Goal: Transaction & Acquisition: Book appointment/travel/reservation

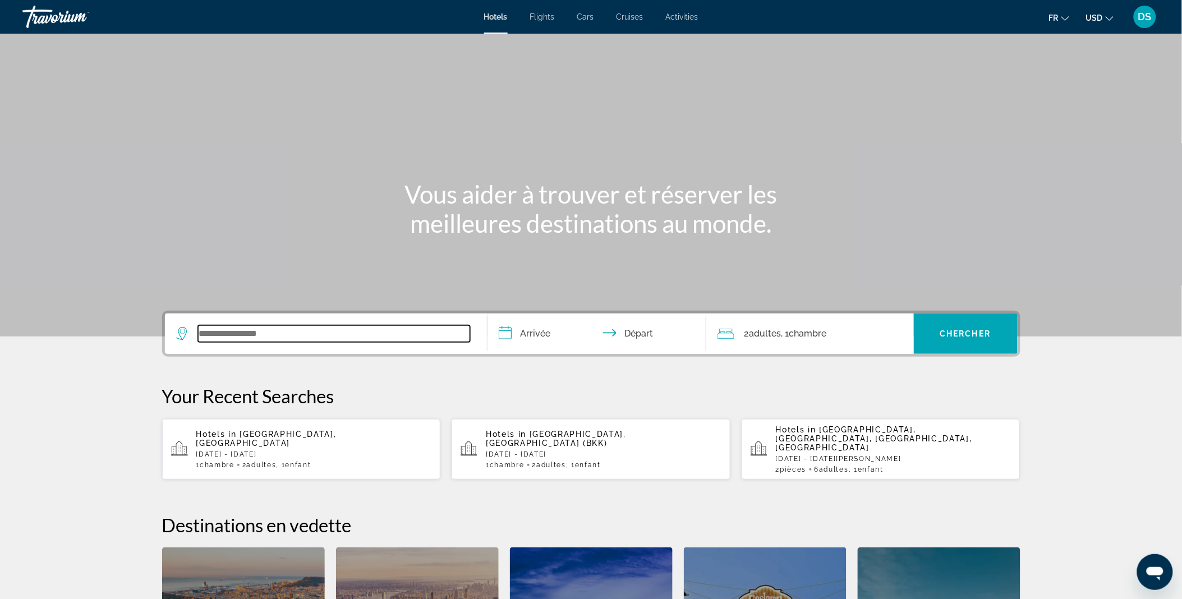
click at [322, 325] on input "Search widget" at bounding box center [334, 333] width 272 height 17
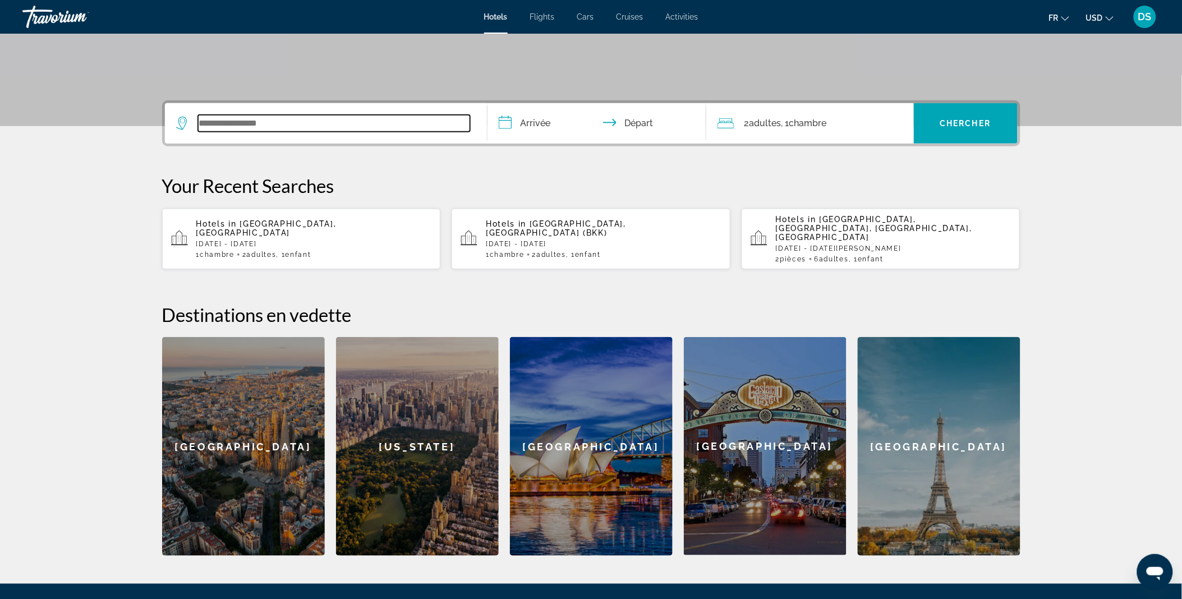
scroll to position [274, 0]
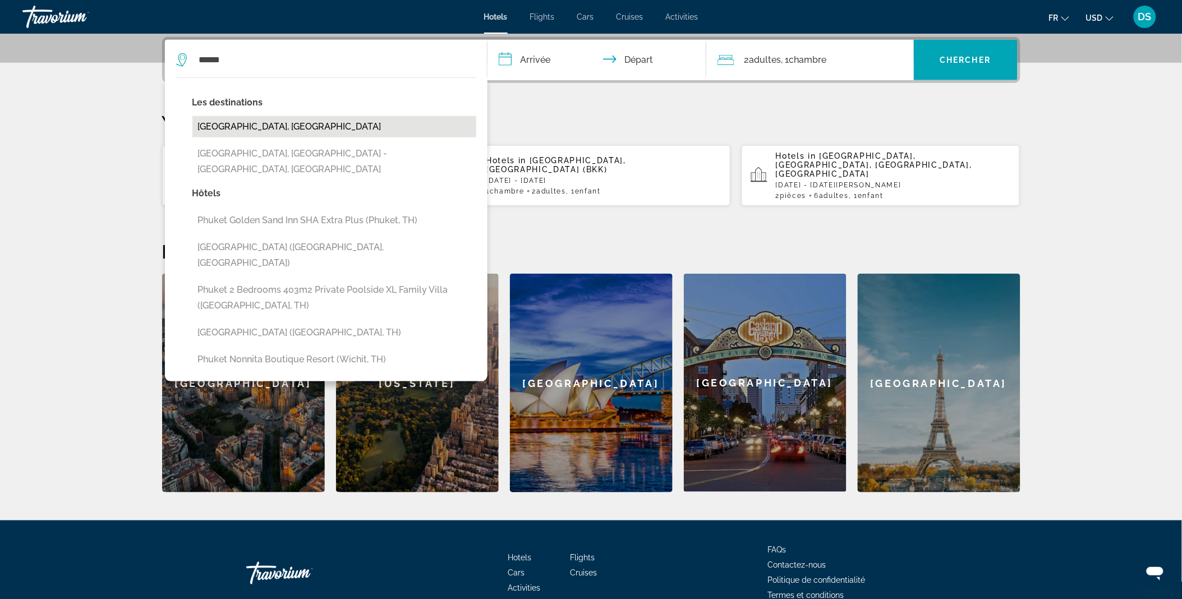
click at [268, 128] on button "[GEOGRAPHIC_DATA], [GEOGRAPHIC_DATA]" at bounding box center [334, 126] width 284 height 21
type input "**********"
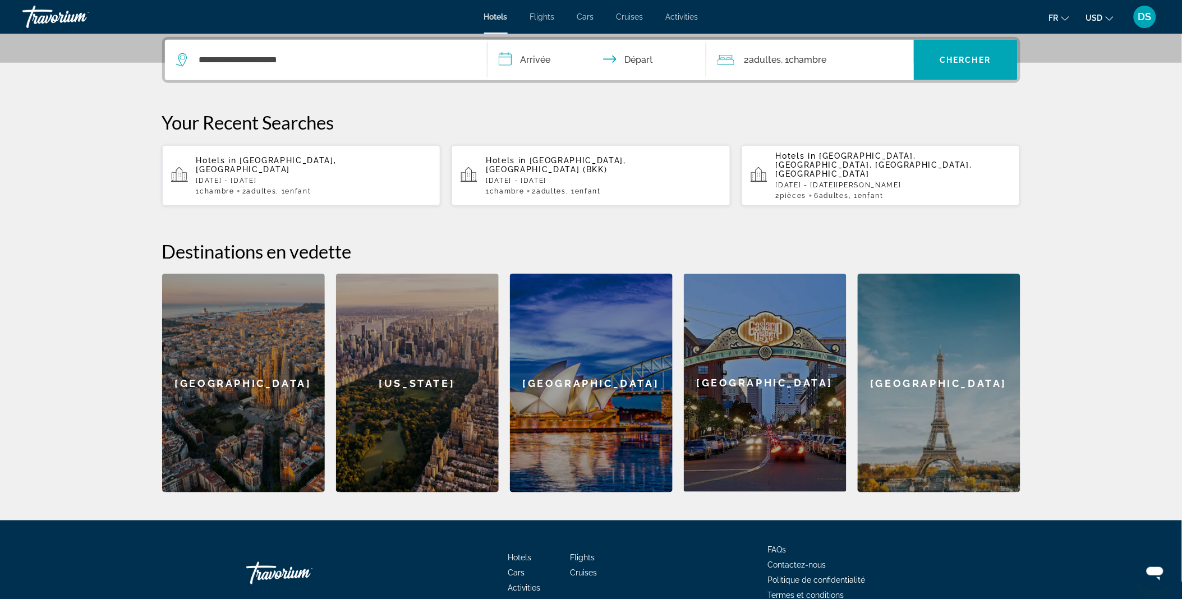
click at [537, 63] on input "**********" at bounding box center [598, 62] width 223 height 44
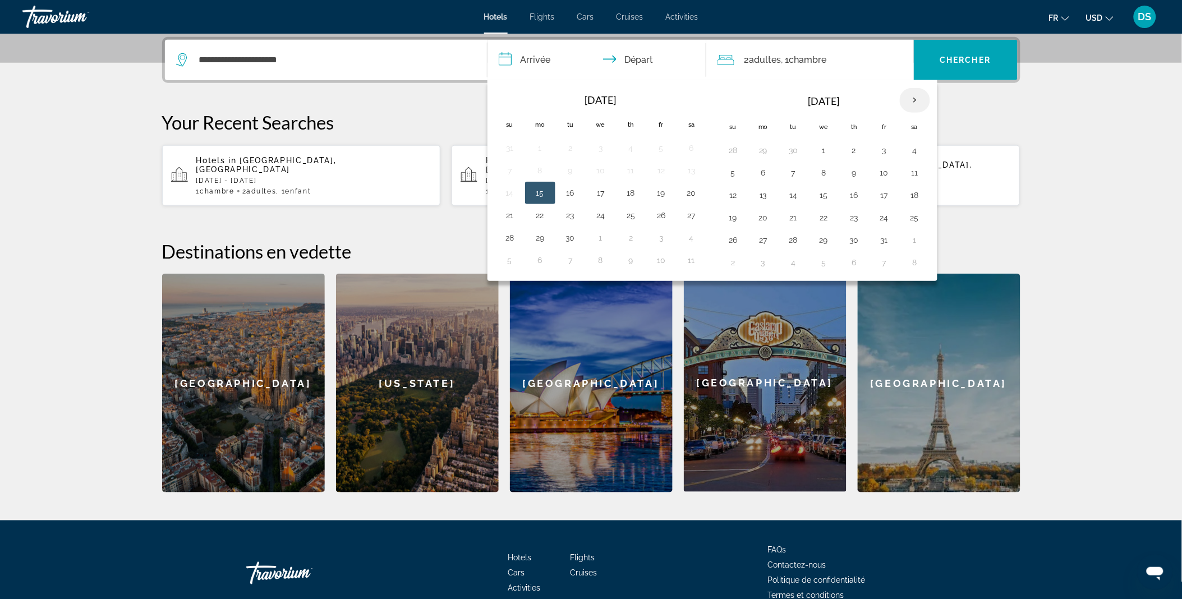
click at [917, 98] on th "Next month" at bounding box center [915, 100] width 30 height 25
click at [822, 212] on button "24" at bounding box center [824, 218] width 18 height 16
click at [795, 236] on button "30" at bounding box center [794, 240] width 18 height 16
type input "**********"
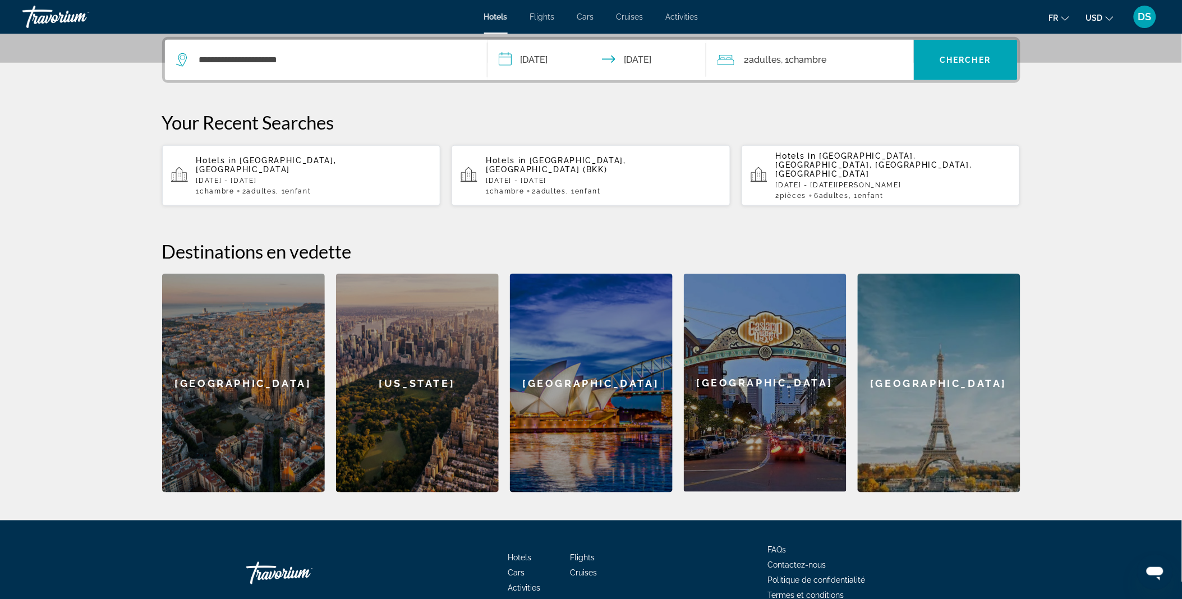
click at [831, 66] on div "2 Adulte Adultes , 1 Chambre pièces" at bounding box center [815, 60] width 196 height 16
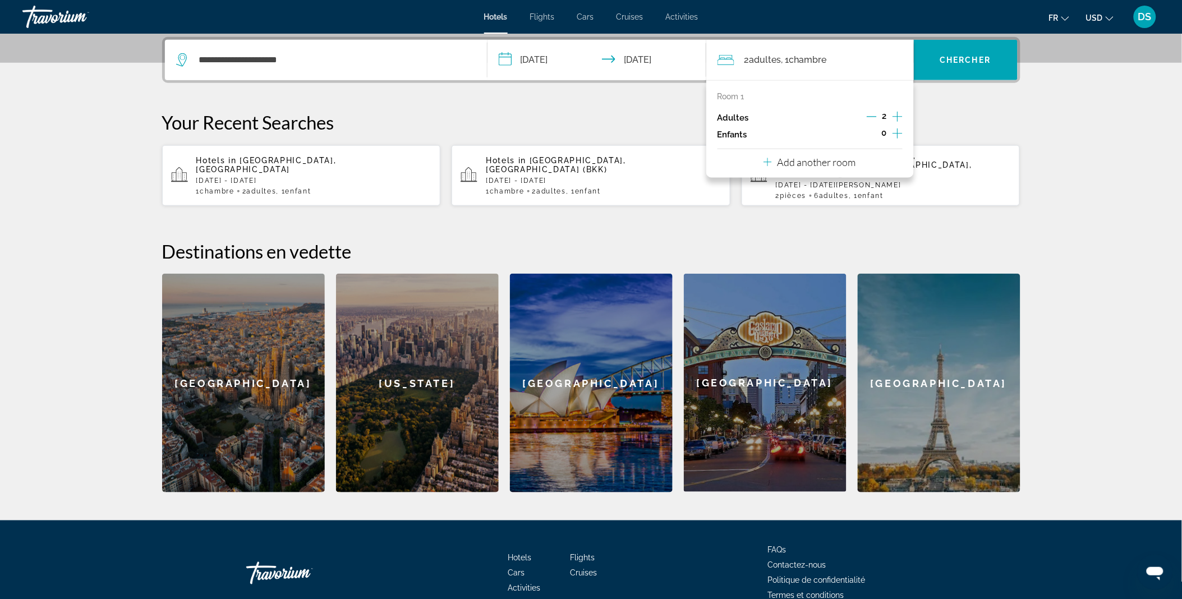
click at [895, 127] on icon "Increment children" at bounding box center [897, 133] width 10 height 13
click at [794, 170] on icon "Travelers: 2 adults, 1 child" at bounding box center [793, 164] width 13 height 13
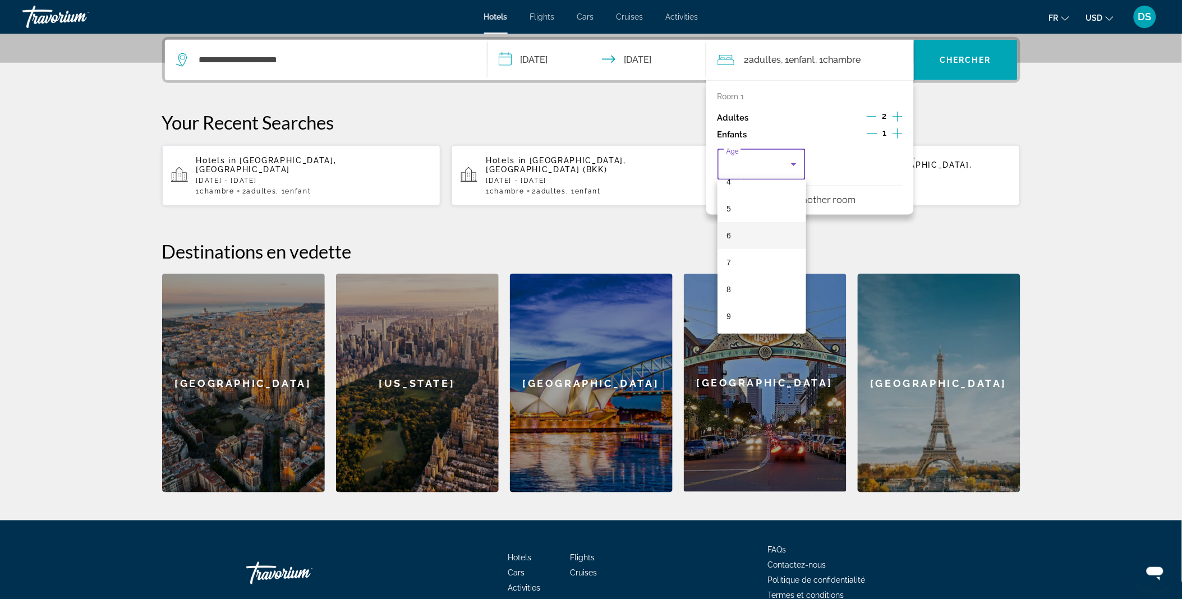
scroll to position [124, 0]
click at [738, 312] on mat-option "9" at bounding box center [761, 315] width 89 height 27
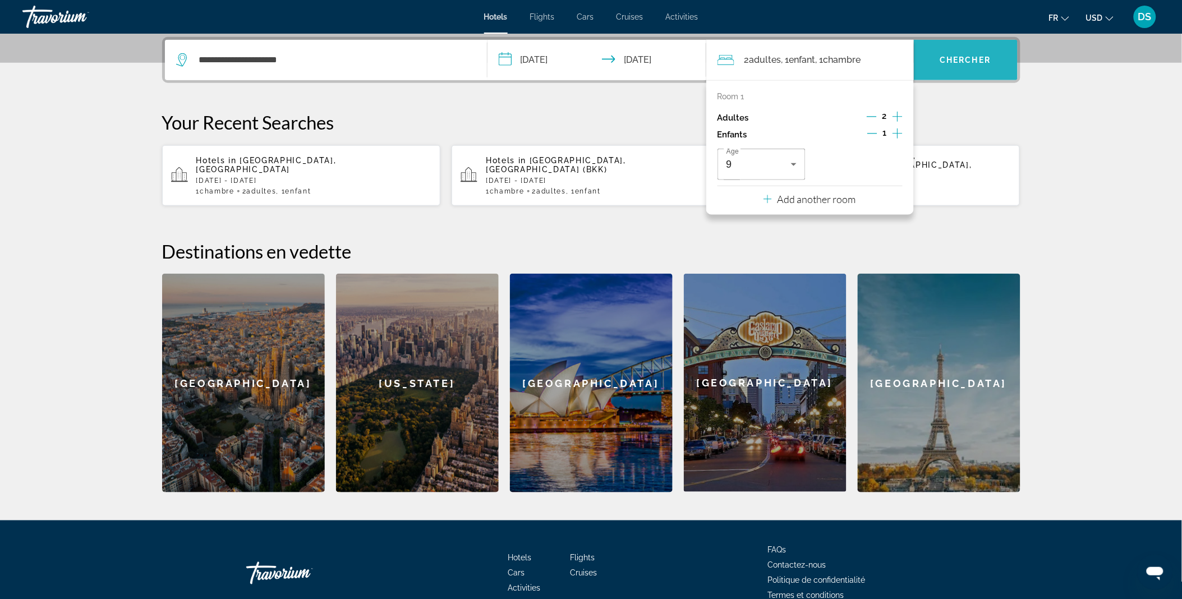
click at [965, 69] on span "Search widget" at bounding box center [966, 60] width 104 height 27
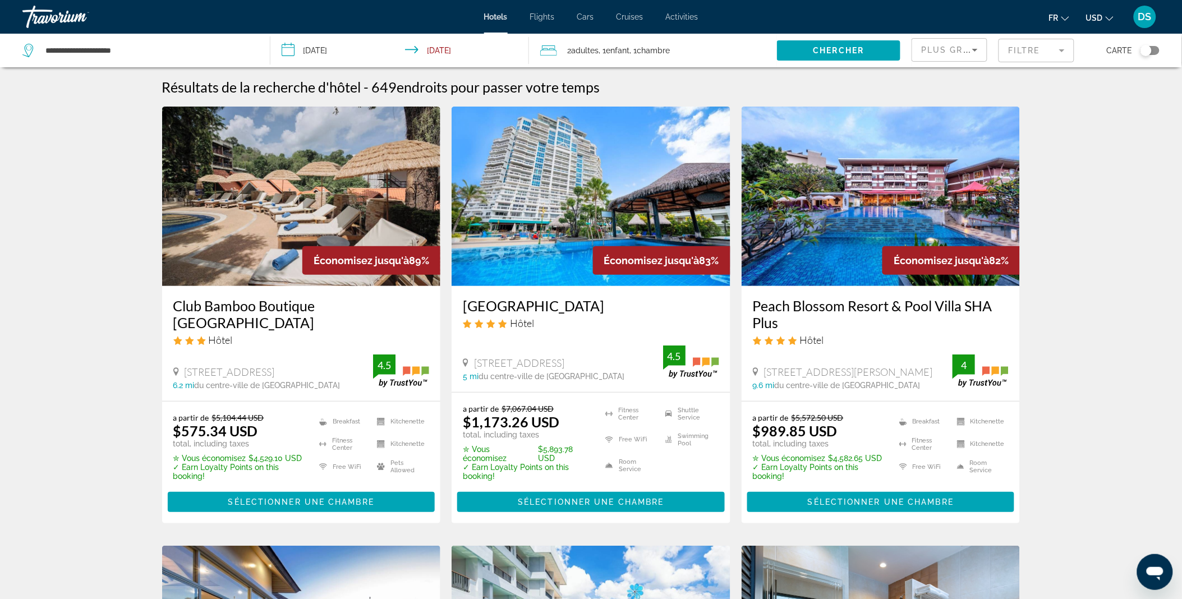
click at [1025, 54] on mat-form-field "Filtre" at bounding box center [1036, 51] width 76 height 24
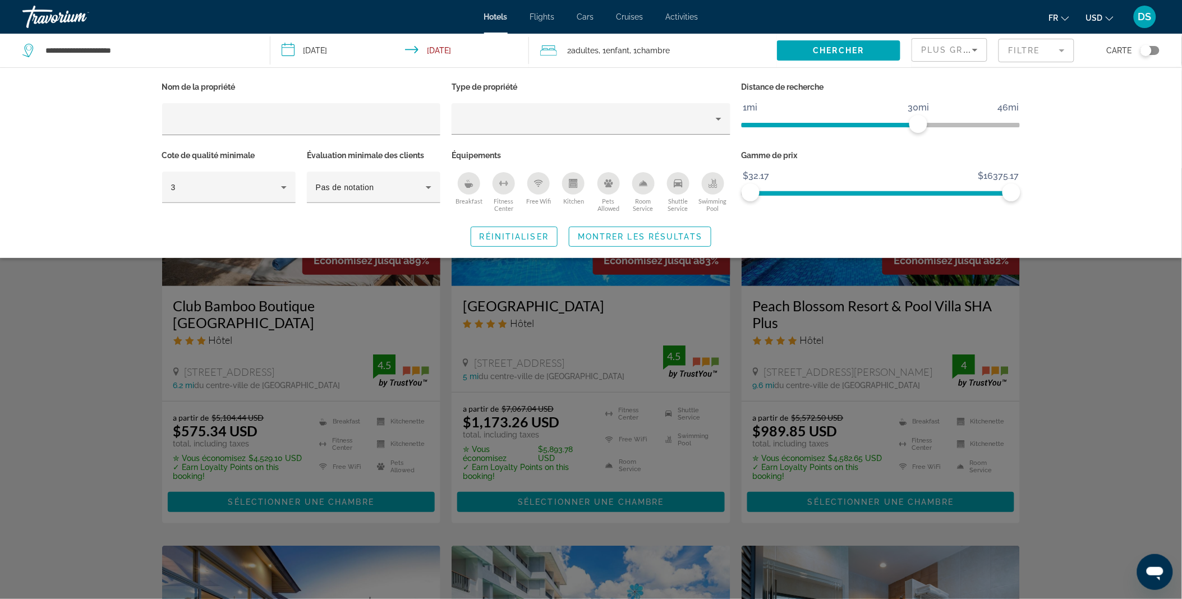
click at [475, 187] on div "Breakfast" at bounding box center [469, 183] width 22 height 22
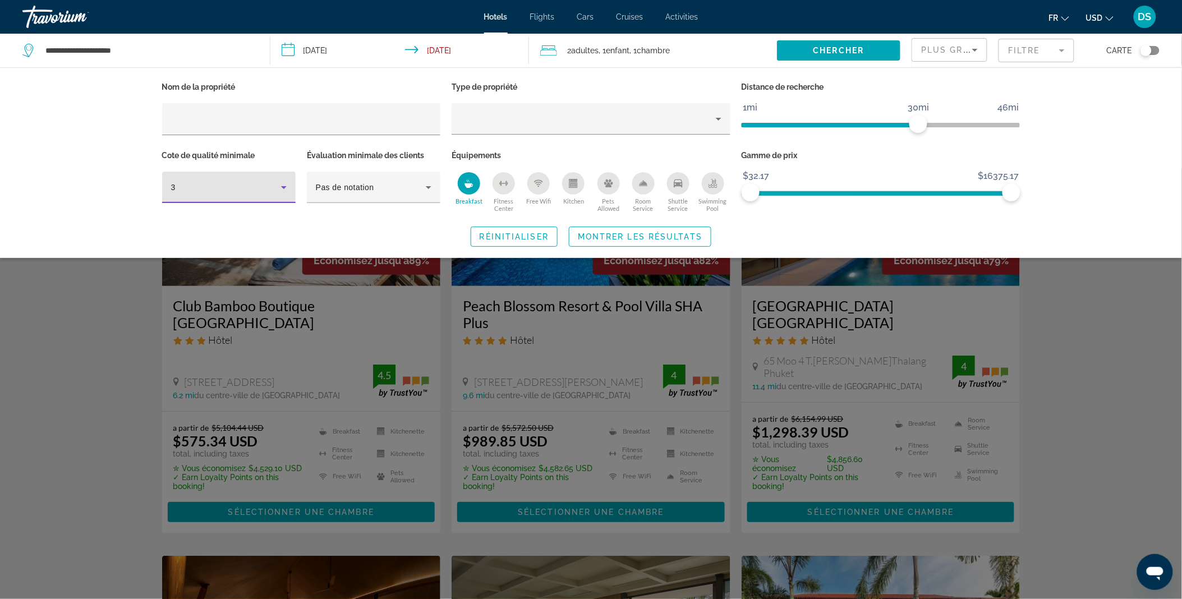
click at [285, 184] on icon "Hotel Filters" at bounding box center [283, 187] width 13 height 13
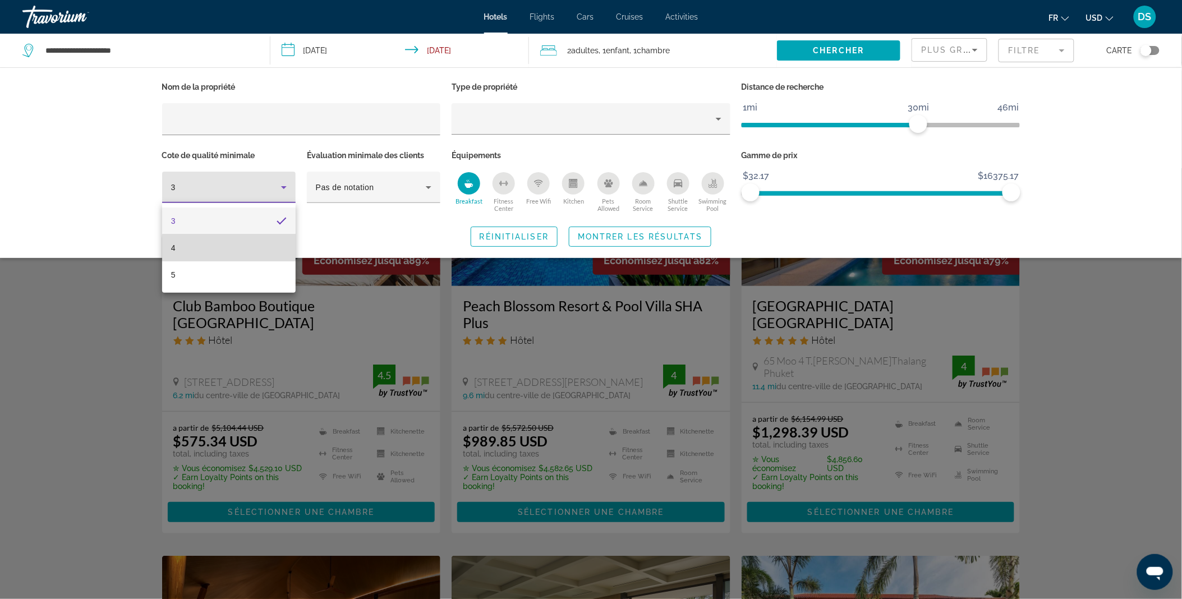
click at [256, 249] on mat-option "4" at bounding box center [229, 247] width 134 height 27
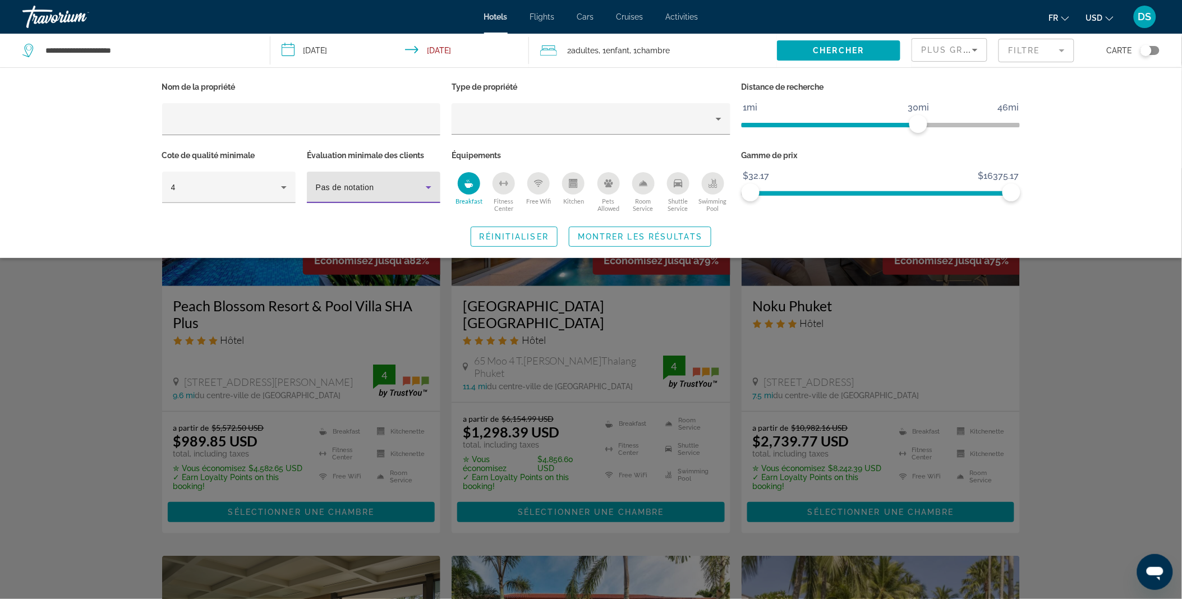
click at [422, 192] on icon "Hotel Filters" at bounding box center [428, 187] width 13 height 13
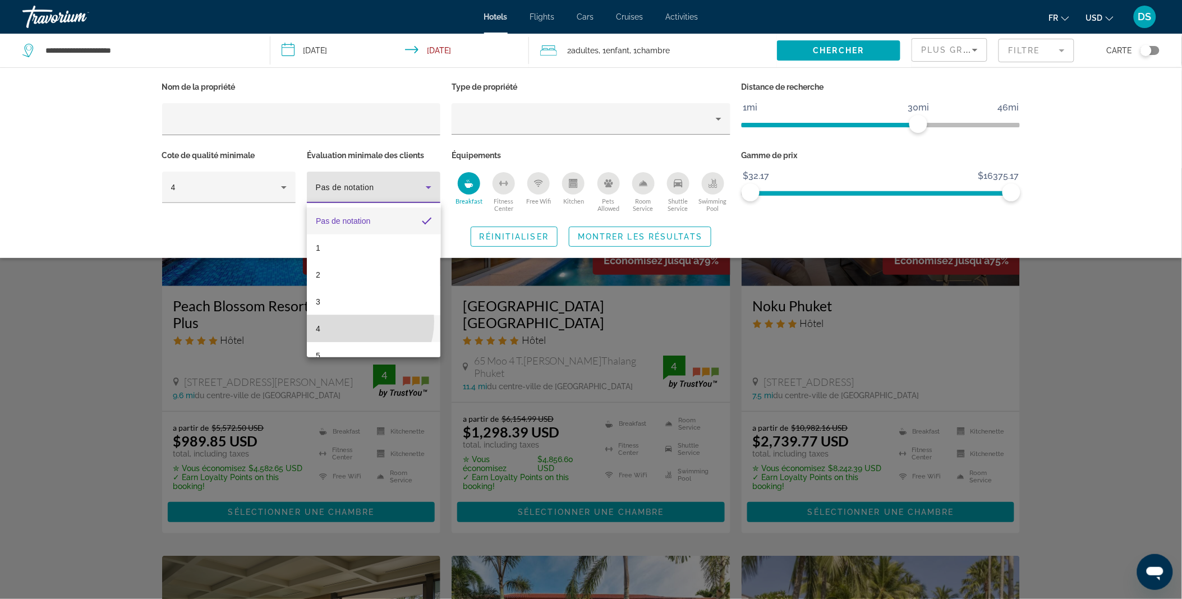
click at [355, 321] on mat-option "4" at bounding box center [374, 328] width 134 height 27
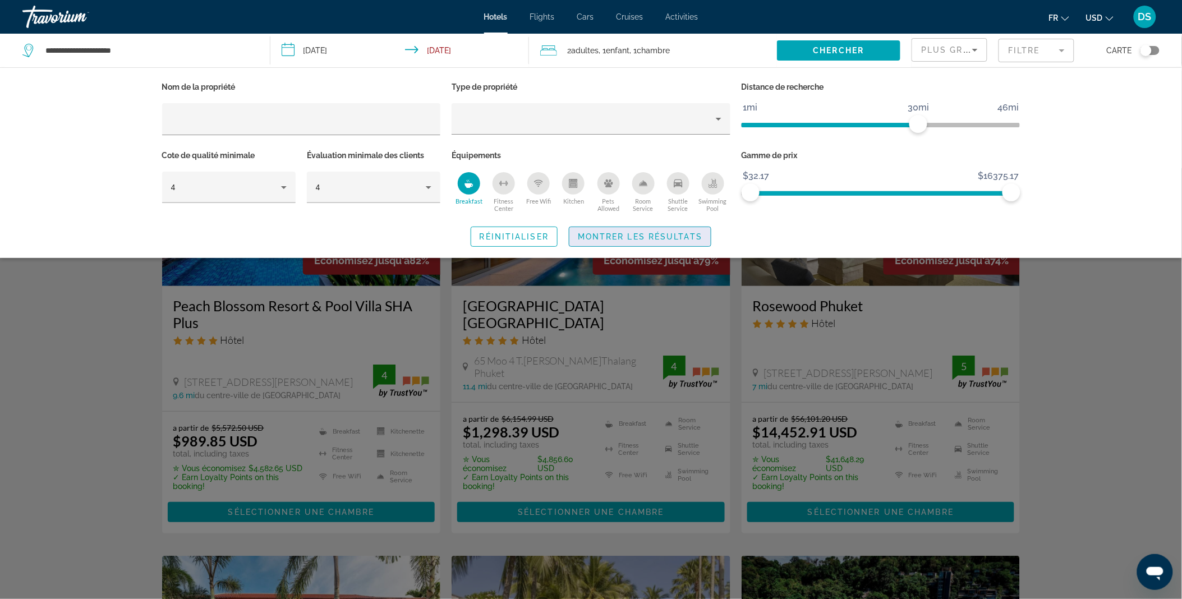
click at [585, 232] on span "Montrer les résultats" at bounding box center [640, 236] width 125 height 9
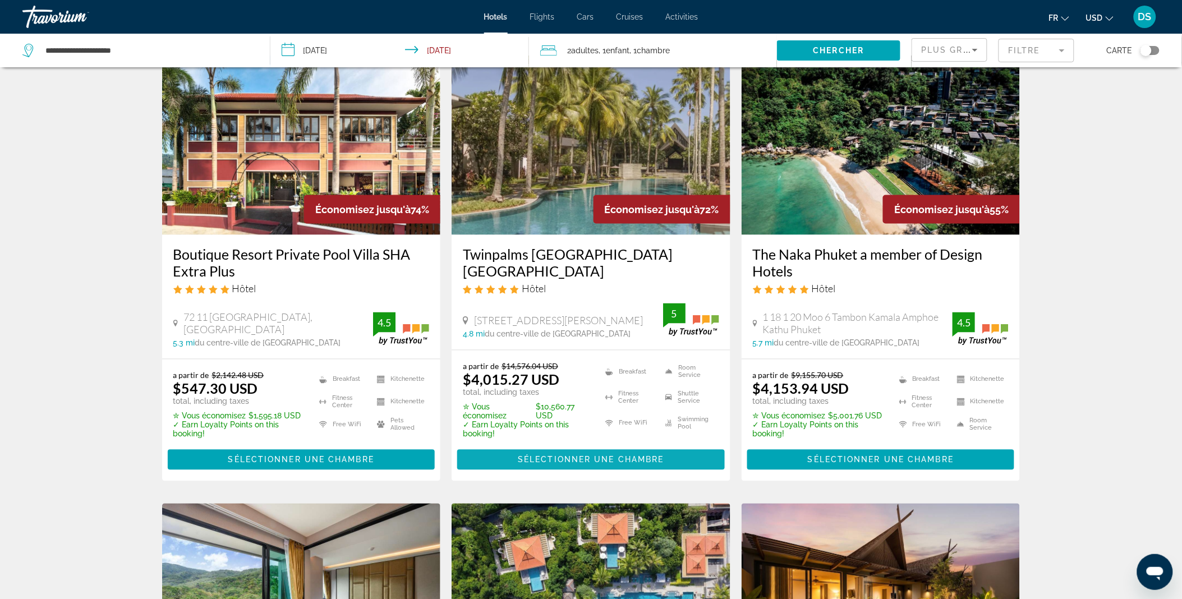
scroll to position [501, 0]
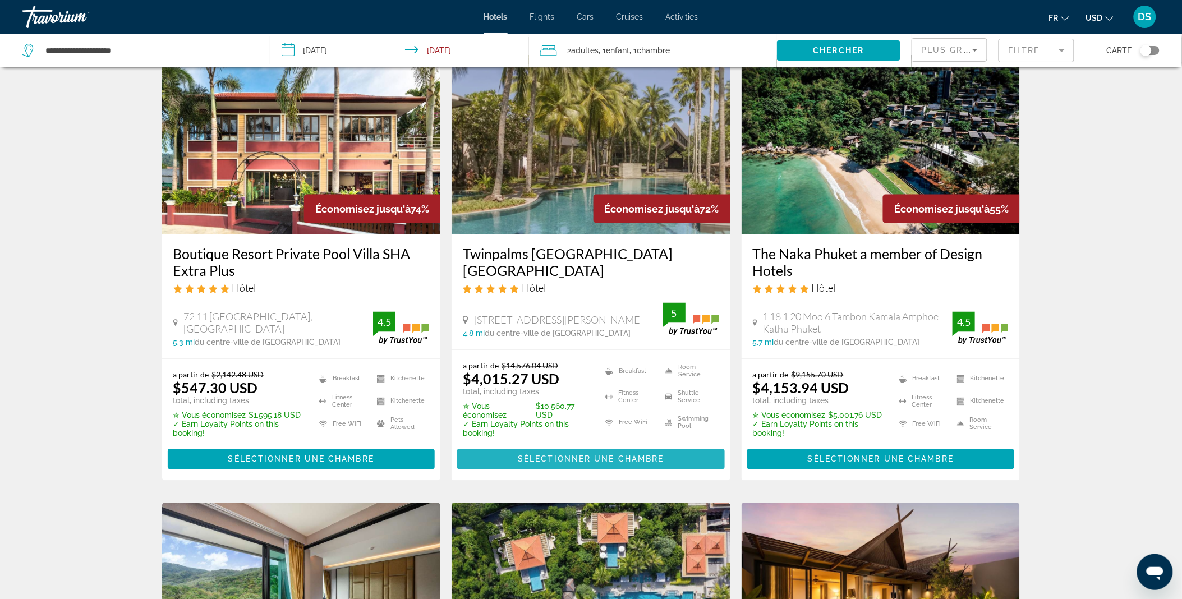
click at [613, 455] on span "Sélectionner une chambre" at bounding box center [591, 459] width 146 height 9
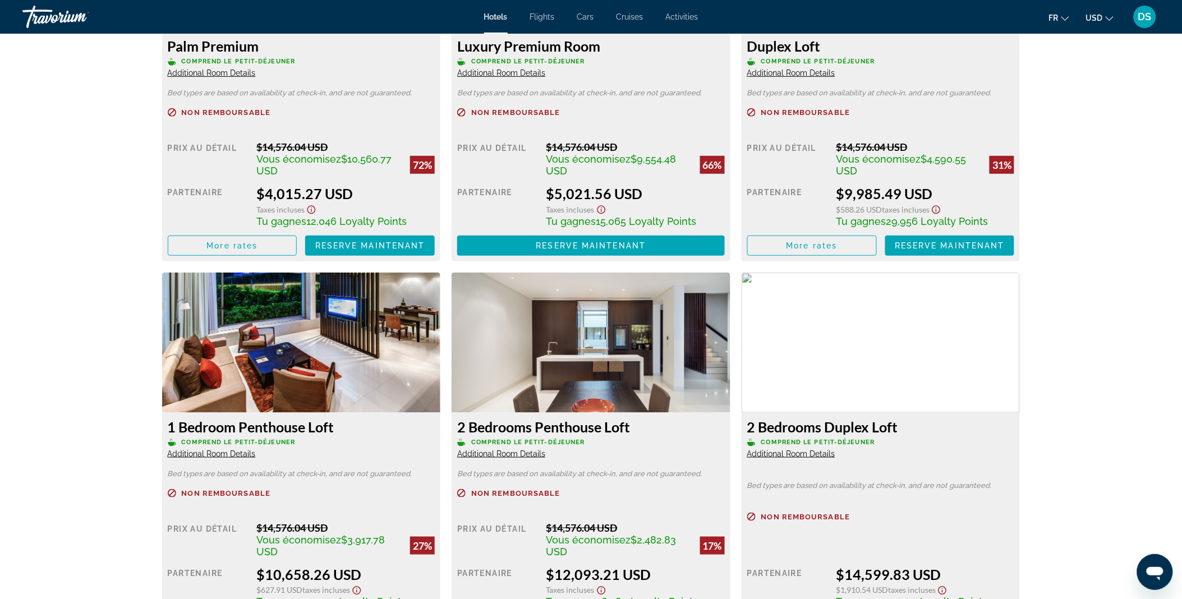
scroll to position [1771, 0]
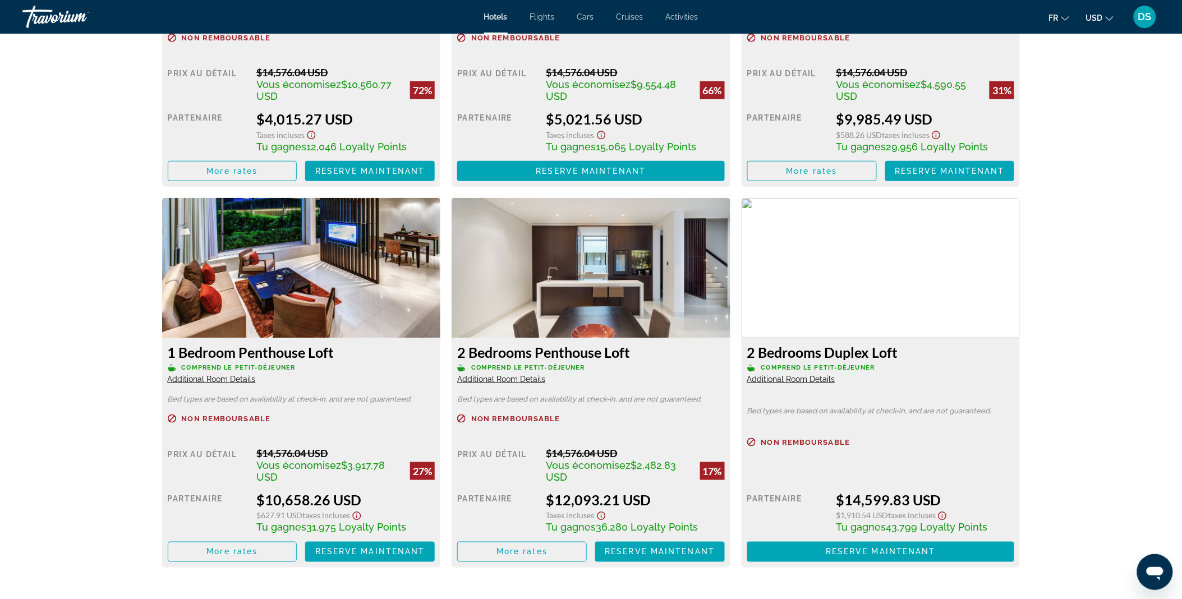
click at [910, 418] on div "2 Bedrooms Duplex Loft Comprend le petit-déjeuner Additional Room Details Bed t…" at bounding box center [881, 452] width 279 height 229
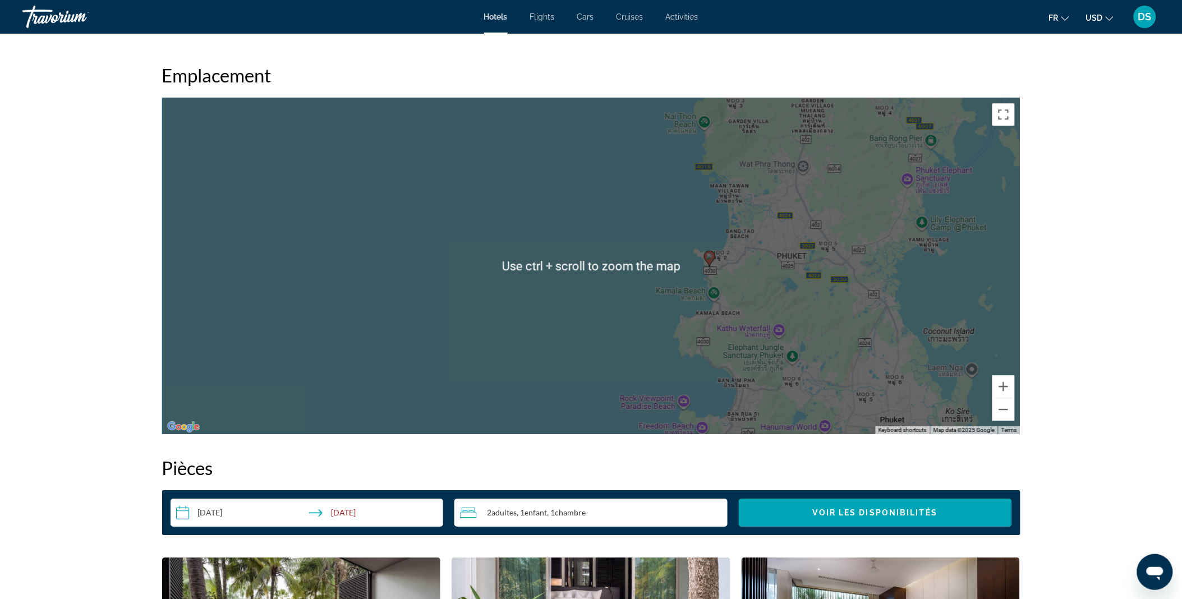
scroll to position [1031, 0]
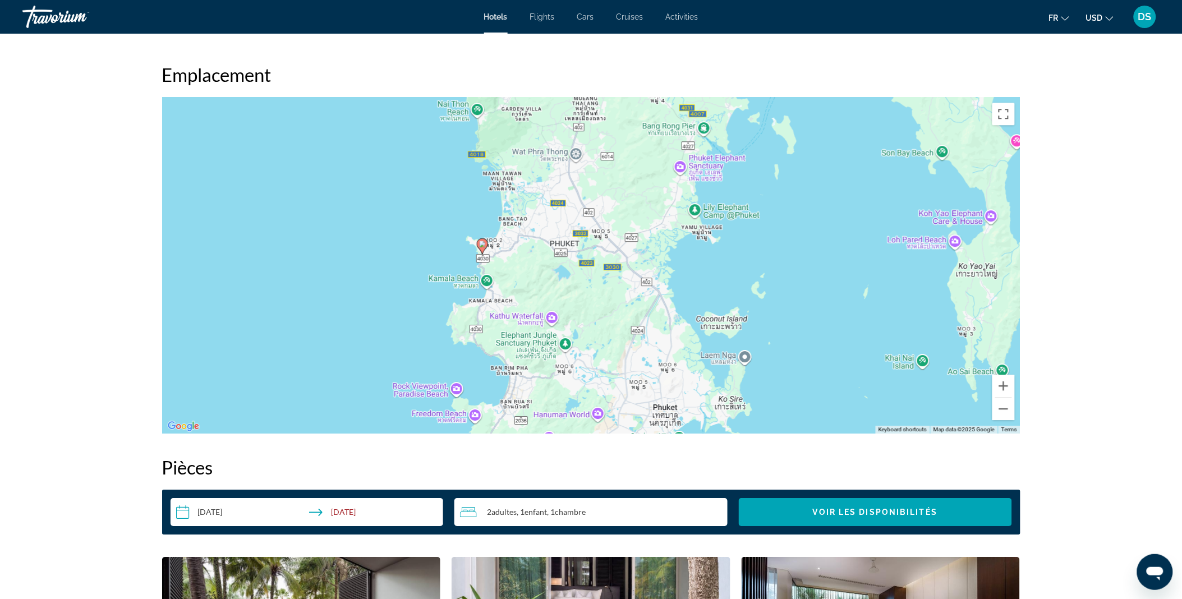
drag, startPoint x: 767, startPoint y: 317, endPoint x: 539, endPoint y: 306, distance: 229.2
click at [539, 306] on div "To activate drag with keyboard, press Alt + Enter. Once in keyboard drag state,…" at bounding box center [591, 265] width 858 height 337
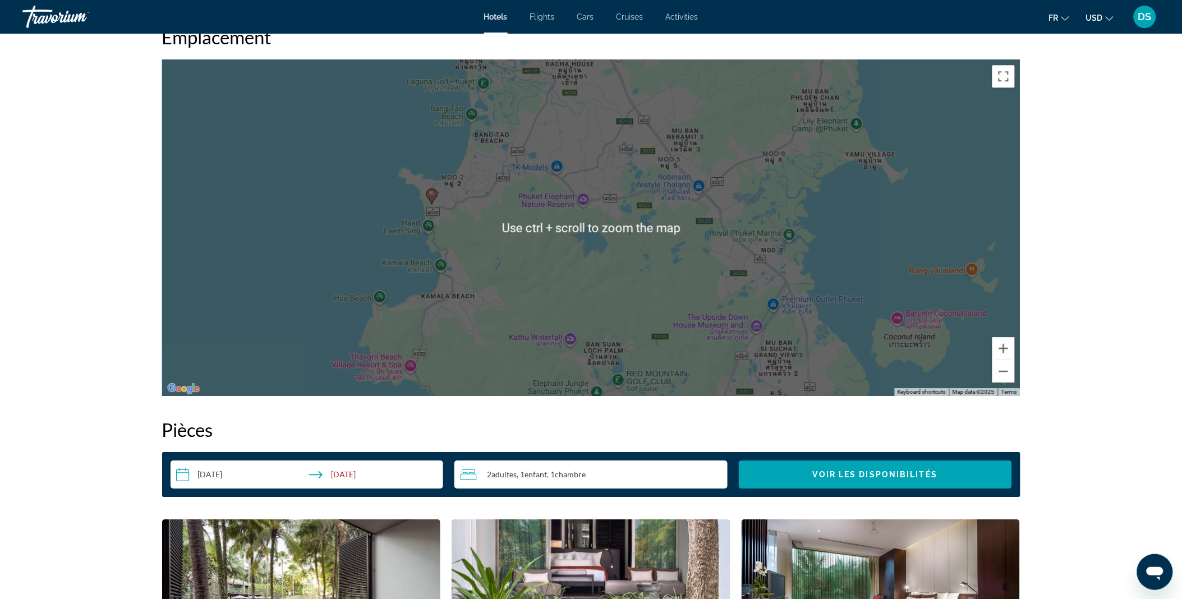
scroll to position [1069, 0]
click at [574, 316] on div "To activate drag with keyboard, press Alt + Enter. Once in keyboard drag state,…" at bounding box center [591, 227] width 858 height 337
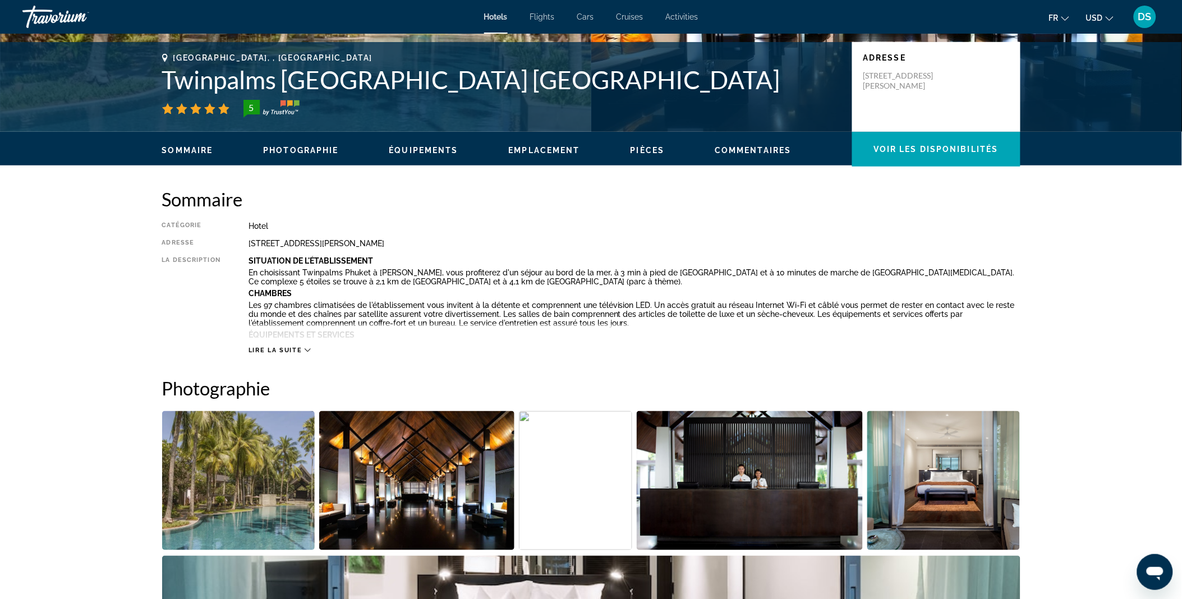
scroll to position [21, 0]
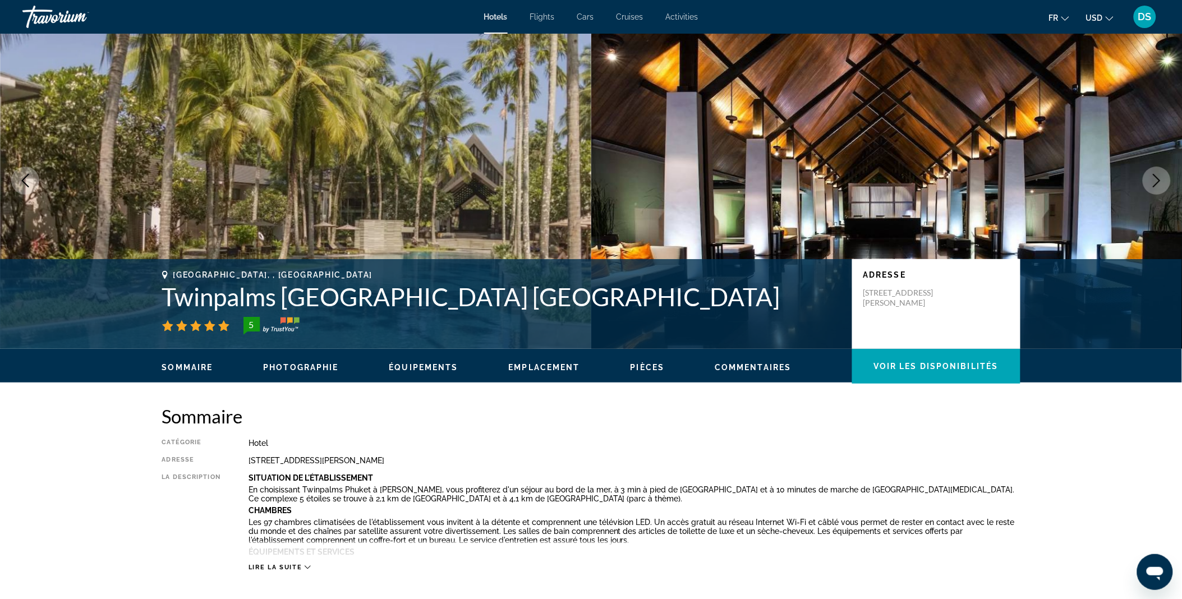
drag, startPoint x: 574, startPoint y: 316, endPoint x: 486, endPoint y: -24, distance: 351.3
click at [486, 0] on html "Passer au contenu principal Hotels Flights Cars Cruises Activities Hotels Fligh…" at bounding box center [591, 278] width 1182 height 599
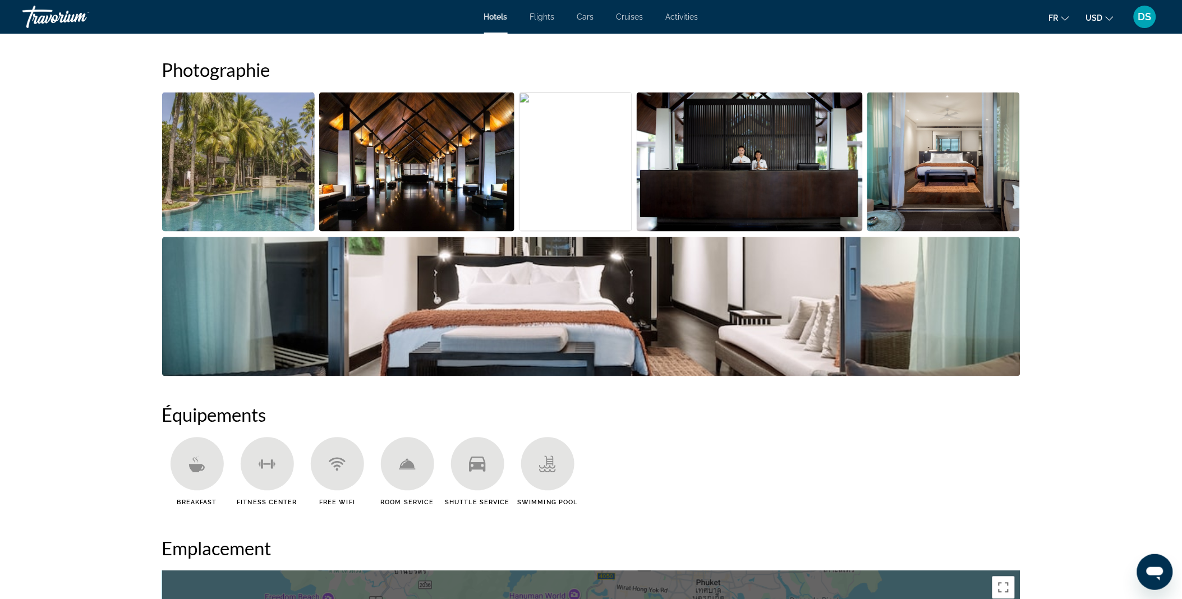
scroll to position [541, 0]
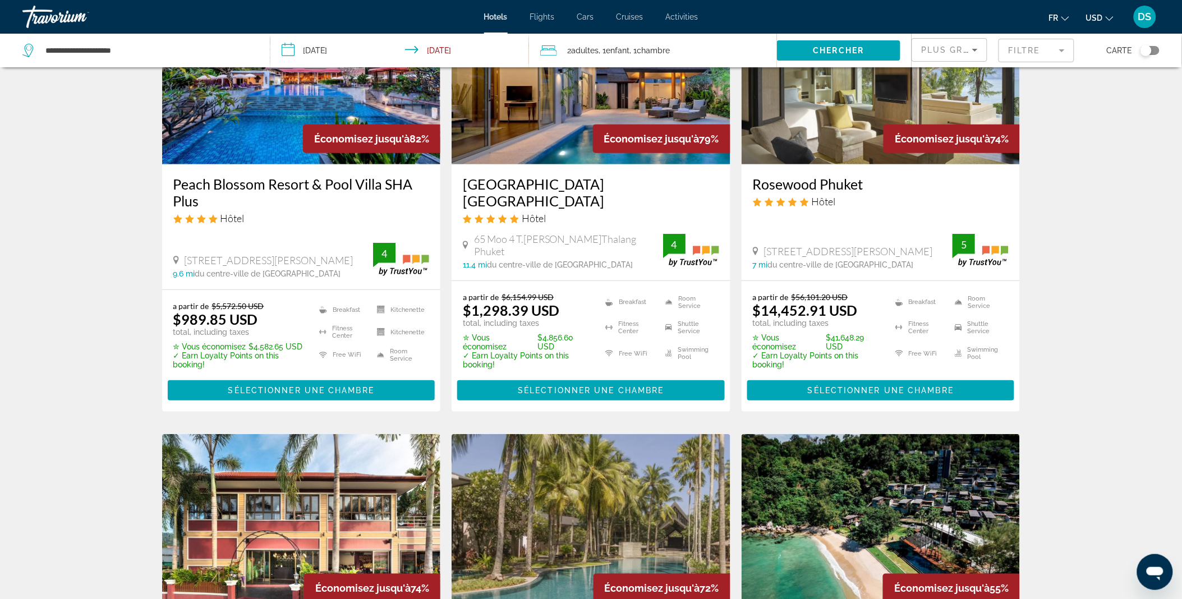
scroll to position [80, 0]
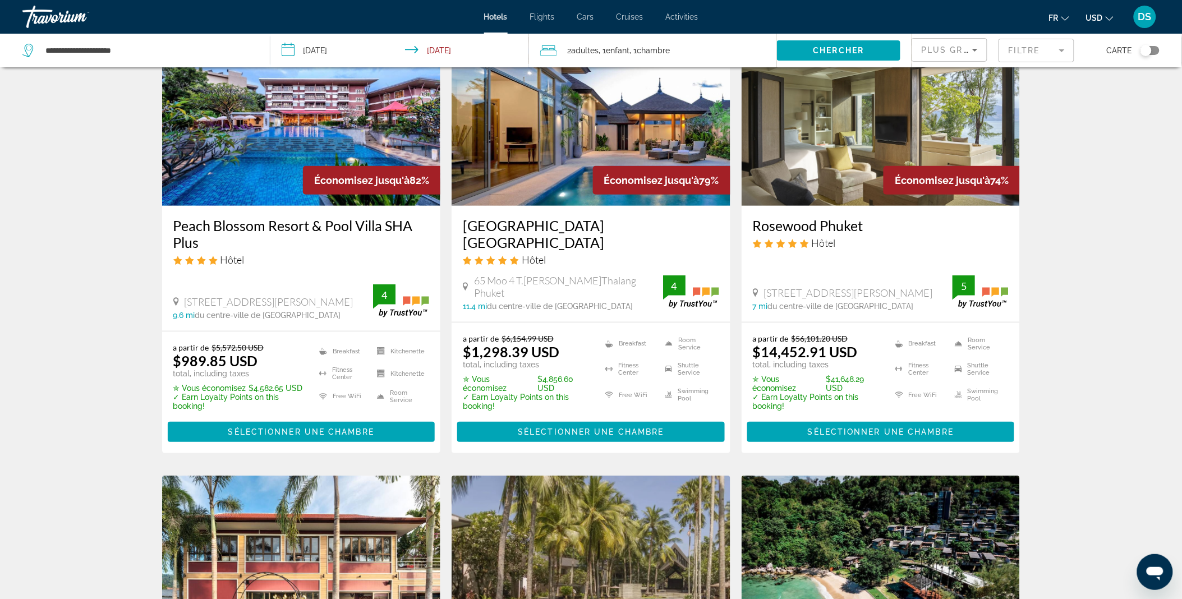
click at [596, 42] on div "2 Adulte Adultes , 1 Enfant Enfants , 1 Chambre pièces" at bounding box center [658, 51] width 237 height 34
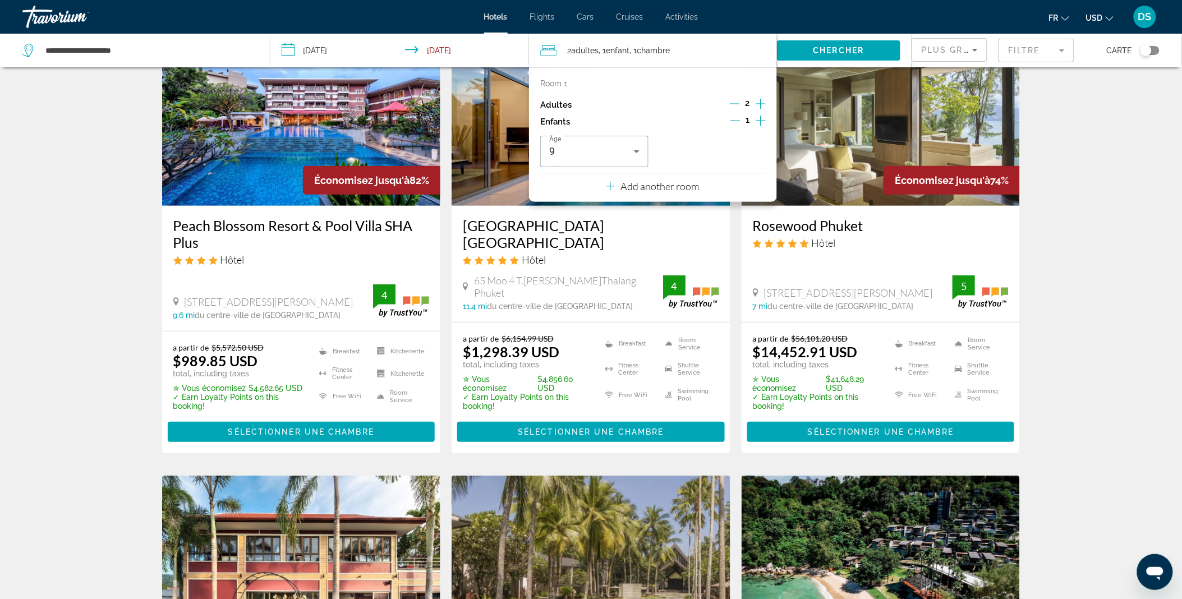
click at [756, 104] on icon "Increment adults" at bounding box center [761, 103] width 10 height 13
click at [738, 104] on icon "Decrement adults" at bounding box center [735, 104] width 10 height 10
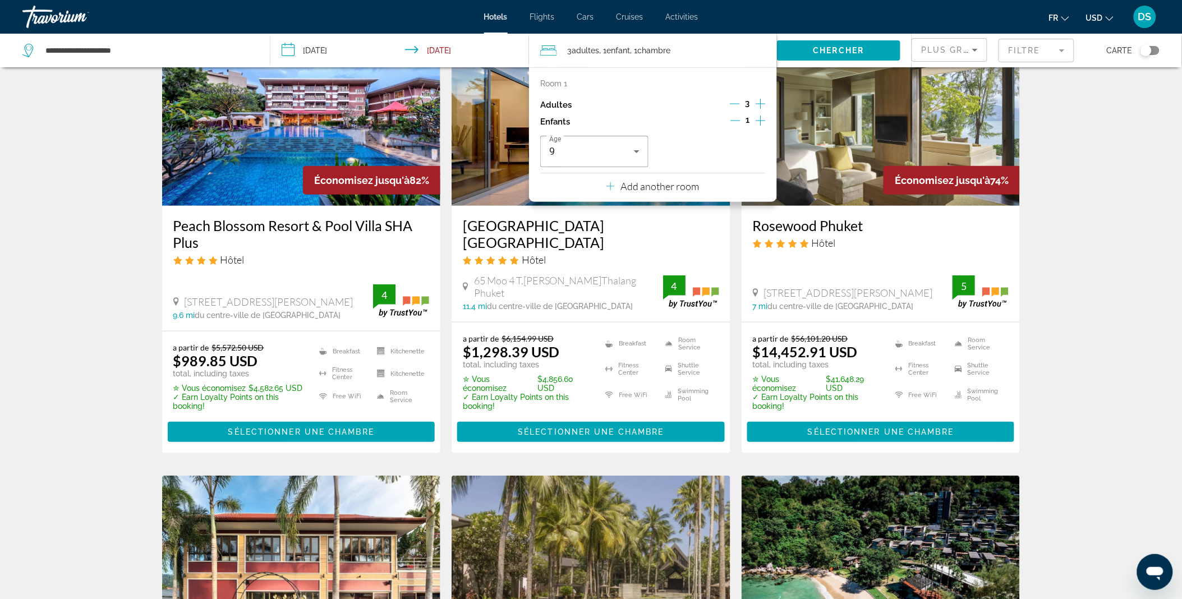
click at [738, 104] on icon "Decrement adults" at bounding box center [735, 104] width 10 height 10
click at [756, 105] on icon "Increment adults" at bounding box center [761, 103] width 10 height 13
click at [669, 182] on p "Add another room" at bounding box center [659, 186] width 79 height 12
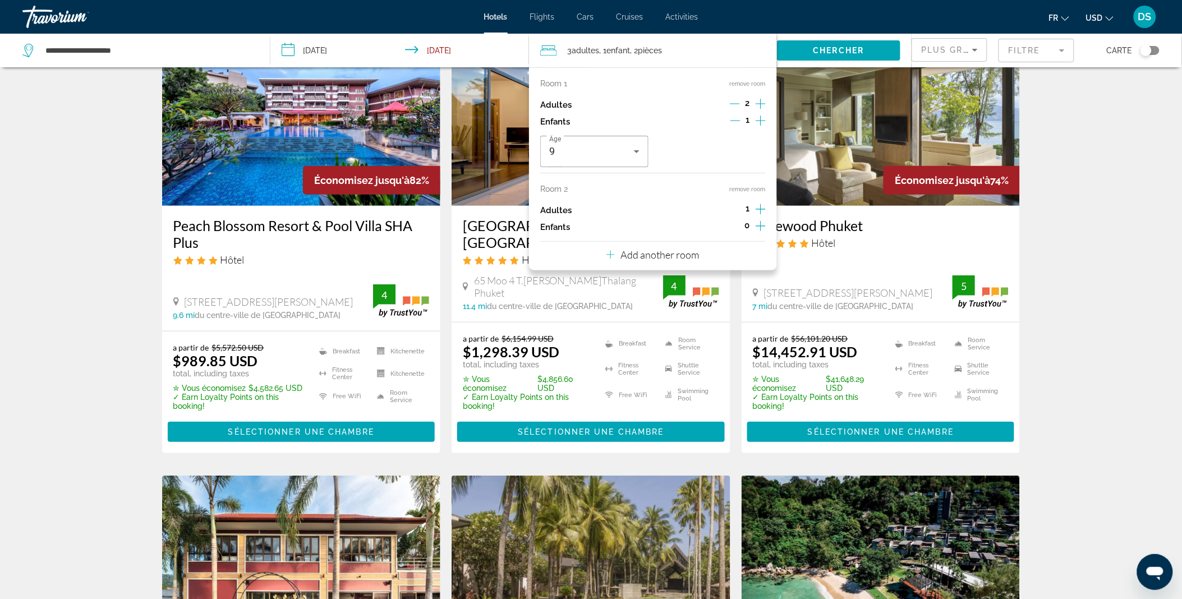
click at [759, 206] on icon "Increment adults" at bounding box center [761, 209] width 10 height 13
click at [736, 208] on icon "Decrement adults" at bounding box center [735, 209] width 10 height 10
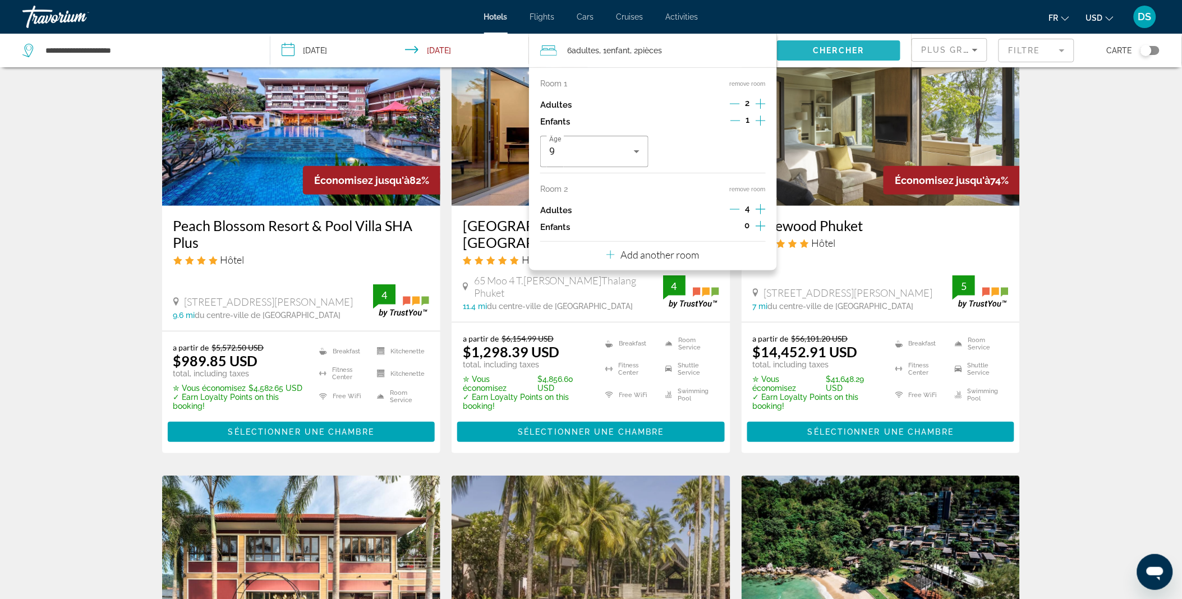
click at [837, 57] on span "Search widget" at bounding box center [839, 50] width 124 height 27
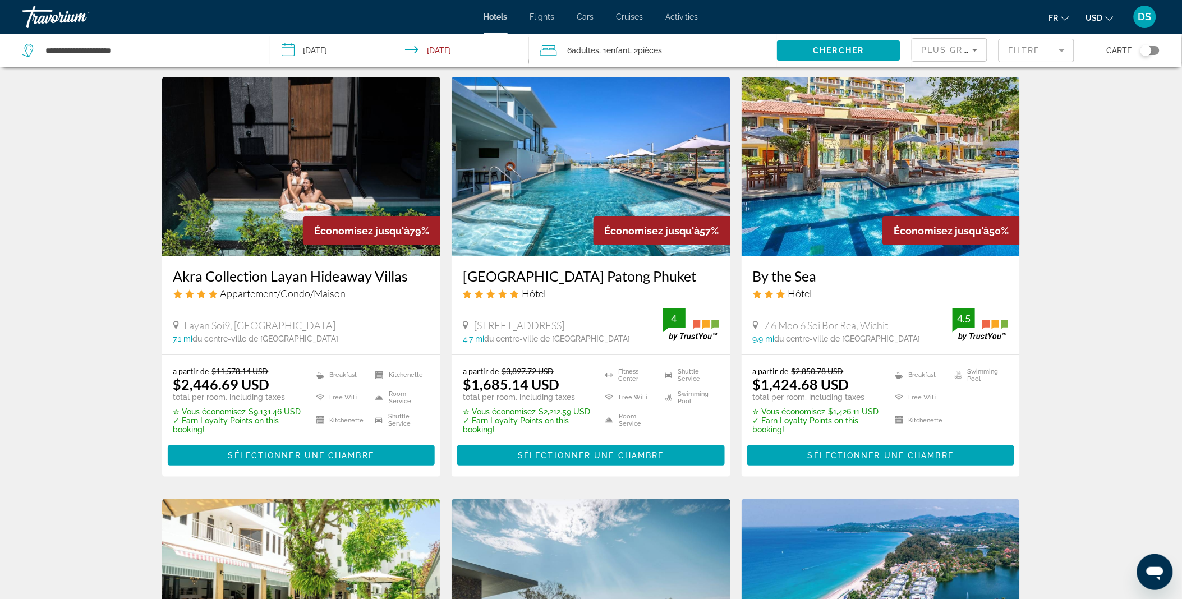
scroll to position [30, 0]
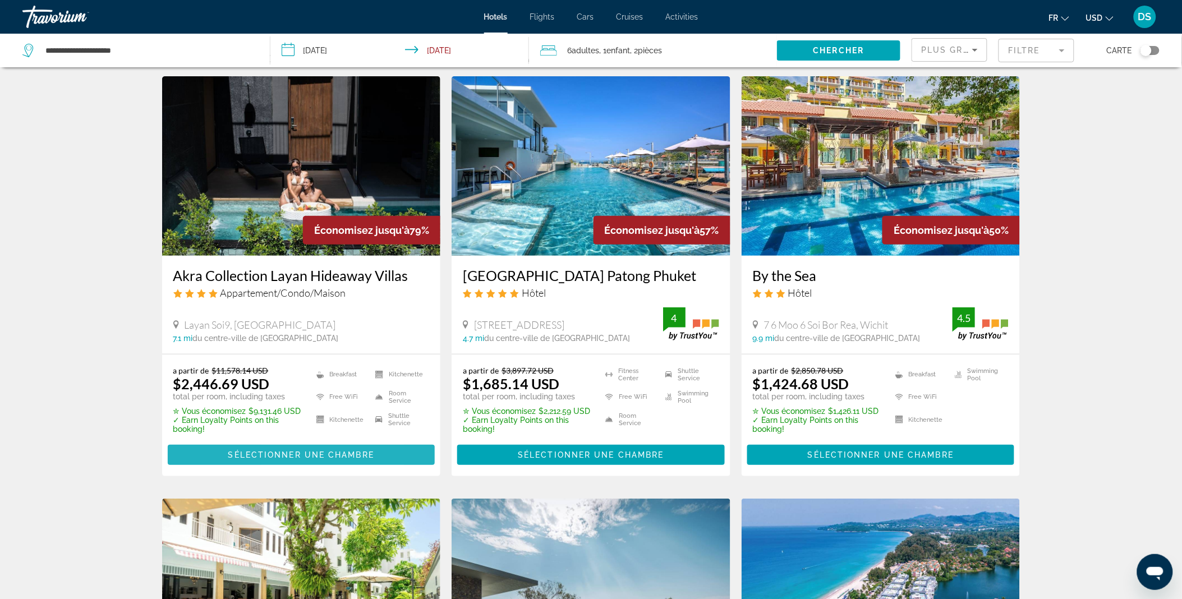
click at [277, 452] on span "Sélectionner une chambre" at bounding box center [301, 454] width 146 height 9
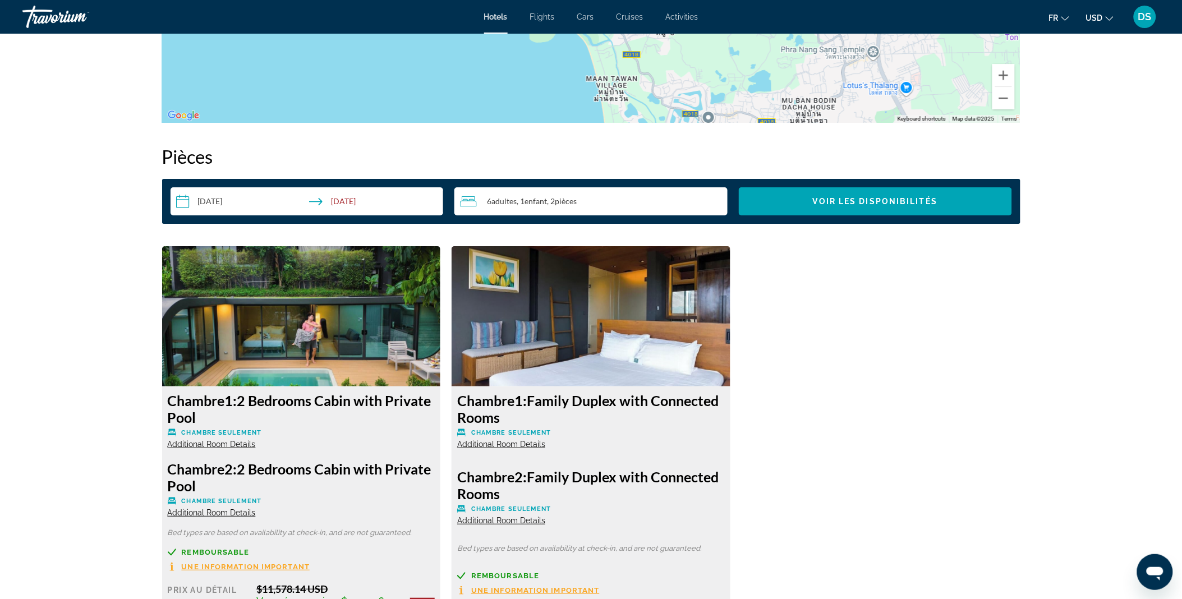
scroll to position [1341, 0]
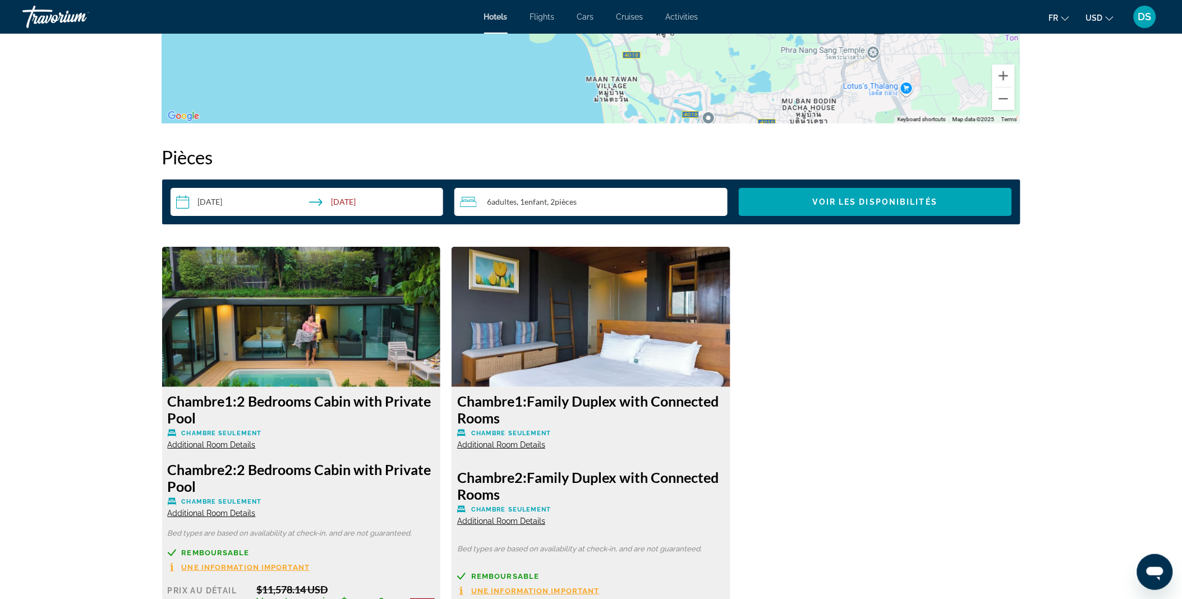
click at [570, 200] on span "pièces" at bounding box center [566, 202] width 22 height 10
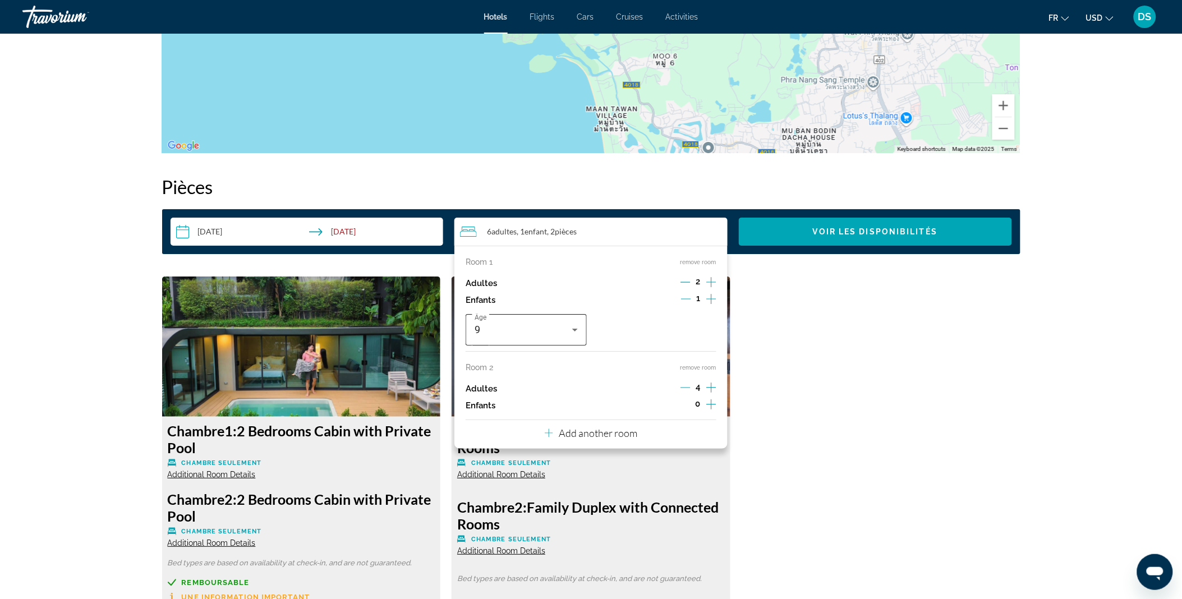
scroll to position [1311, 0]
click at [815, 410] on div "Chambre 1: 2 Bedrooms Cabin with Private Pool Chambre seulement Additional Room…" at bounding box center [591, 524] width 869 height 495
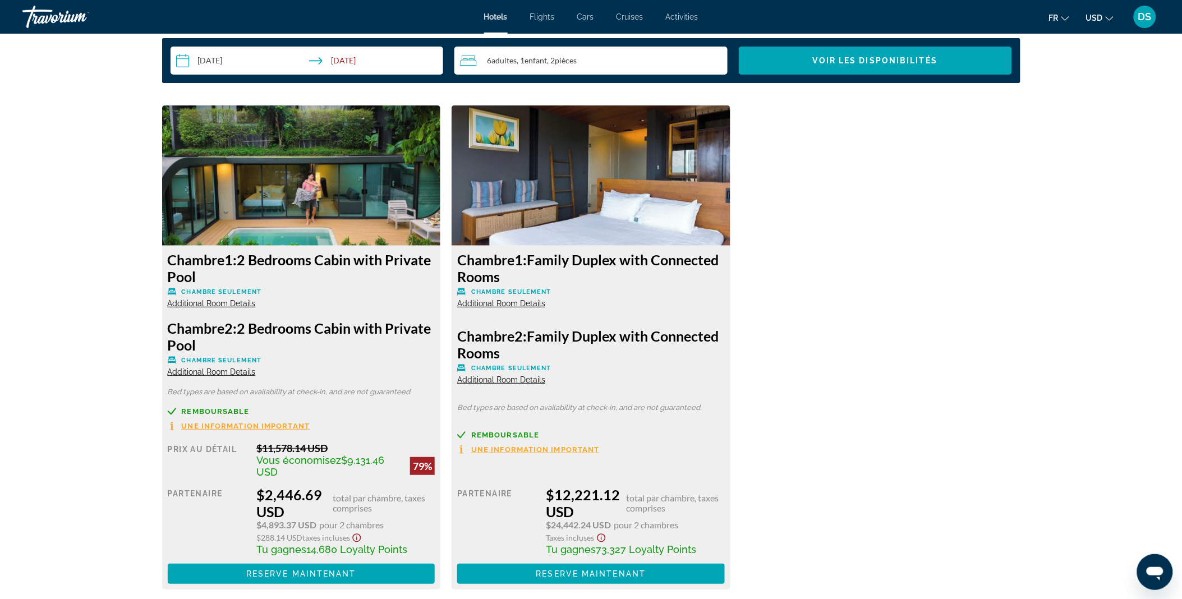
scroll to position [1484, 0]
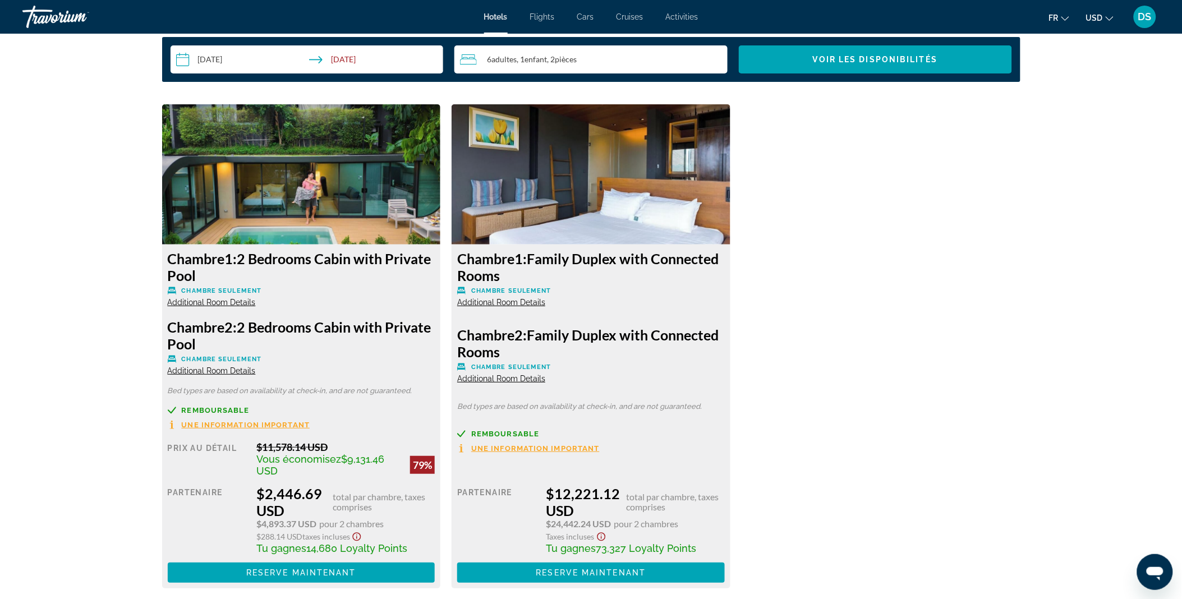
click at [337, 192] on img "Main content" at bounding box center [301, 174] width 279 height 140
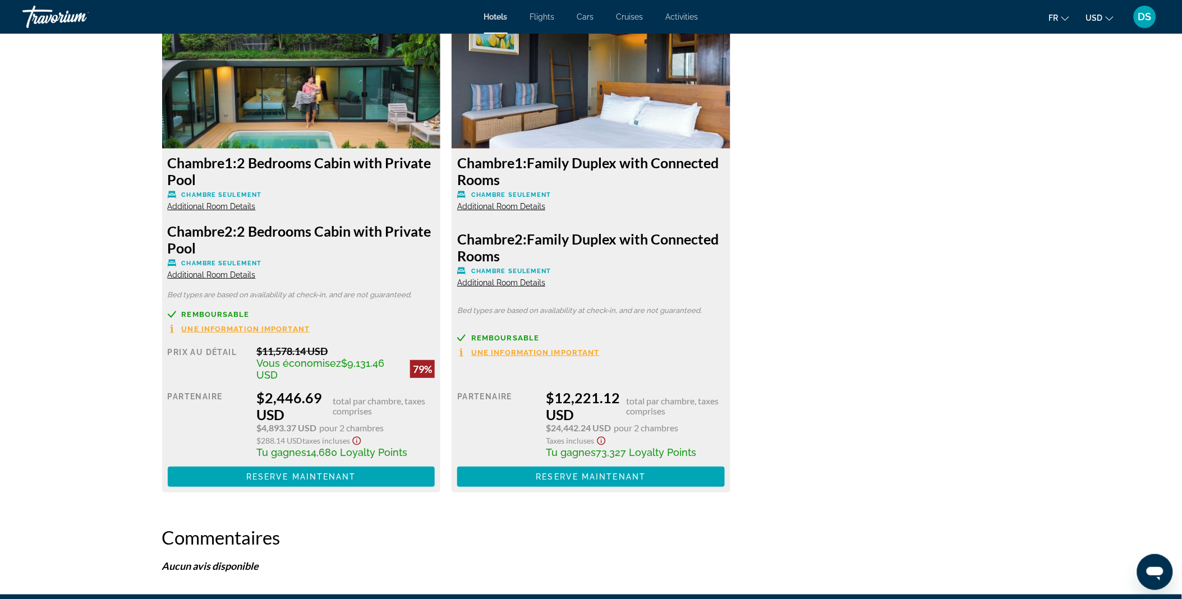
scroll to position [1582, 0]
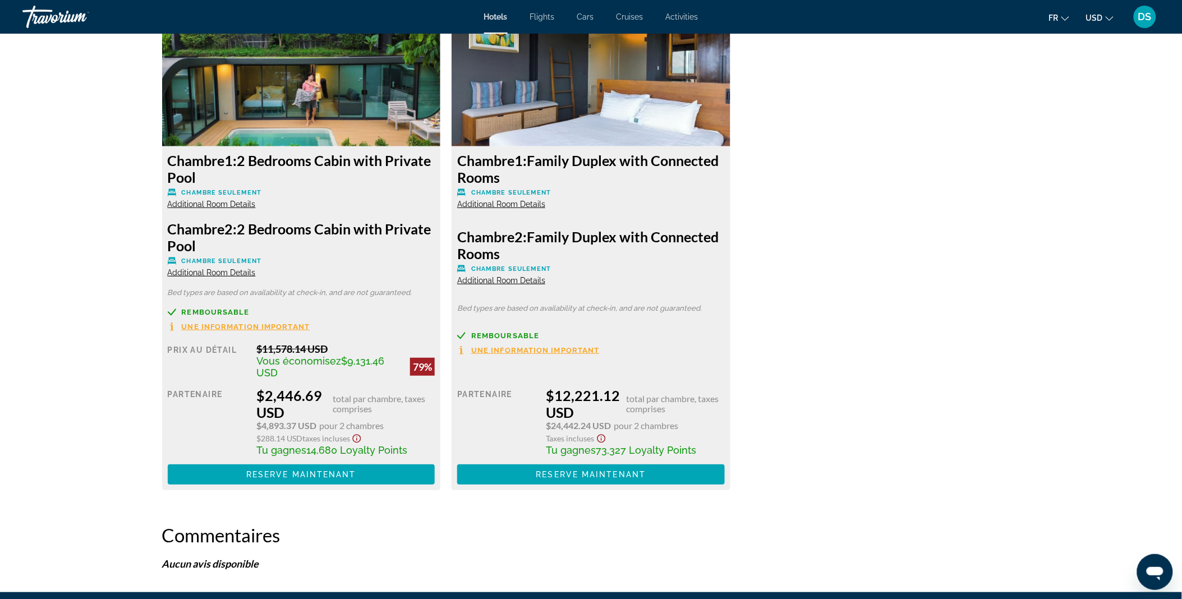
click at [239, 205] on span "Additional Room Details" at bounding box center [212, 204] width 88 height 9
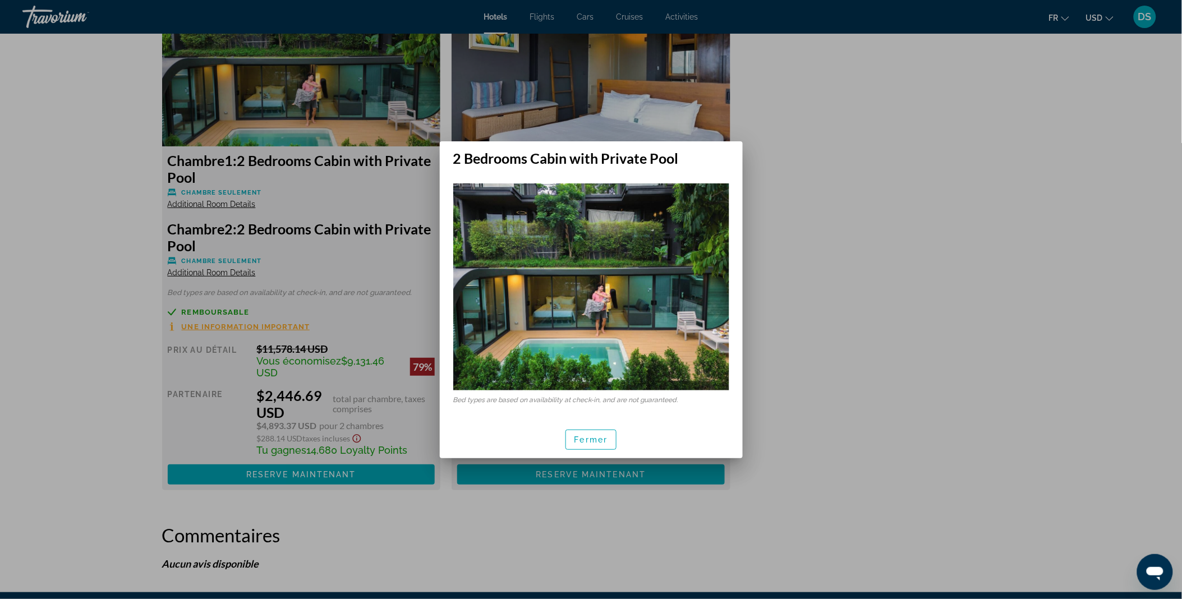
scroll to position [0, 0]
click at [582, 436] on span "Fermer" at bounding box center [591, 439] width 34 height 9
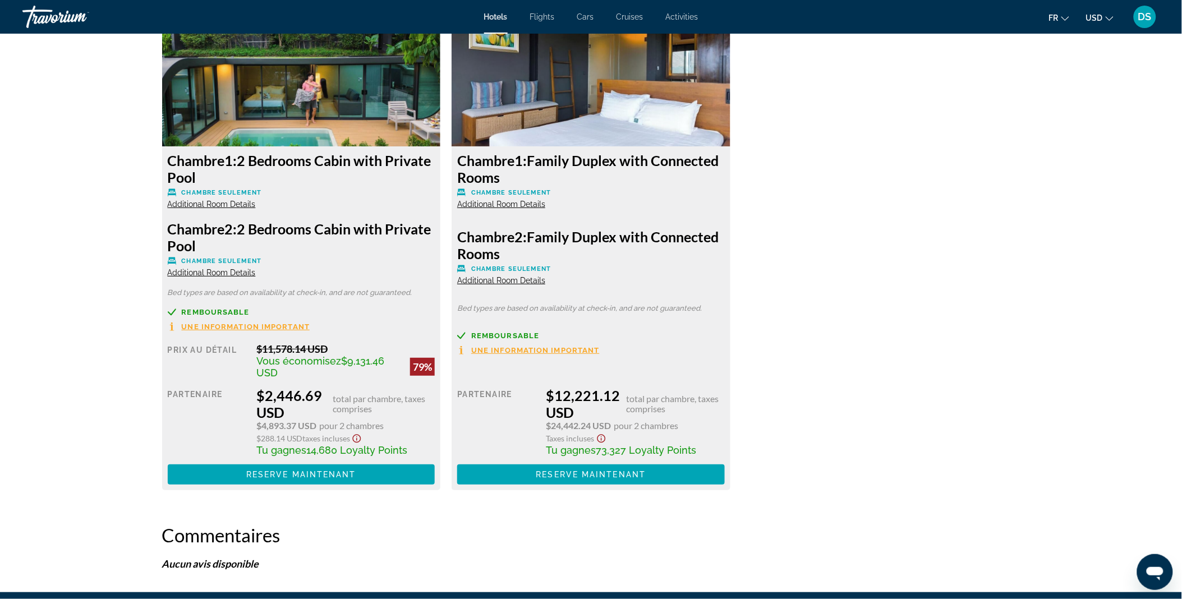
scroll to position [1582, 0]
click at [445, 368] on div "Chambre 1: 2 Bedrooms Cabin with Private Pool Chambre seulement Additional Room…" at bounding box center [302, 248] width 290 height 484
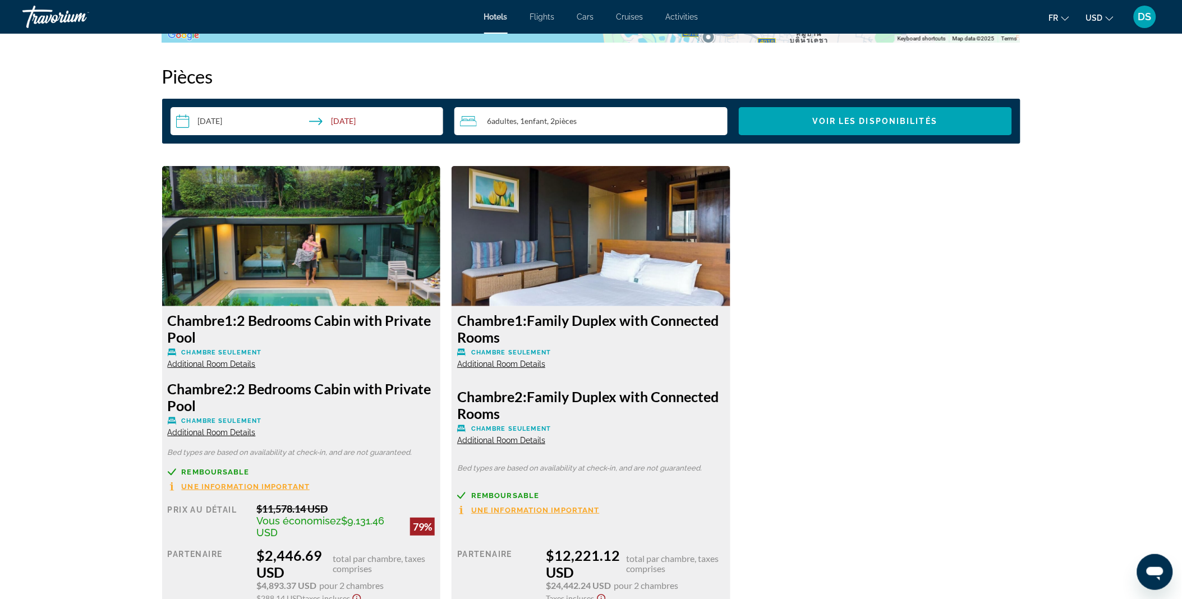
scroll to position [1418, 0]
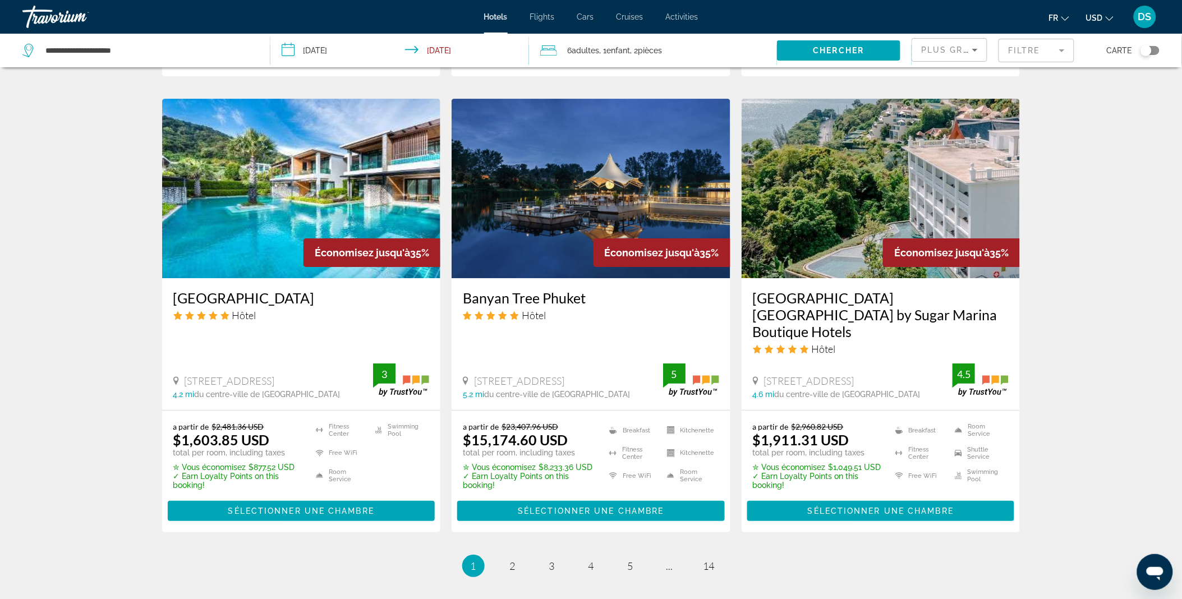
scroll to position [1303, 0]
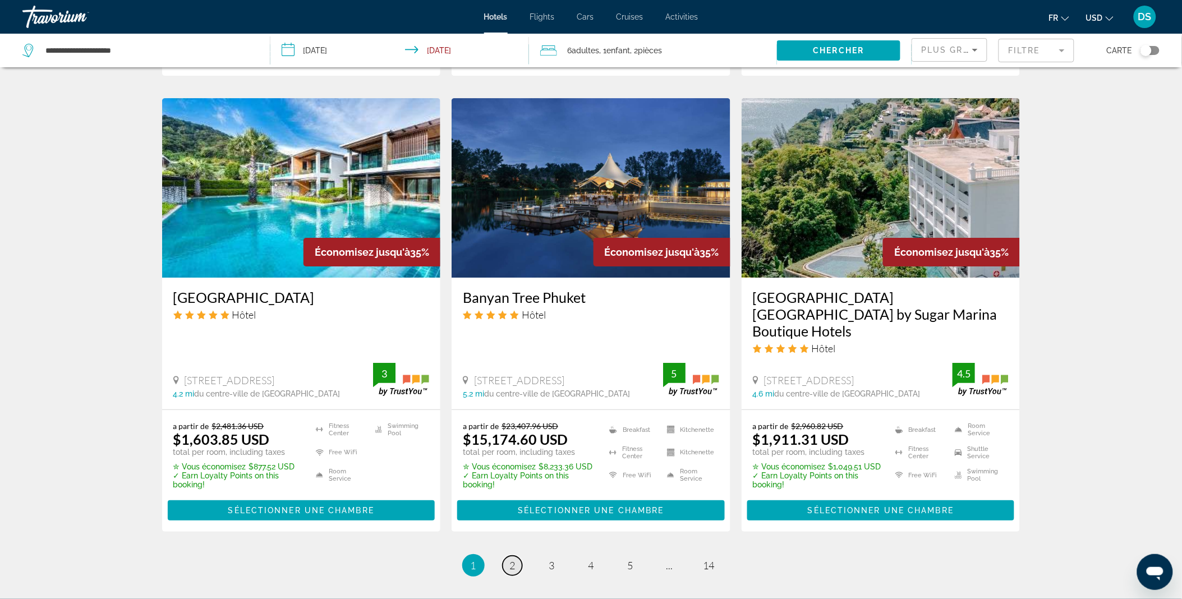
click at [513, 559] on span "2" at bounding box center [513, 565] width 6 height 12
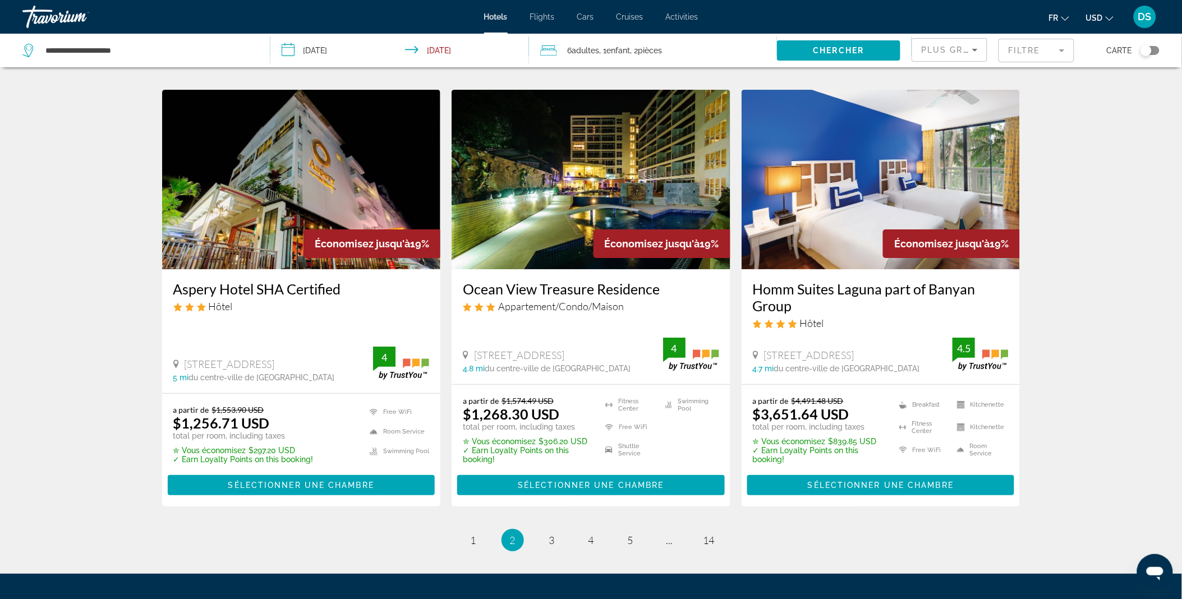
scroll to position [1345, 0]
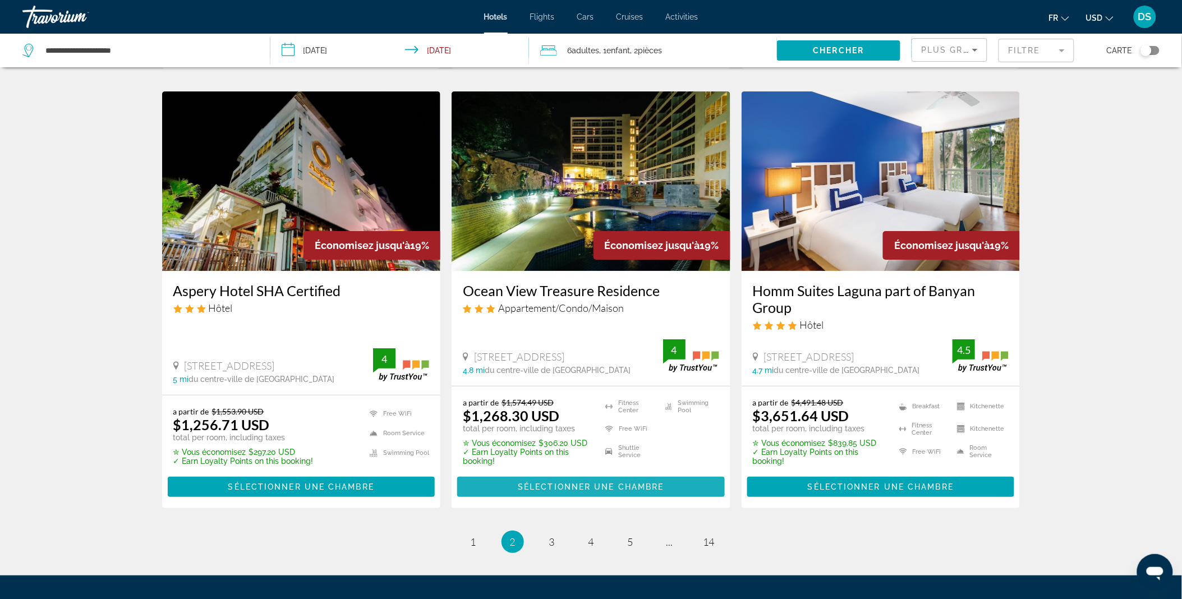
click at [514, 473] on span "Main content" at bounding box center [591, 486] width 268 height 27
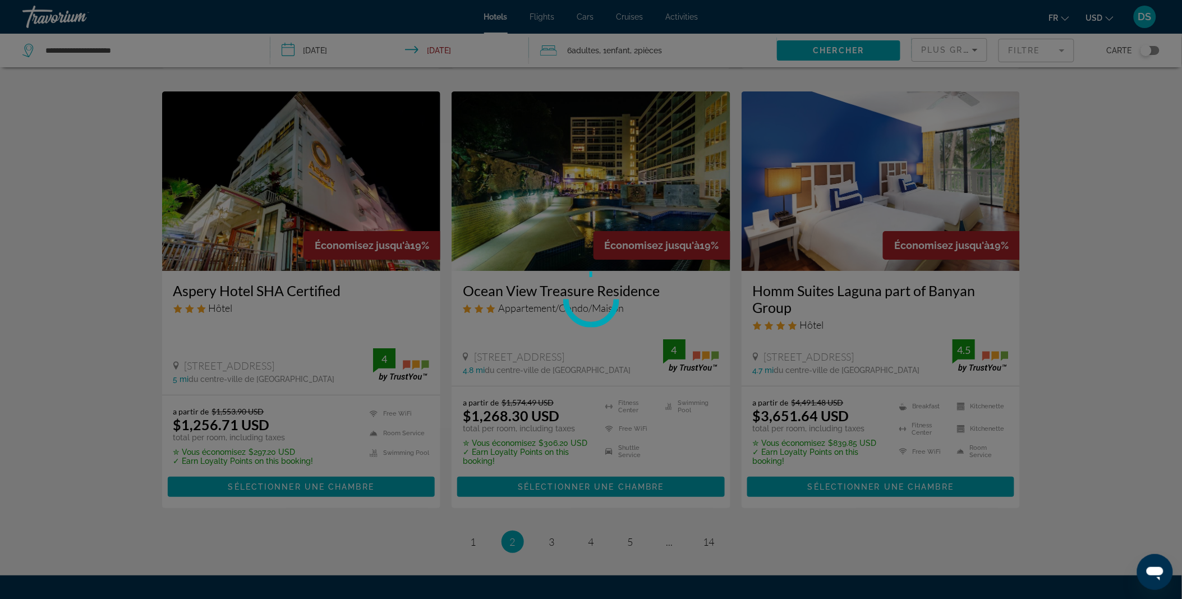
scroll to position [1335, 0]
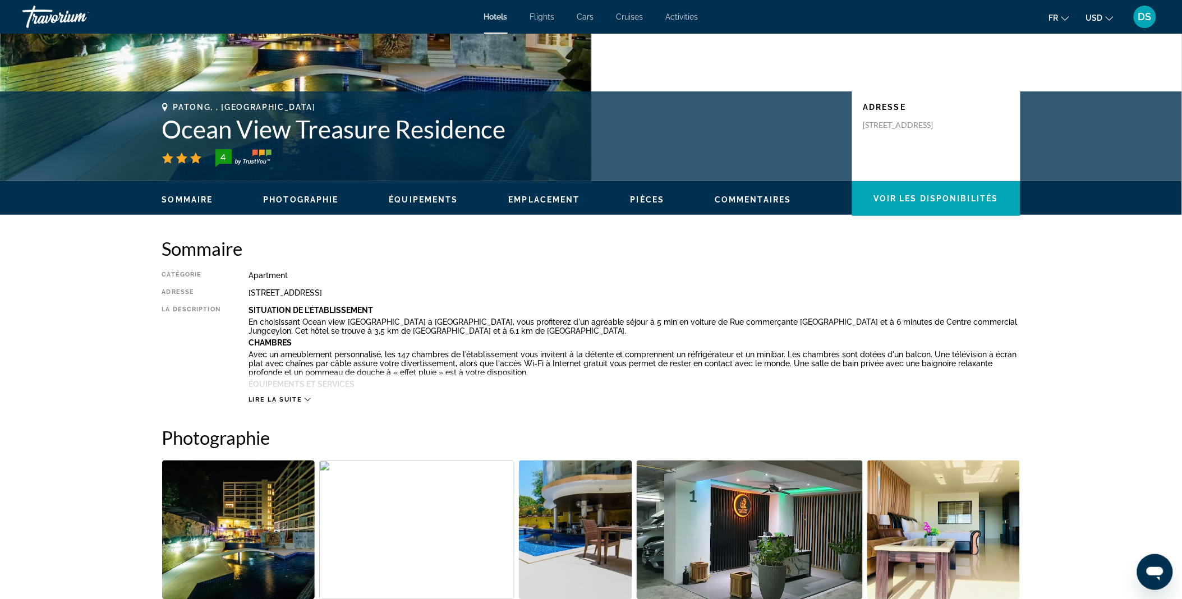
scroll to position [190, 0]
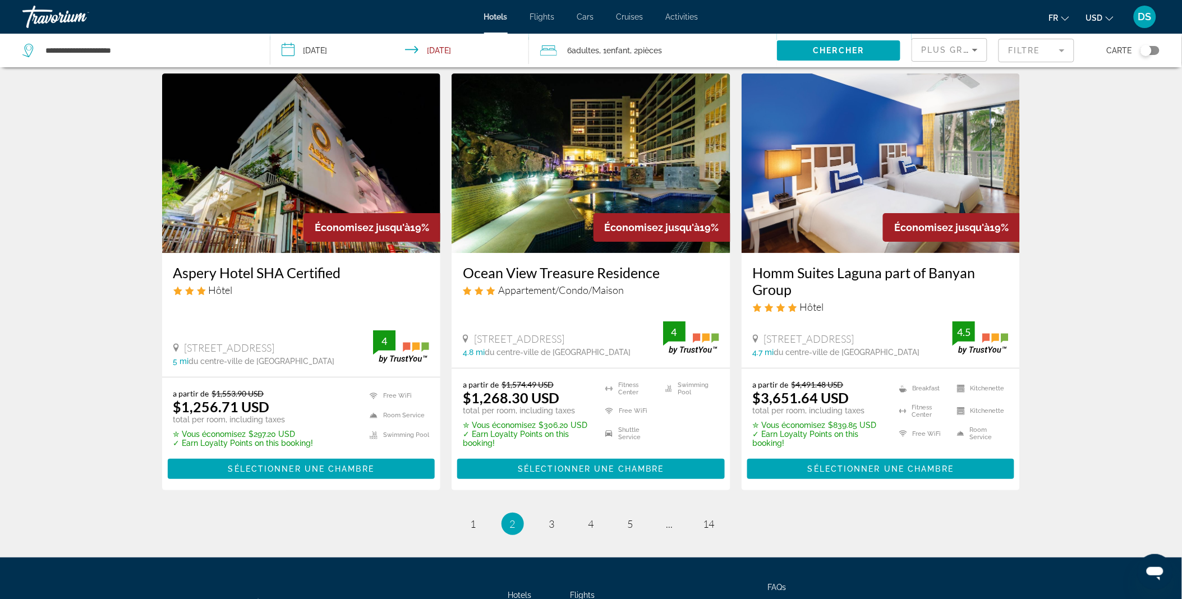
scroll to position [1412, 0]
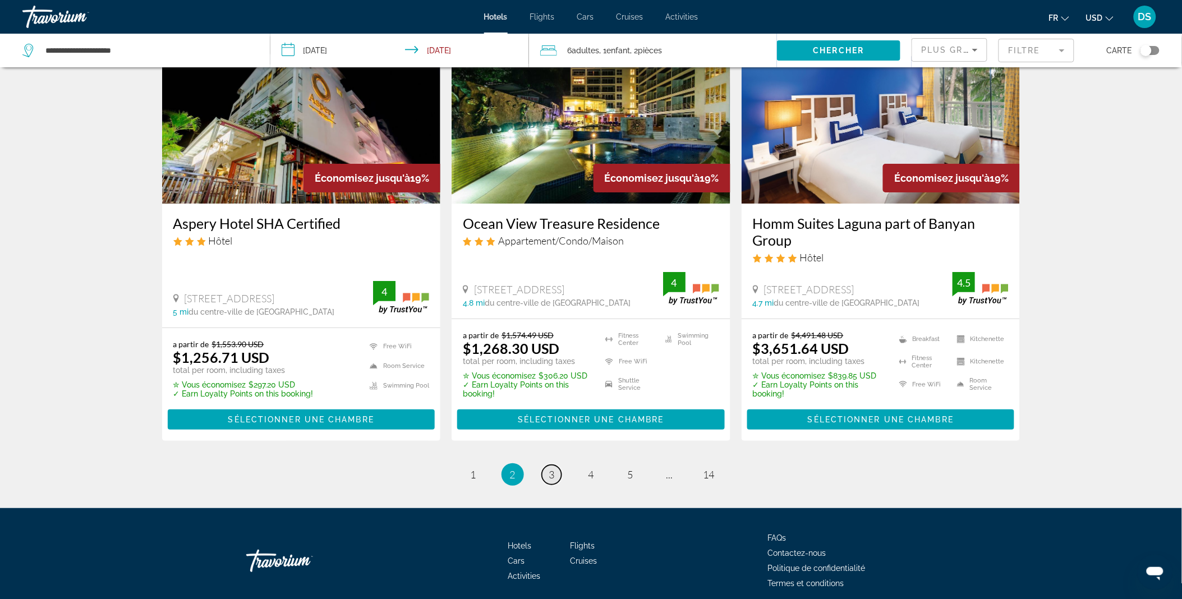
click at [562, 465] on link "page 3" at bounding box center [552, 475] width 20 height 20
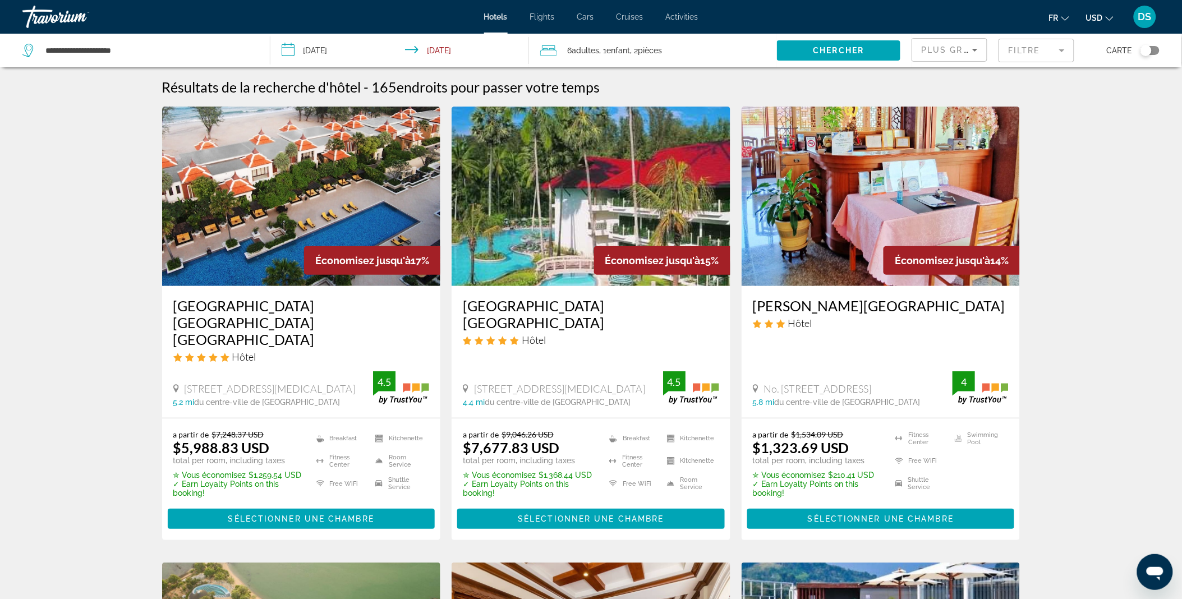
click at [300, 204] on img "Main content" at bounding box center [301, 197] width 279 height 180
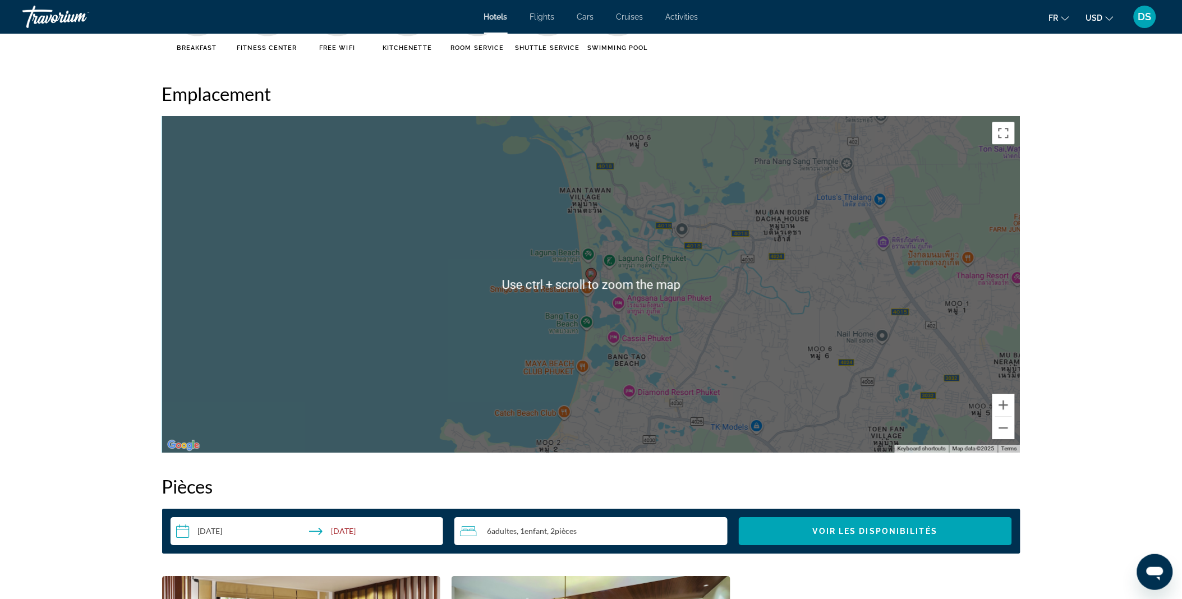
scroll to position [1013, 0]
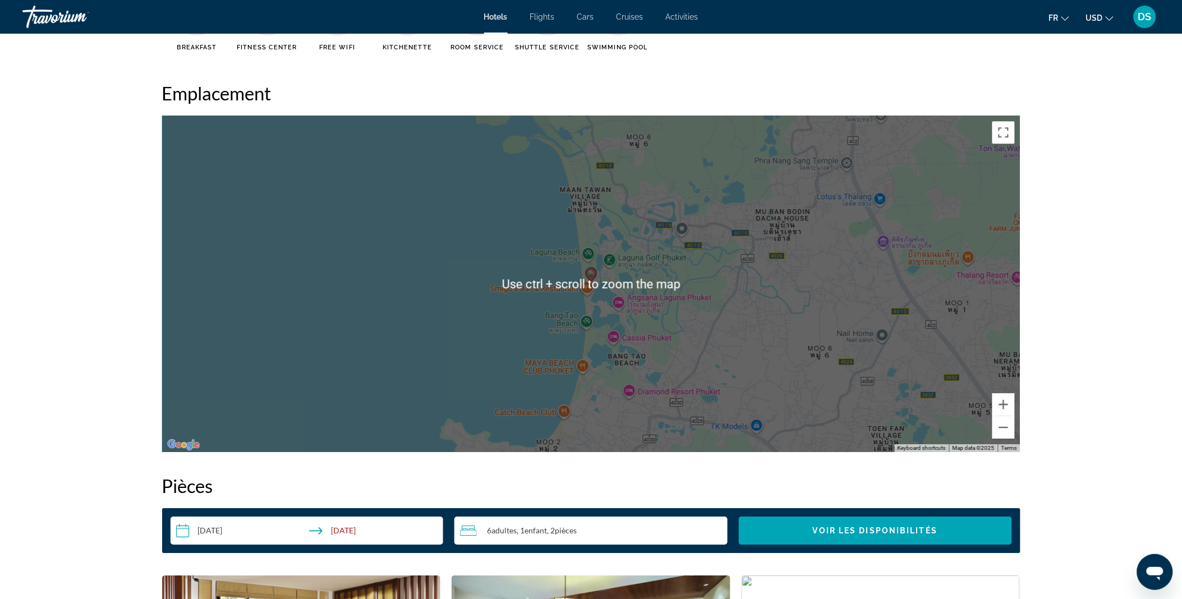
click at [550, 309] on div "To activate drag with keyboard, press Alt + Enter. Once in keyboard drag state,…" at bounding box center [591, 284] width 858 height 337
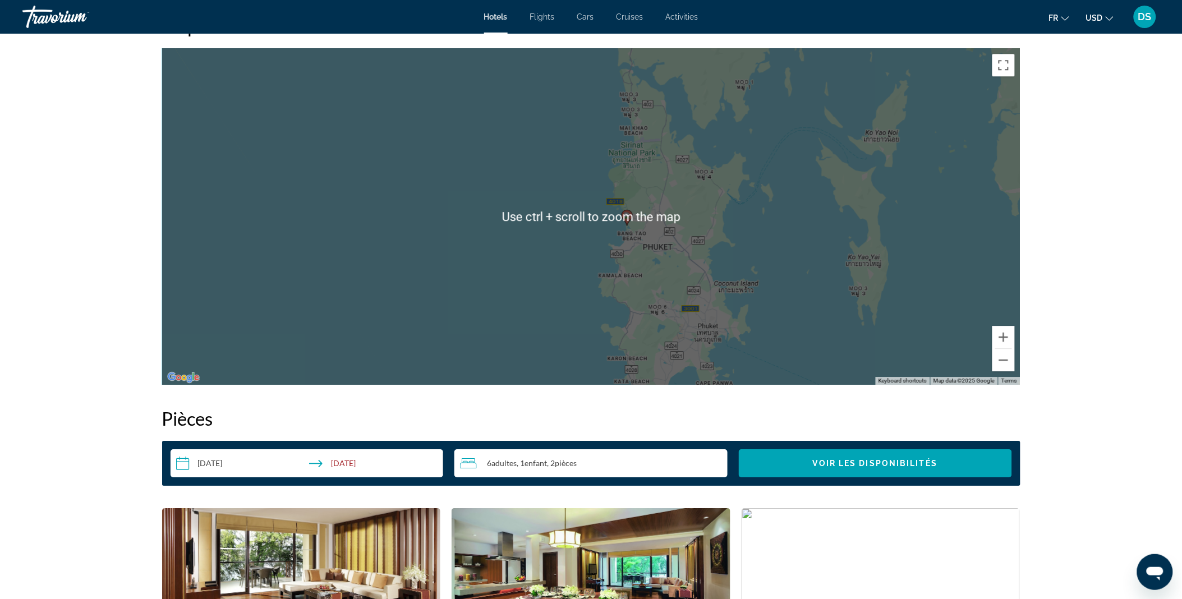
scroll to position [1080, 0]
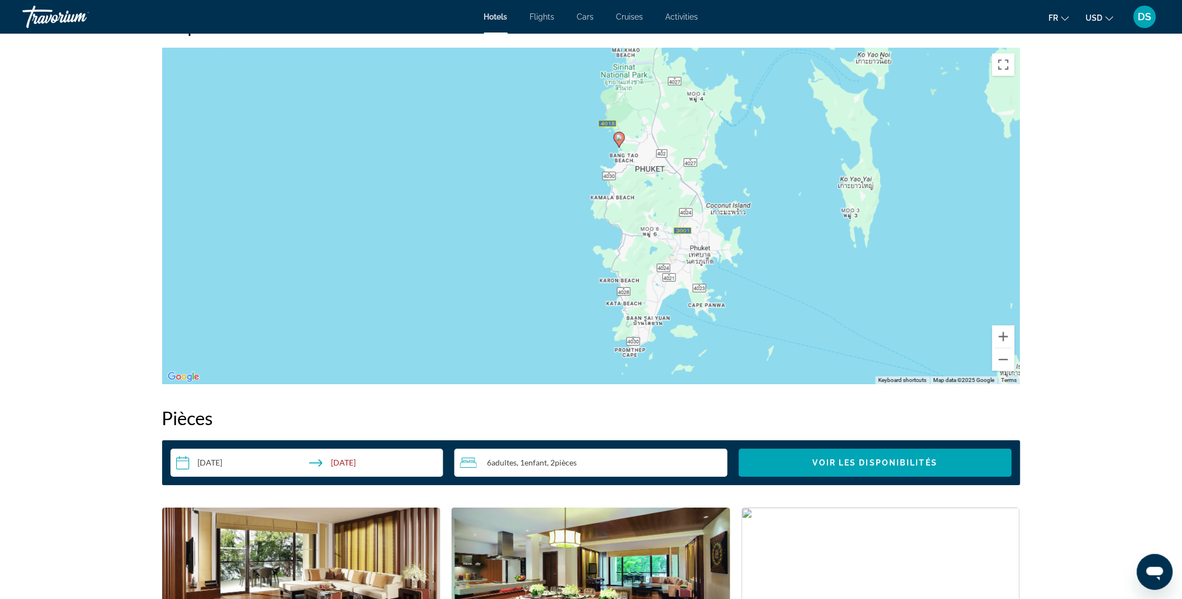
drag, startPoint x: 632, startPoint y: 294, endPoint x: 624, endPoint y: 214, distance: 80.6
click at [624, 214] on div "To activate drag with keyboard, press Alt + Enter. Once in keyboard drag state,…" at bounding box center [591, 216] width 858 height 337
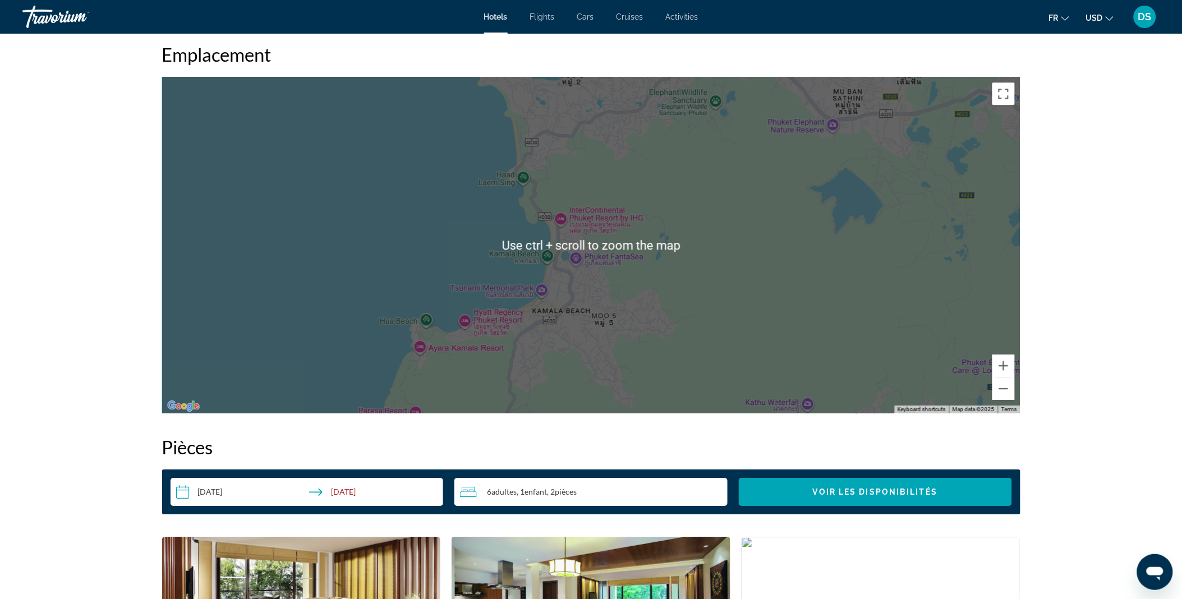
scroll to position [1052, 0]
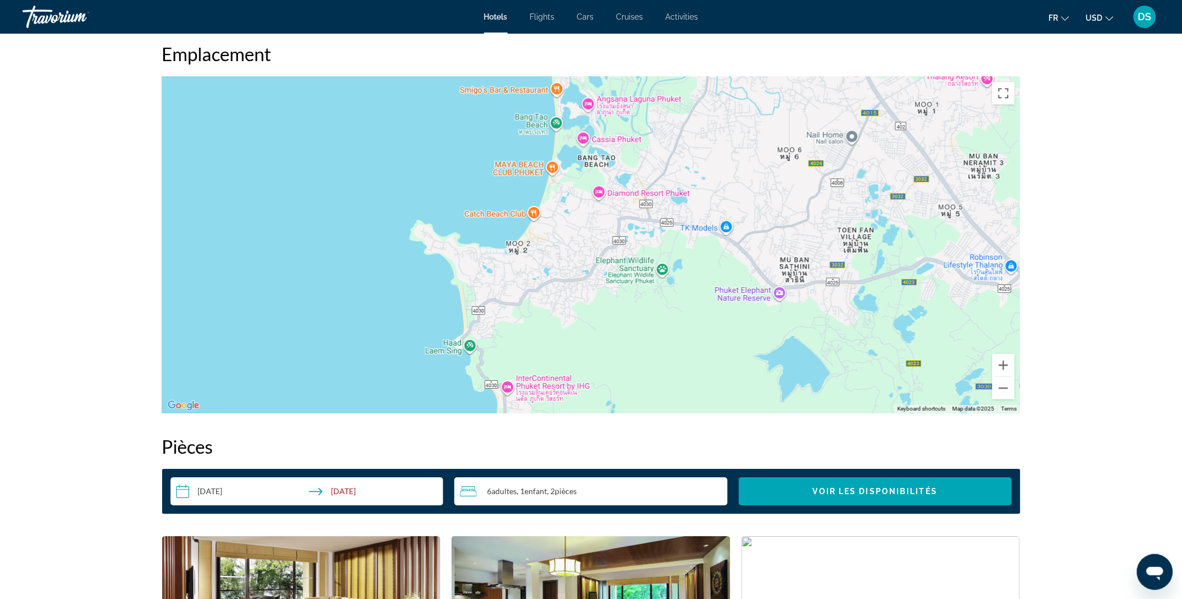
drag, startPoint x: 634, startPoint y: 200, endPoint x: 579, endPoint y: 372, distance: 181.3
click at [579, 372] on div "Main content" at bounding box center [591, 244] width 858 height 337
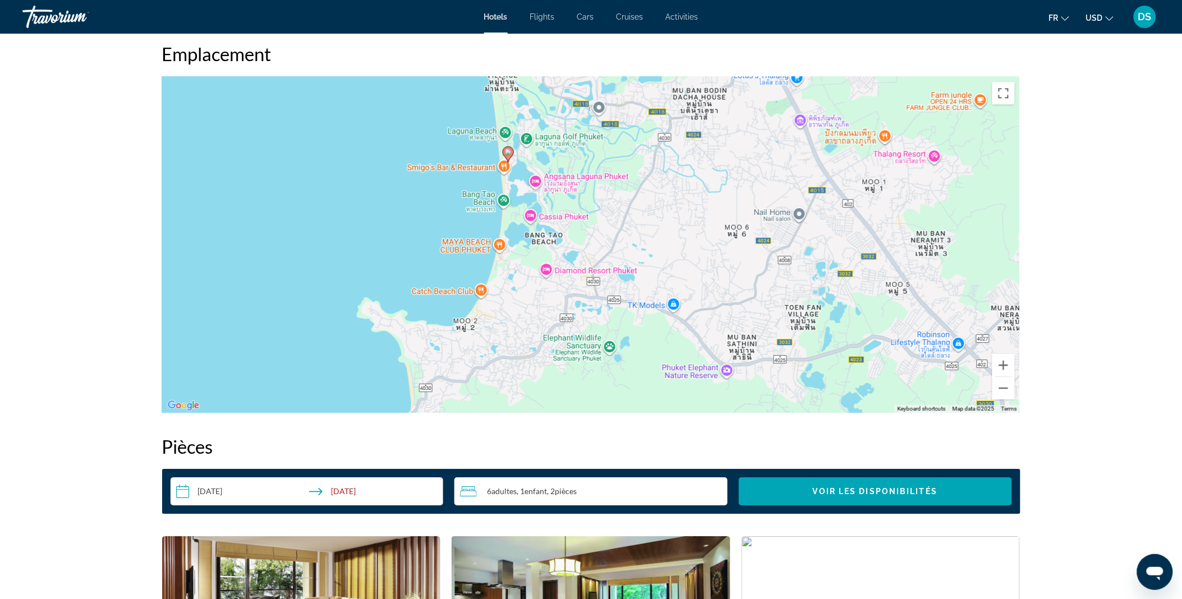
drag, startPoint x: 579, startPoint y: 372, endPoint x: 526, endPoint y: 451, distance: 94.6
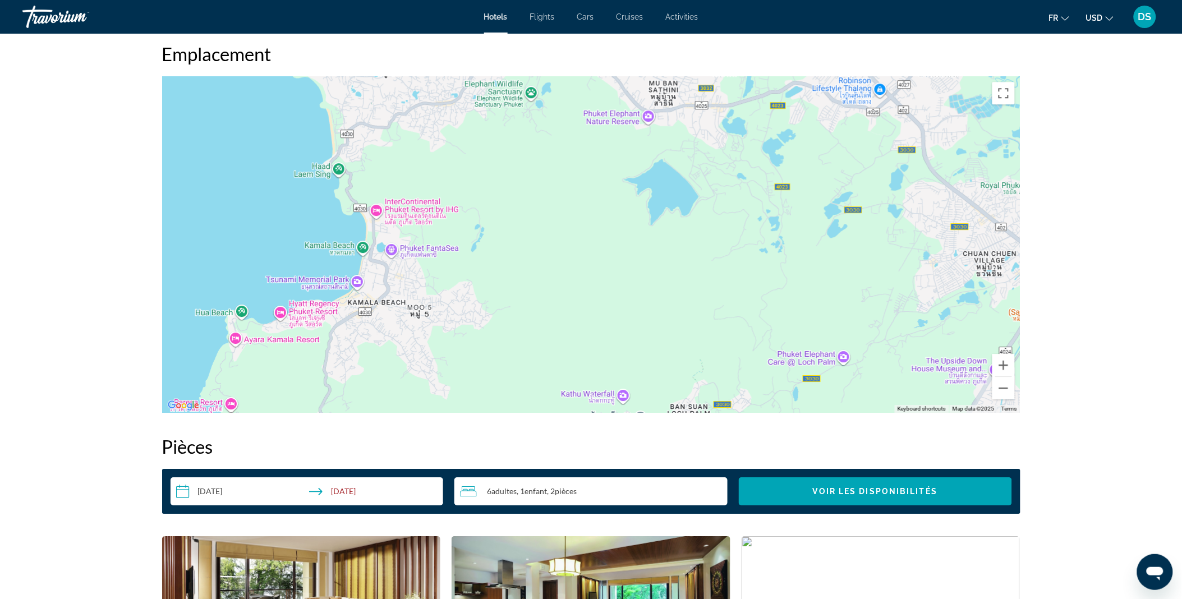
drag, startPoint x: 589, startPoint y: 354, endPoint x: 513, endPoint y: 96, distance: 268.9
click at [513, 96] on div "To activate drag with keyboard, press Alt + Enter. Once in keyboard drag state,…" at bounding box center [591, 244] width 858 height 337
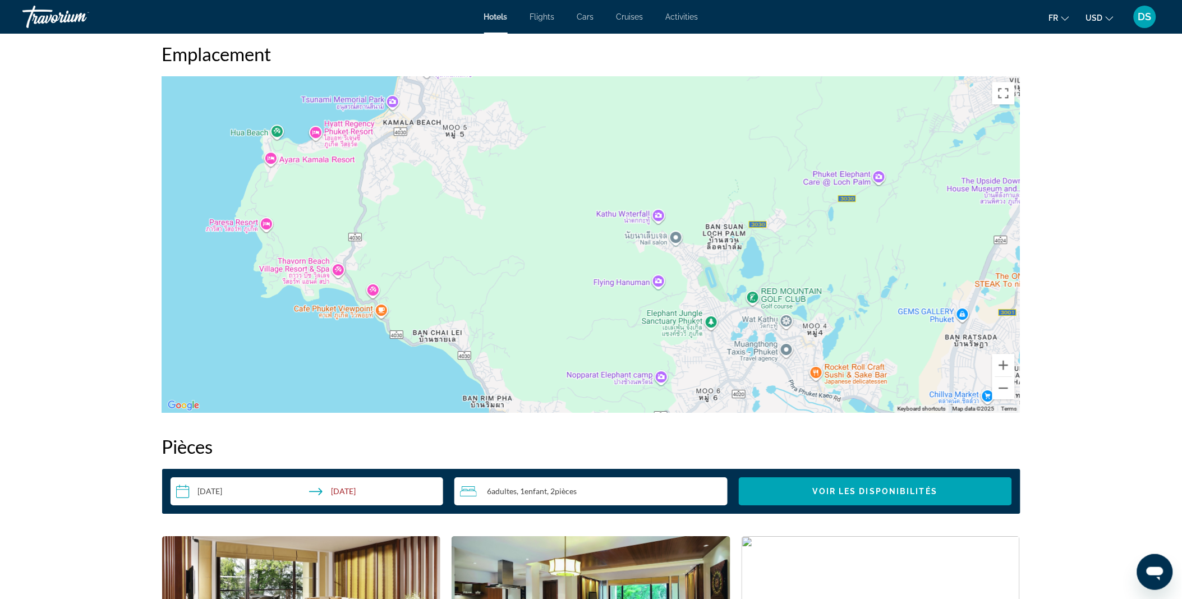
drag, startPoint x: 457, startPoint y: 227, endPoint x: 488, endPoint y: 40, distance: 189.4
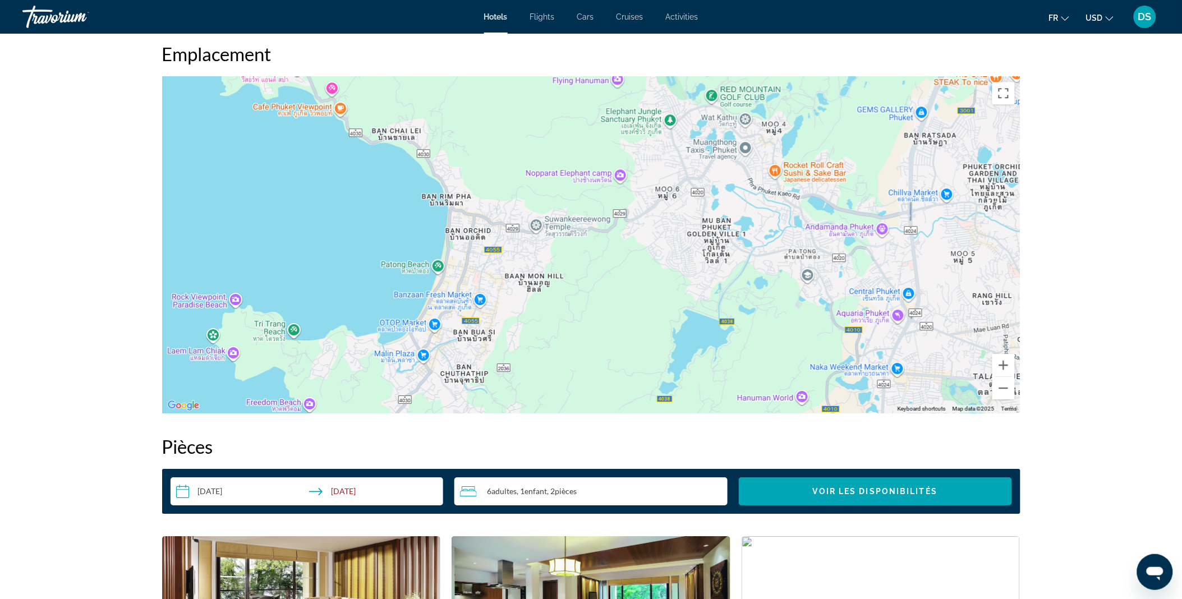
drag, startPoint x: 488, startPoint y: 40, endPoint x: 439, endPoint y: -13, distance: 72.2
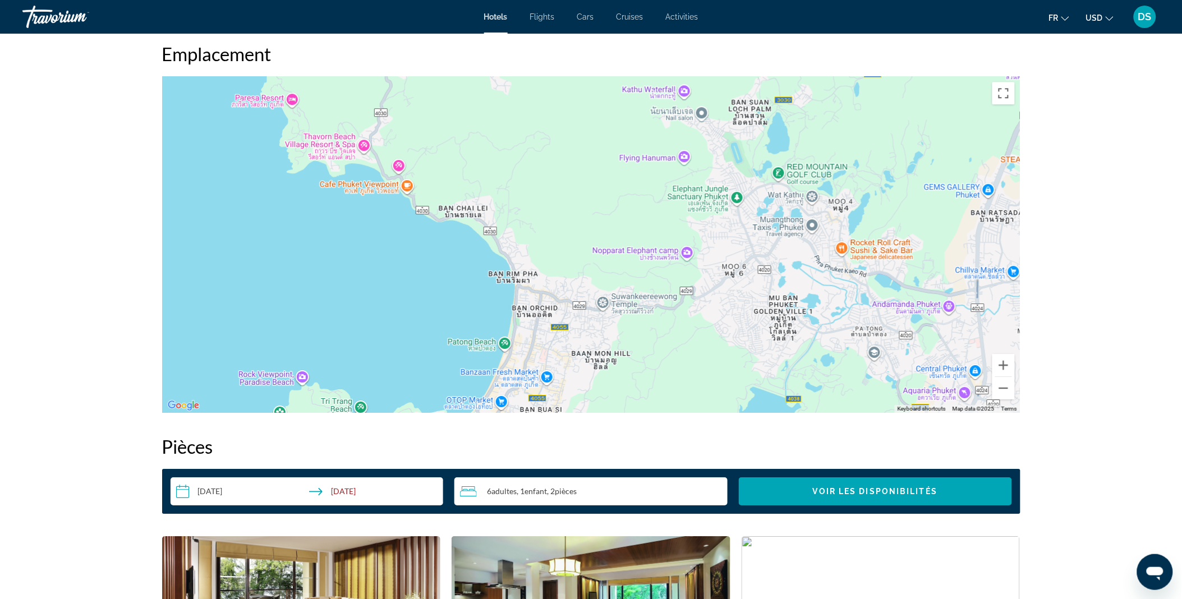
drag, startPoint x: 457, startPoint y: 130, endPoint x: 524, endPoint y: 204, distance: 100.5
click at [524, 204] on div "Main content" at bounding box center [591, 244] width 858 height 337
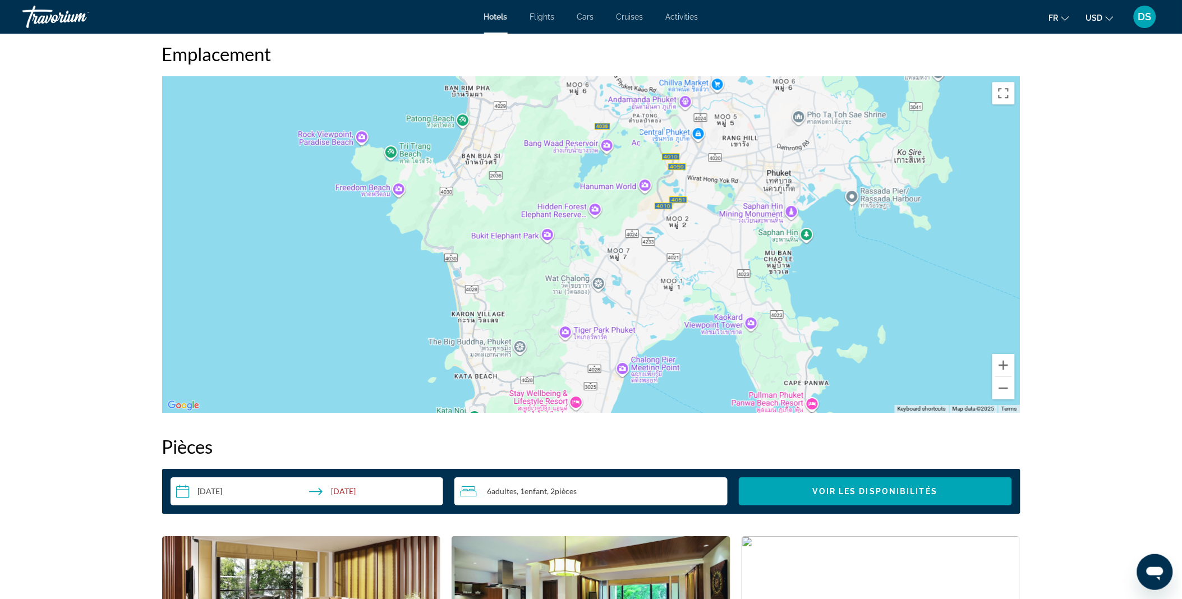
drag, startPoint x: 524, startPoint y: 204, endPoint x: 467, endPoint y: 45, distance: 169.1
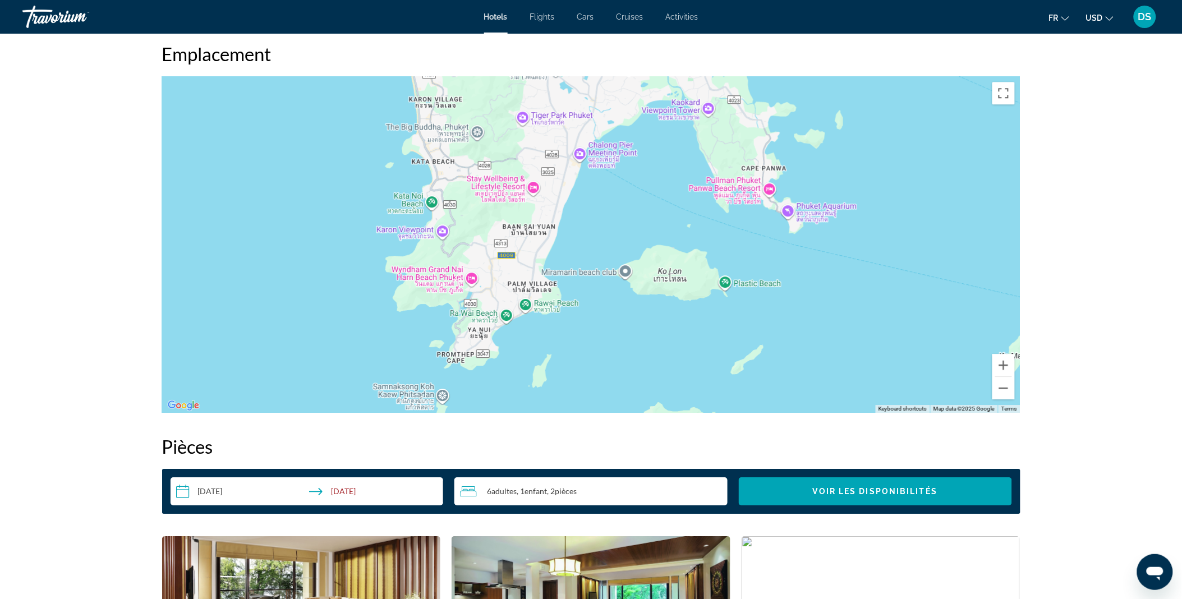
drag, startPoint x: 467, startPoint y: 45, endPoint x: 401, endPoint y: -8, distance: 85.0
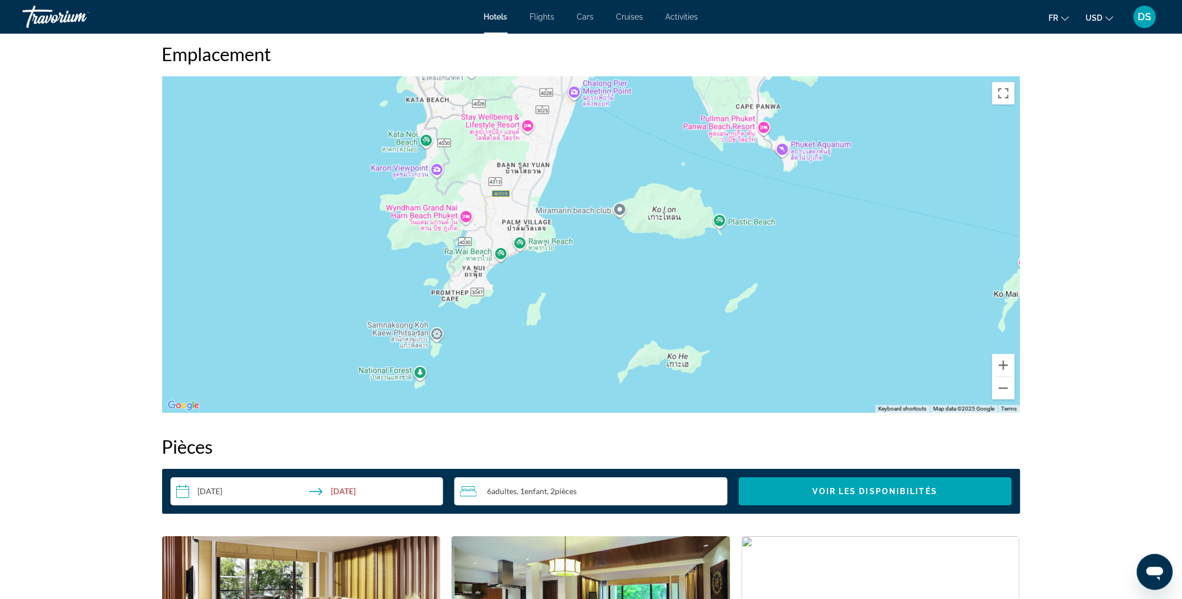
drag, startPoint x: 440, startPoint y: 153, endPoint x: 435, endPoint y: 86, distance: 66.4
click at [435, 86] on div "Main content" at bounding box center [591, 244] width 858 height 337
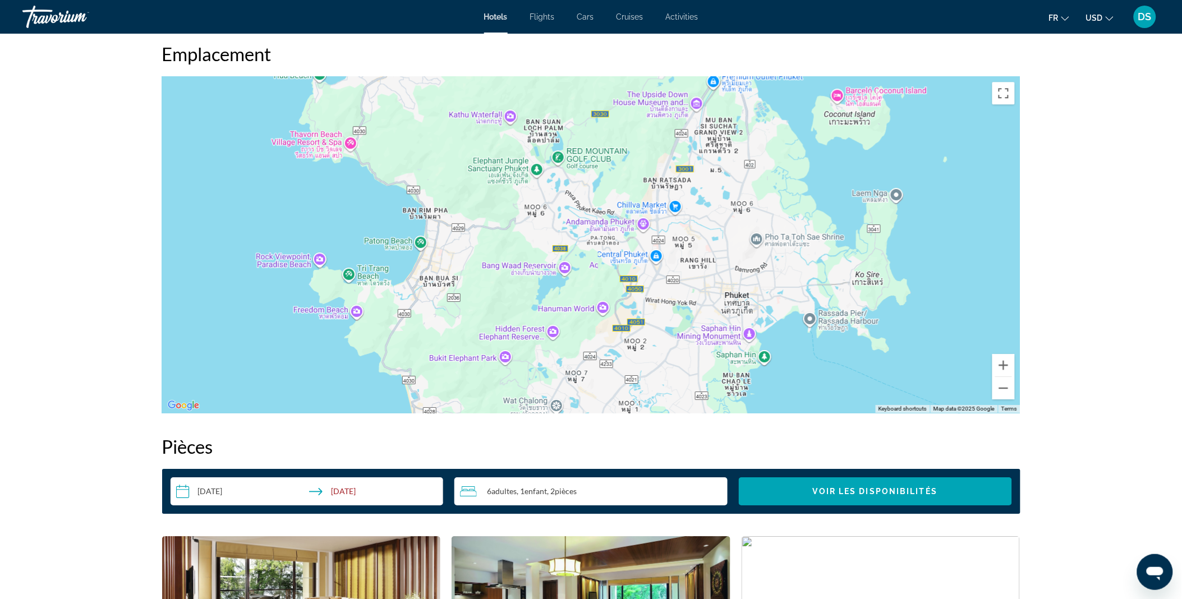
drag, startPoint x: 518, startPoint y: 222, endPoint x: 519, endPoint y: 626, distance: 404.4
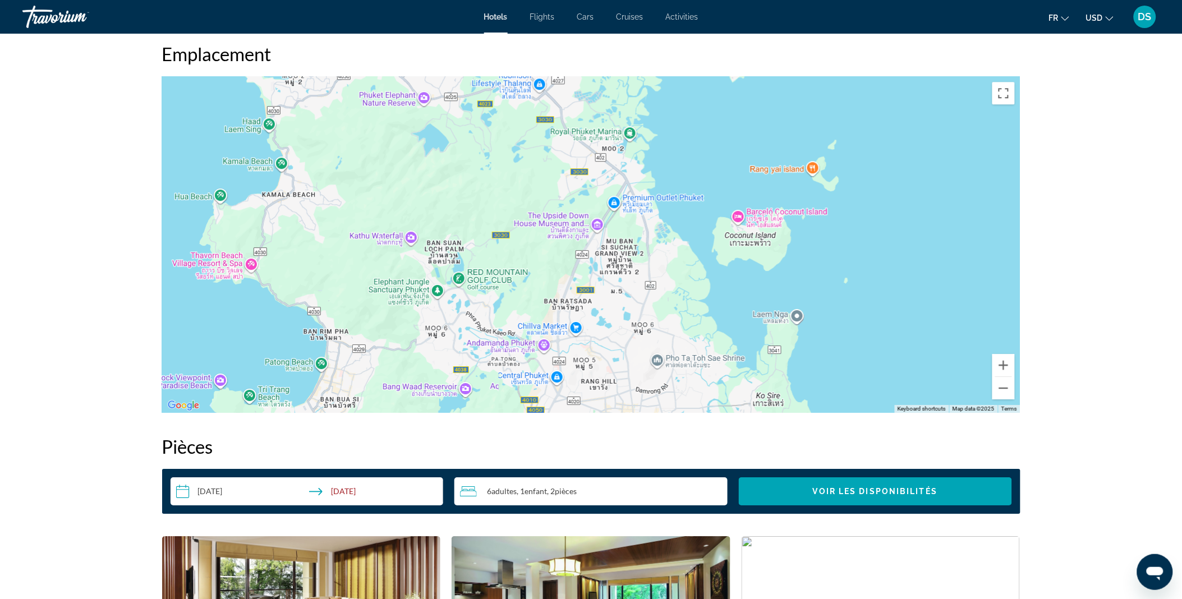
drag, startPoint x: 687, startPoint y: 282, endPoint x: 587, endPoint y: 407, distance: 160.1
click at [587, 407] on div "Main content" at bounding box center [591, 244] width 858 height 337
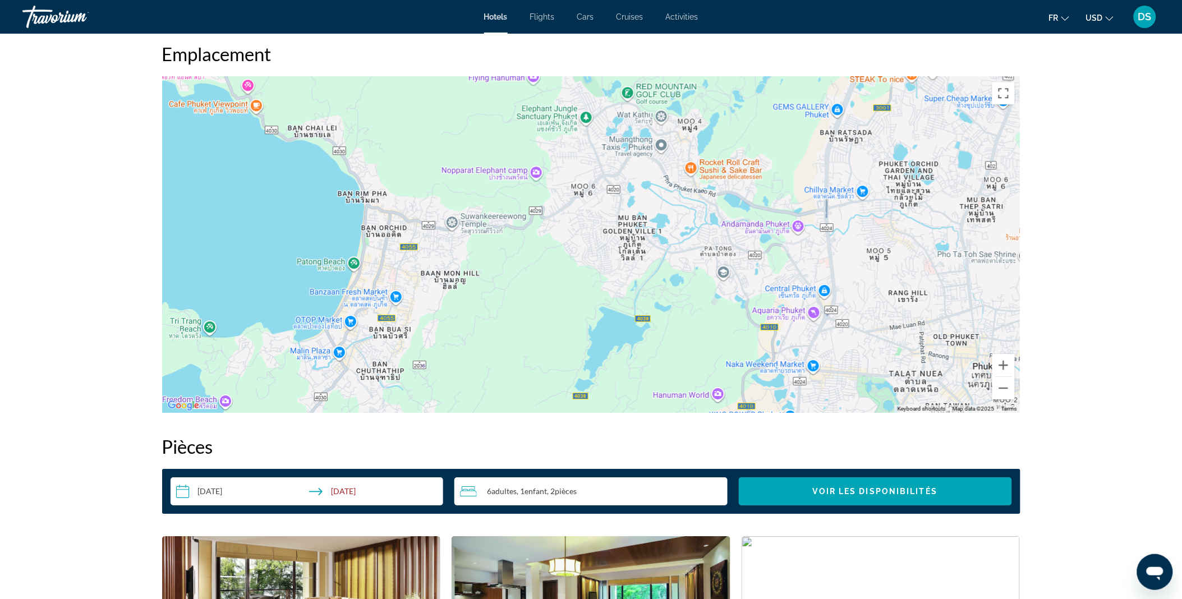
drag, startPoint x: 551, startPoint y: 348, endPoint x: 919, endPoint y: 121, distance: 432.3
click at [919, 121] on div "Main content" at bounding box center [591, 244] width 858 height 337
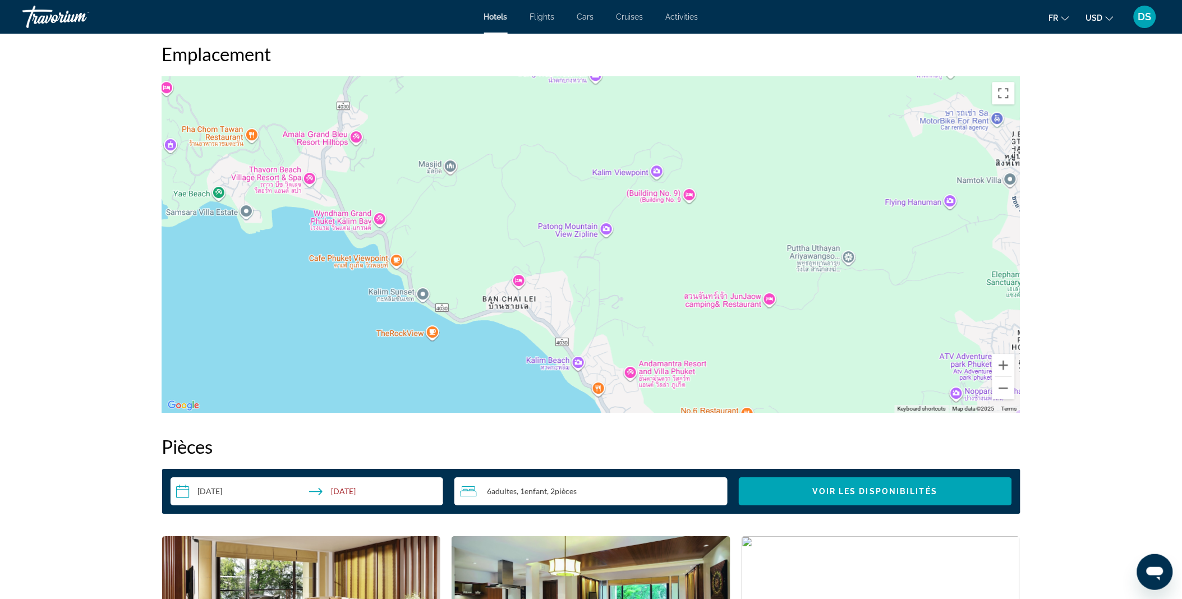
drag, startPoint x: 394, startPoint y: 227, endPoint x: 675, endPoint y: 452, distance: 360.4
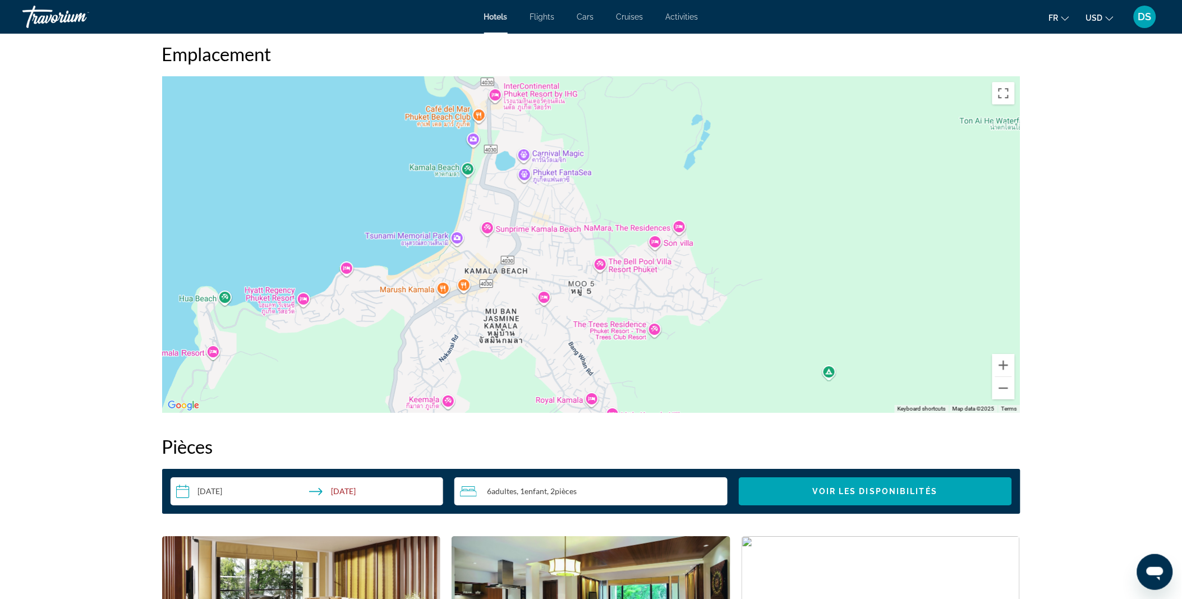
drag, startPoint x: 475, startPoint y: 228, endPoint x: 513, endPoint y: 626, distance: 399.5
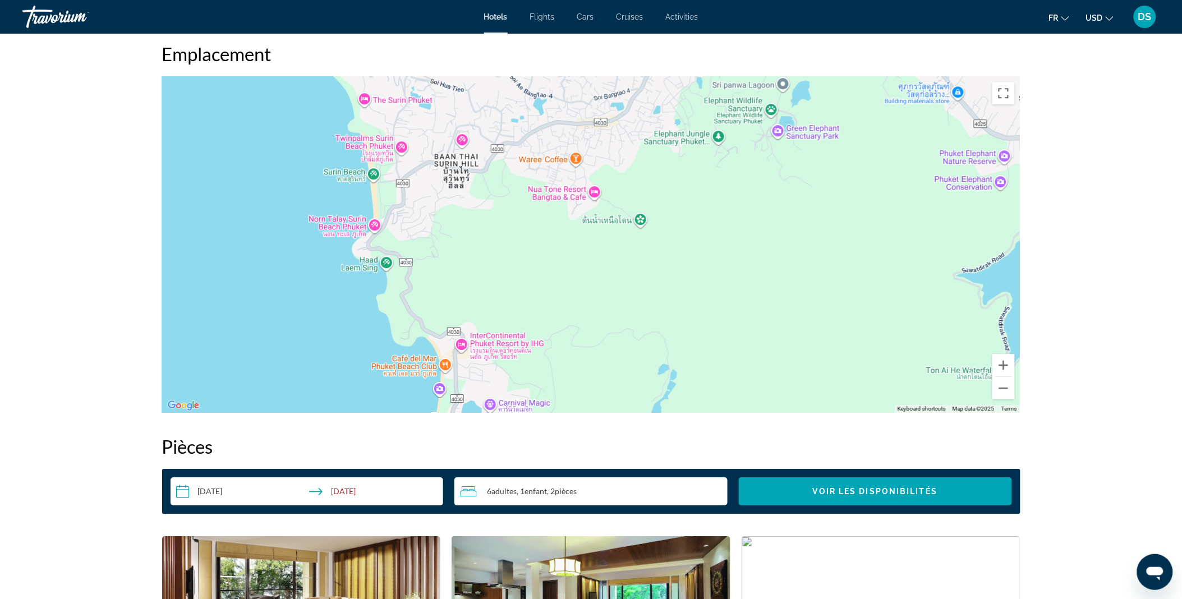
drag, startPoint x: 564, startPoint y: 375, endPoint x: 530, endPoint y: 626, distance: 253.5
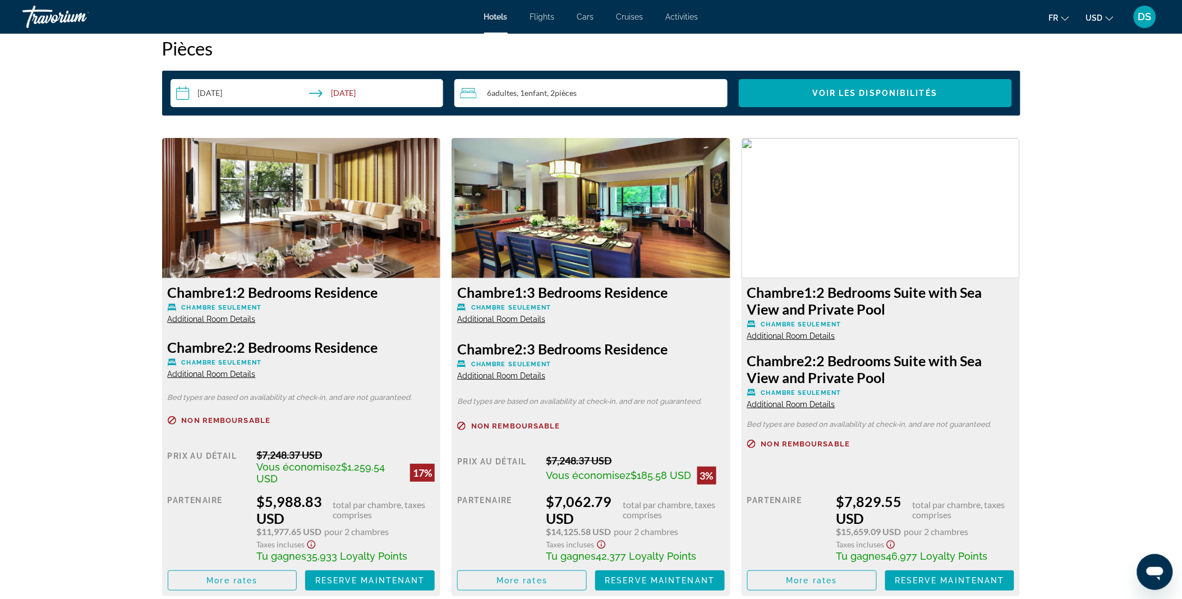
scroll to position [1453, 0]
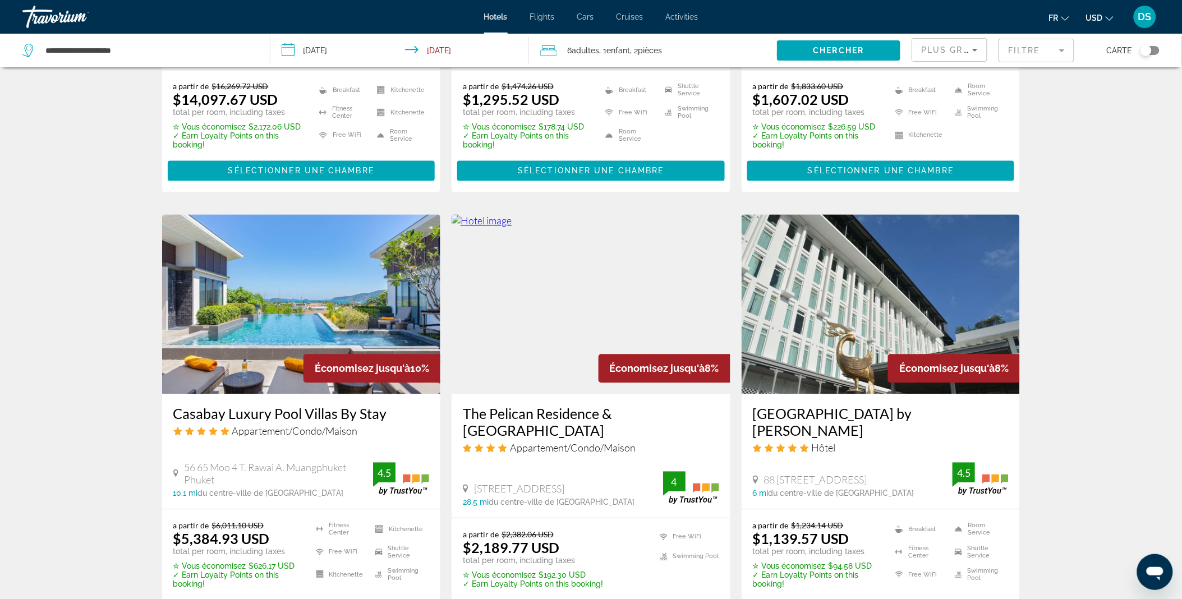
scroll to position [767, 0]
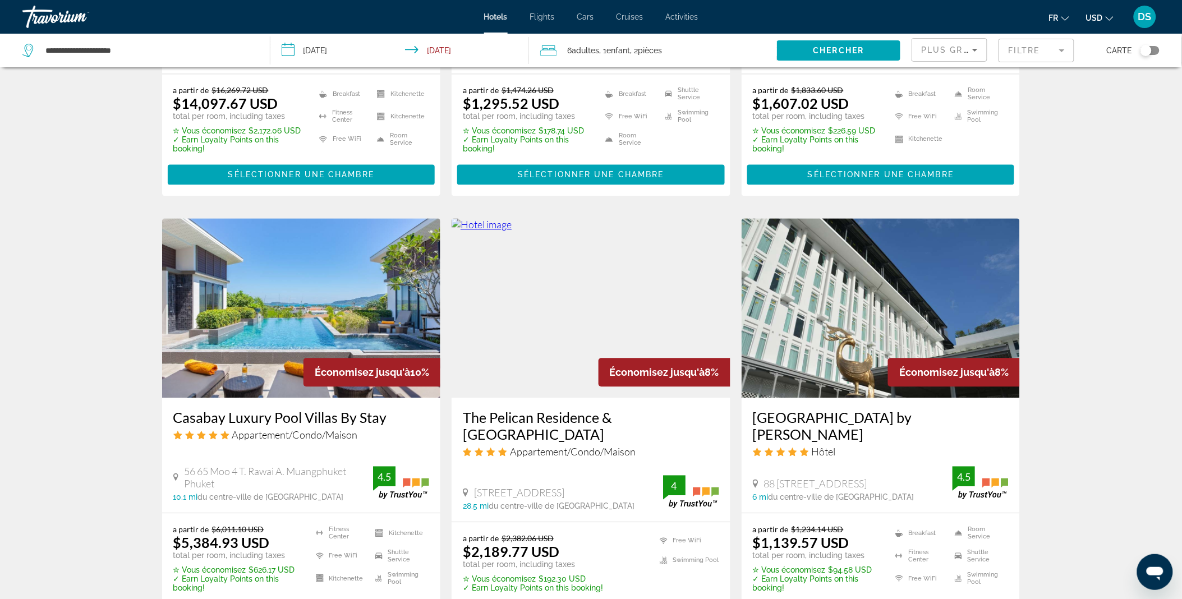
click at [286, 275] on img "Main content" at bounding box center [301, 308] width 279 height 180
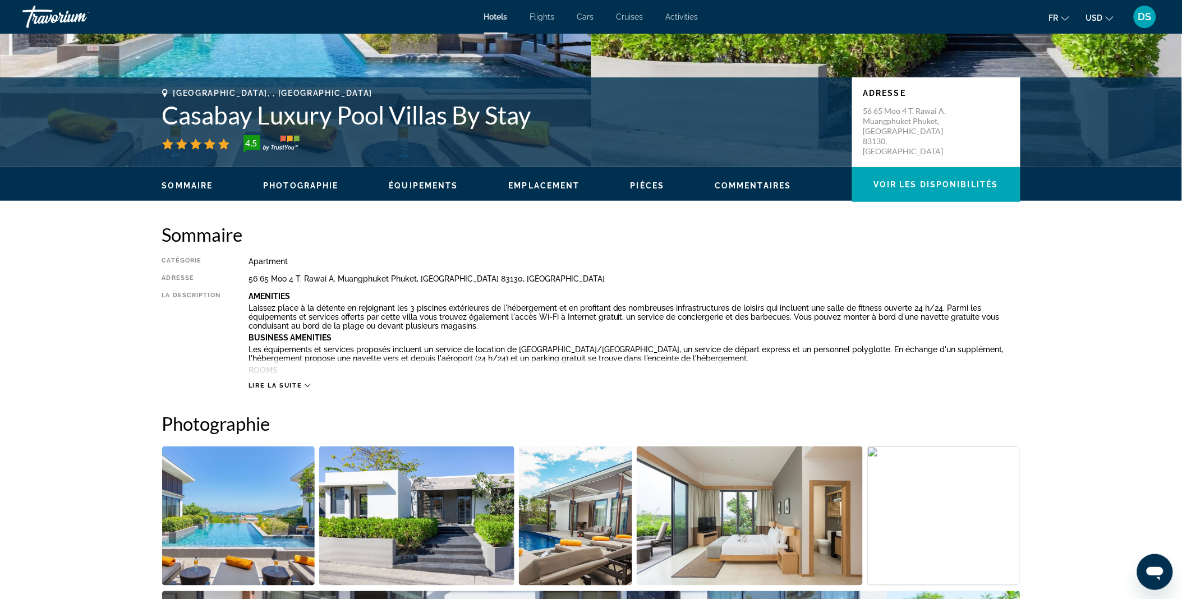
scroll to position [201, 0]
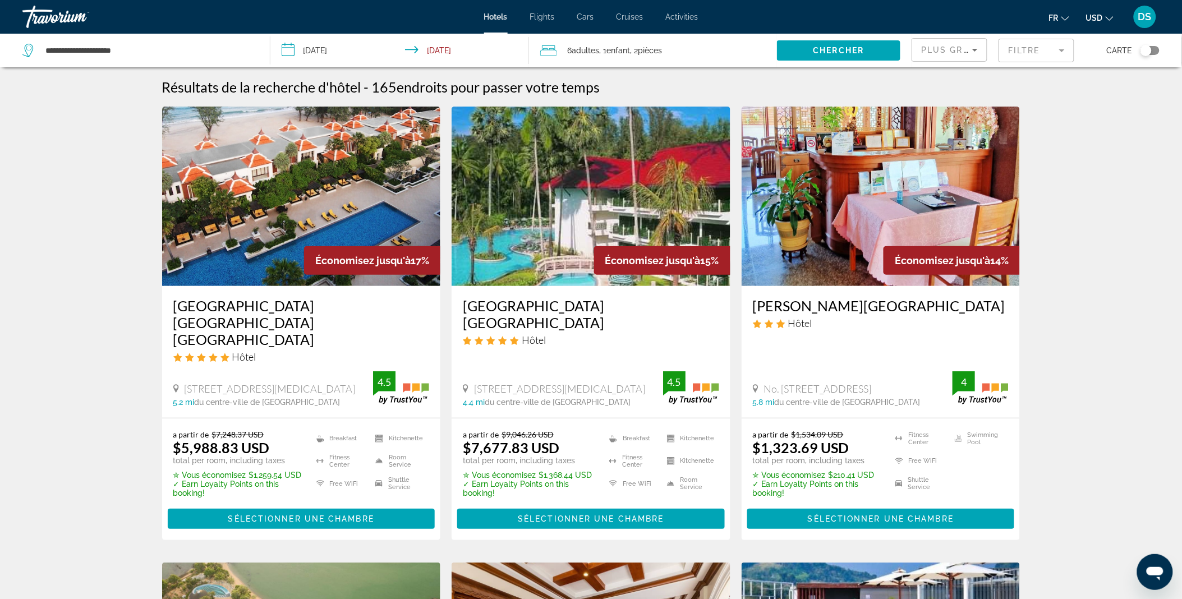
click at [1051, 54] on mat-form-field "Filtre" at bounding box center [1036, 51] width 76 height 24
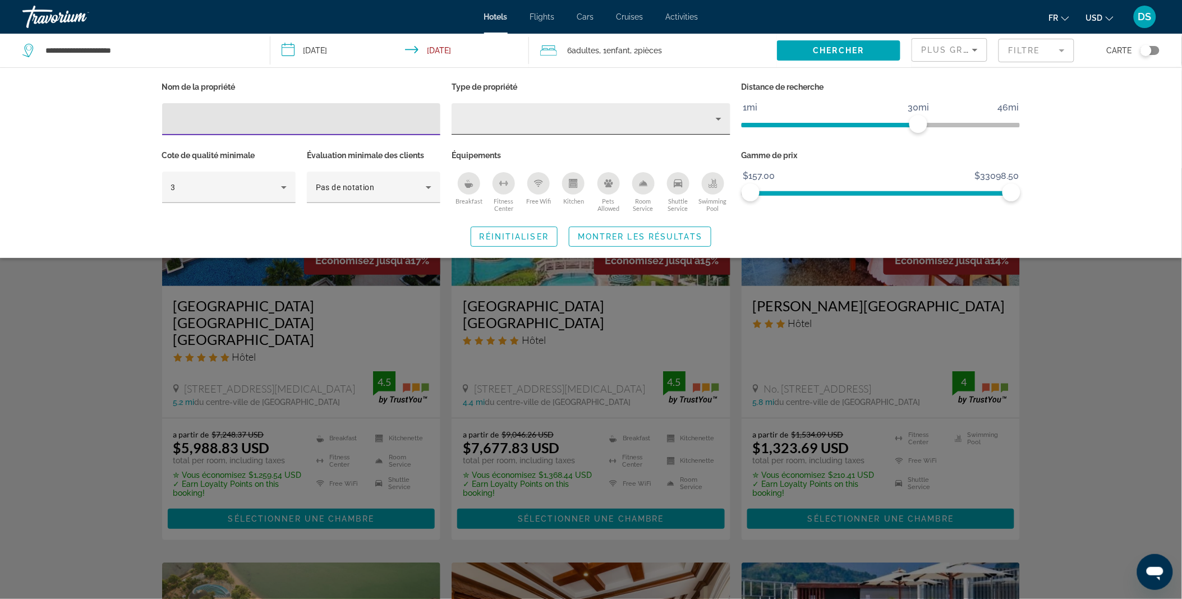
click at [539, 119] on div "Property type" at bounding box center [588, 118] width 255 height 13
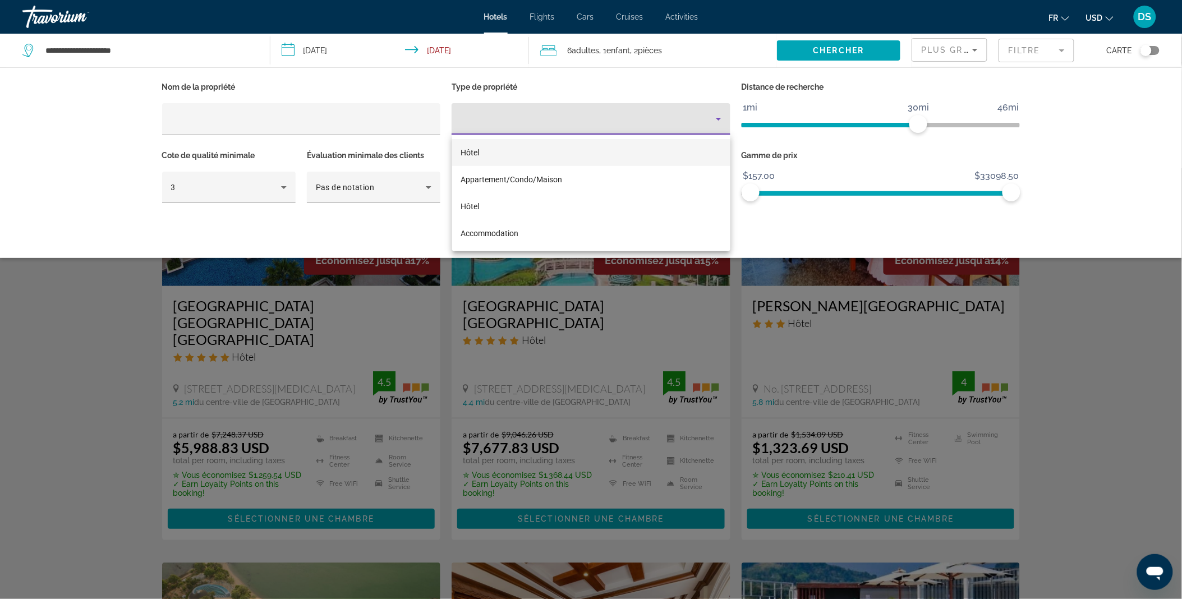
click at [539, 119] on div at bounding box center [591, 299] width 1182 height 599
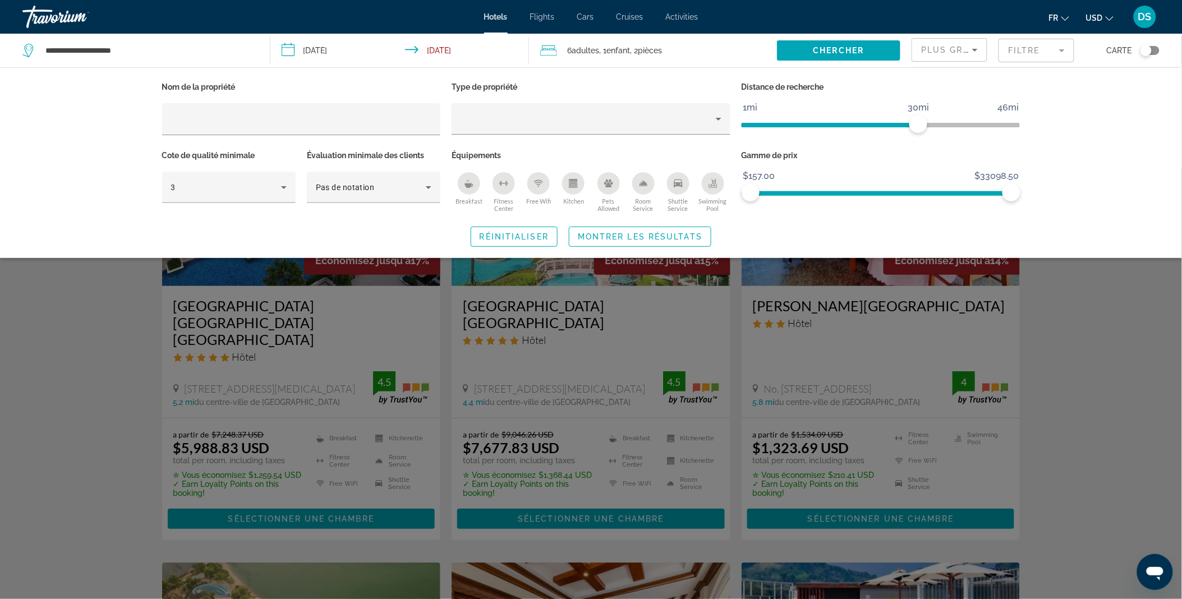
click at [1033, 294] on div "Search widget" at bounding box center [591, 383] width 1182 height 431
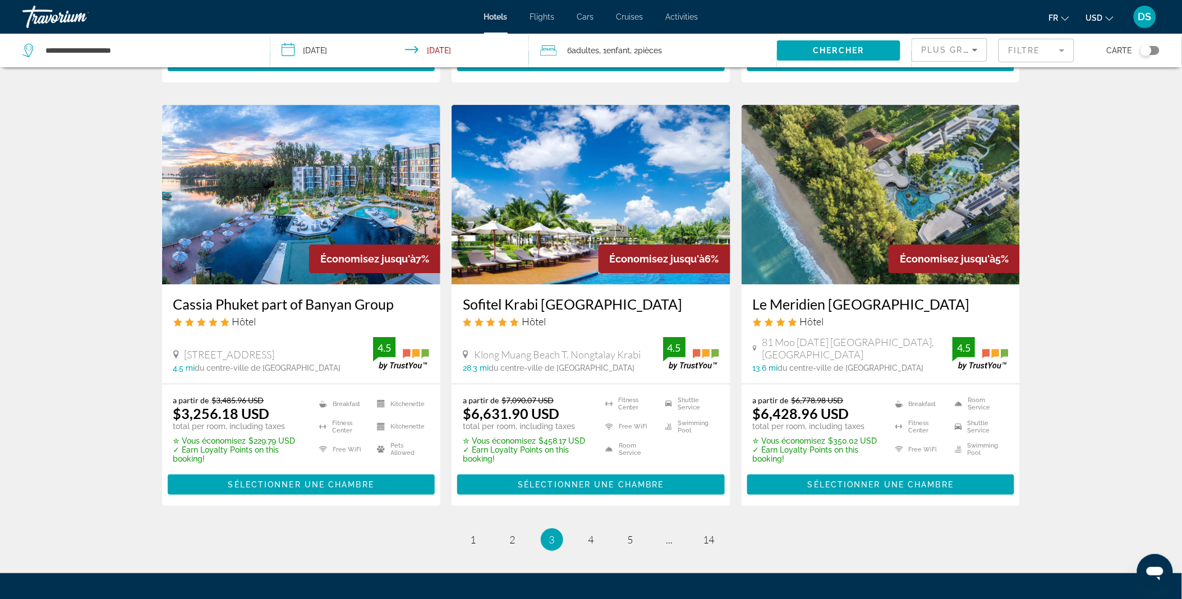
scroll to position [1416, 0]
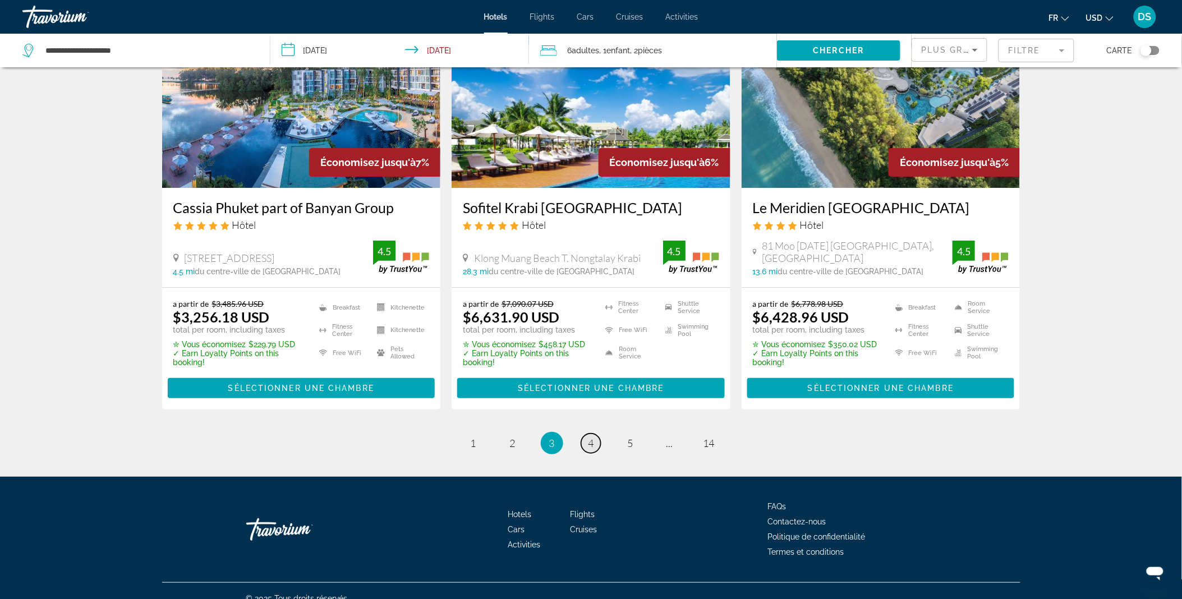
click at [592, 437] on span "4" at bounding box center [591, 443] width 6 height 12
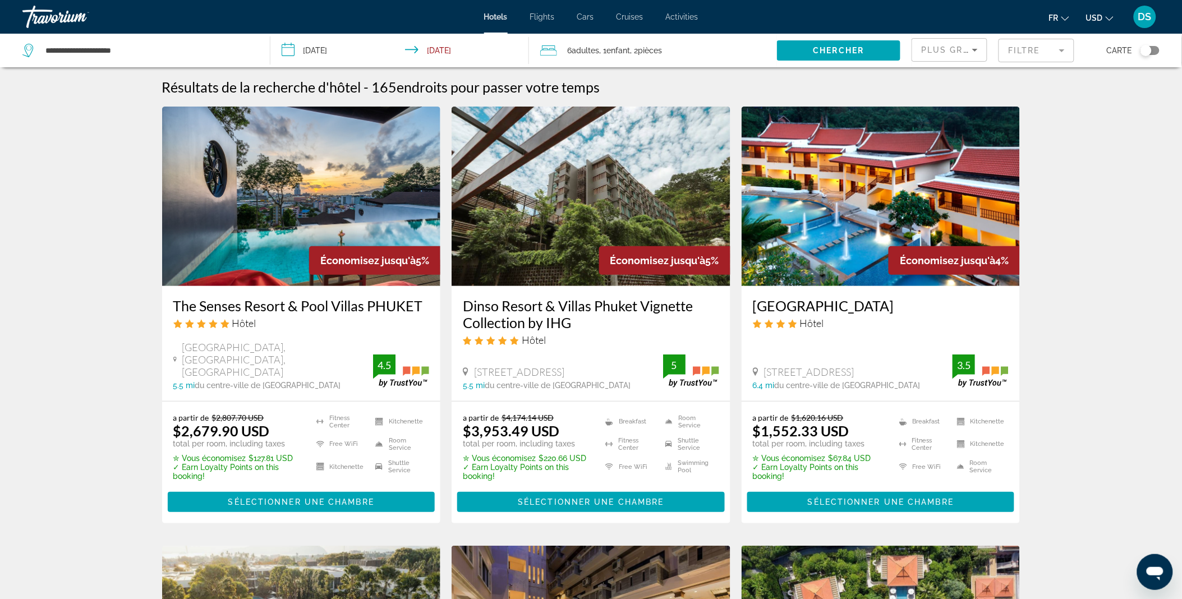
click at [291, 197] on img "Main content" at bounding box center [301, 197] width 279 height 180
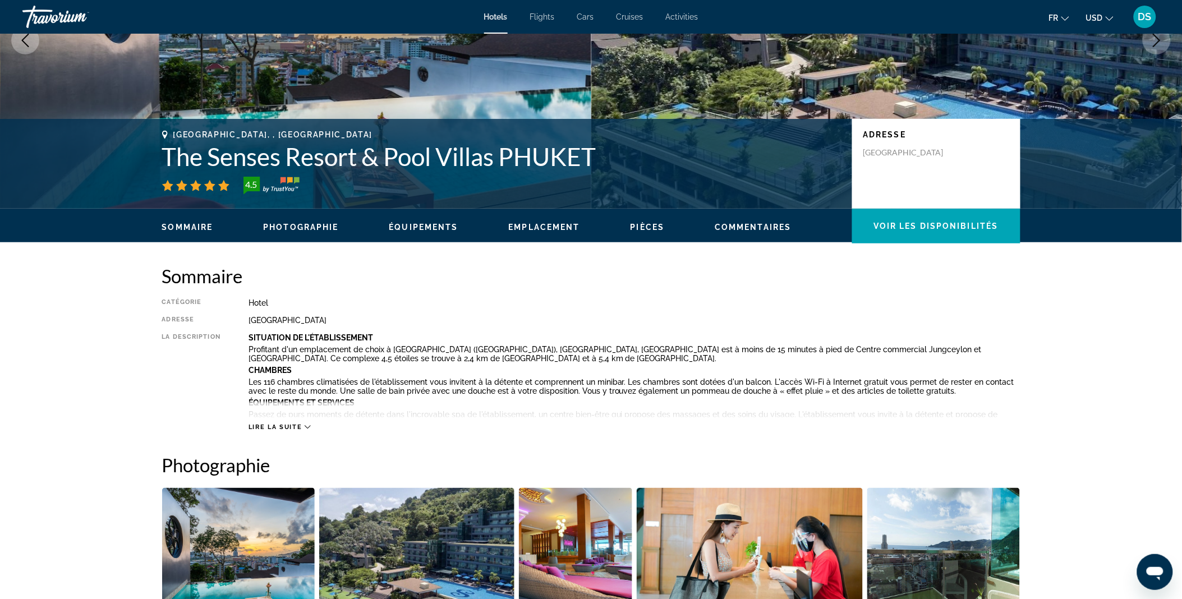
scroll to position [17, 0]
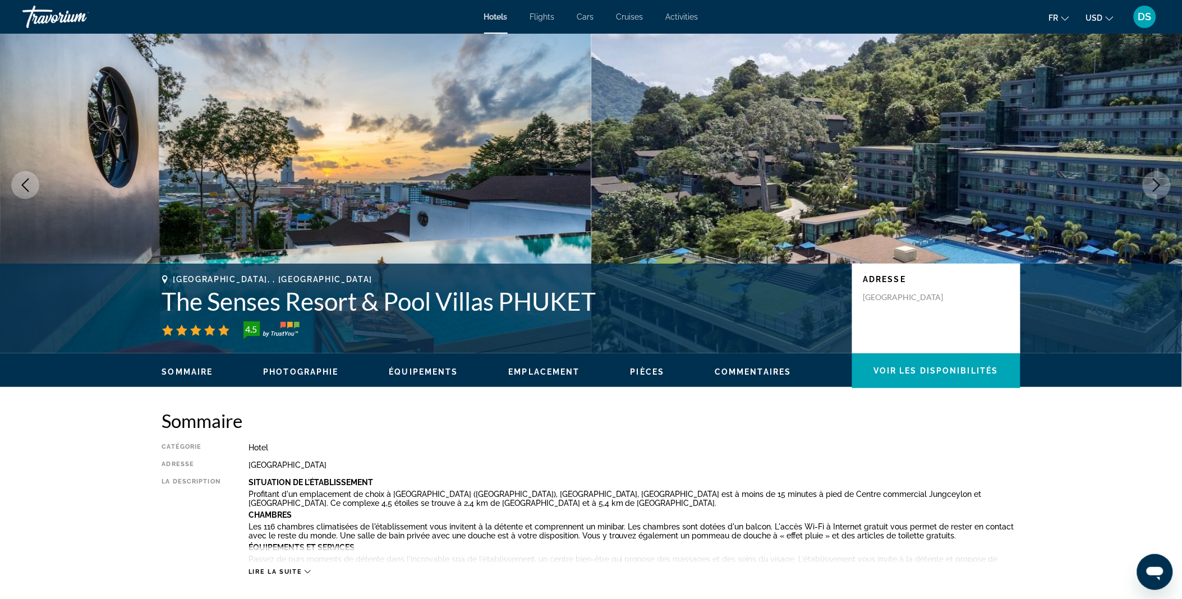
click at [731, 199] on img "Main content" at bounding box center [886, 185] width 591 height 337
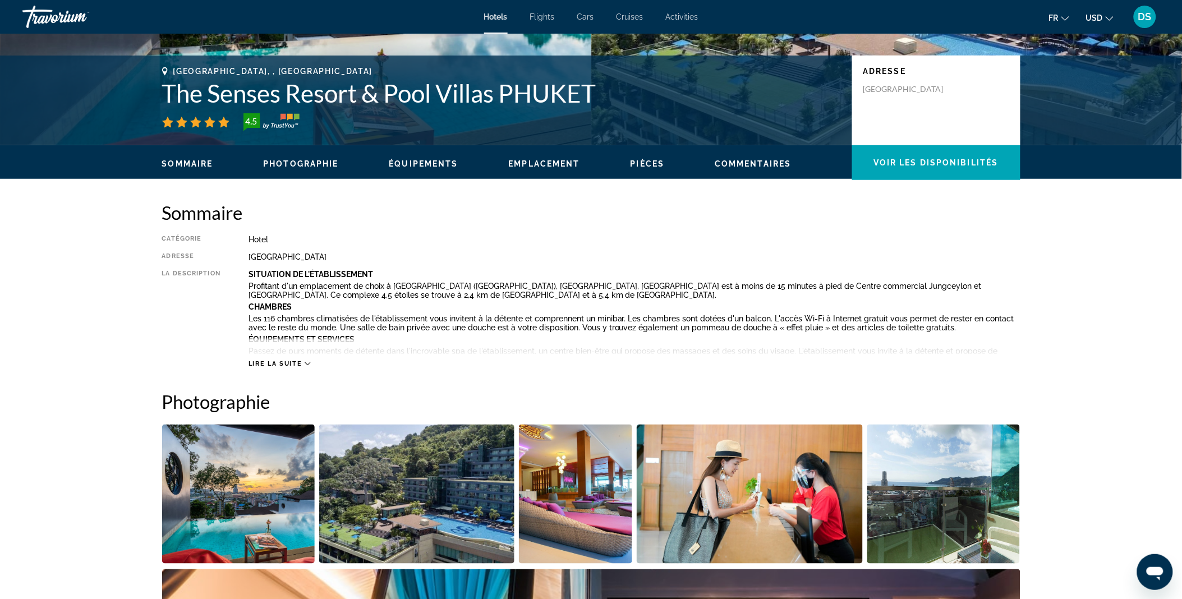
scroll to position [260, 0]
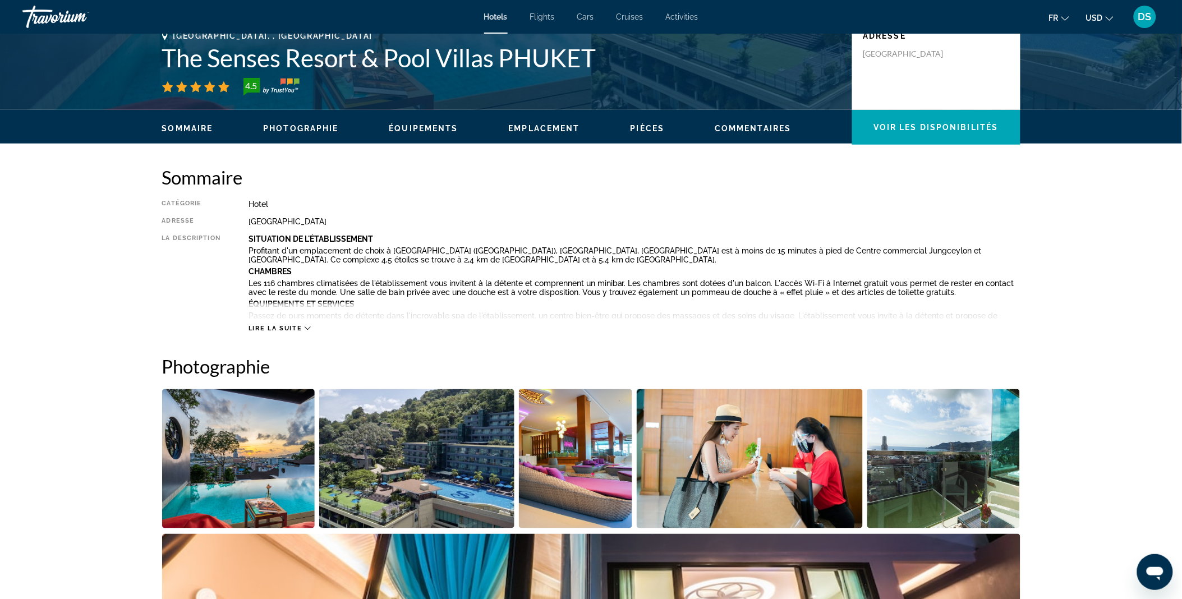
click at [294, 439] on img "Open full-screen image slider" at bounding box center [238, 458] width 153 height 139
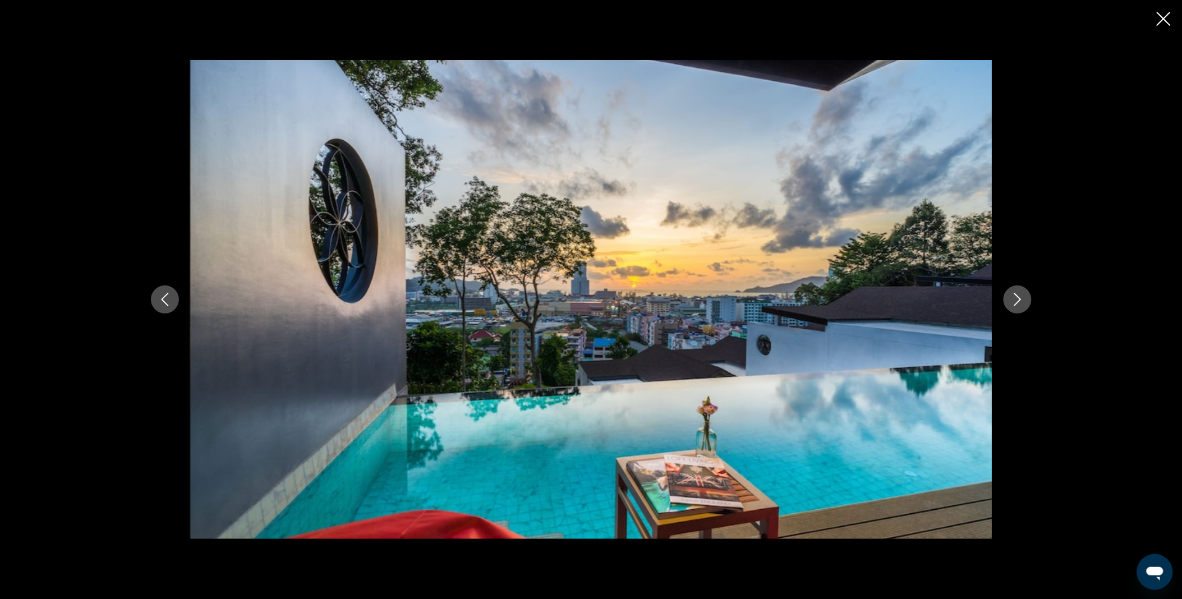
click at [1013, 294] on icon "Next image" at bounding box center [1017, 299] width 13 height 13
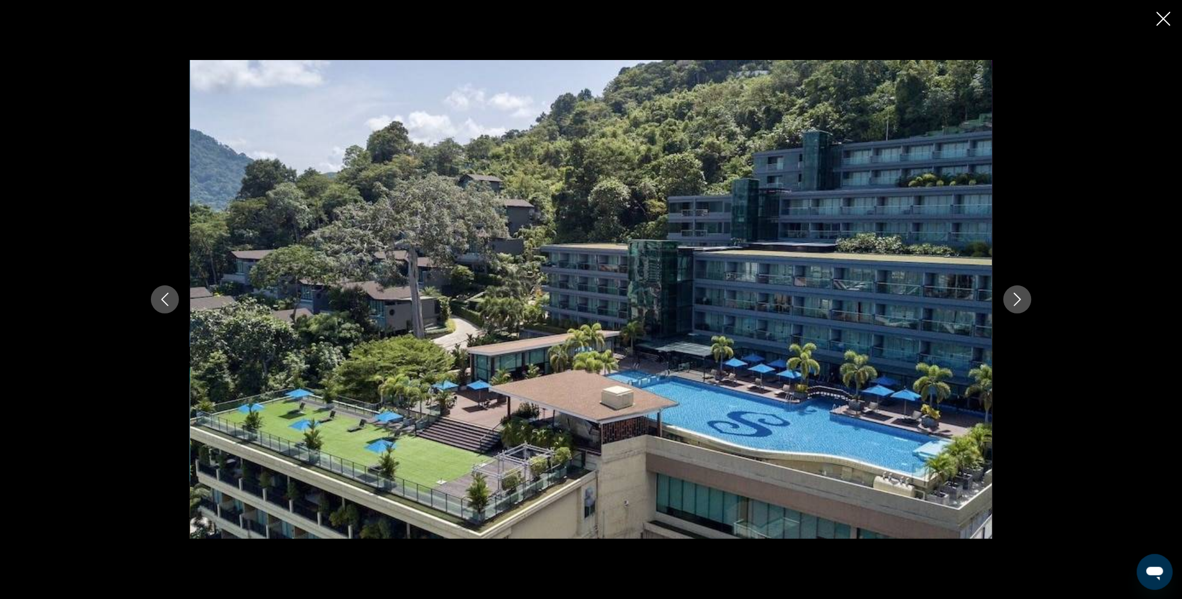
click at [1013, 294] on icon "Next image" at bounding box center [1017, 299] width 13 height 13
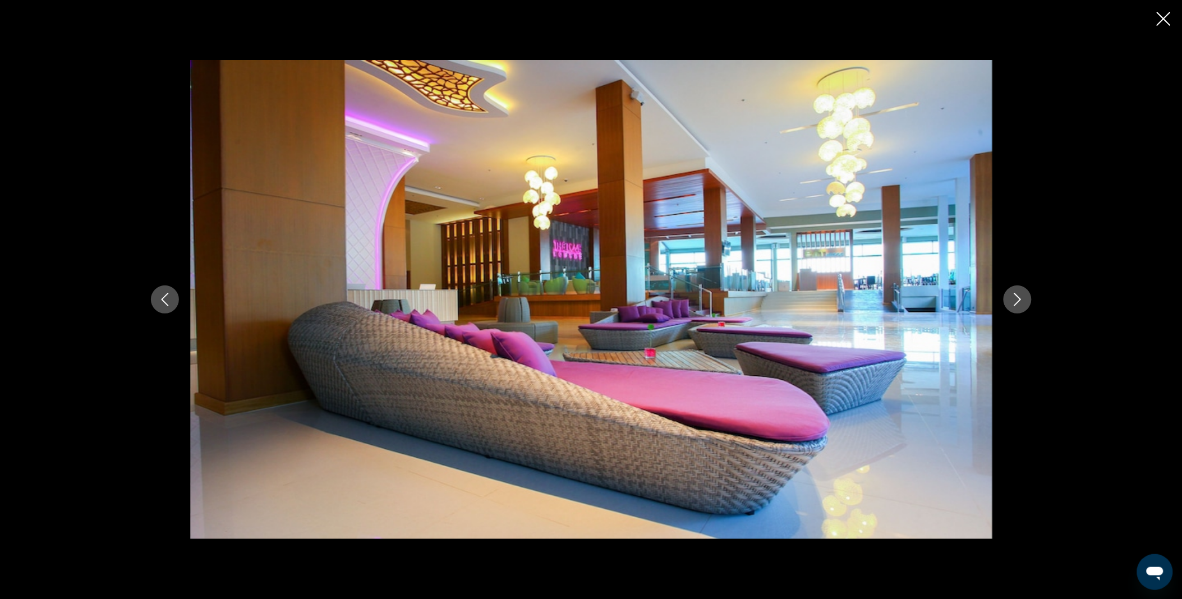
click at [1013, 294] on icon "Next image" at bounding box center [1017, 299] width 13 height 13
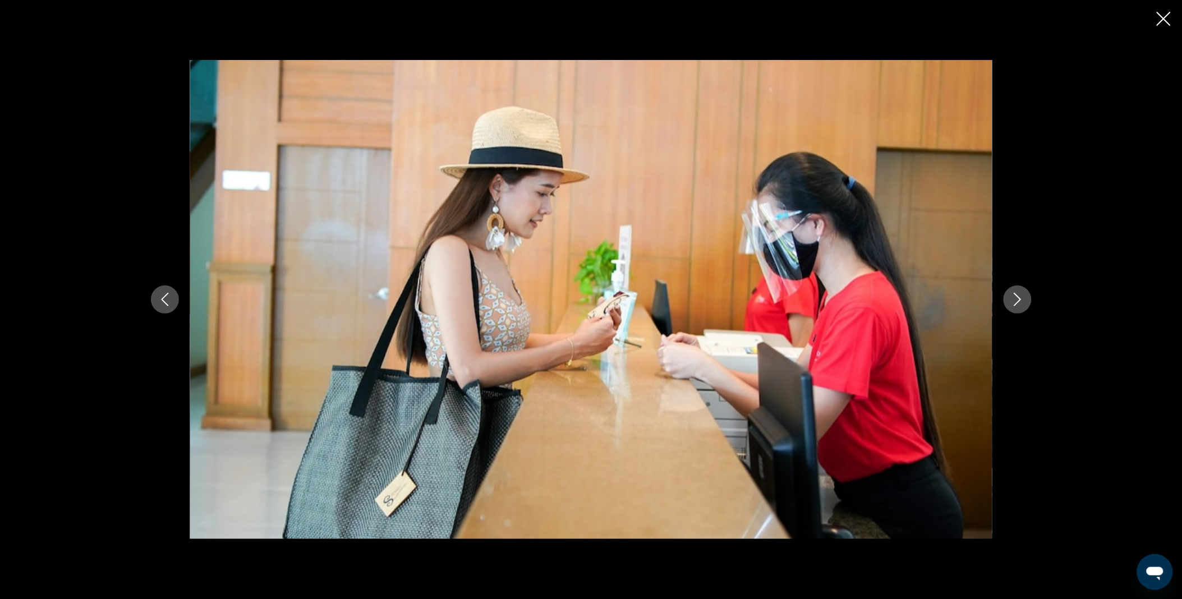
click at [1013, 294] on icon "Next image" at bounding box center [1017, 299] width 13 height 13
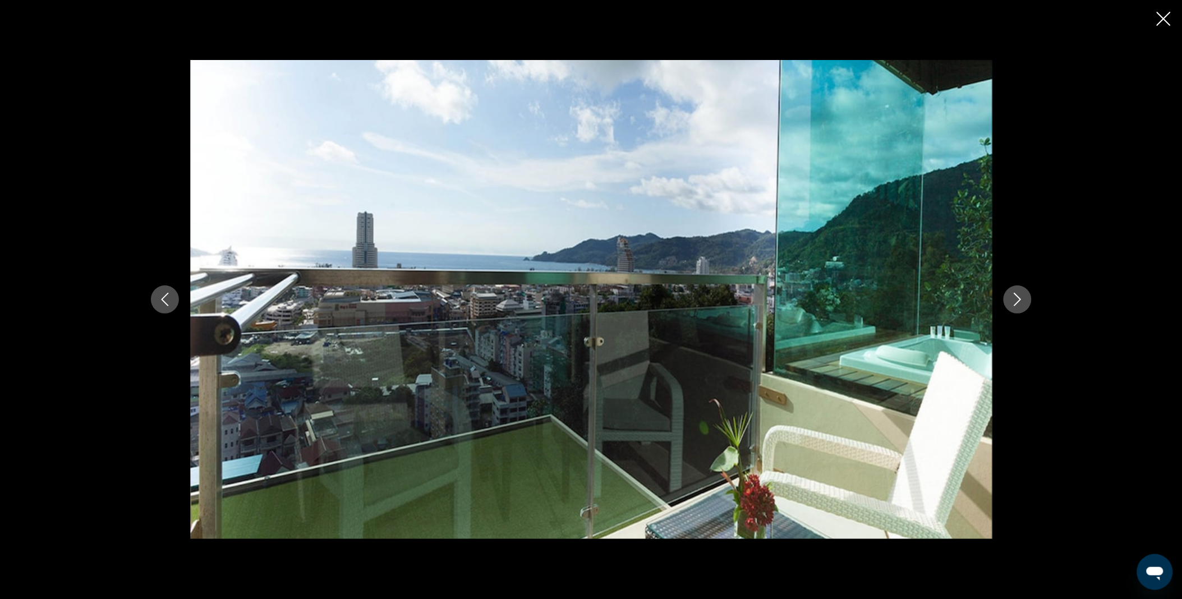
click at [1013, 294] on icon "Next image" at bounding box center [1017, 299] width 13 height 13
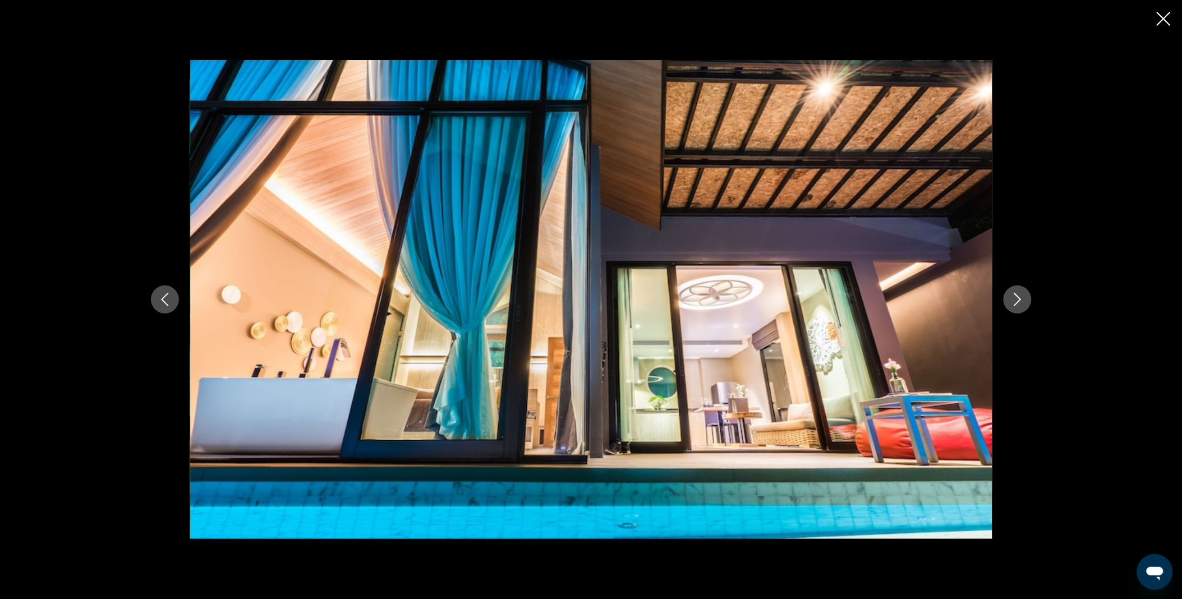
click at [1013, 294] on icon "Next image" at bounding box center [1017, 299] width 13 height 13
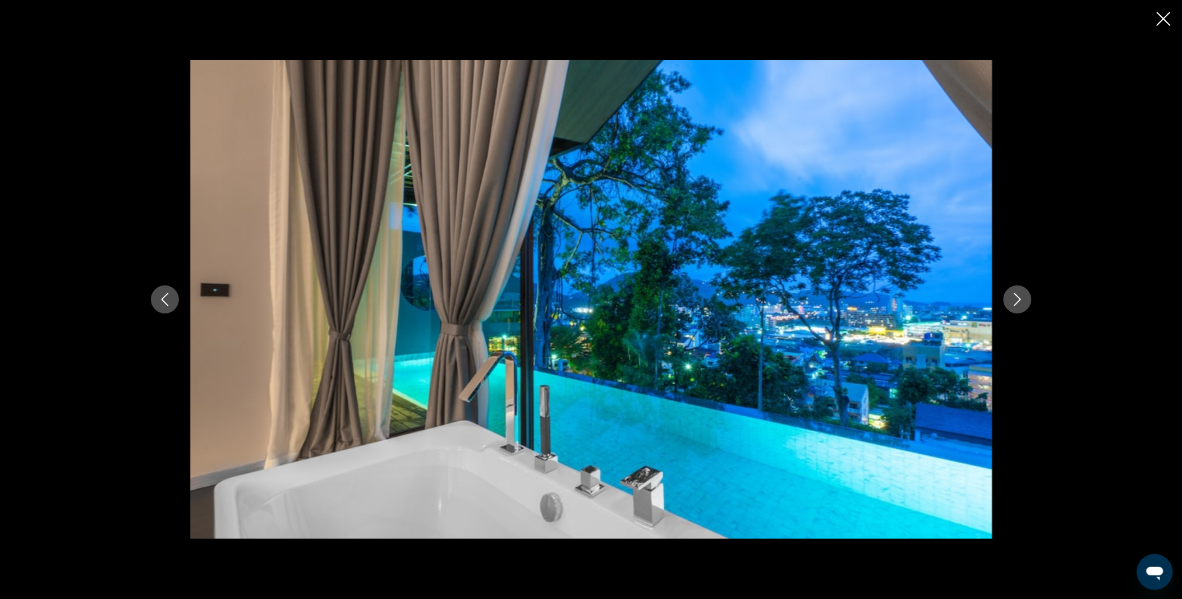
click at [1013, 294] on icon "Next image" at bounding box center [1017, 299] width 13 height 13
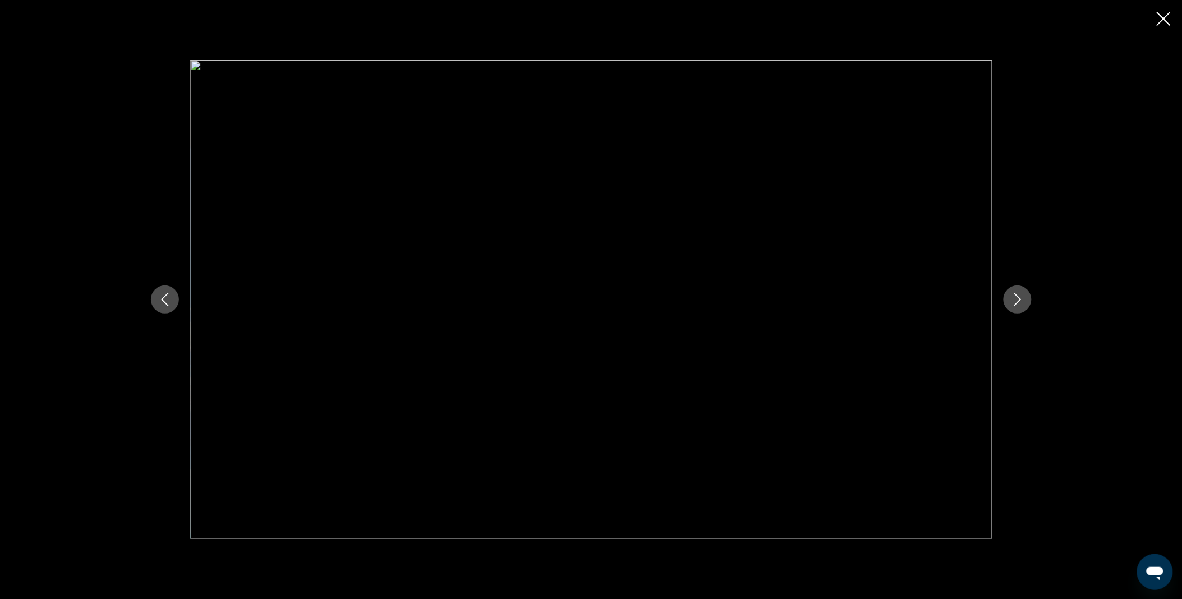
click at [1013, 294] on icon "Next image" at bounding box center [1017, 299] width 13 height 13
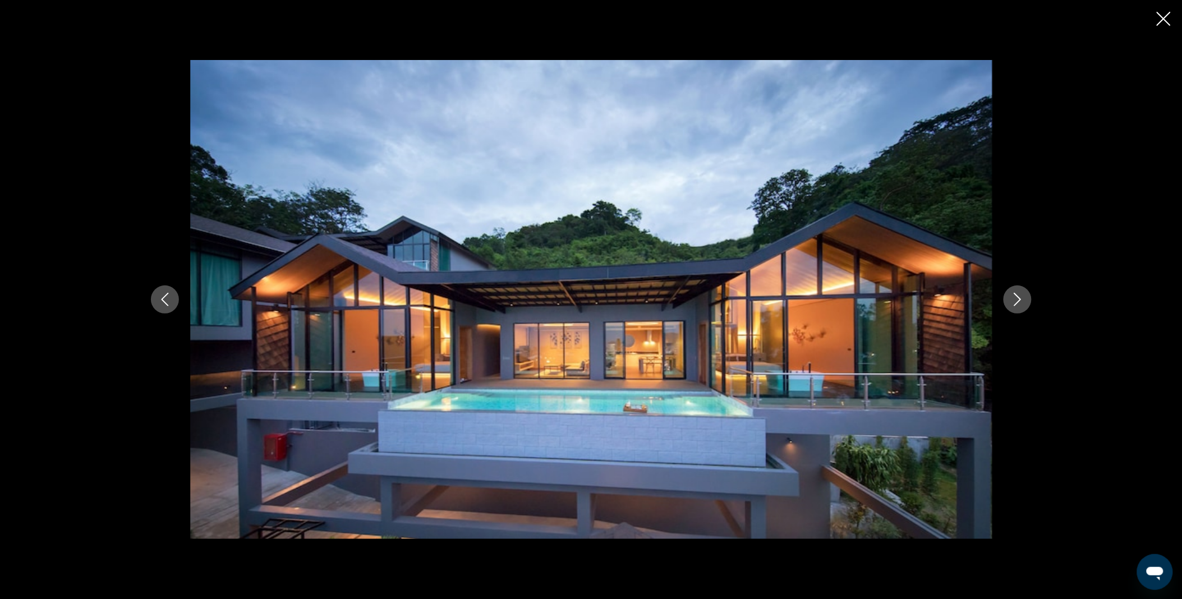
click at [1013, 294] on icon "Next image" at bounding box center [1017, 299] width 13 height 13
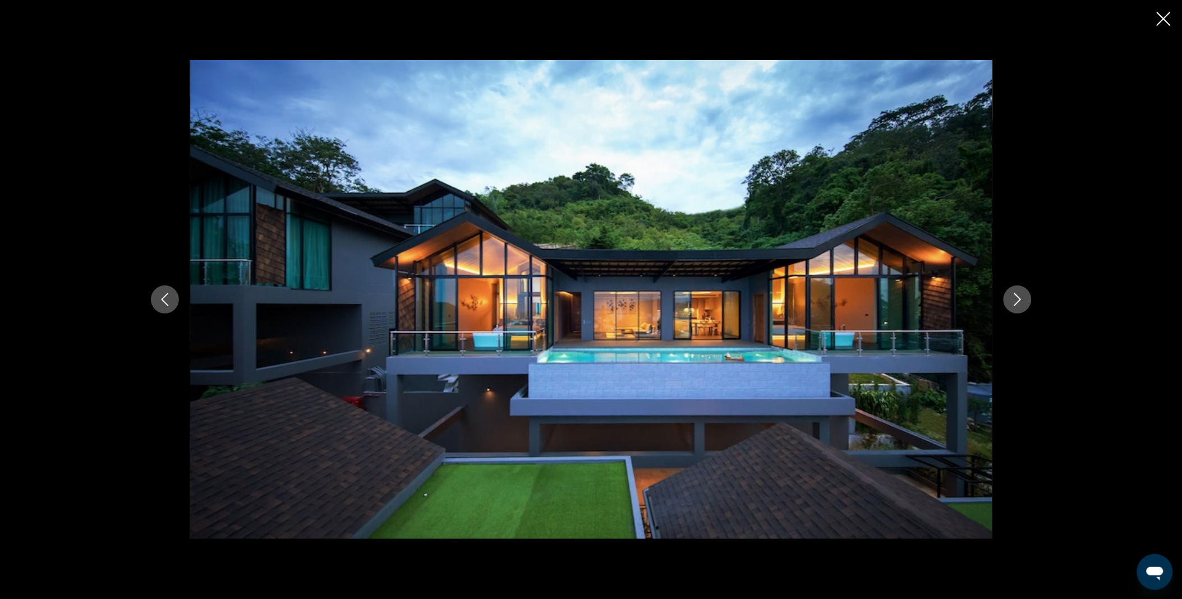
click at [1013, 294] on icon "Next image" at bounding box center [1017, 299] width 13 height 13
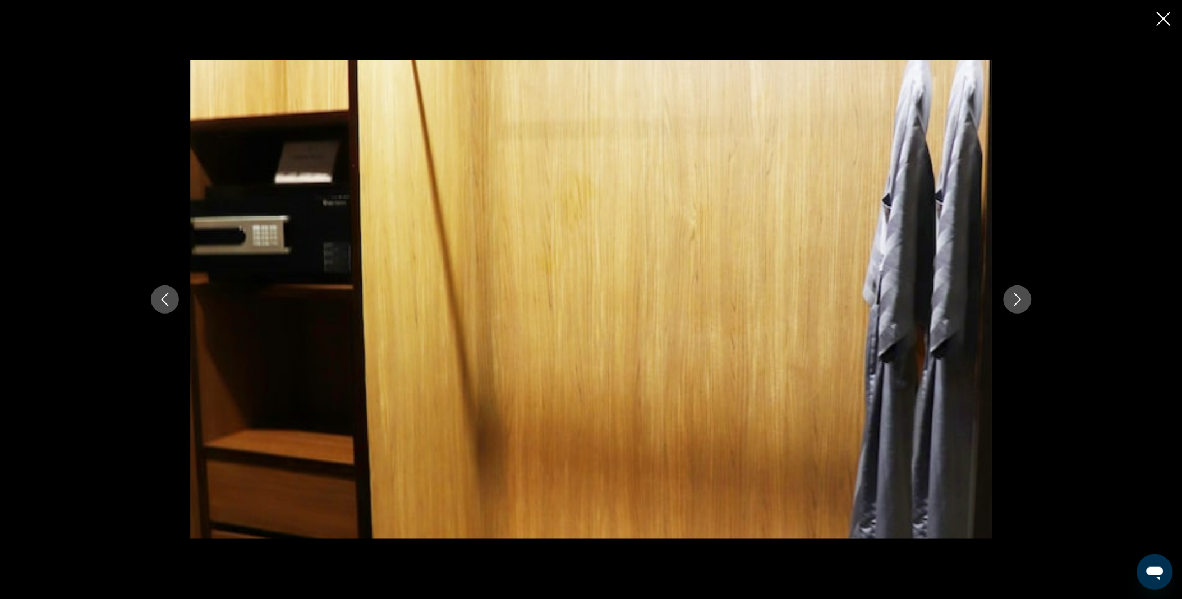
click at [1013, 294] on icon "Next image" at bounding box center [1017, 299] width 13 height 13
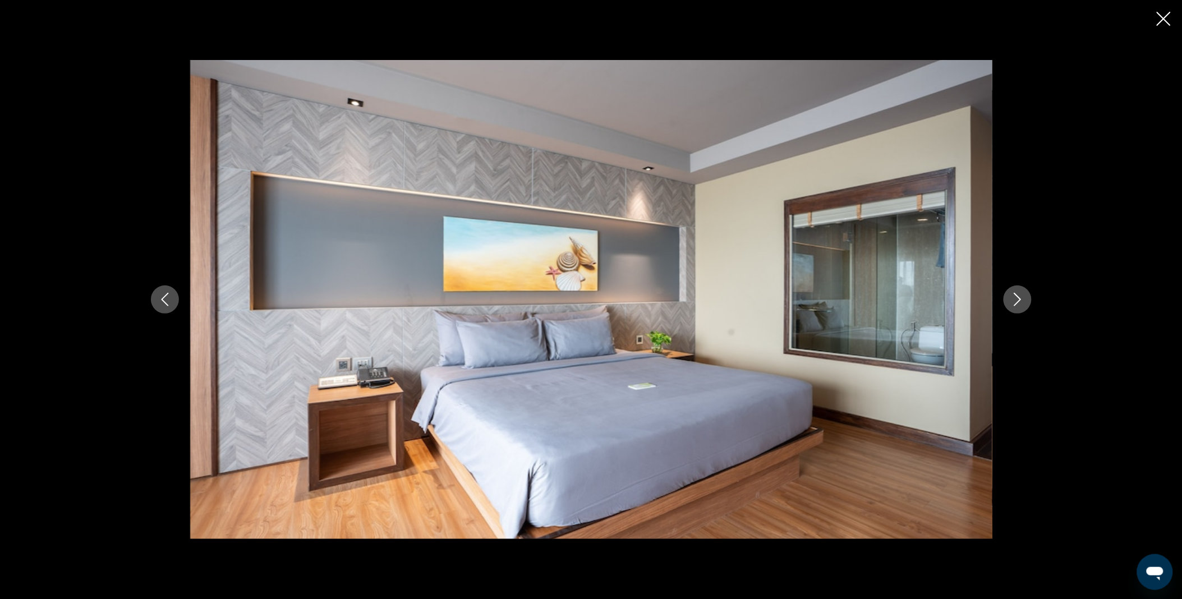
click at [1165, 24] on icon "Close slideshow" at bounding box center [1164, 19] width 14 height 14
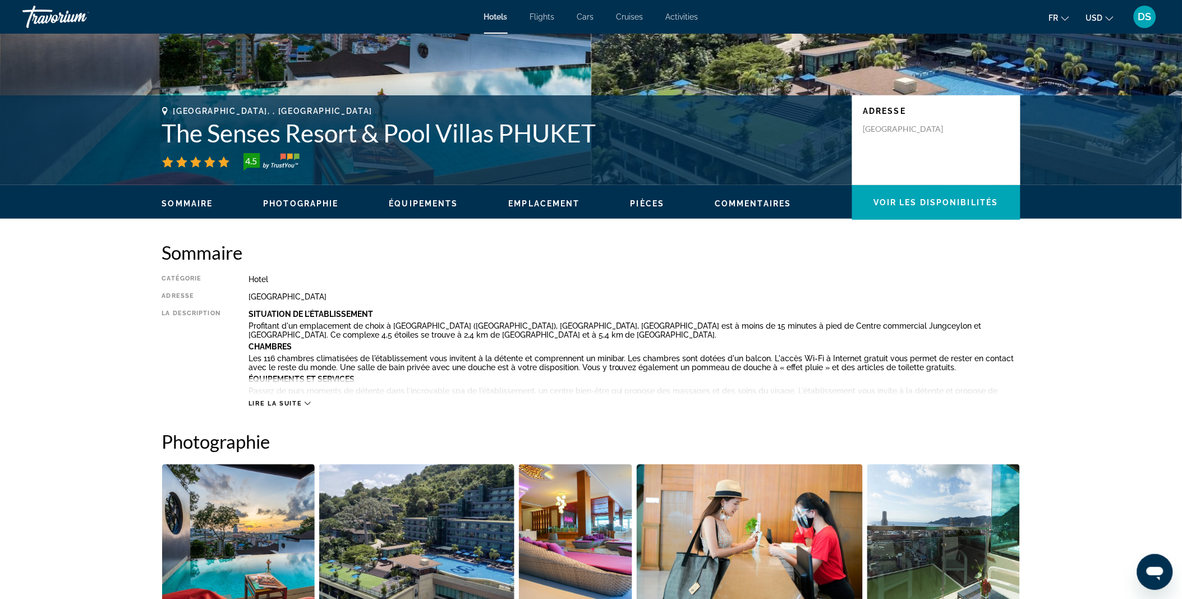
scroll to position [188, 0]
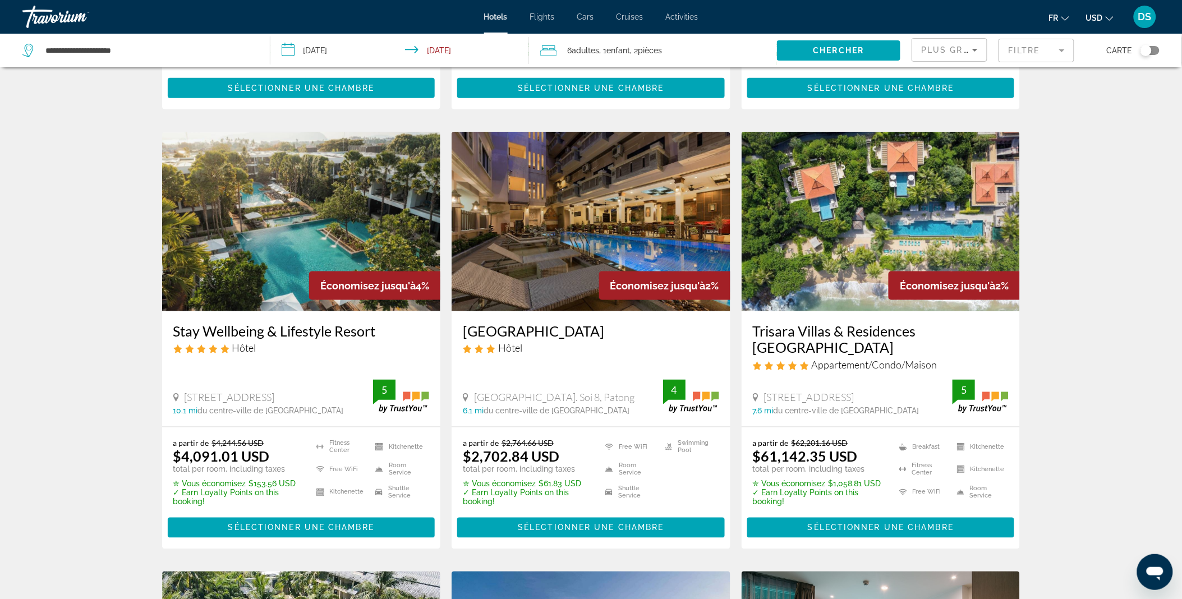
scroll to position [415, 0]
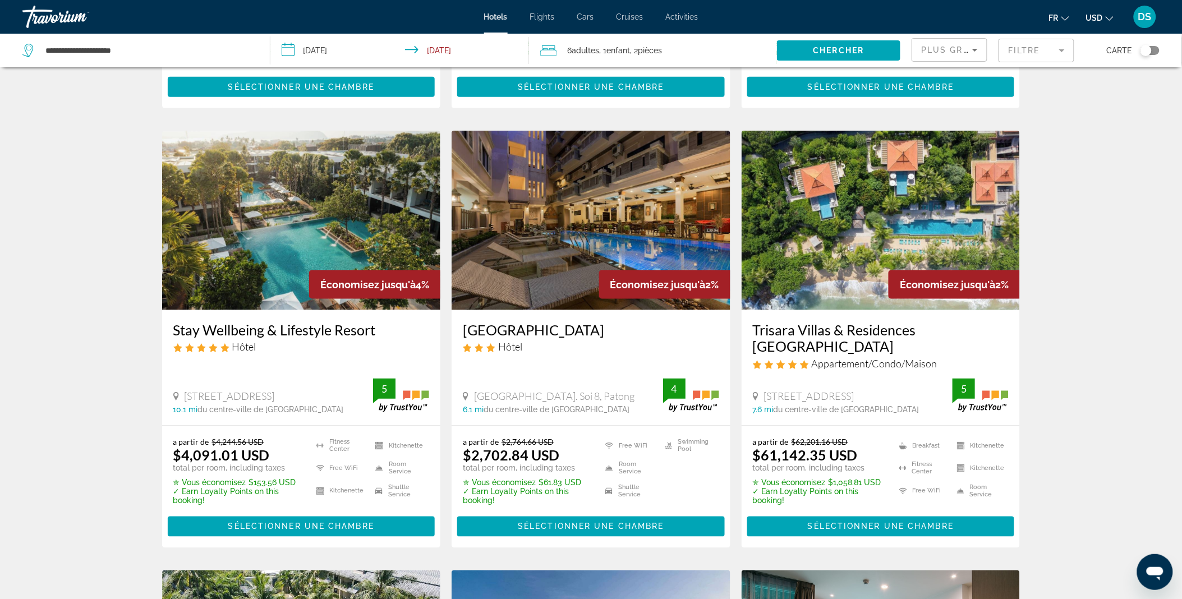
click at [279, 210] on img "Main content" at bounding box center [301, 221] width 279 height 180
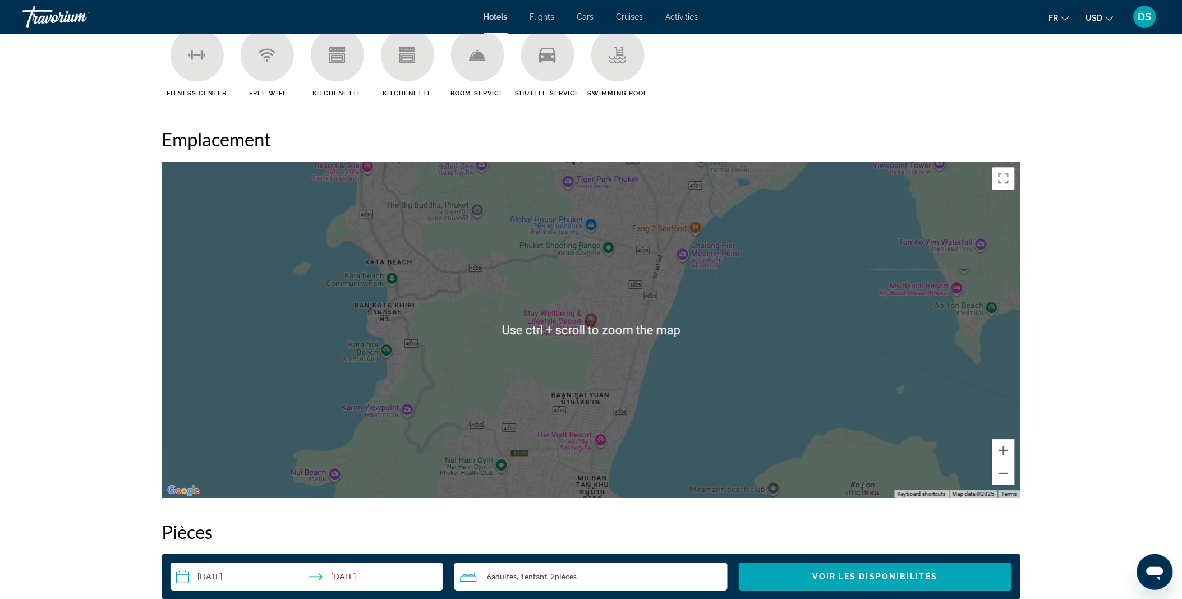
scroll to position [970, 0]
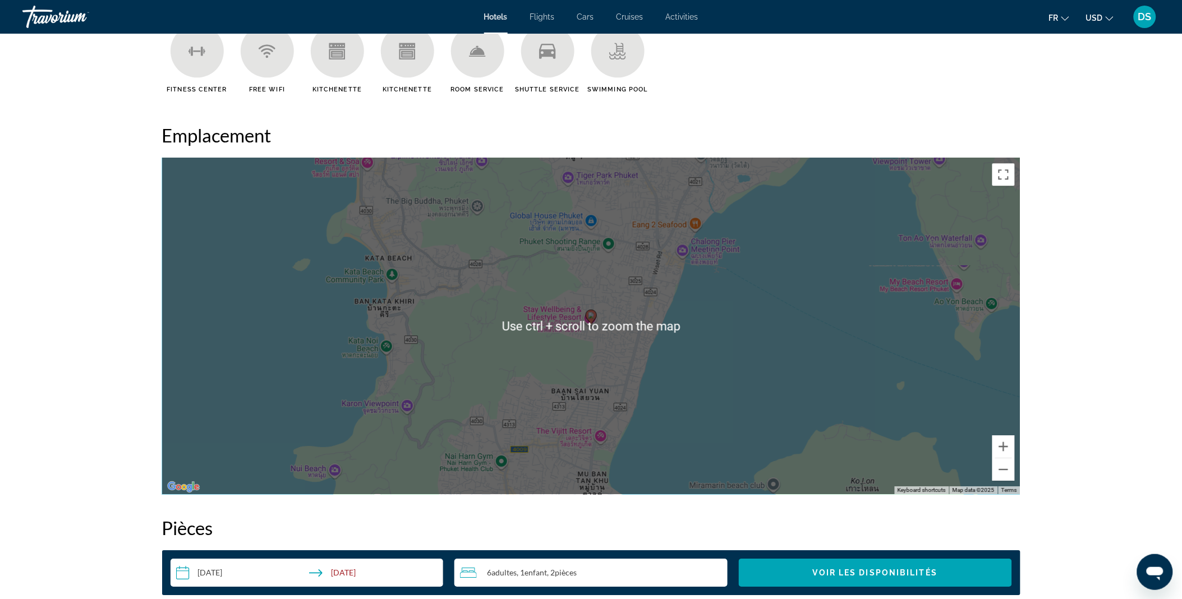
click at [512, 376] on div "To activate drag with keyboard, press Alt + Enter. Once in keyboard drag state,…" at bounding box center [591, 326] width 858 height 337
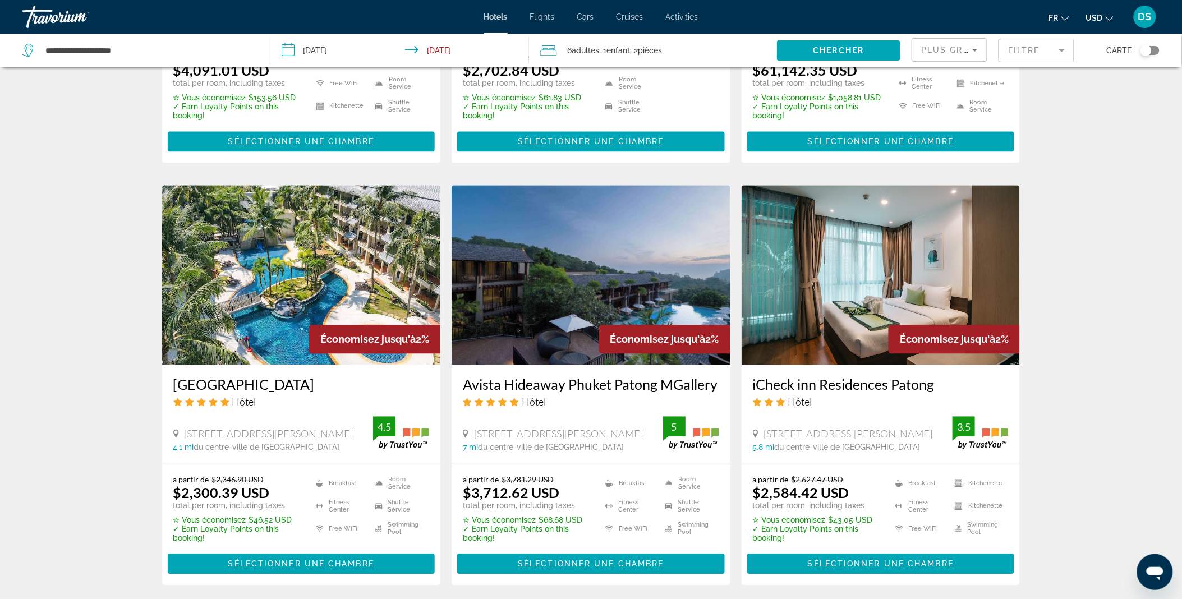
scroll to position [834, 0]
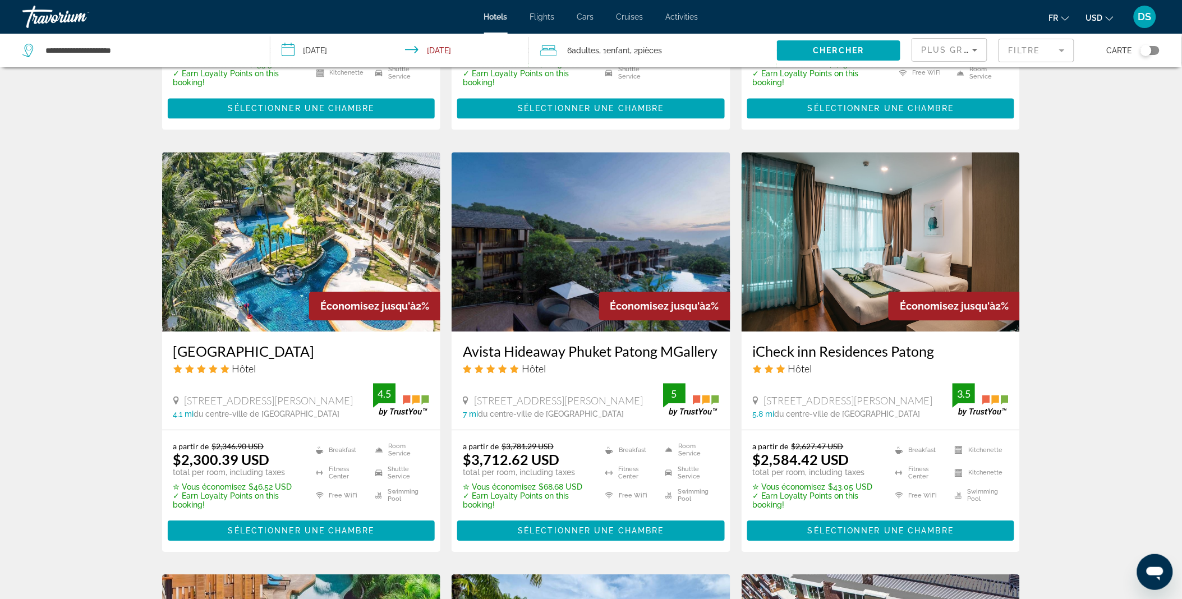
click at [251, 170] on img "Main content" at bounding box center [301, 242] width 279 height 180
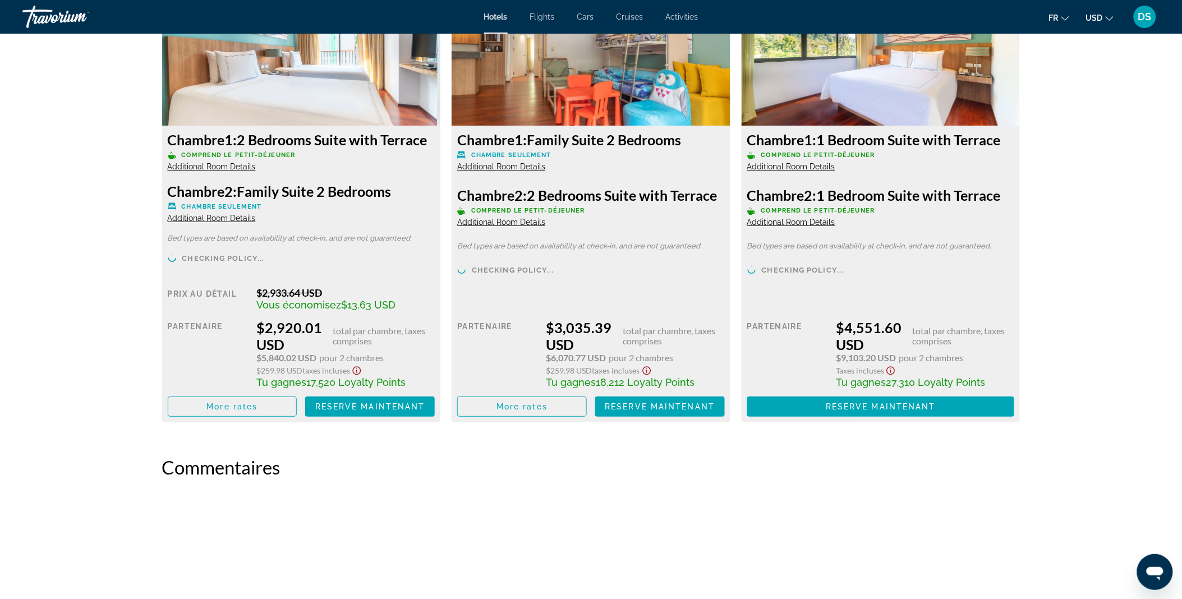
scroll to position [2972, 0]
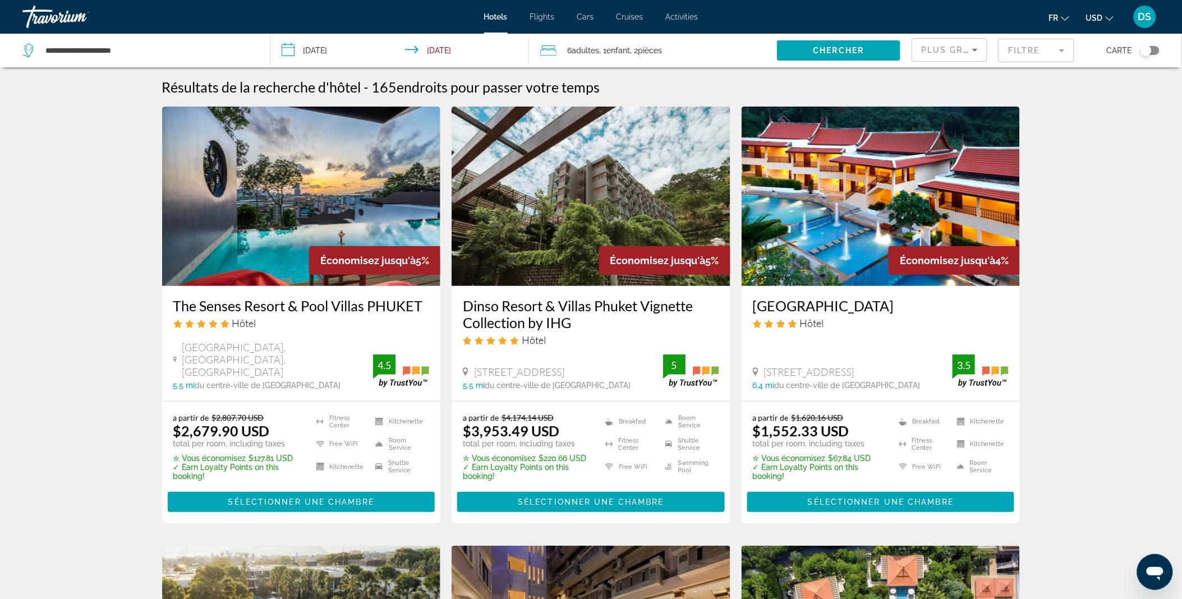
click at [1025, 59] on mat-form-field "Filtre" at bounding box center [1036, 51] width 76 height 24
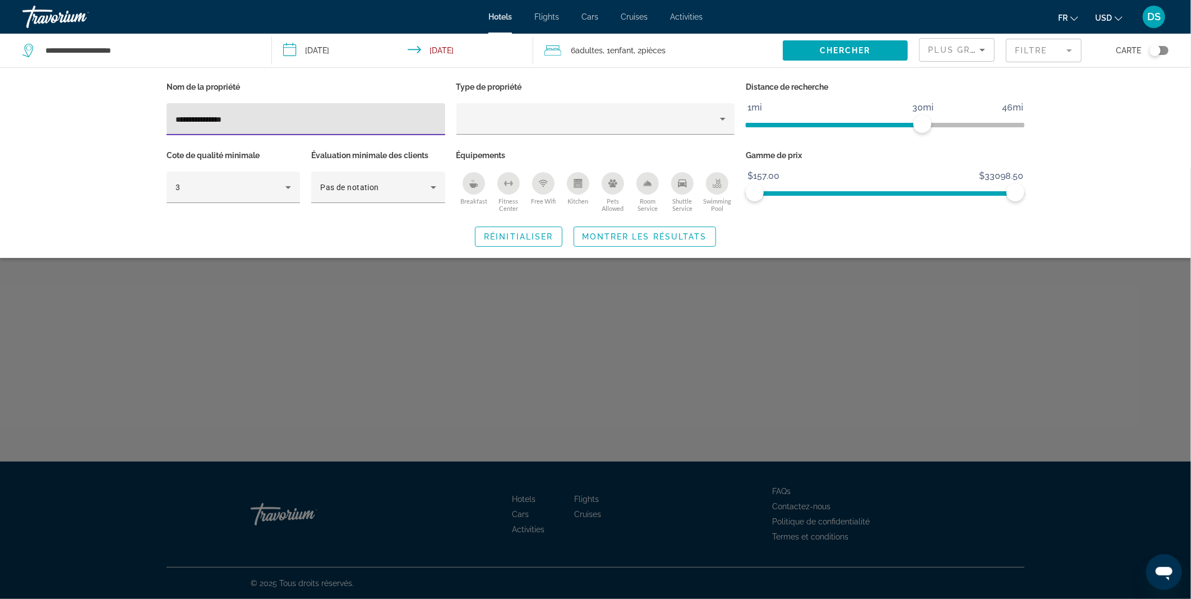
type input "**********"
click at [587, 234] on span "Montrer les résultats" at bounding box center [645, 236] width 125 height 9
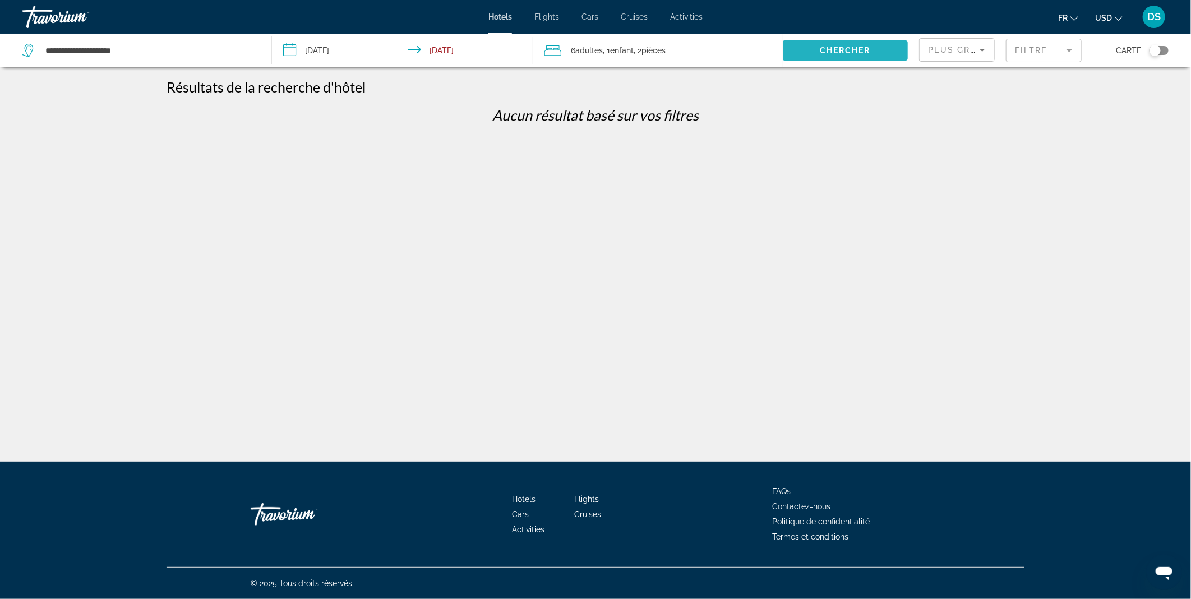
click at [848, 54] on span "Chercher" at bounding box center [845, 50] width 51 height 9
click at [818, 48] on span "Search widget" at bounding box center [845, 50] width 125 height 27
click at [1048, 45] on mat-form-field "Filtre" at bounding box center [1044, 51] width 76 height 24
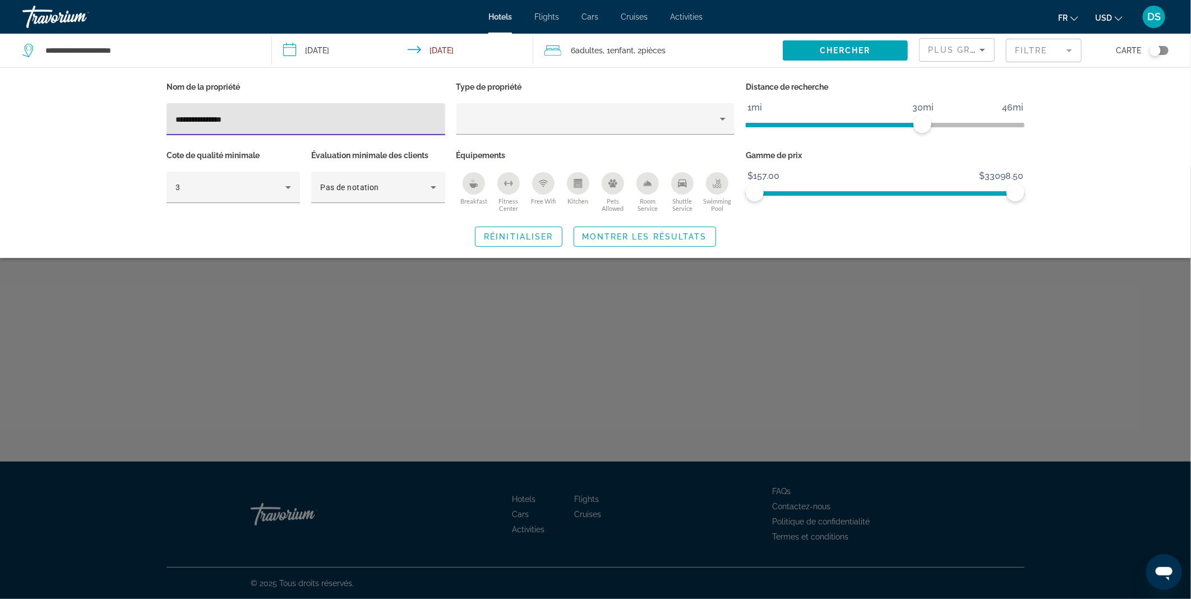
drag, startPoint x: 264, startPoint y: 119, endPoint x: 170, endPoint y: 118, distance: 93.7
click at [170, 118] on div "**********" at bounding box center [306, 119] width 279 height 32
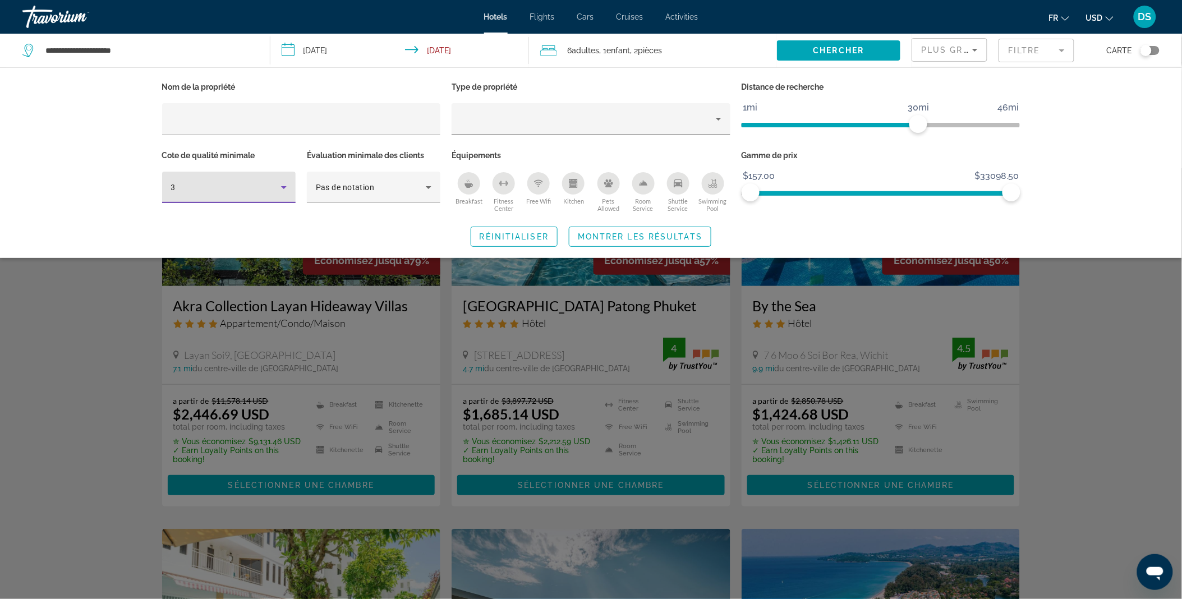
click at [251, 183] on div "3" at bounding box center [226, 187] width 110 height 13
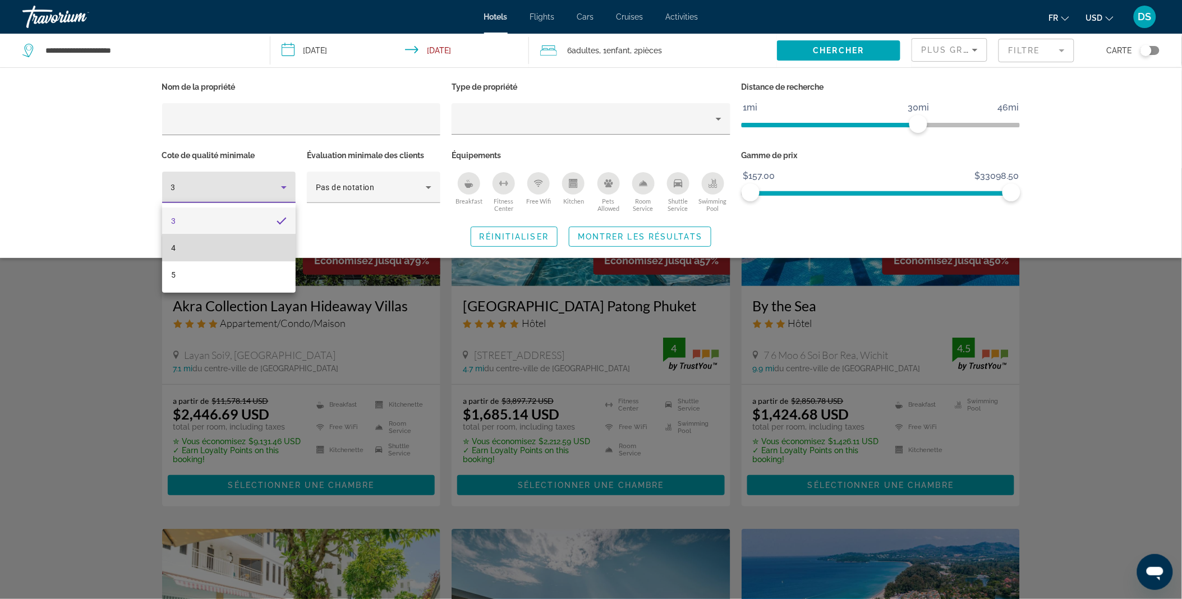
click at [249, 251] on mat-option "4" at bounding box center [229, 247] width 134 height 27
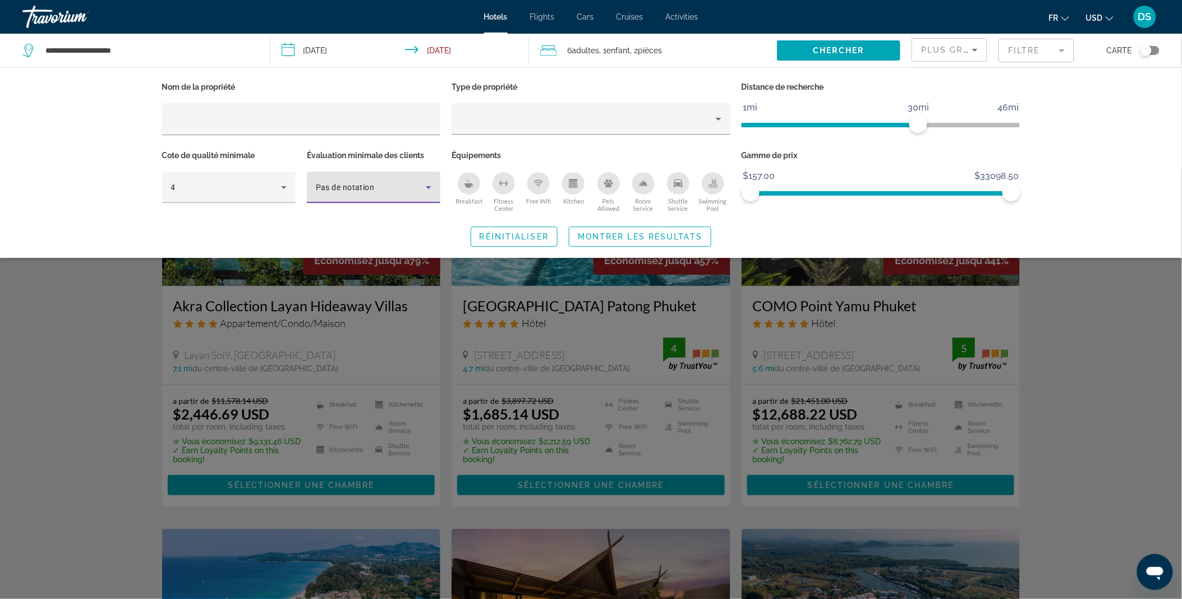
click at [392, 182] on div "Pas de notation" at bounding box center [371, 187] width 110 height 13
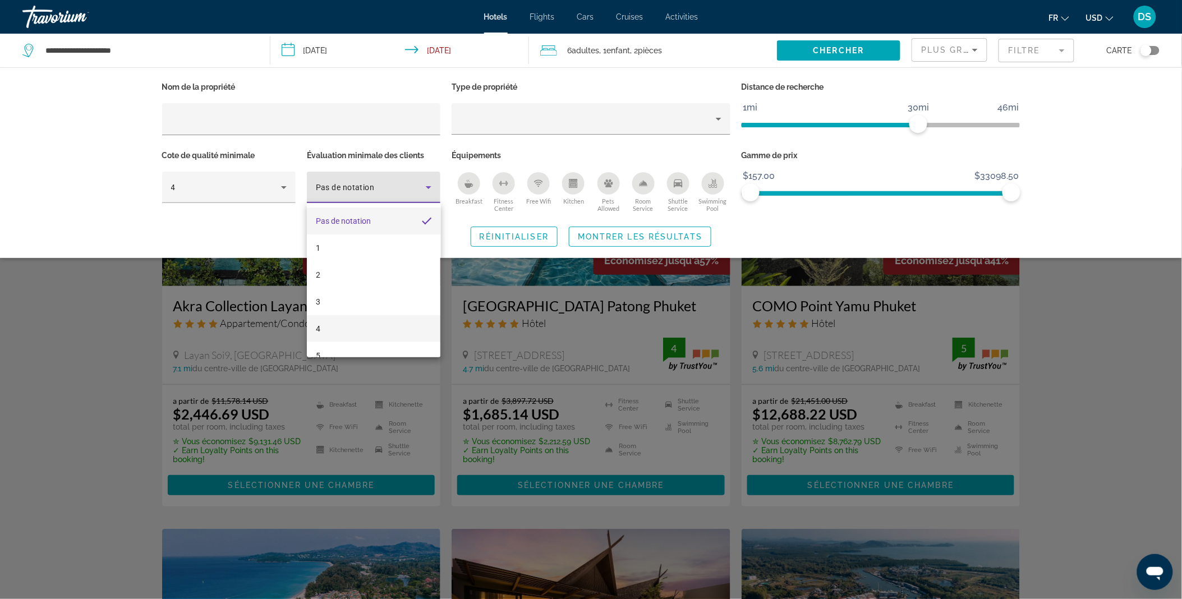
click at [372, 321] on mat-option "4" at bounding box center [374, 328] width 134 height 27
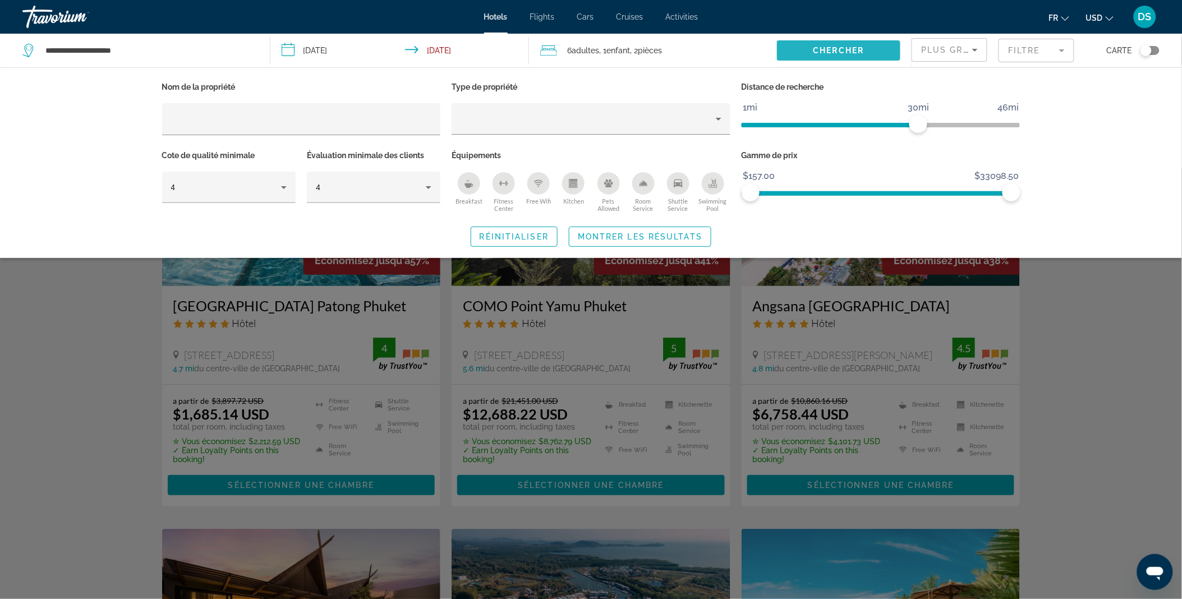
click at [827, 51] on span "Chercher" at bounding box center [838, 50] width 51 height 9
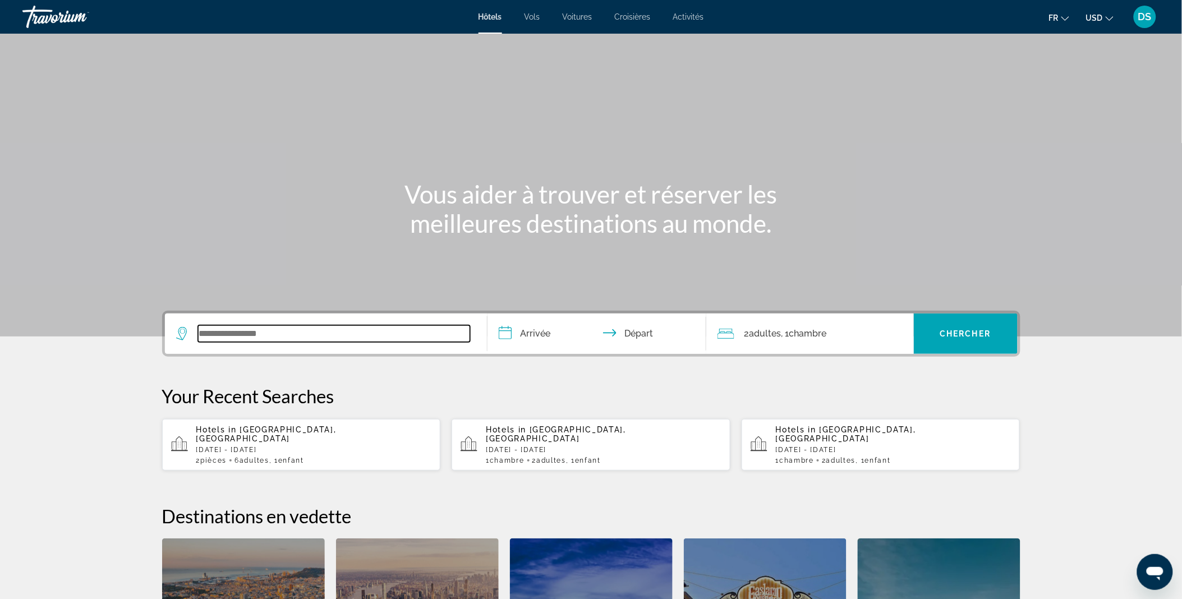
click at [327, 340] on input "Search widget" at bounding box center [334, 333] width 272 height 17
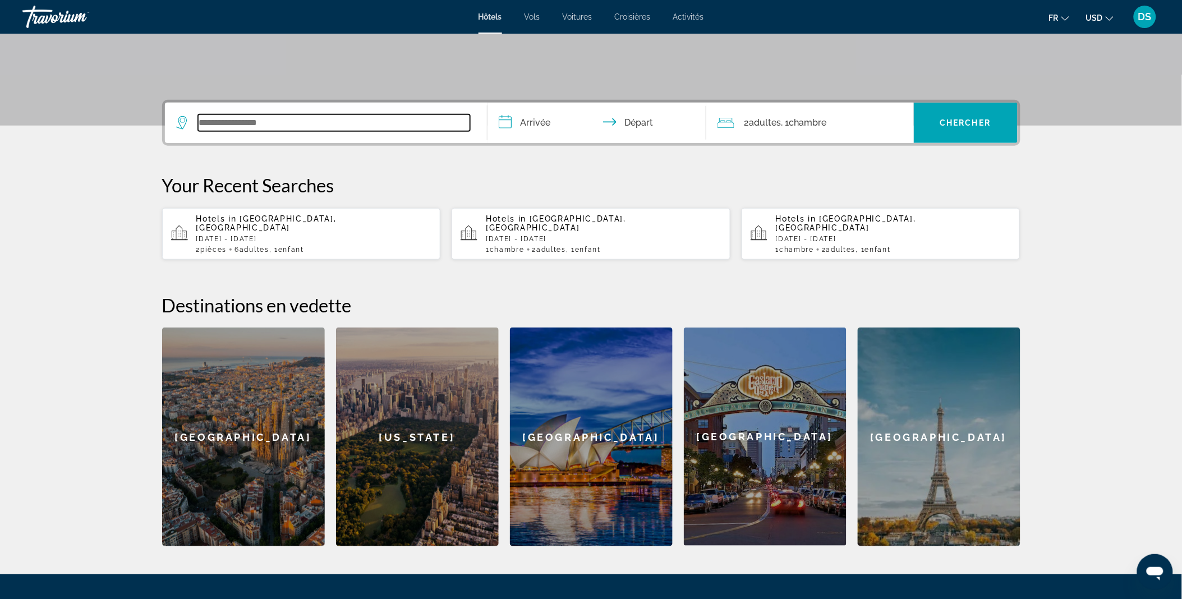
scroll to position [274, 0]
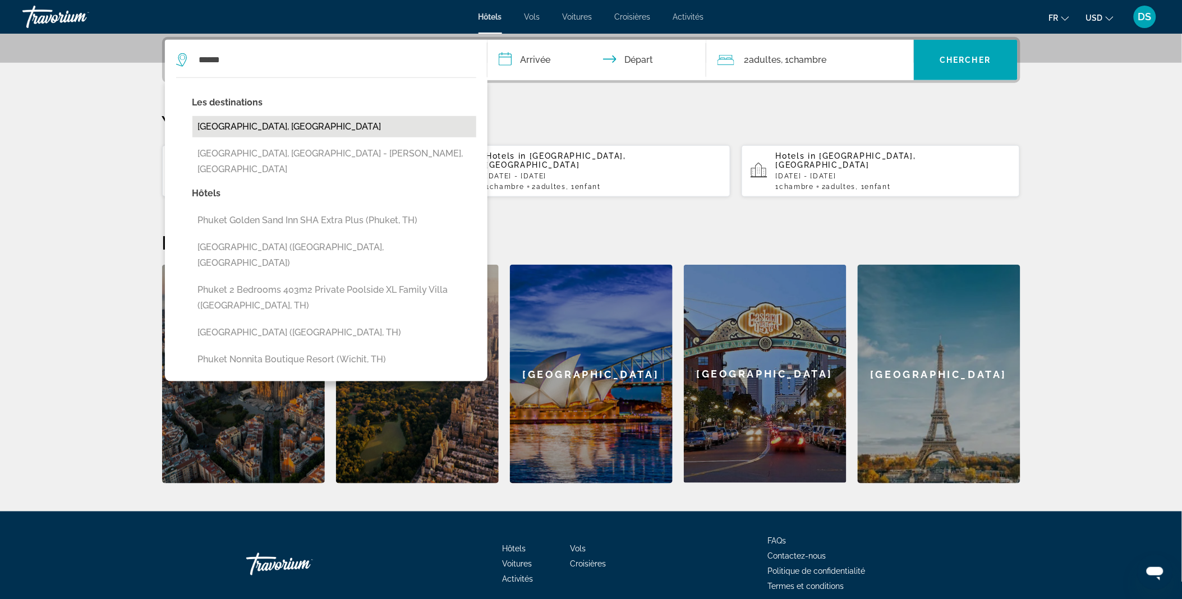
click at [240, 122] on button "[GEOGRAPHIC_DATA], [GEOGRAPHIC_DATA]" at bounding box center [334, 126] width 284 height 21
type input "**********"
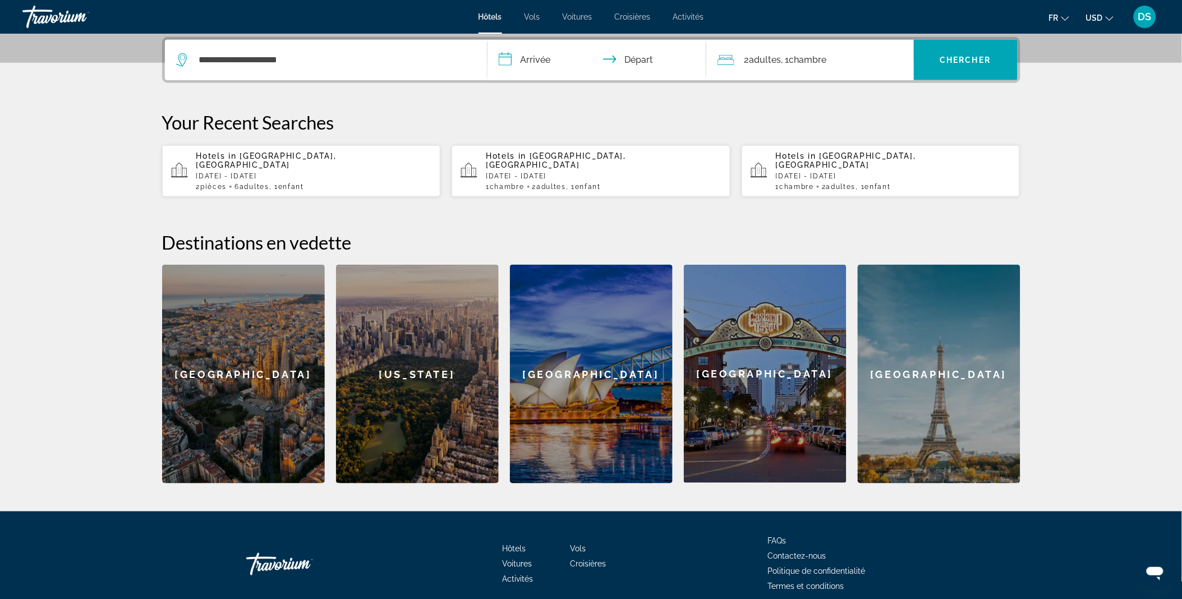
click at [541, 62] on input "**********" at bounding box center [598, 62] width 223 height 44
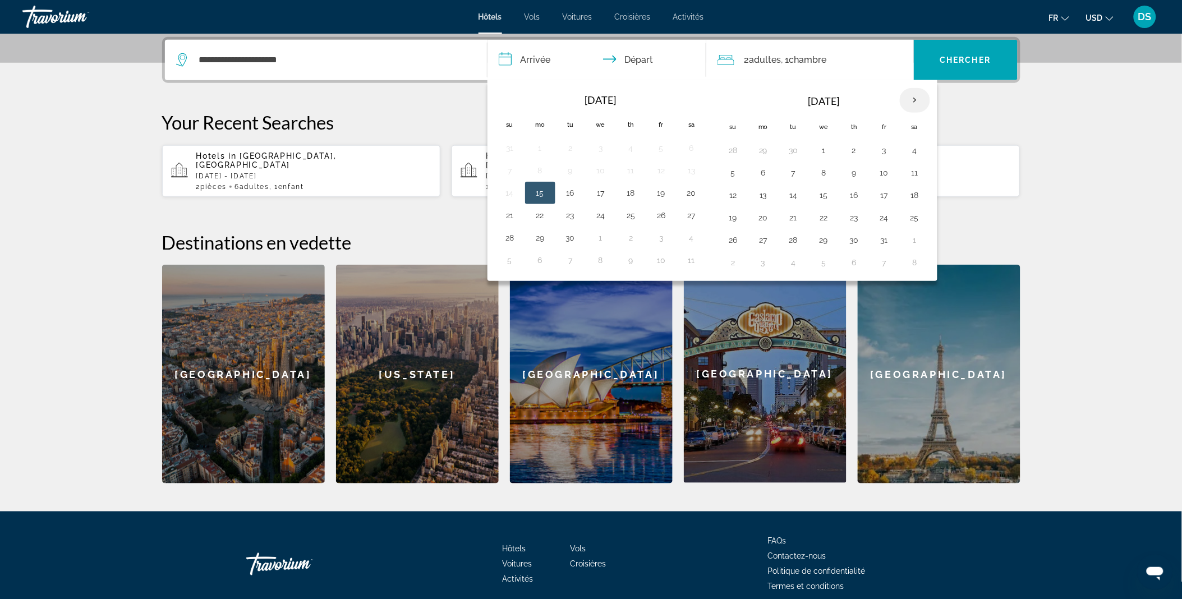
click at [915, 96] on th "Next month" at bounding box center [915, 100] width 30 height 25
click at [822, 218] on button "24" at bounding box center [824, 218] width 18 height 16
click at [804, 240] on td "30" at bounding box center [794, 240] width 30 height 22
click at [800, 240] on button "30" at bounding box center [794, 240] width 18 height 16
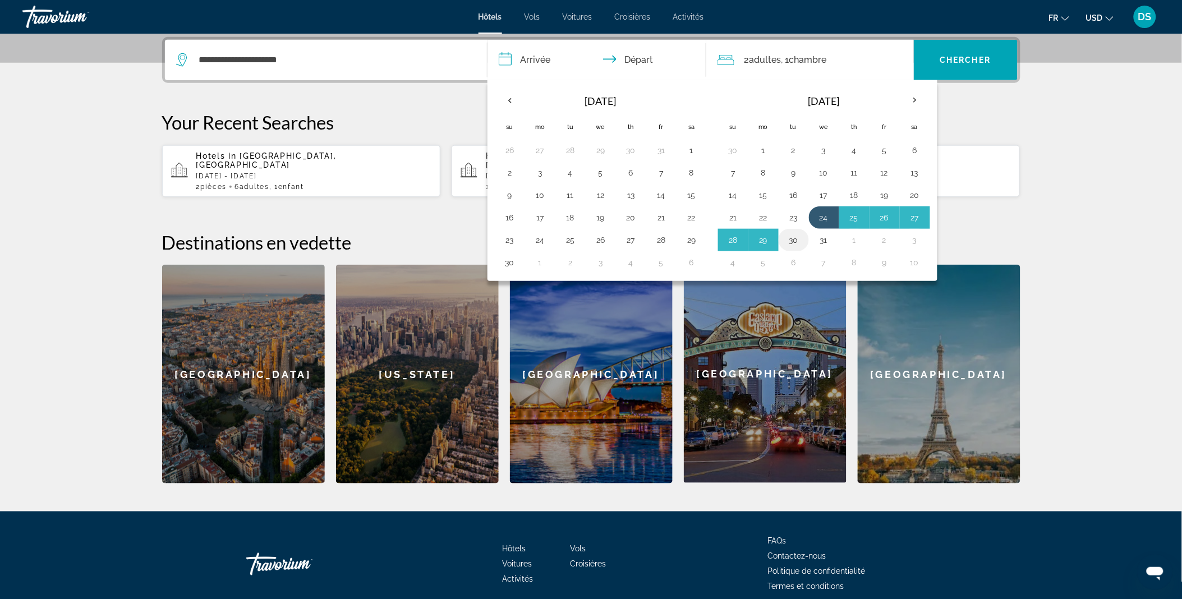
type input "**********"
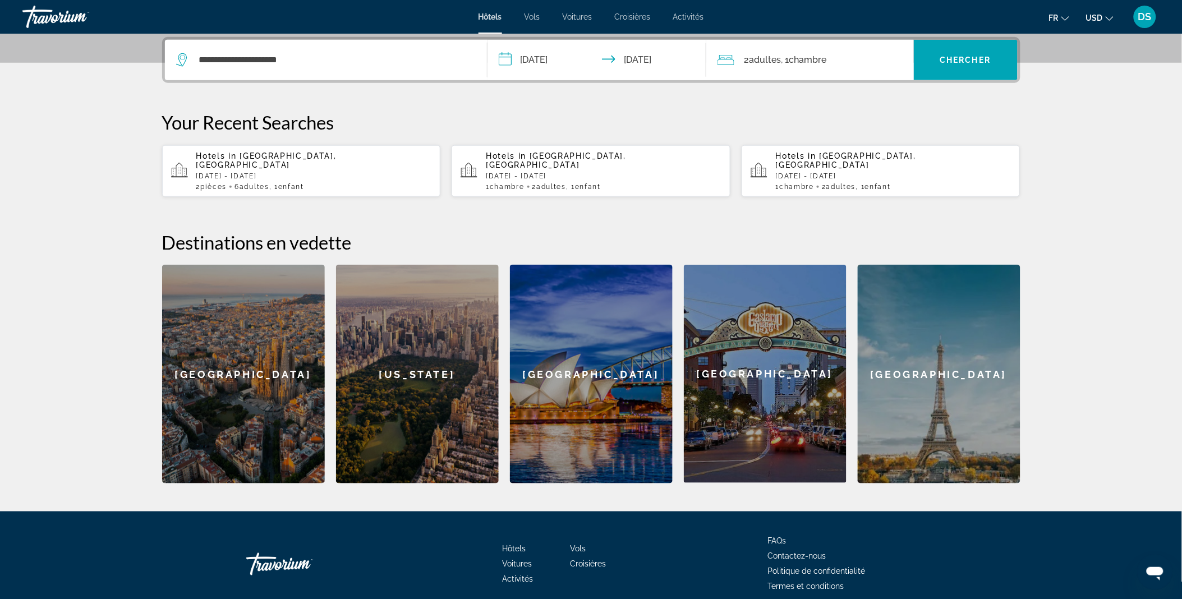
click at [670, 64] on input "**********" at bounding box center [598, 62] width 223 height 44
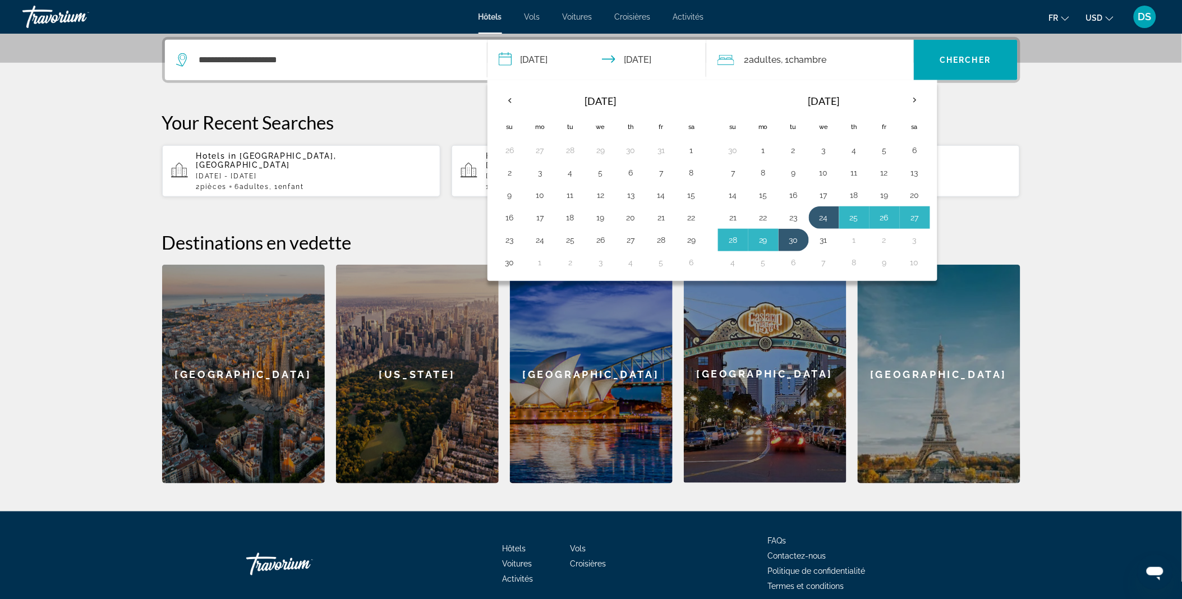
click at [670, 64] on input "**********" at bounding box center [598, 62] width 223 height 44
click at [788, 66] on span ", 1 Chambre pièces" at bounding box center [803, 60] width 45 height 16
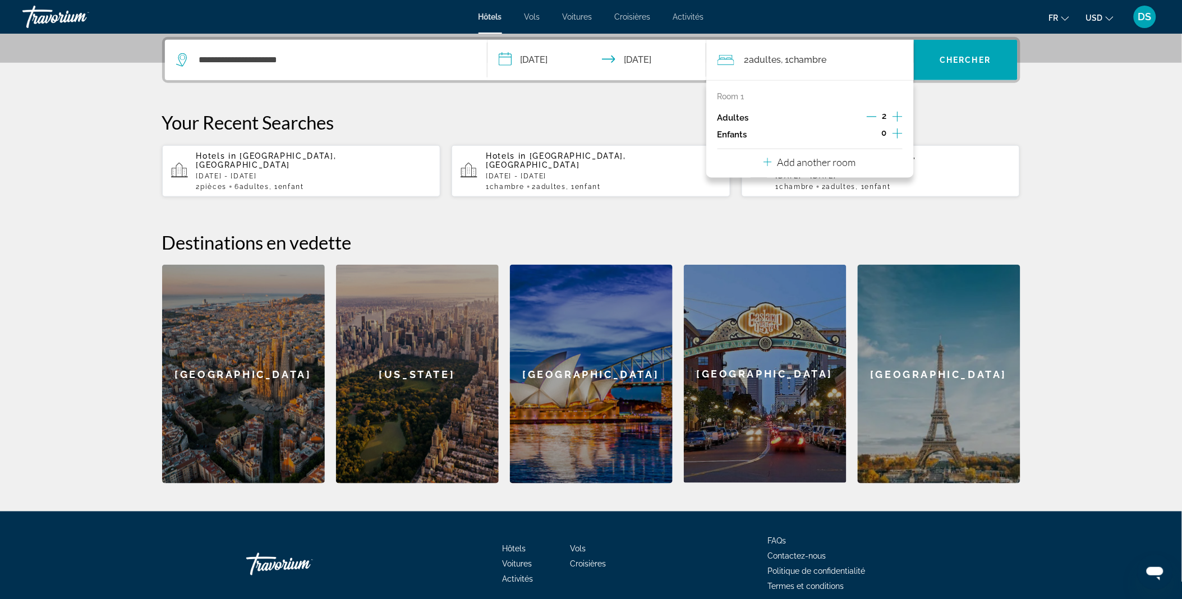
click at [849, 163] on p "Add another room" at bounding box center [816, 162] width 79 height 12
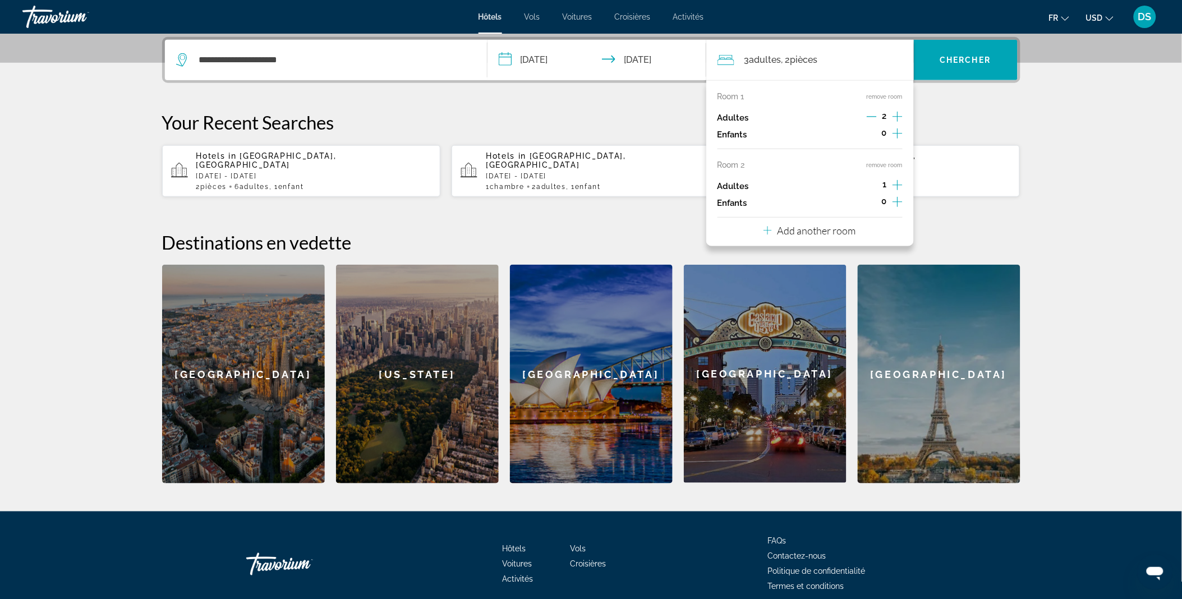
click at [901, 110] on icon "Increment adults" at bounding box center [897, 116] width 10 height 13
click at [873, 117] on icon "Decrement adults" at bounding box center [872, 117] width 10 height 10
click at [894, 127] on icon "Increment children" at bounding box center [897, 133] width 10 height 13
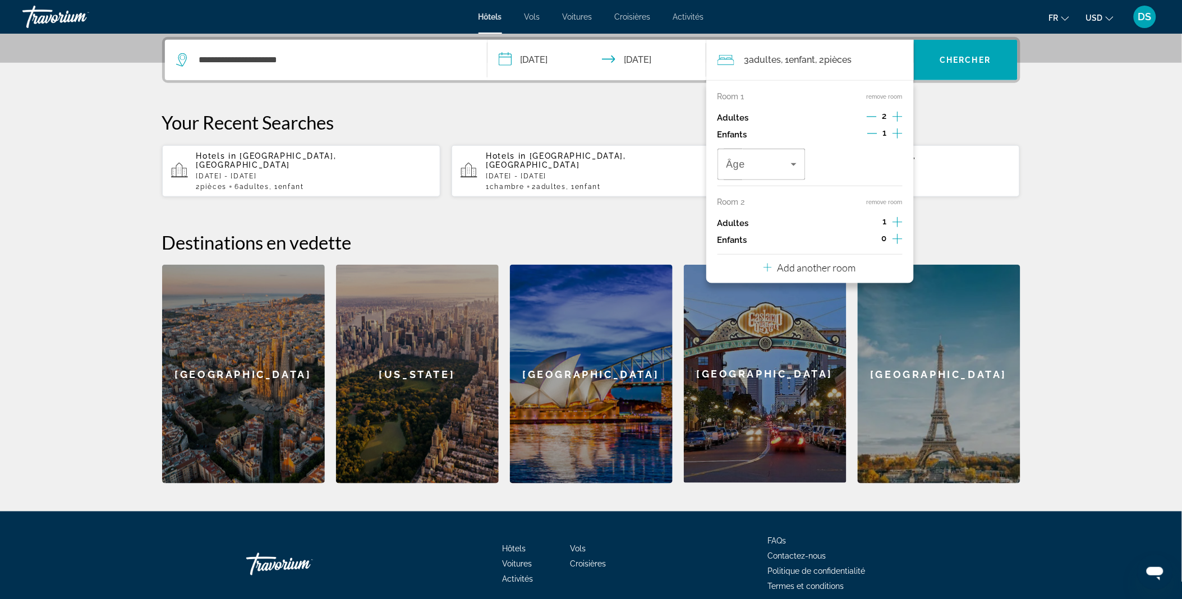
click at [896, 215] on icon "Increment adults" at bounding box center [897, 221] width 10 height 13
click at [896, 224] on icon "Increment adults" at bounding box center [897, 221] width 10 height 13
click at [960, 66] on span "Search widget" at bounding box center [966, 60] width 104 height 27
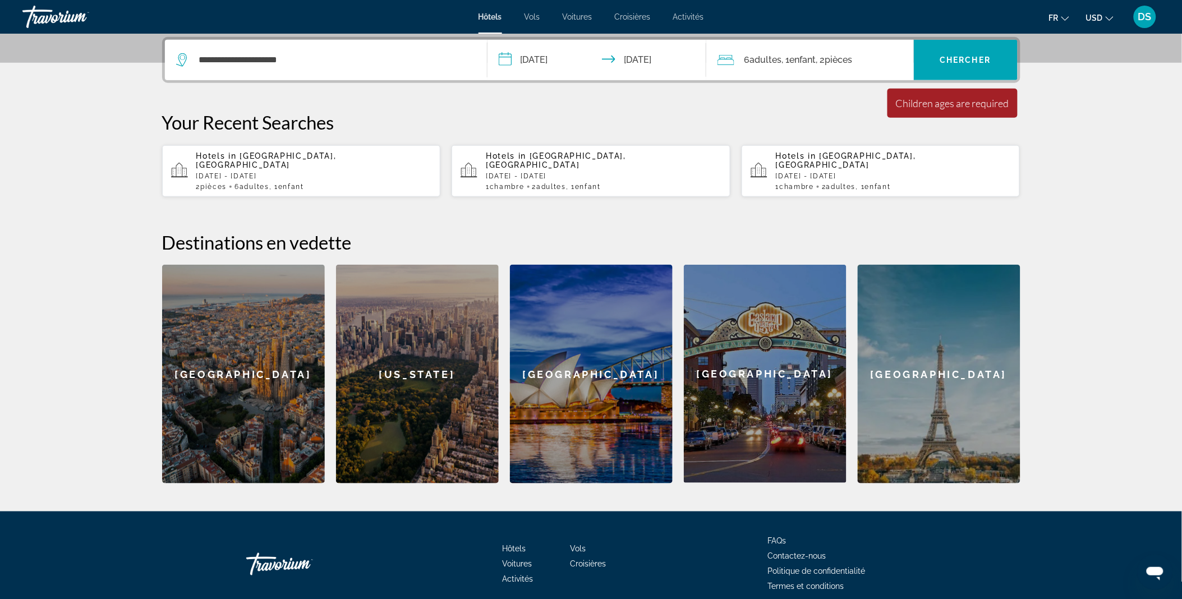
click at [805, 60] on span "Enfant" at bounding box center [803, 59] width 26 height 11
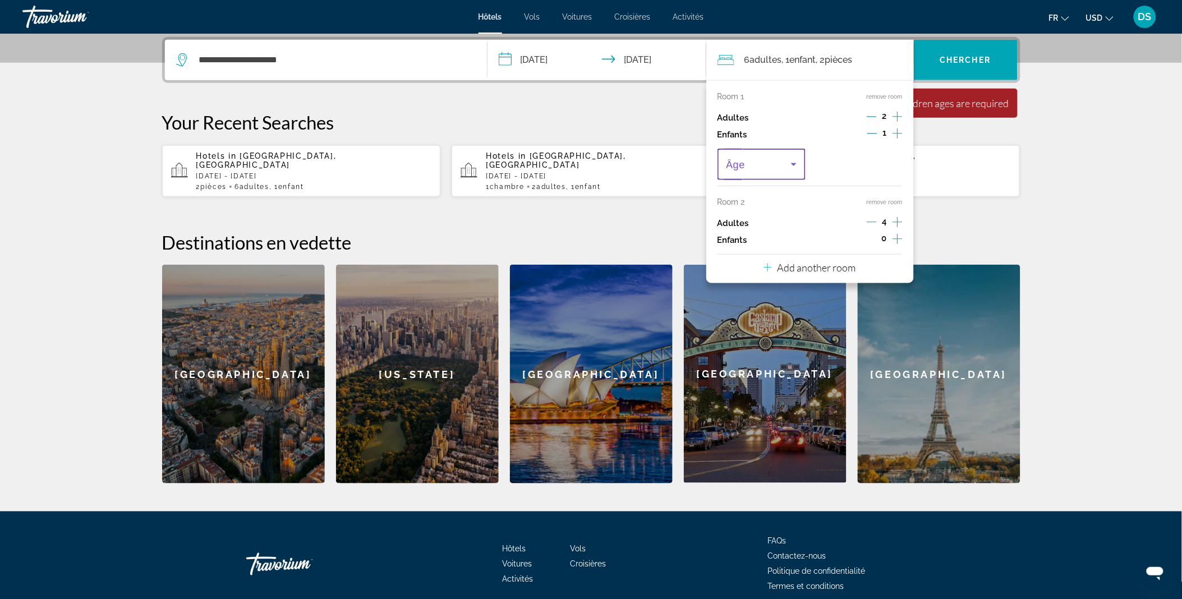
click at [786, 164] on span "Travelers: 6 adults, 1 child" at bounding box center [758, 164] width 65 height 13
click at [765, 283] on mat-option "9" at bounding box center [761, 282] width 89 height 27
click at [972, 69] on span "Search widget" at bounding box center [966, 60] width 104 height 27
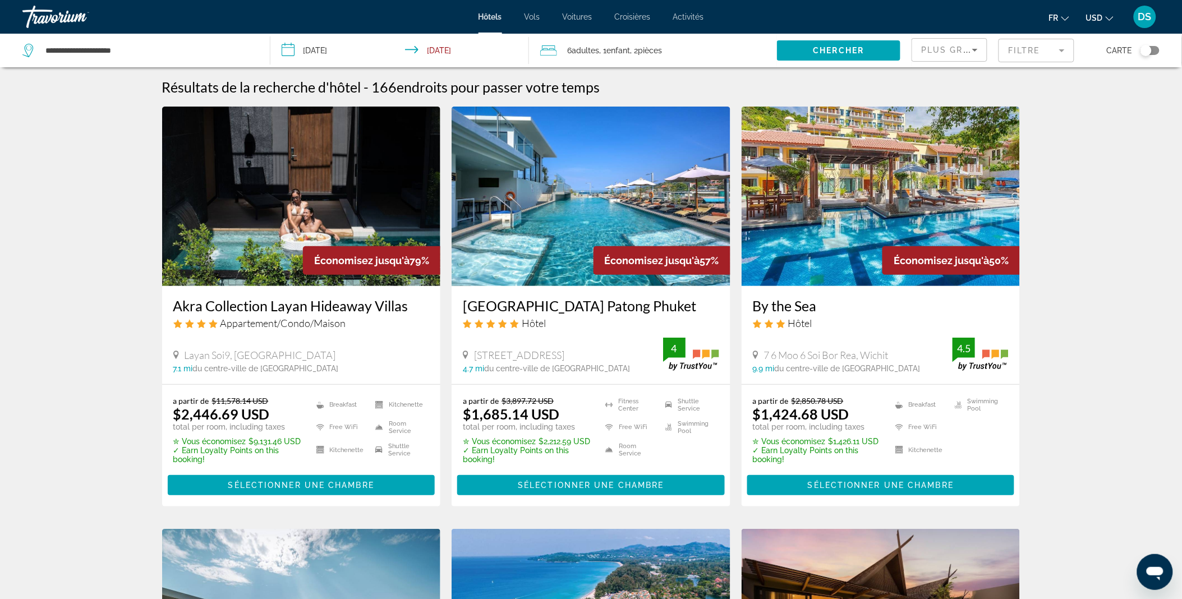
click at [1050, 52] on mat-form-field "Filtre" at bounding box center [1036, 51] width 76 height 24
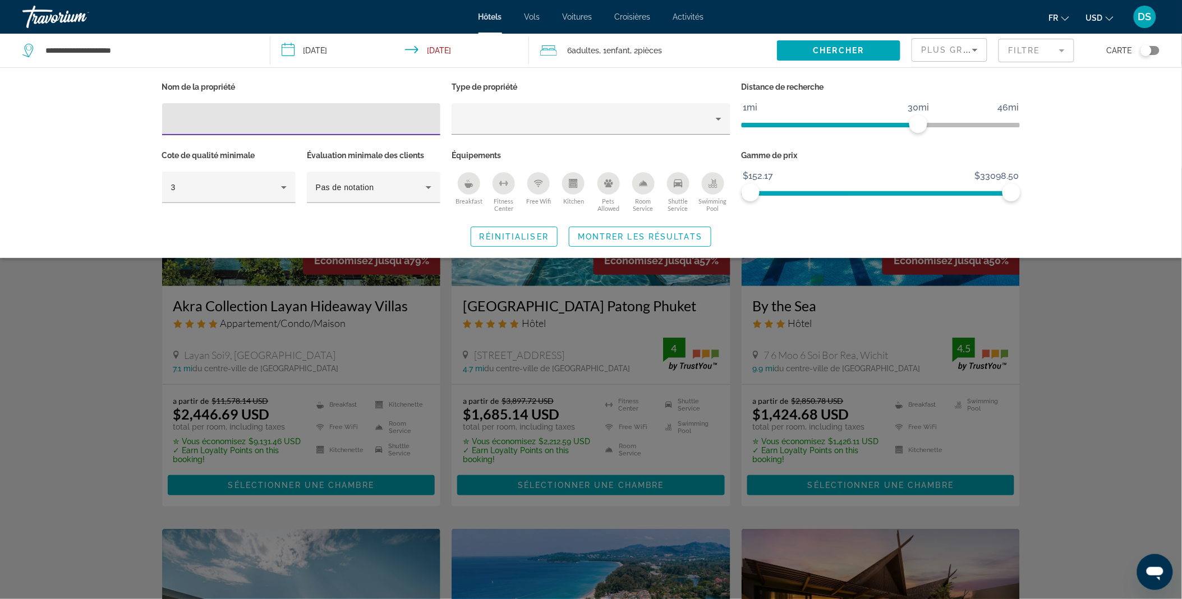
click at [363, 119] on input "Hotel Filters" at bounding box center [301, 119] width 261 height 13
type input "**********"
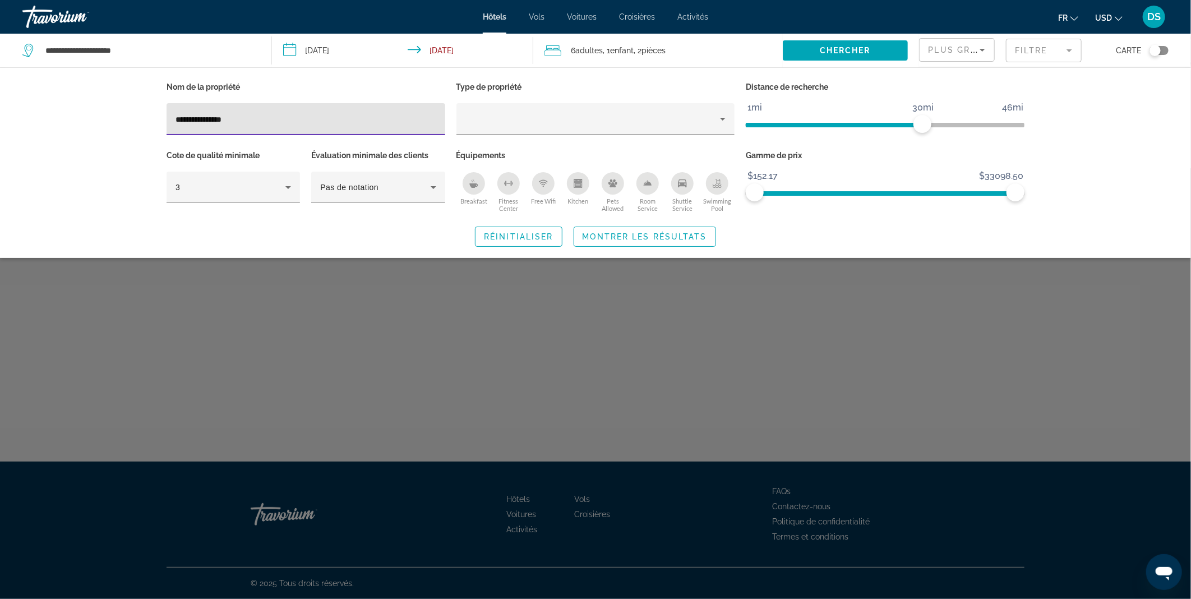
drag, startPoint x: 367, startPoint y: 121, endPoint x: 141, endPoint y: 130, distance: 226.2
click at [141, 130] on div "**********" at bounding box center [595, 162] width 1191 height 191
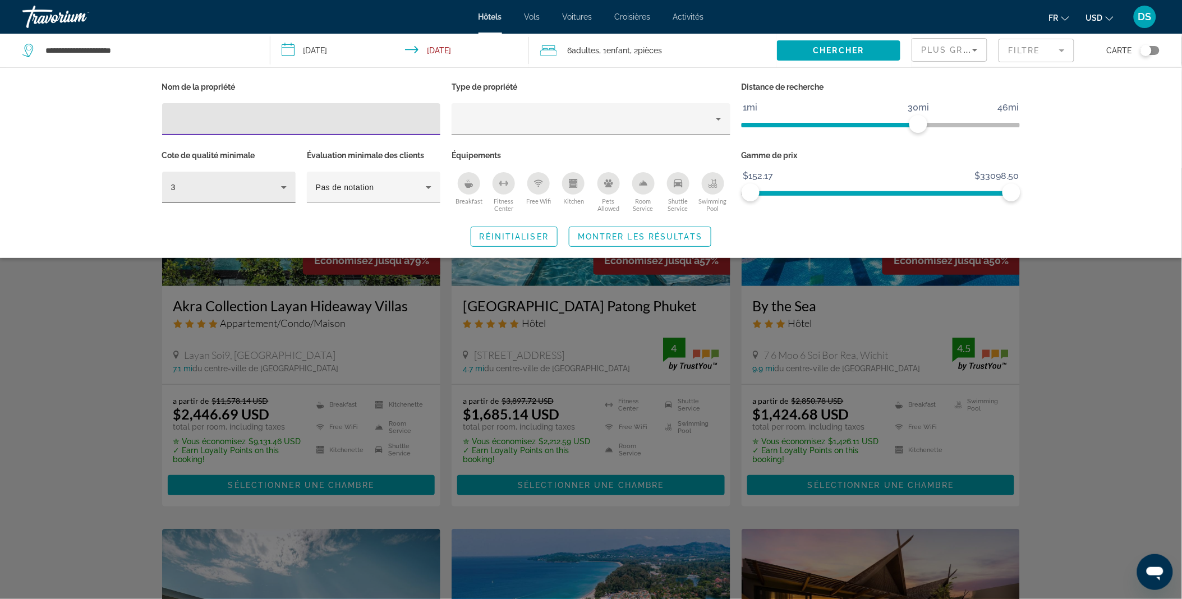
click at [285, 184] on icon "Hotel Filters" at bounding box center [283, 187] width 13 height 13
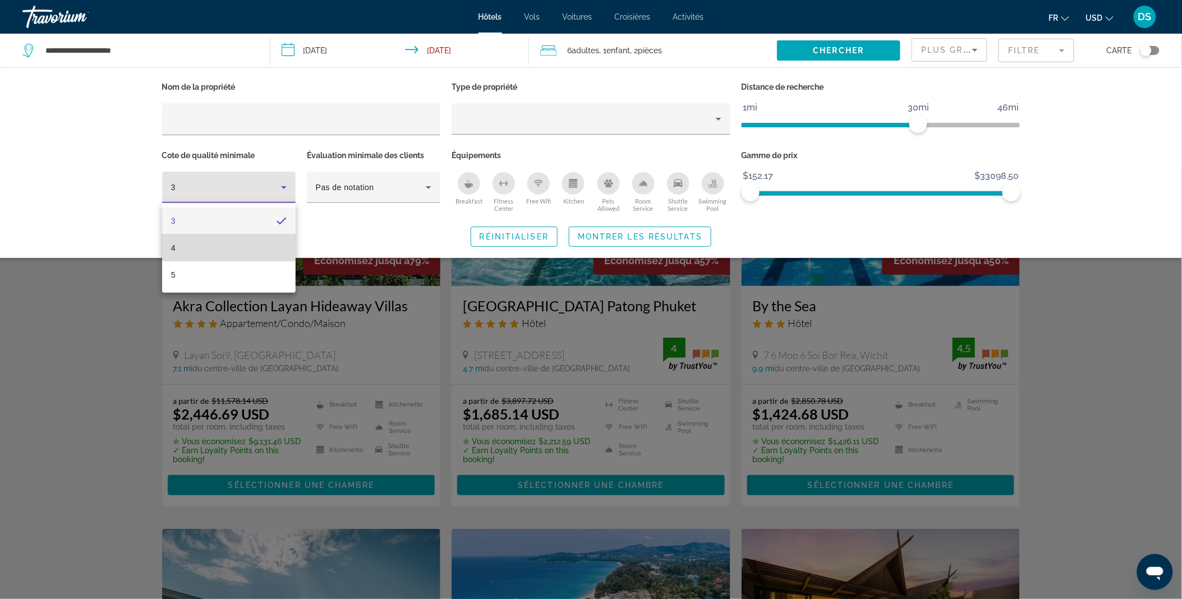
click at [258, 236] on mat-option "4" at bounding box center [229, 247] width 134 height 27
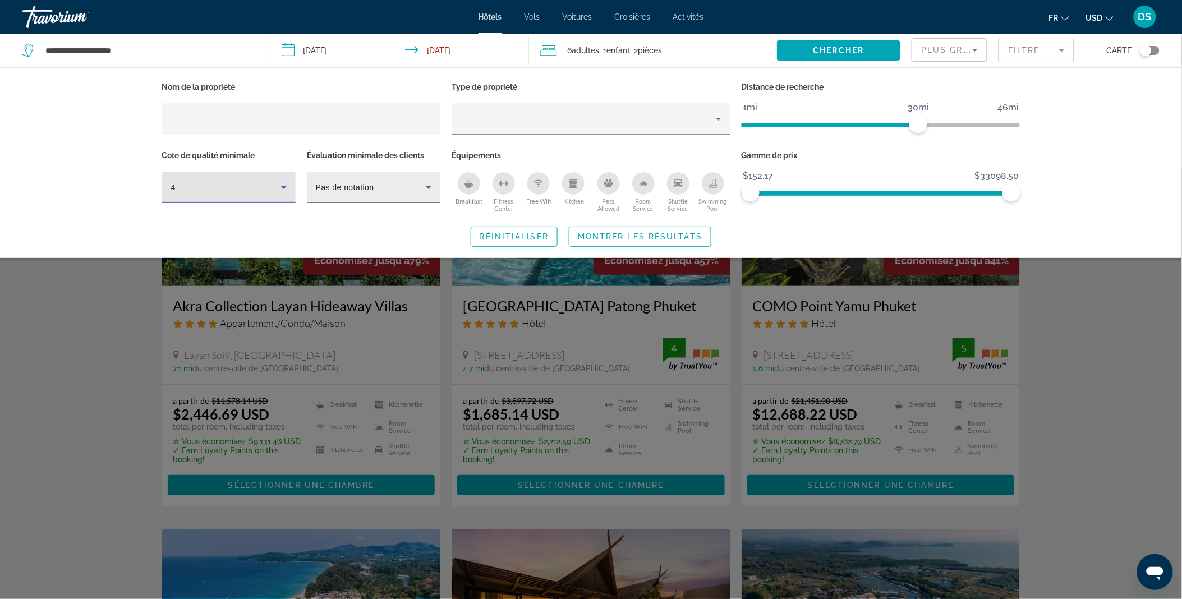
click at [334, 194] on div "Pas de notation" at bounding box center [371, 187] width 110 height 13
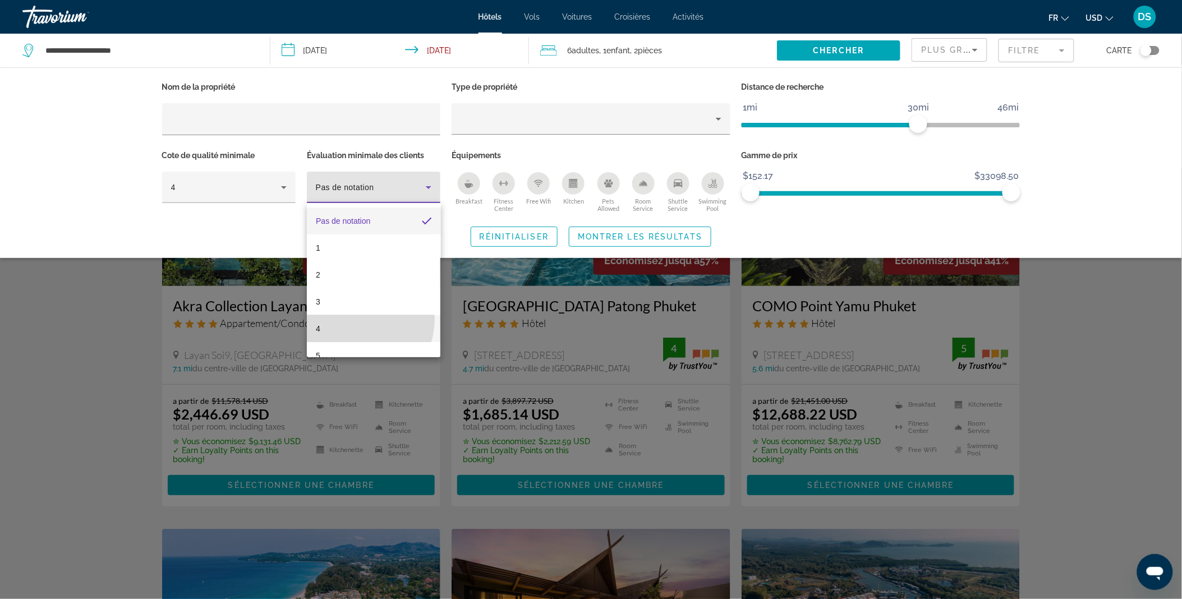
click at [342, 317] on mat-option "4" at bounding box center [374, 328] width 134 height 27
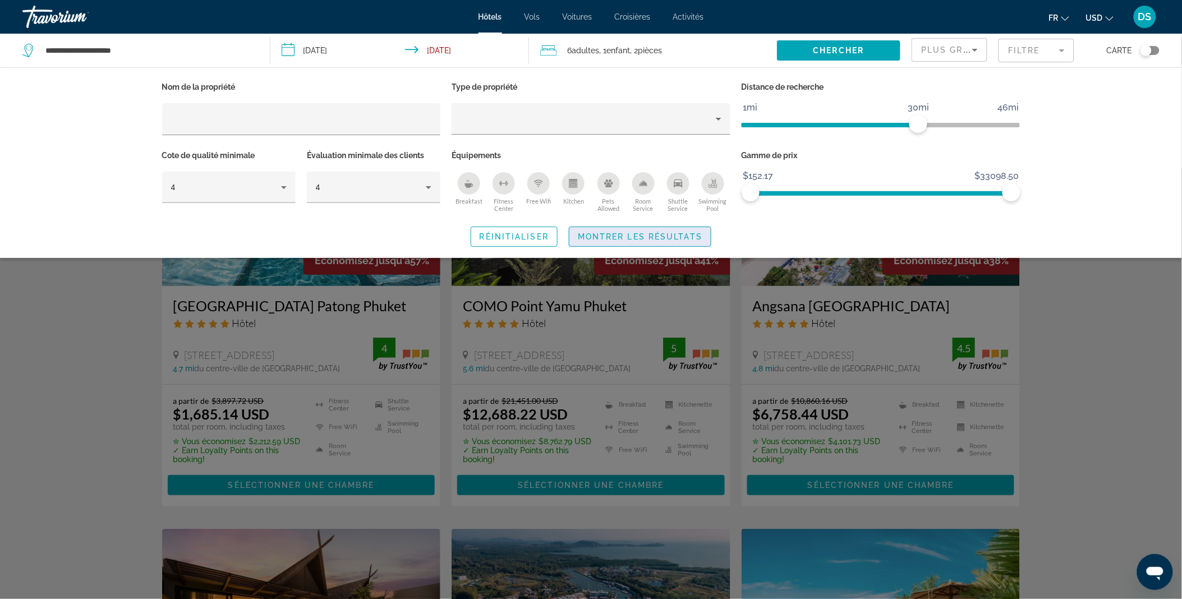
click at [675, 238] on span "Montrer les résultats" at bounding box center [640, 236] width 125 height 9
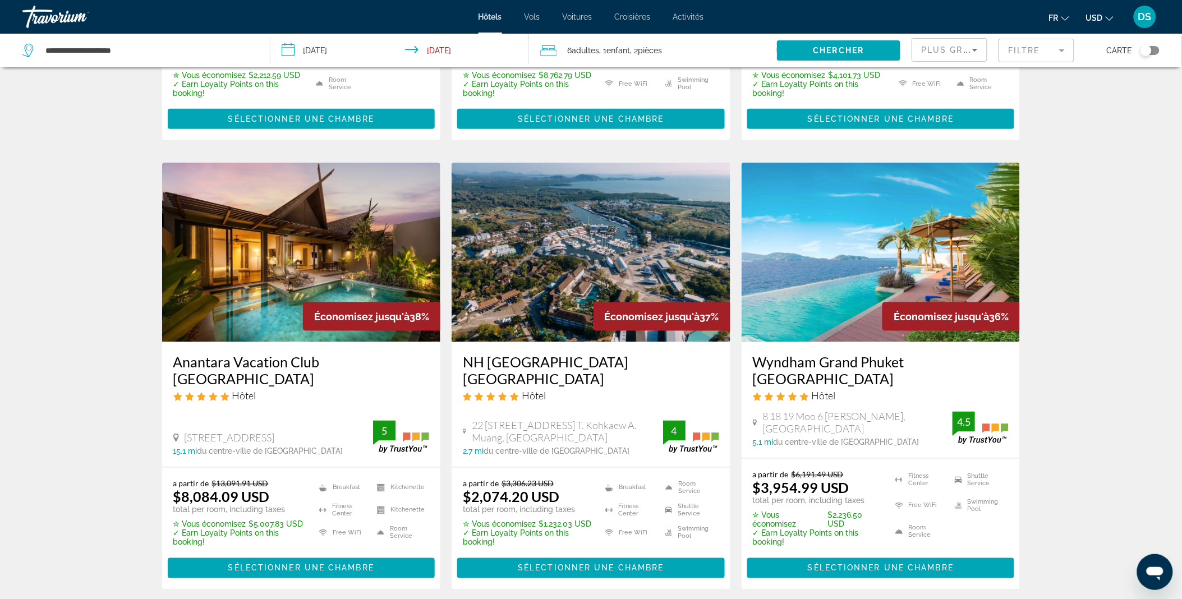
scroll to position [369, 0]
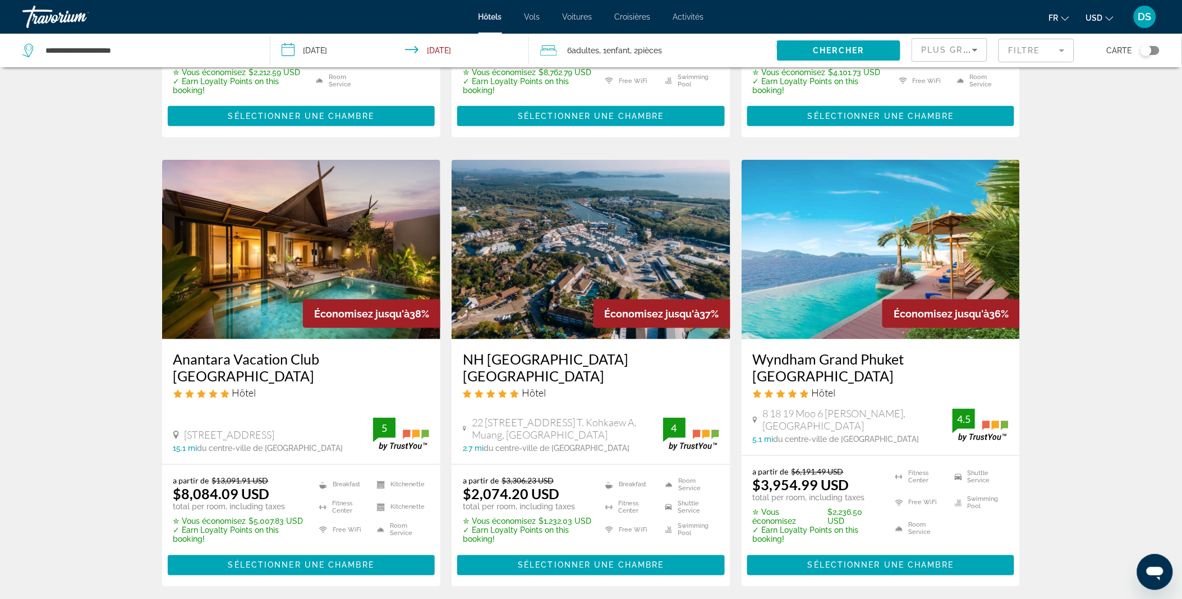
click at [682, 237] on img "Main content" at bounding box center [591, 250] width 279 height 180
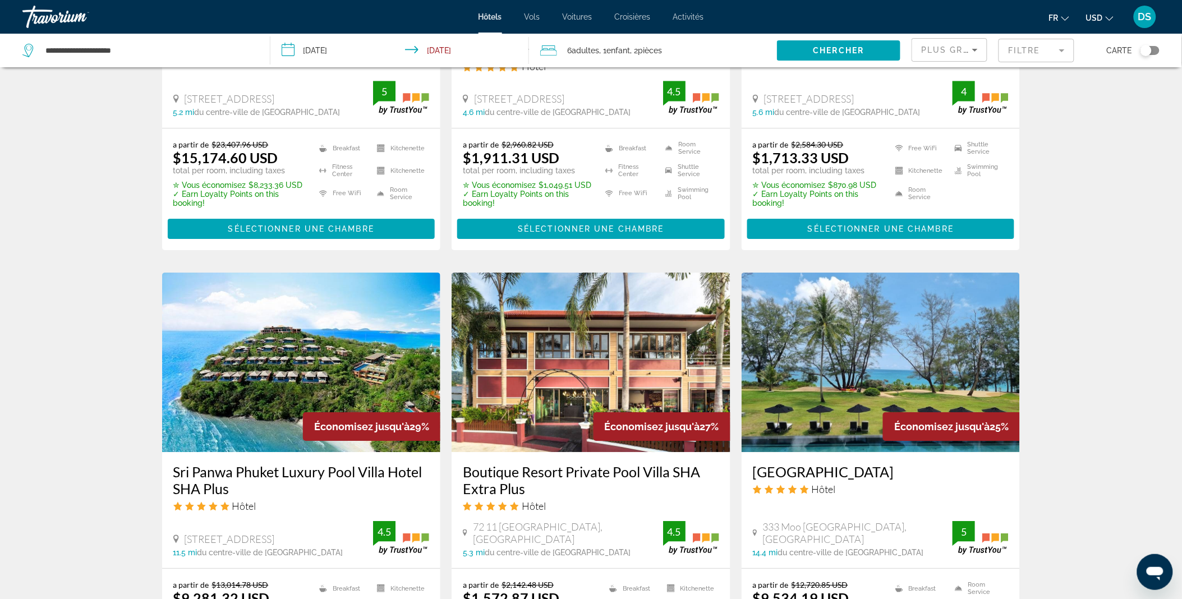
scroll to position [1417, 0]
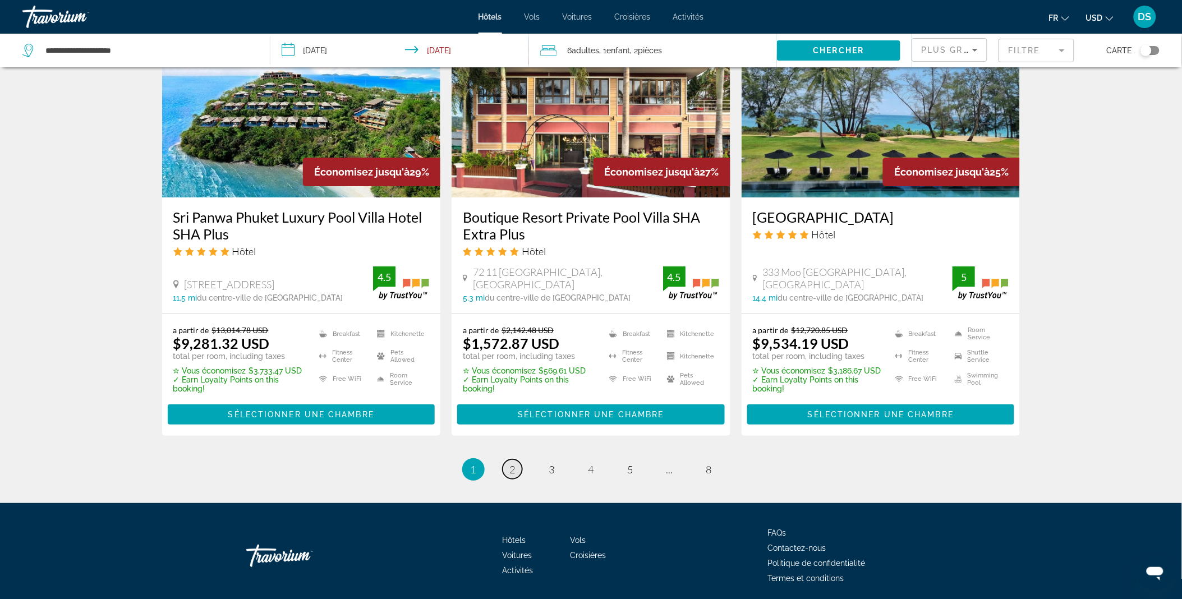
click at [508, 459] on link "page 2" at bounding box center [513, 469] width 20 height 20
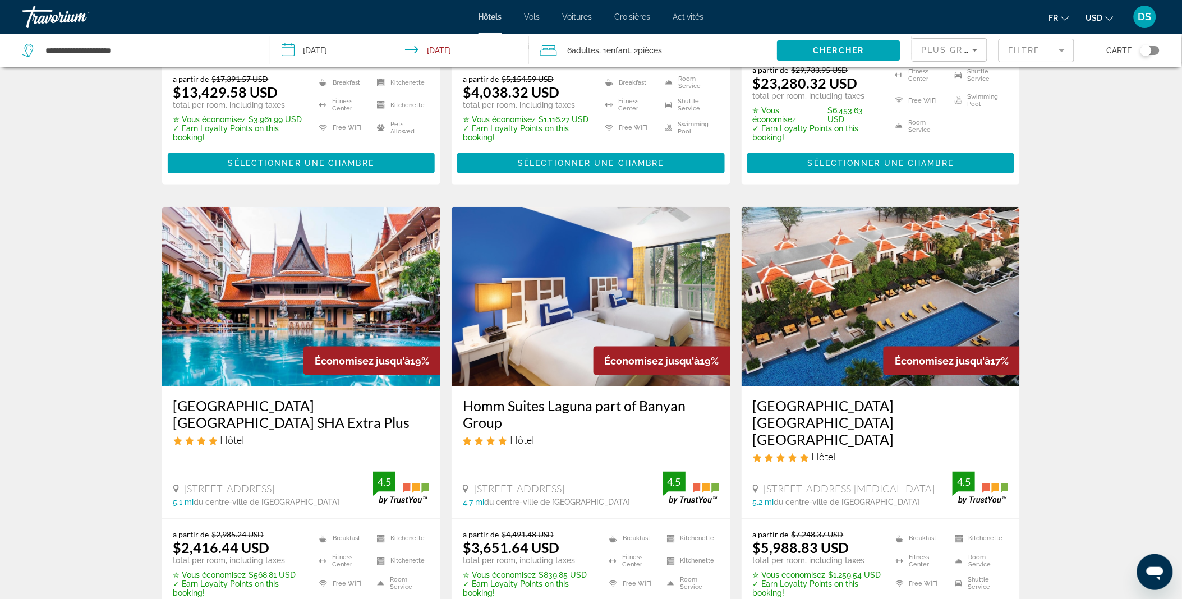
scroll to position [362, 0]
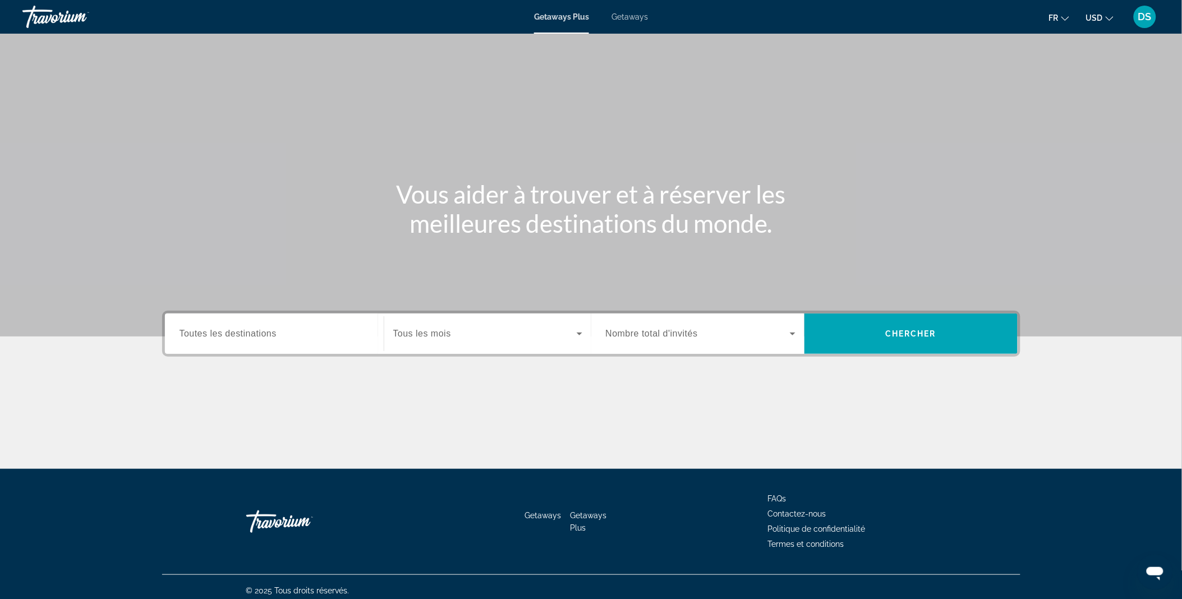
scroll to position [6, 0]
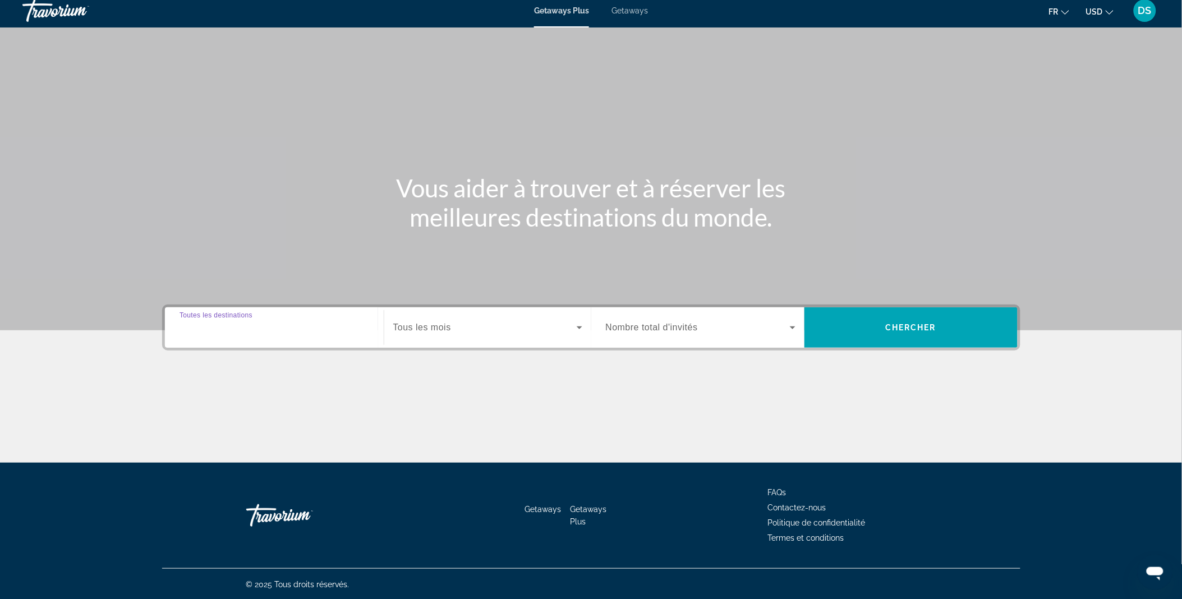
click at [298, 329] on input "Destination Toutes les destinations" at bounding box center [275, 327] width 190 height 13
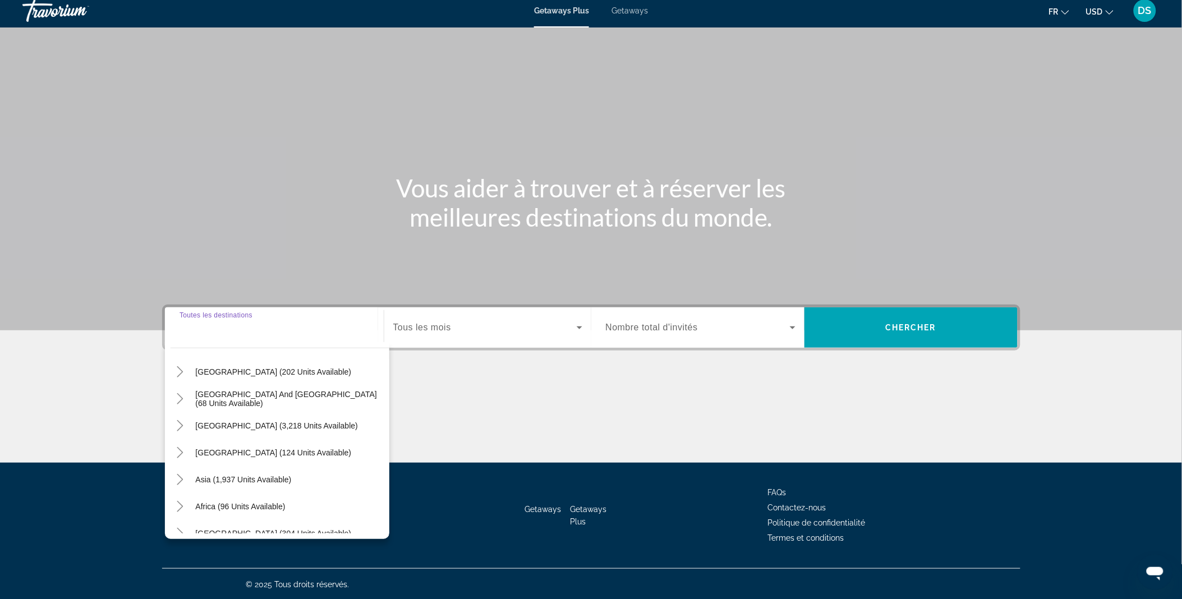
scroll to position [127, 0]
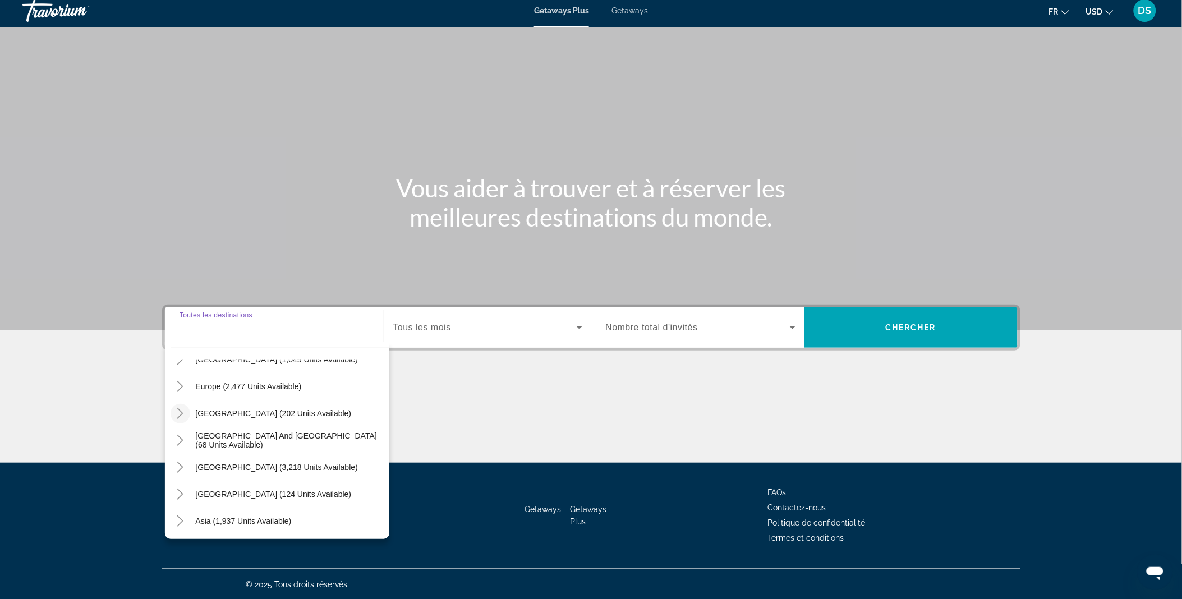
click at [176, 416] on icon "Toggle Australia (202 units available)" at bounding box center [179, 413] width 11 height 11
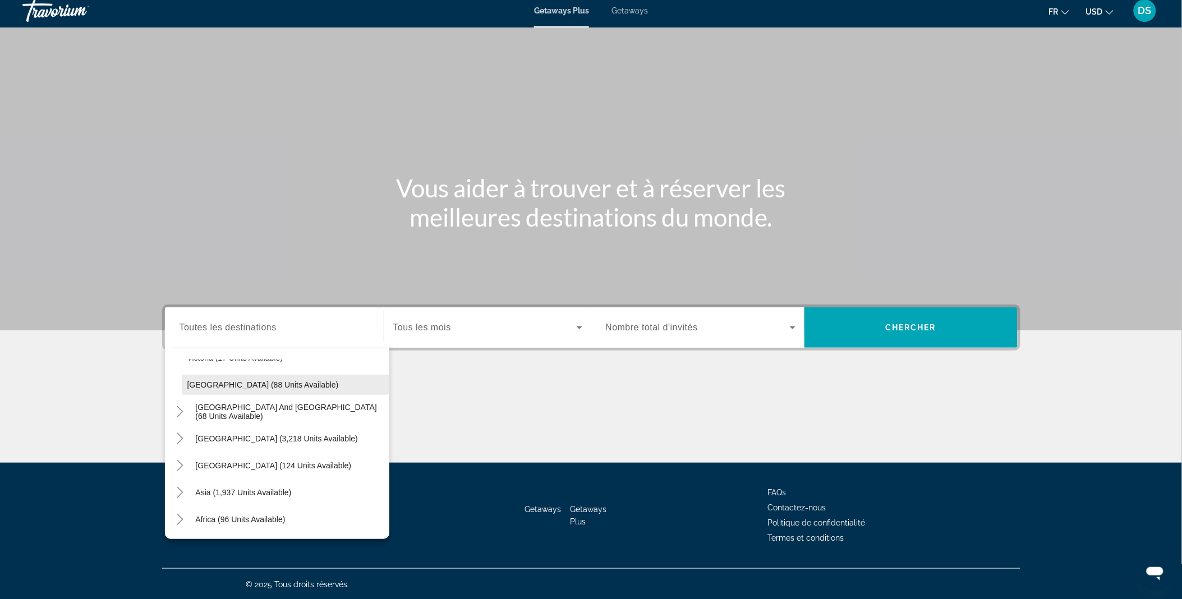
scroll to position [316, 0]
click at [178, 467] on icon "Toggle Asia (1,937 units available)" at bounding box center [179, 466] width 11 height 11
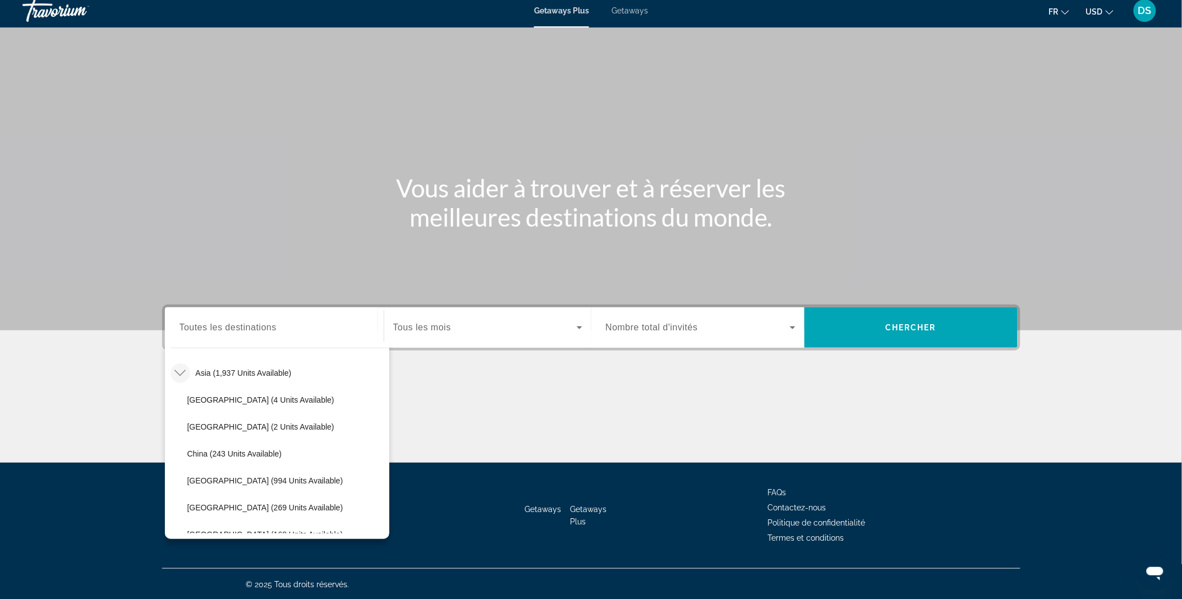
click at [178, 467] on ul "Bangladesh (4 units available) Cambodia (2 units available) China (243 units av…" at bounding box center [280, 534] width 219 height 296
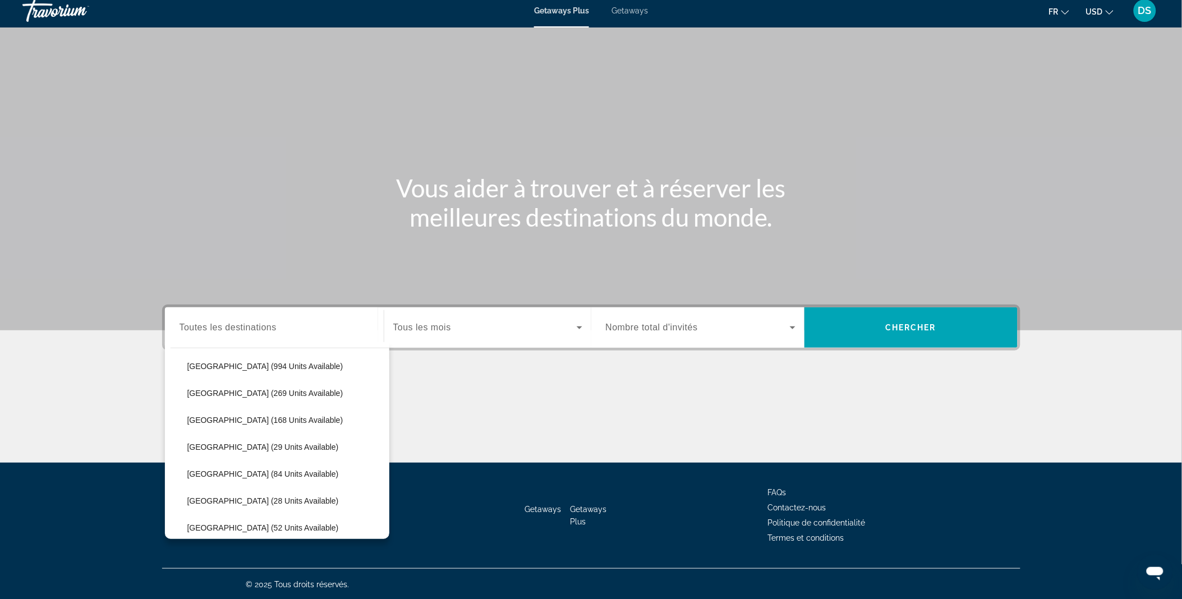
scroll to position [524, 0]
click at [237, 444] on span "Maldives (29 units available)" at bounding box center [262, 446] width 151 height 9
type input "**********"
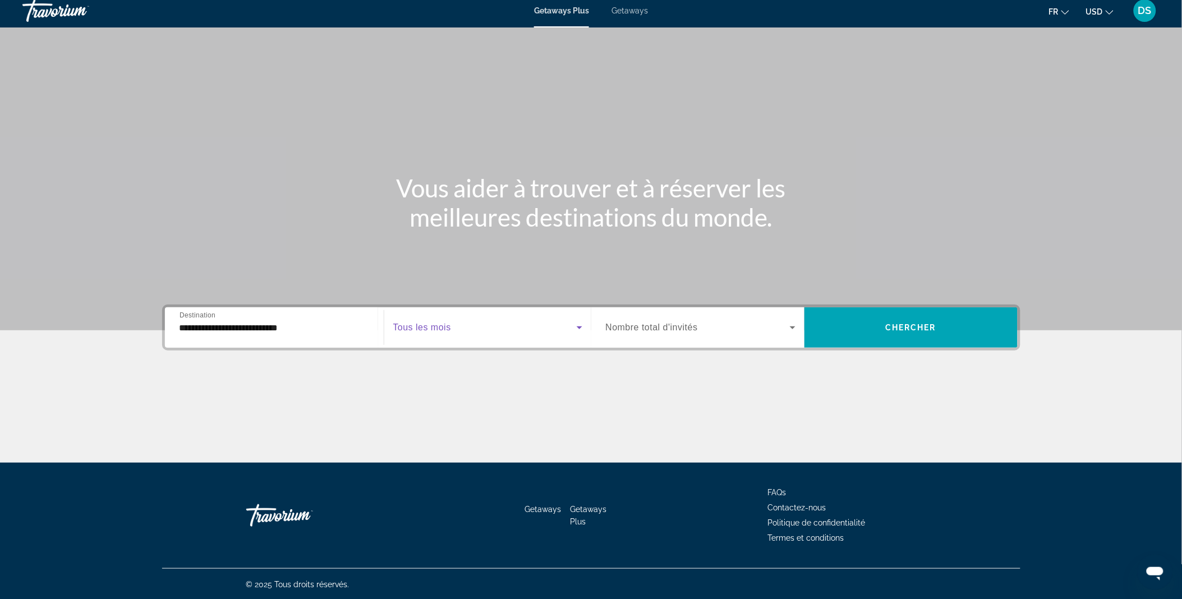
click at [432, 333] on span "Search widget" at bounding box center [484, 327] width 183 height 13
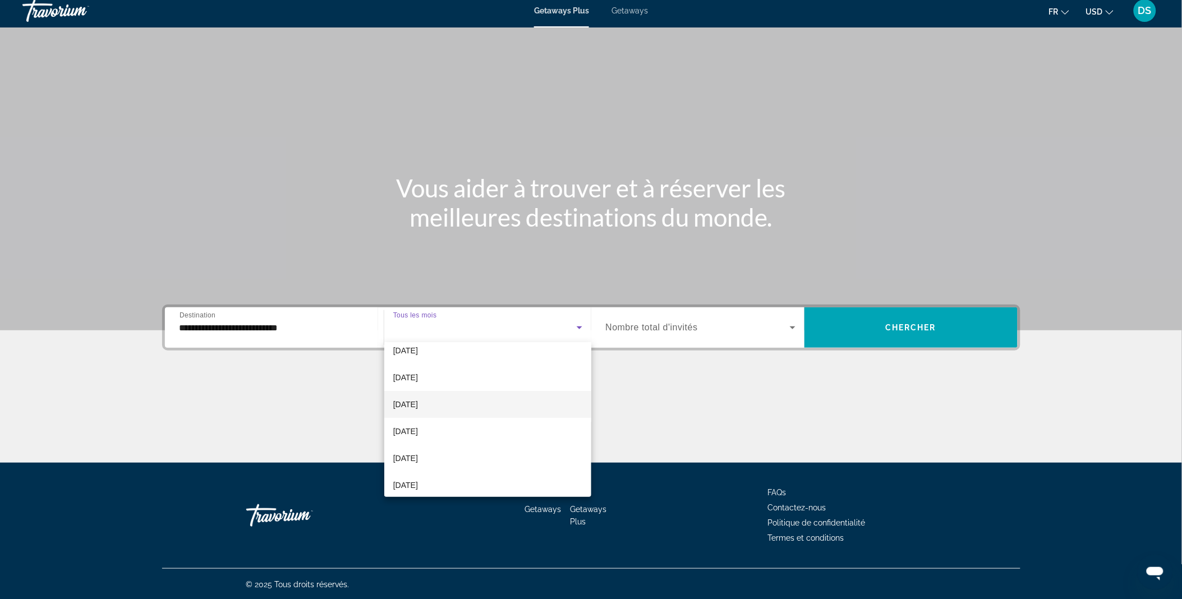
scroll to position [65, 0]
click at [418, 433] on span "January 2026" at bounding box center [405, 430] width 25 height 13
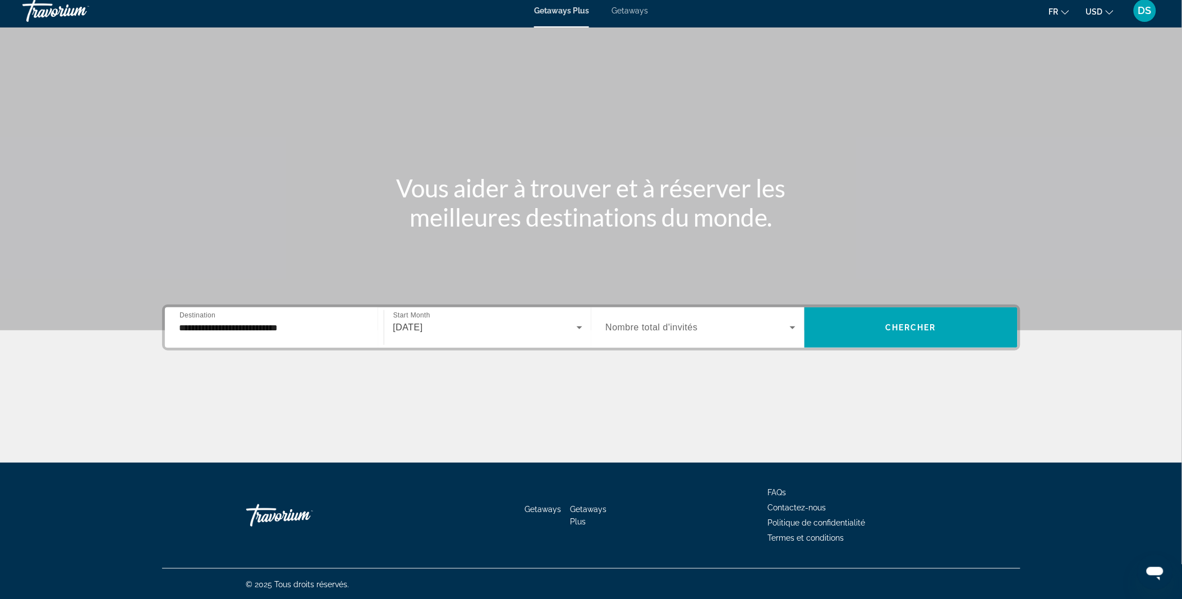
click at [674, 324] on span "Nombre total d'invités" at bounding box center [652, 328] width 92 height 10
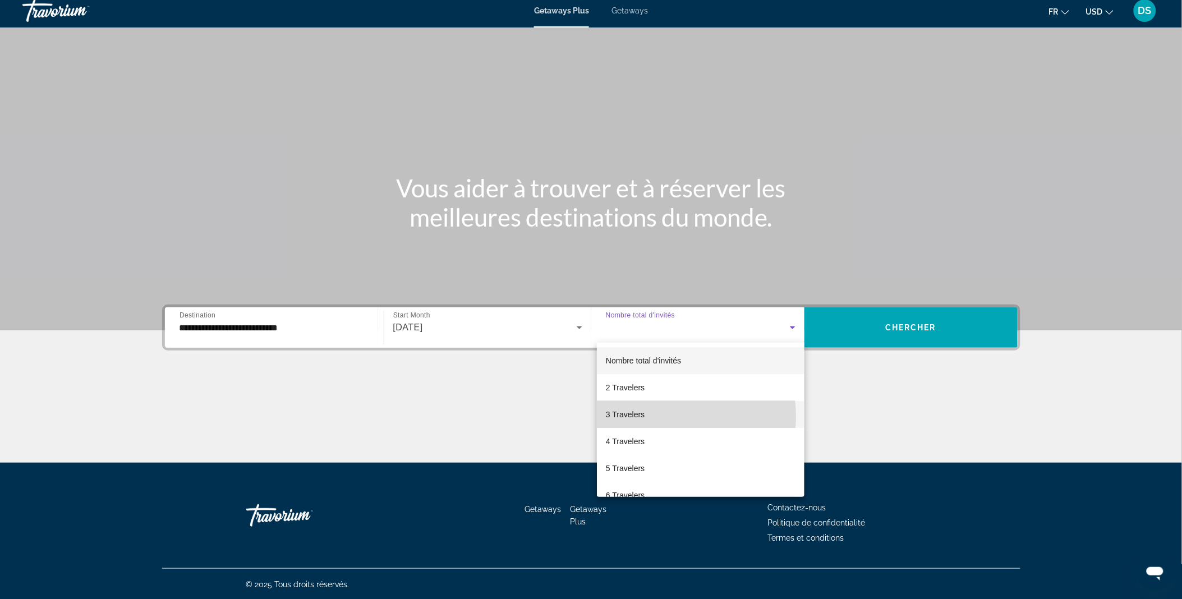
click at [643, 417] on mat-option "3 Travelers" at bounding box center [701, 414] width 208 height 27
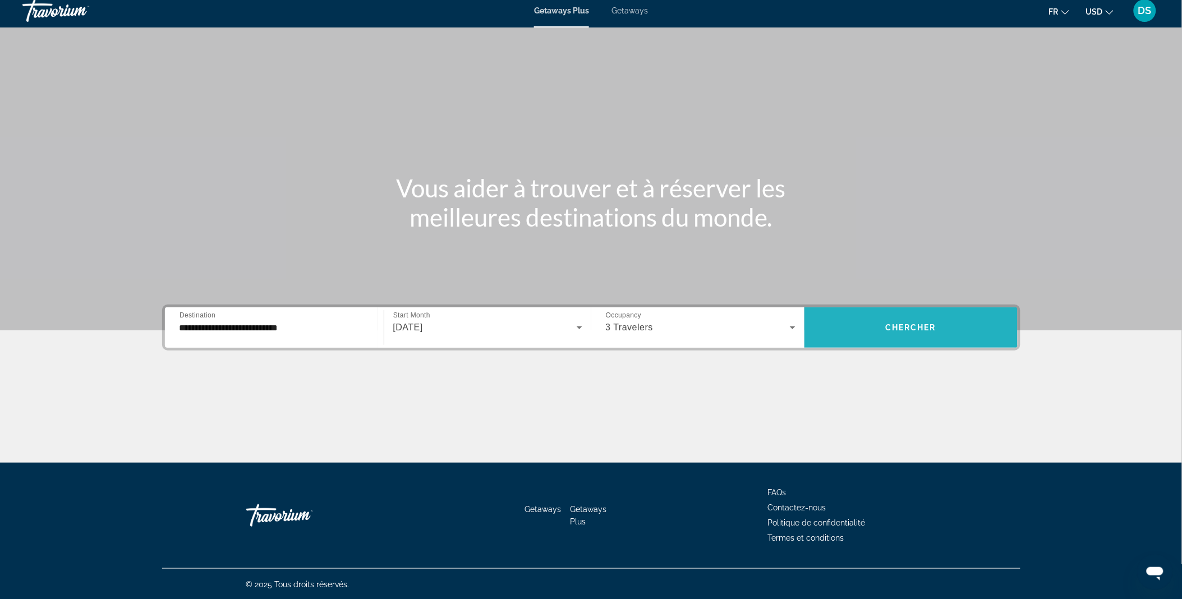
click at [898, 330] on span "Chercher" at bounding box center [910, 327] width 51 height 9
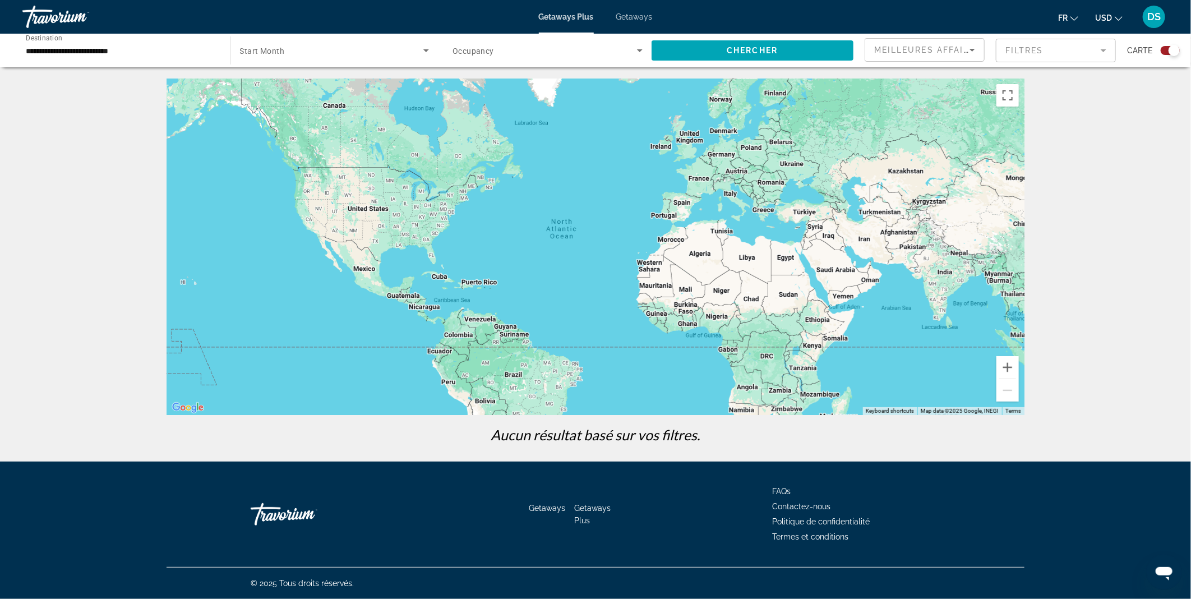
click at [273, 51] on span "Start Month" at bounding box center [262, 51] width 45 height 9
click at [294, 87] on mat-option "Tous les mois" at bounding box center [334, 84] width 207 height 27
click at [484, 53] on span "Occupancy" at bounding box center [474, 51] width 42 height 9
click at [642, 47] on div at bounding box center [595, 299] width 1191 height 599
click at [642, 47] on icon "Search widget" at bounding box center [639, 50] width 13 height 13
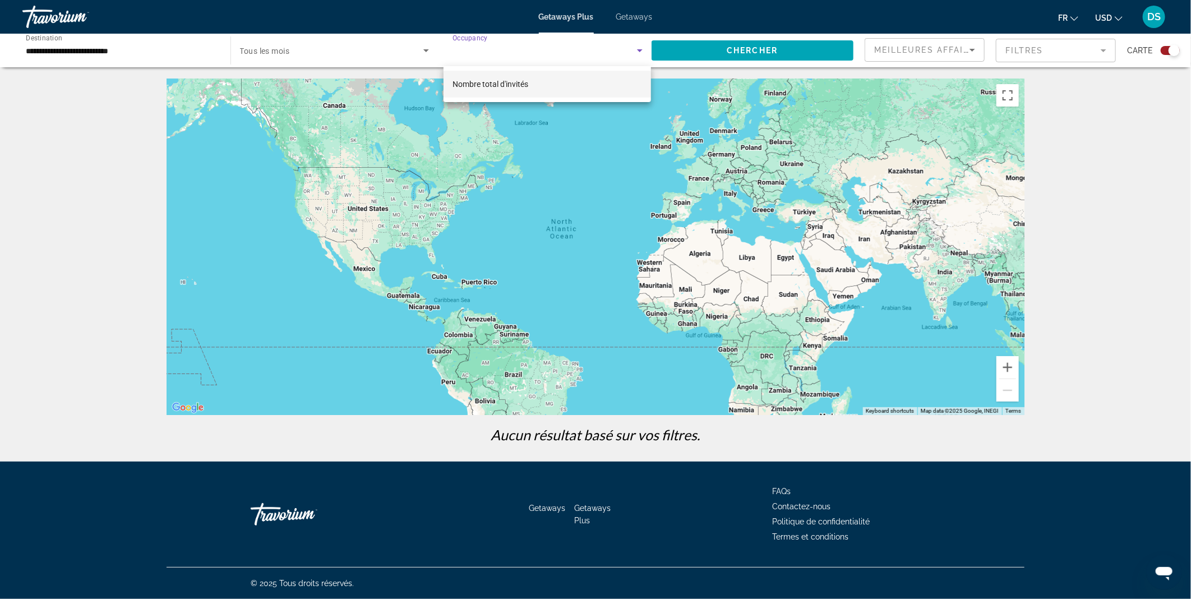
click at [642, 47] on div at bounding box center [595, 299] width 1191 height 599
click at [113, 50] on input "**********" at bounding box center [121, 50] width 190 height 13
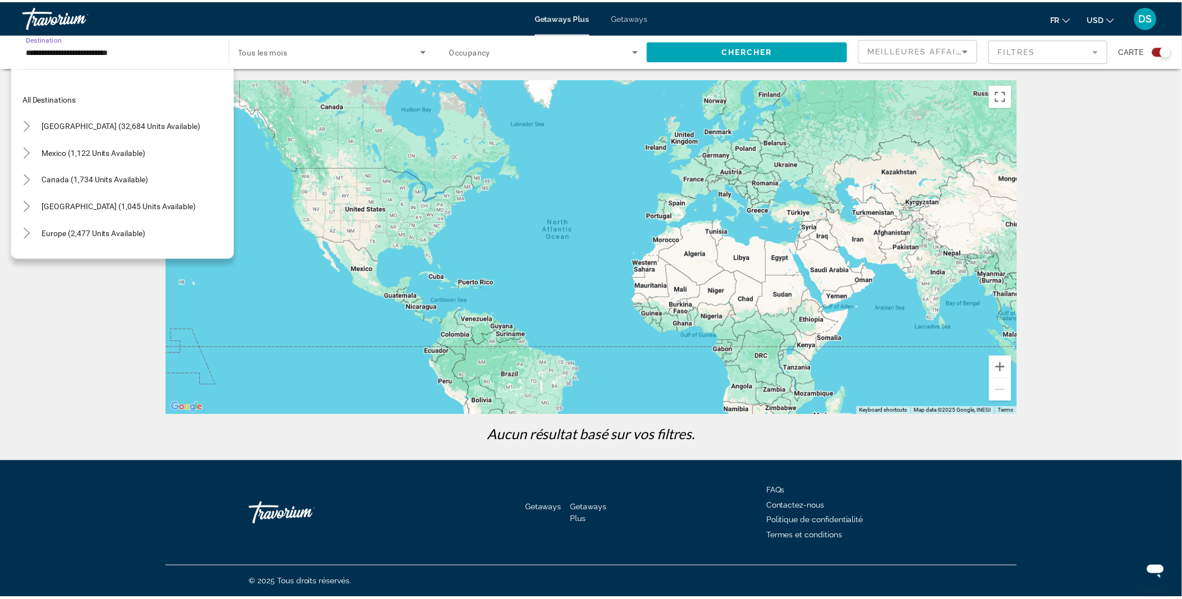
scroll to position [389, 0]
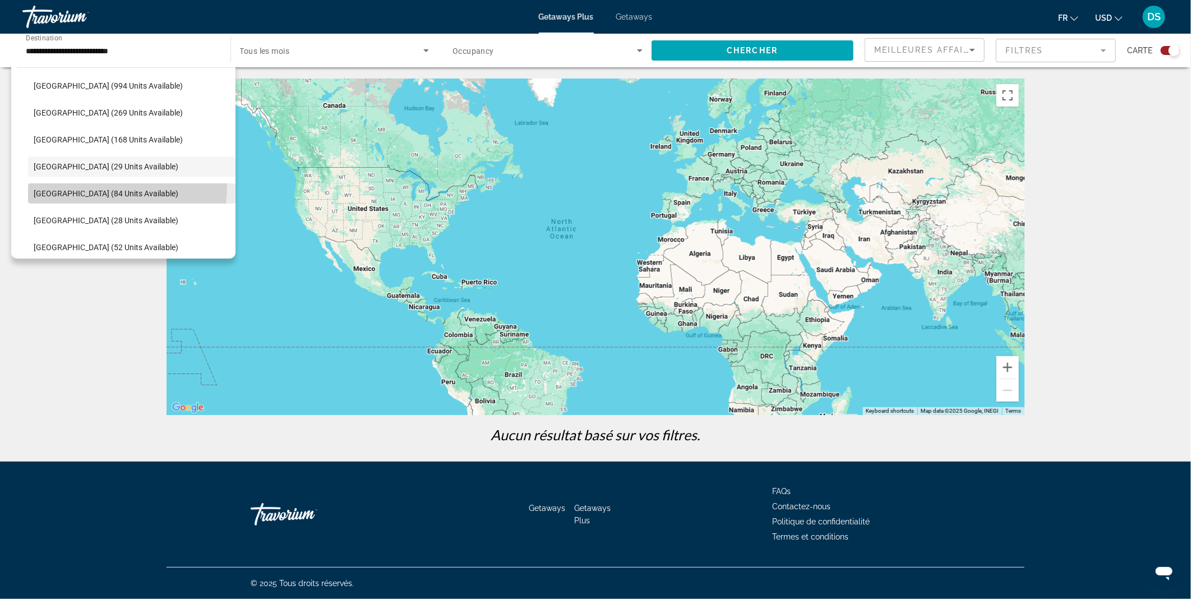
click at [85, 185] on span "Search widget" at bounding box center [132, 193] width 208 height 27
type input "**********"
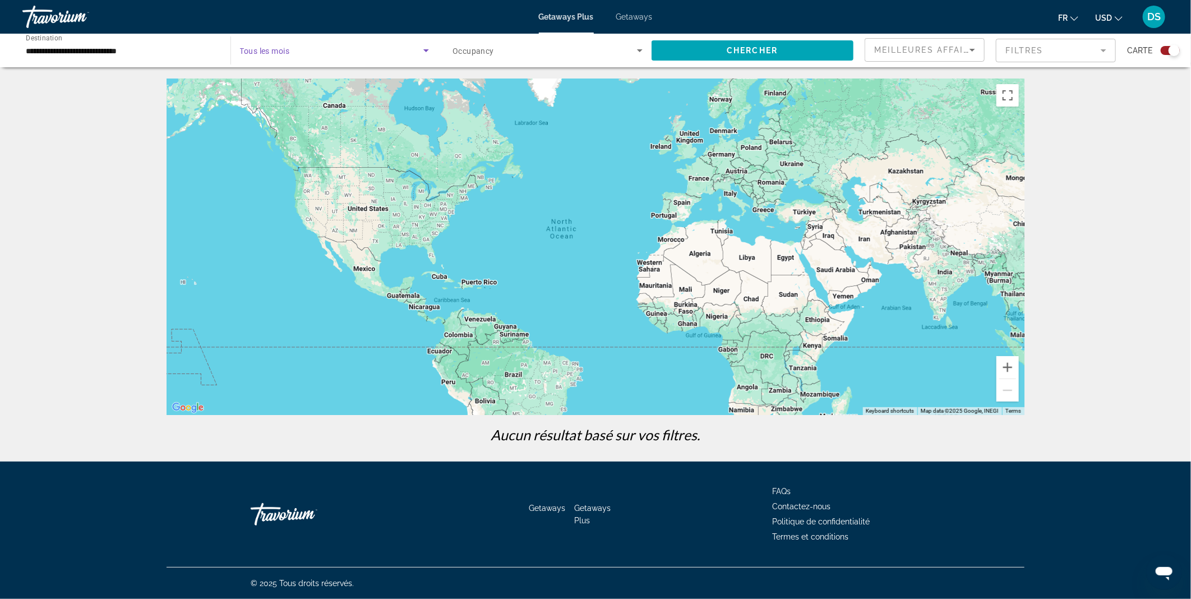
click at [343, 48] on span "Search widget" at bounding box center [332, 50] width 184 height 13
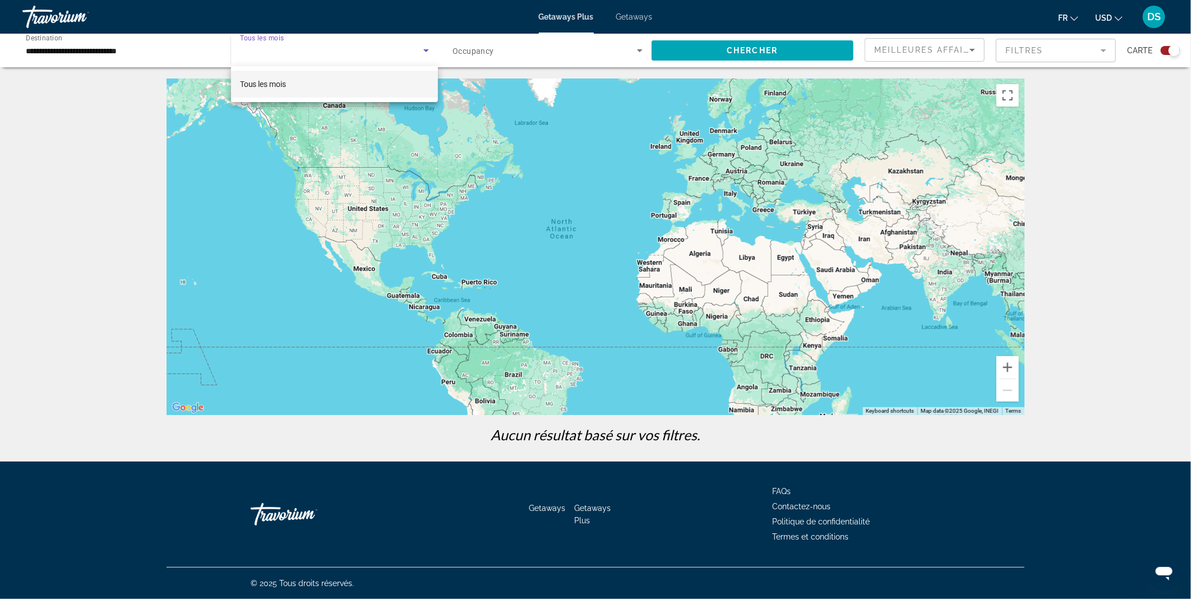
click at [1175, 47] on div at bounding box center [595, 299] width 1191 height 599
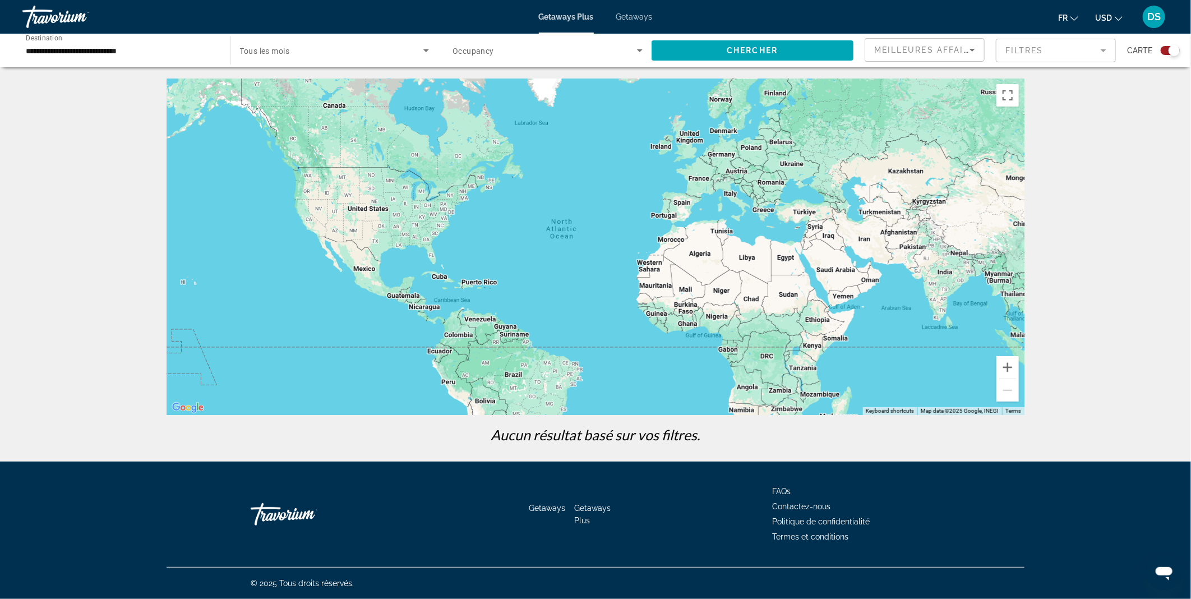
click at [1175, 47] on div "Search widget" at bounding box center [1174, 50] width 11 height 11
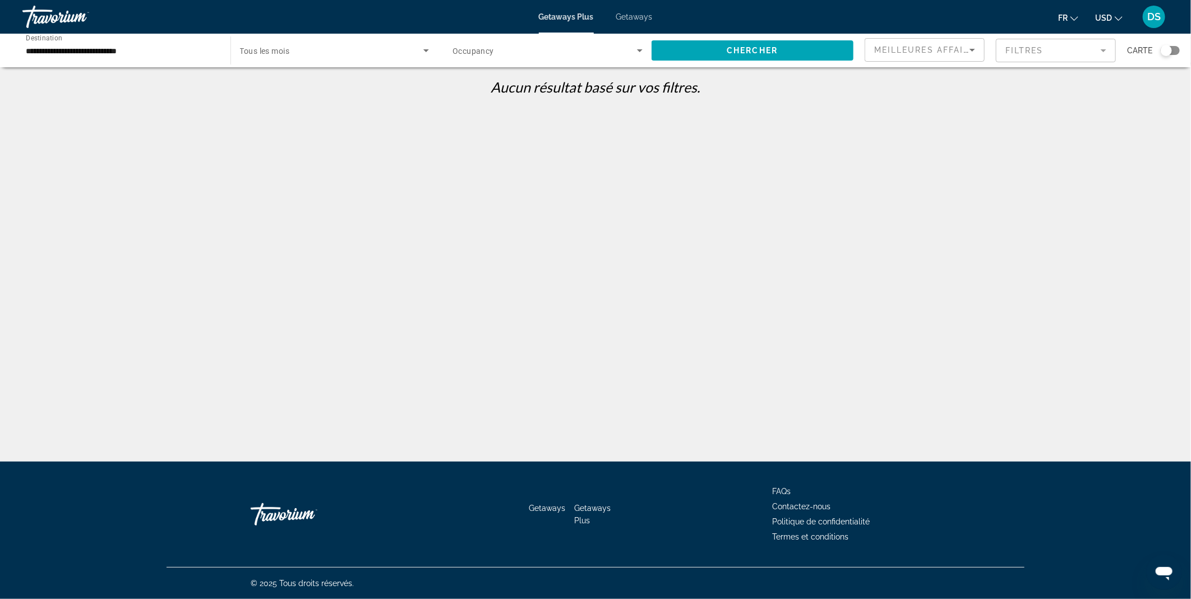
click at [1170, 48] on div "Search widget" at bounding box center [1166, 50] width 11 height 11
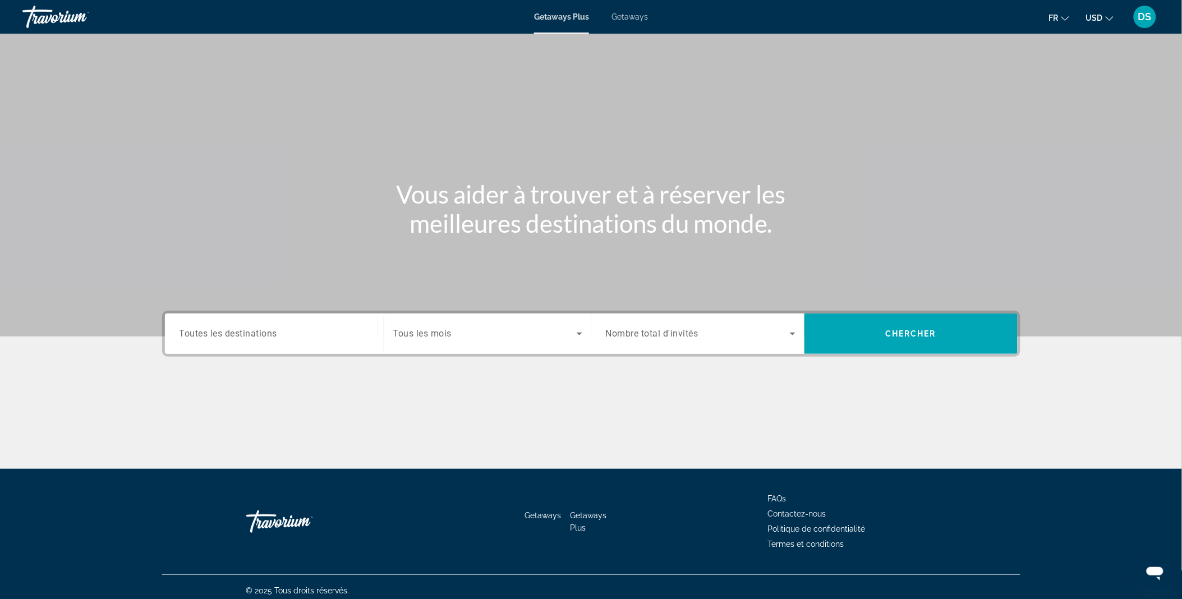
click at [267, 335] on span "Toutes les destinations" at bounding box center [229, 333] width 98 height 11
click at [267, 335] on input "Destination Toutes les destinations" at bounding box center [275, 334] width 190 height 13
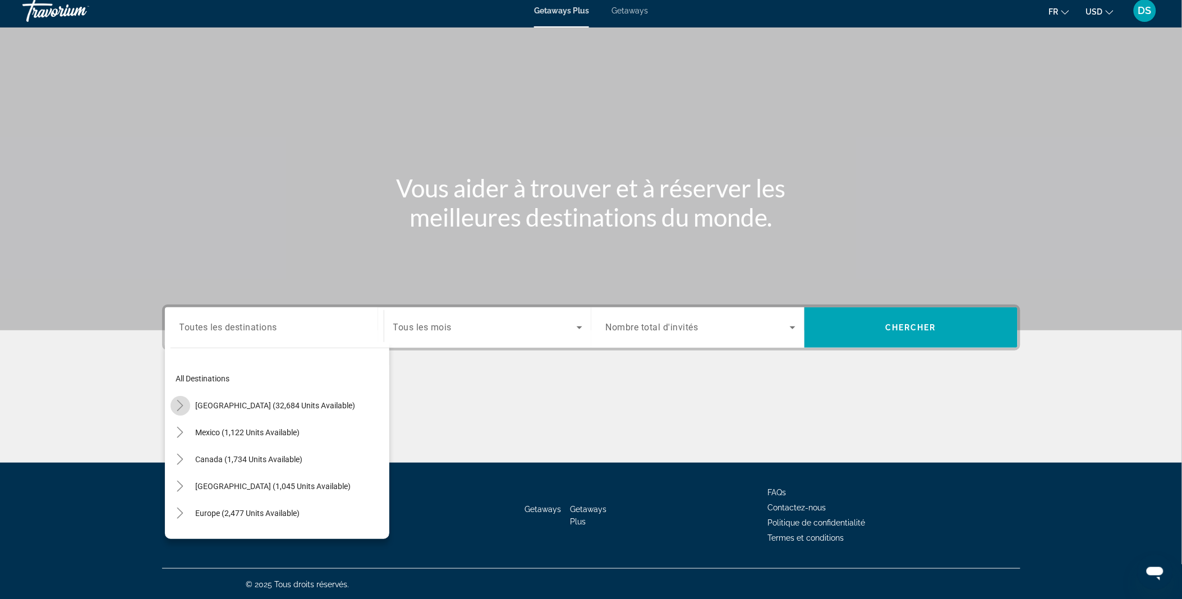
click at [173, 404] on mat-icon "Toggle United States (32,684 units available)" at bounding box center [181, 406] width 20 height 20
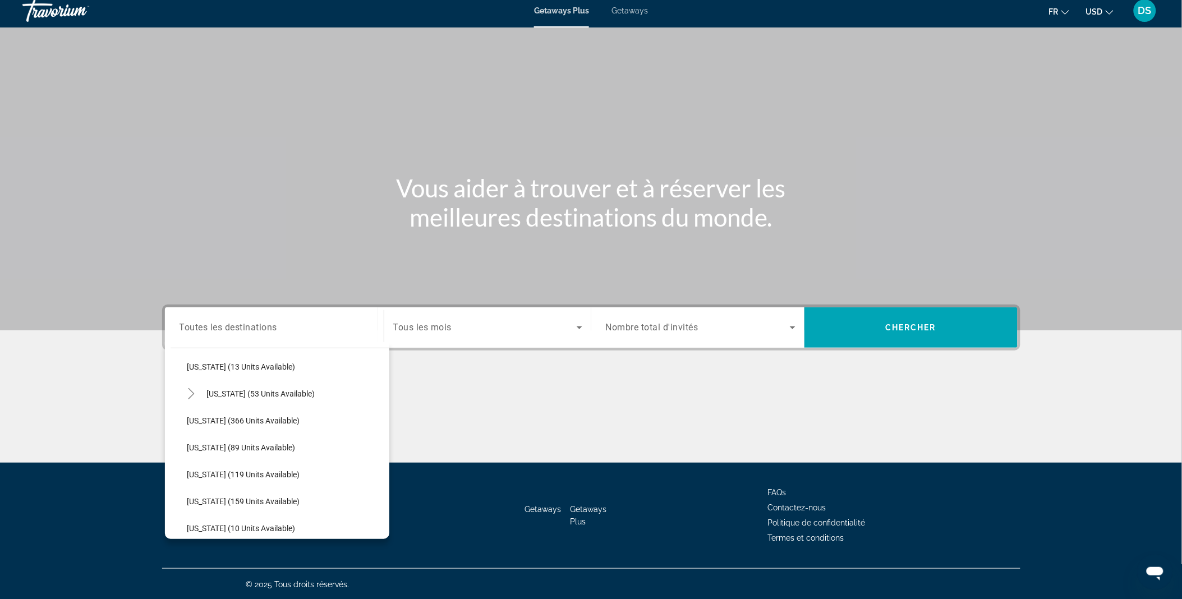
scroll to position [200, 0]
click at [192, 390] on icon "Toggle Hawaii (53 units available)" at bounding box center [191, 394] width 11 height 11
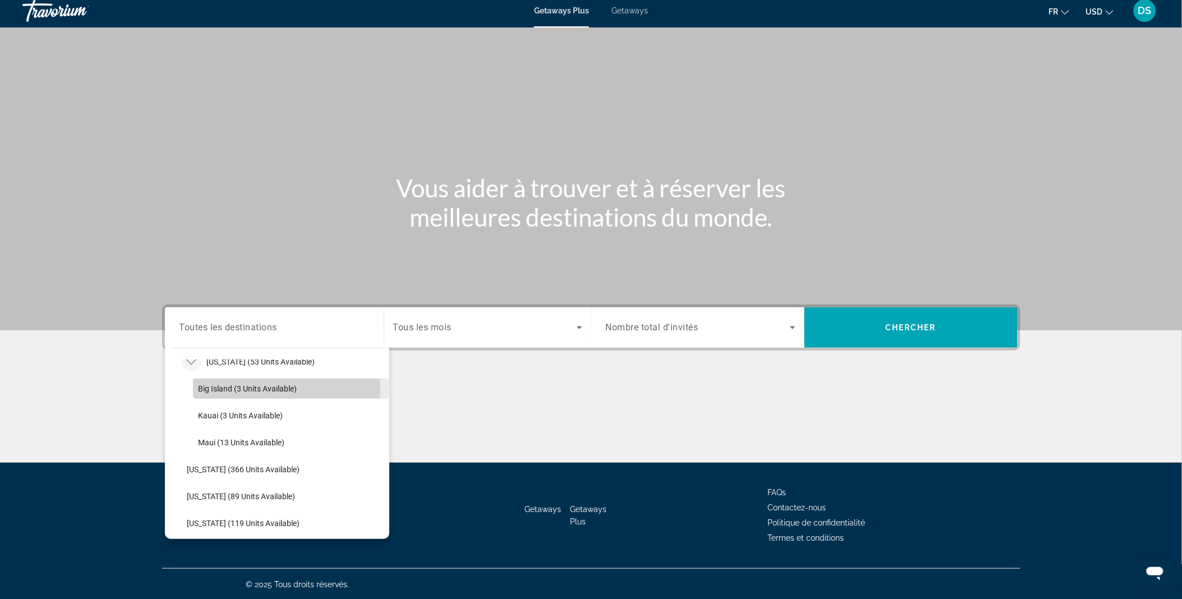
click at [270, 390] on span "Big Island (3 units available)" at bounding box center [248, 388] width 99 height 9
type input "**********"
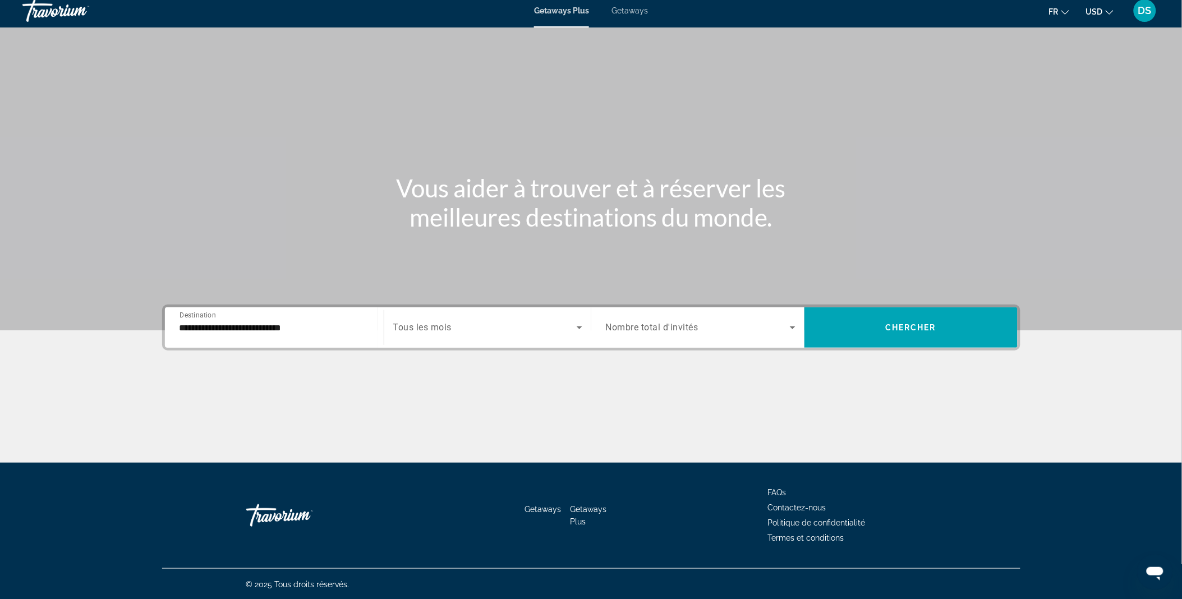
click at [428, 329] on span "Tous les mois" at bounding box center [422, 328] width 59 height 11
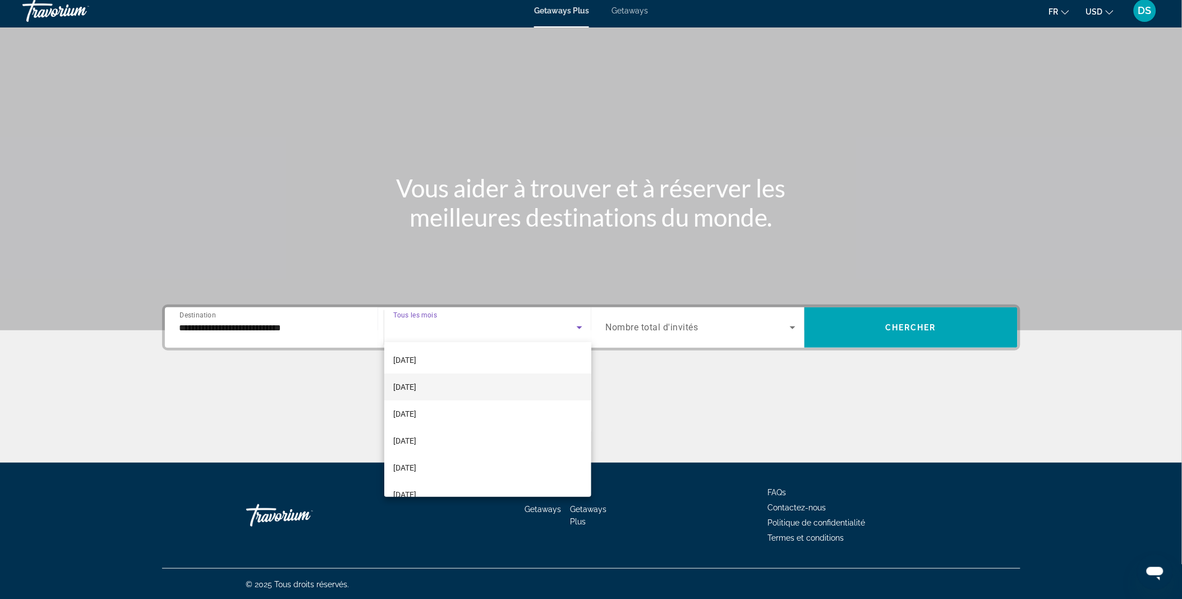
scroll to position [55, 0]
click at [440, 421] on mat-option "December 2025" at bounding box center [487, 413] width 207 height 27
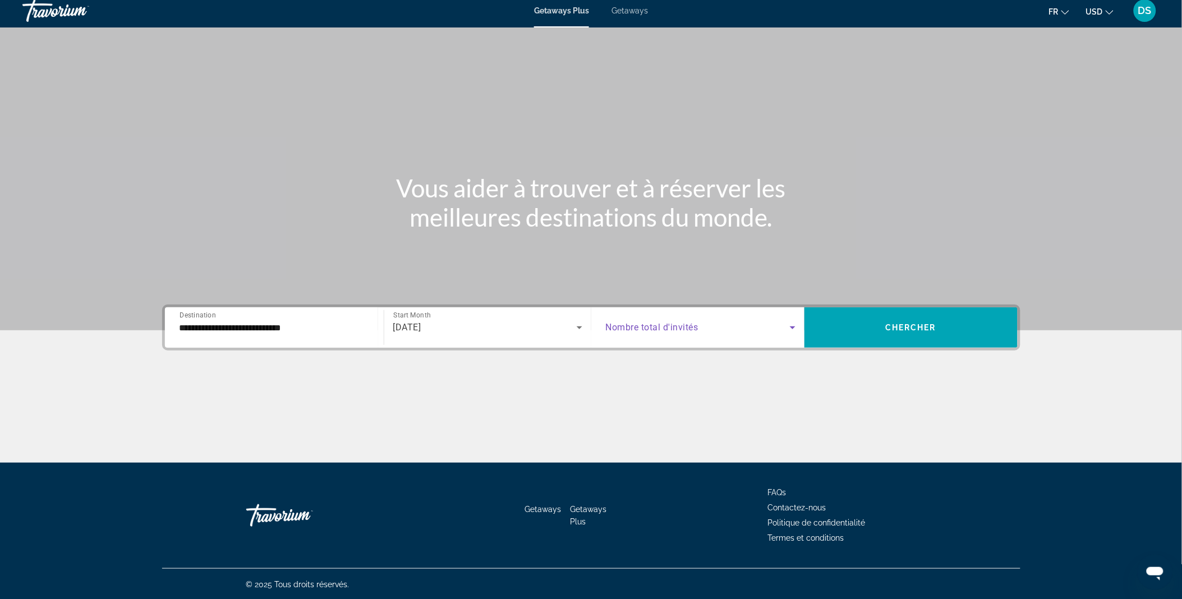
click at [789, 323] on icon "Search widget" at bounding box center [792, 327] width 13 height 13
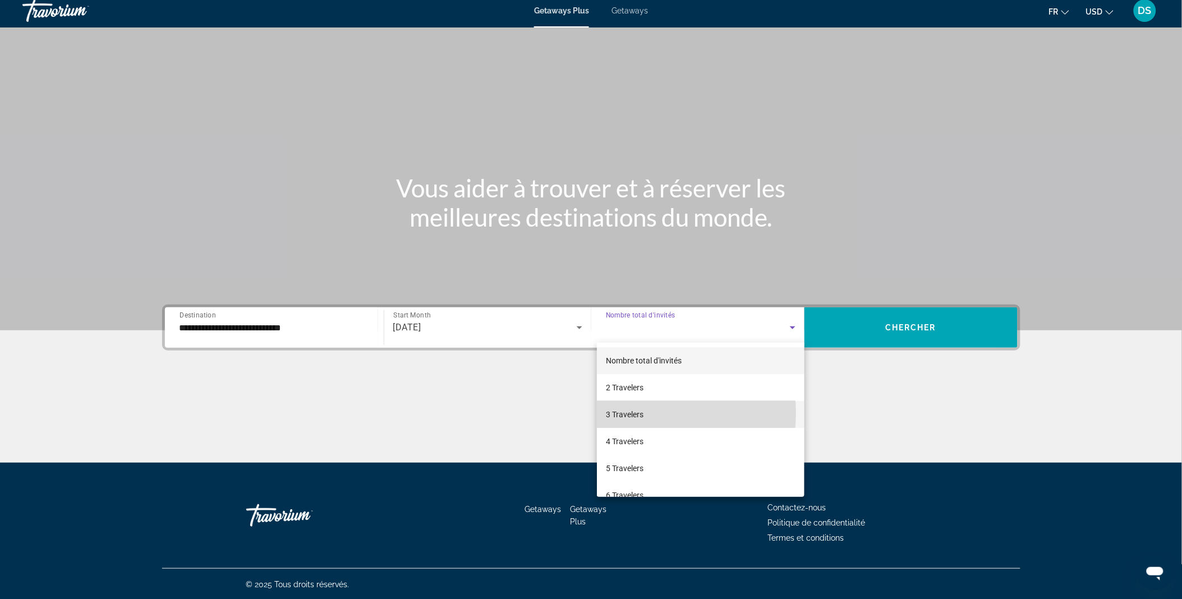
click at [626, 413] on span "3 Travelers" at bounding box center [625, 414] width 38 height 13
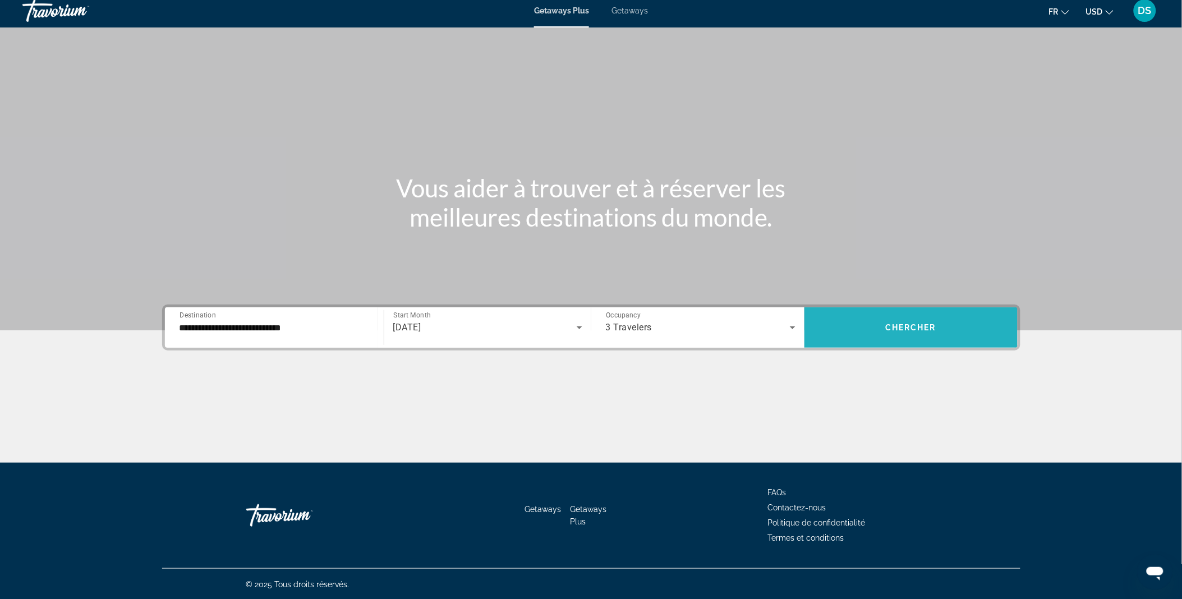
click at [894, 323] on span "Chercher" at bounding box center [910, 327] width 51 height 9
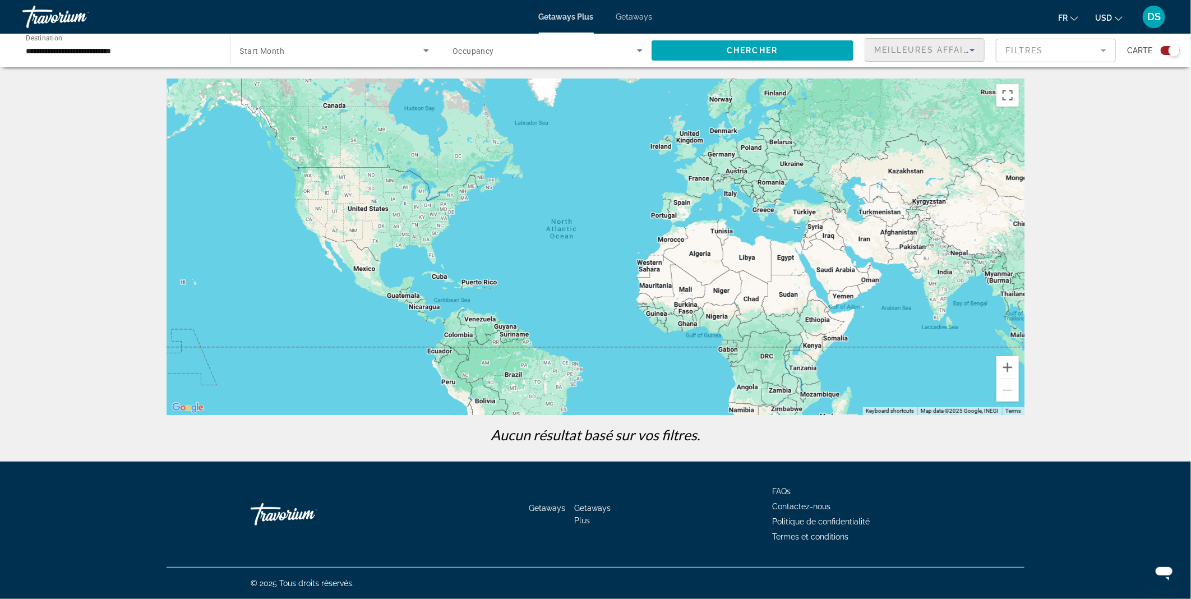
click at [935, 52] on span "Meilleures affaires" at bounding box center [929, 49] width 108 height 9
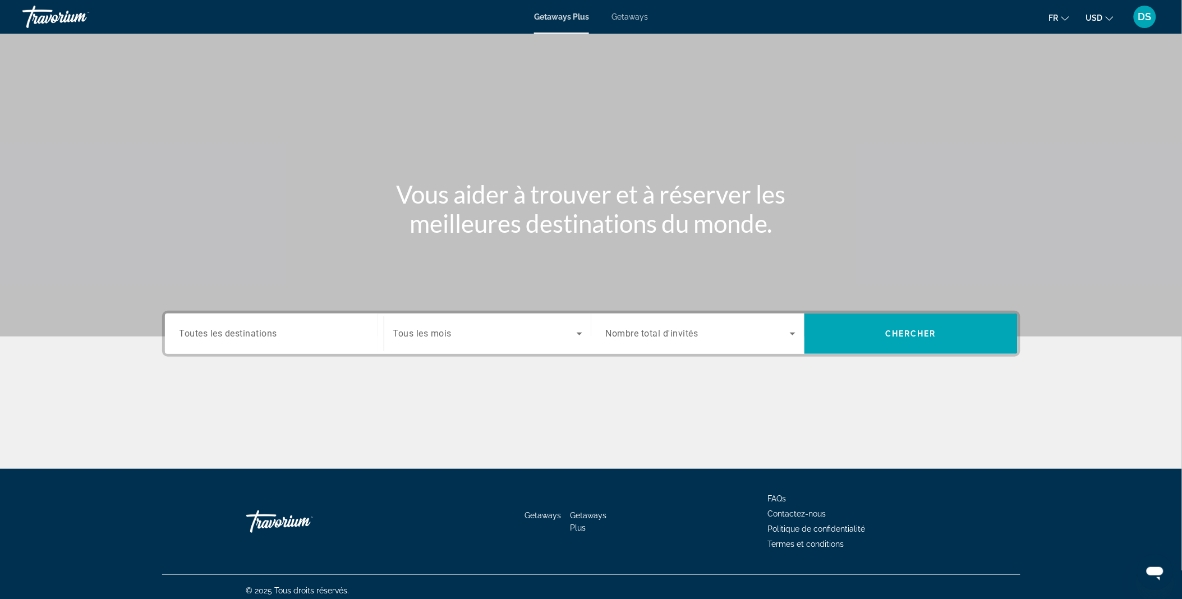
click at [311, 326] on div "Search widget" at bounding box center [275, 334] width 190 height 32
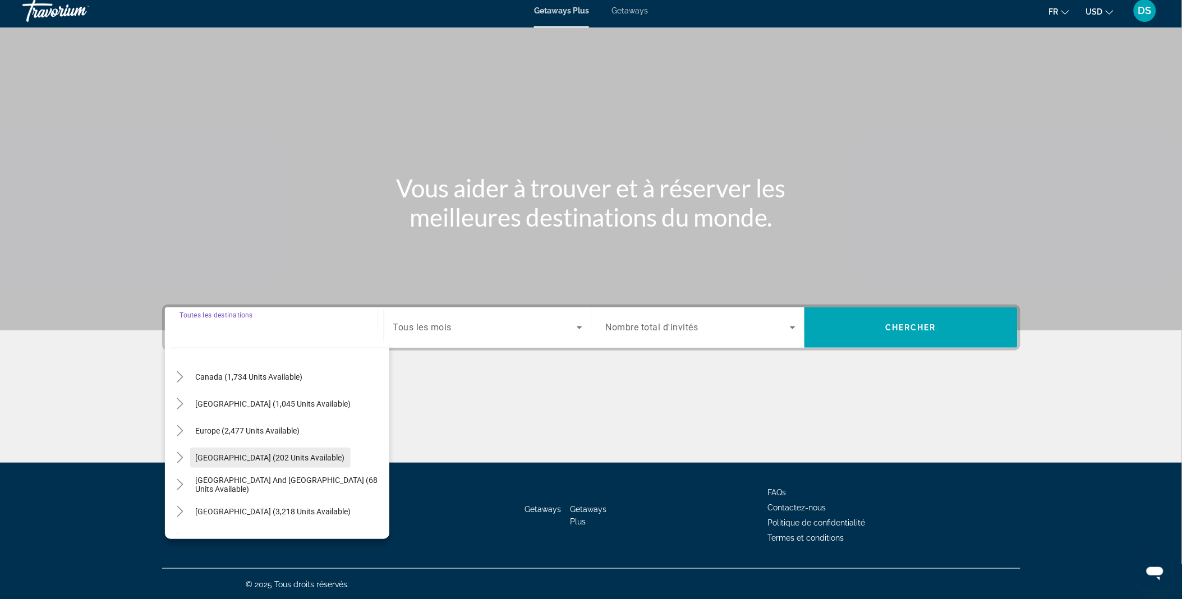
scroll to position [84, 0]
click at [183, 426] on icon "Toggle Europe (2,477 units available)" at bounding box center [179, 429] width 11 height 11
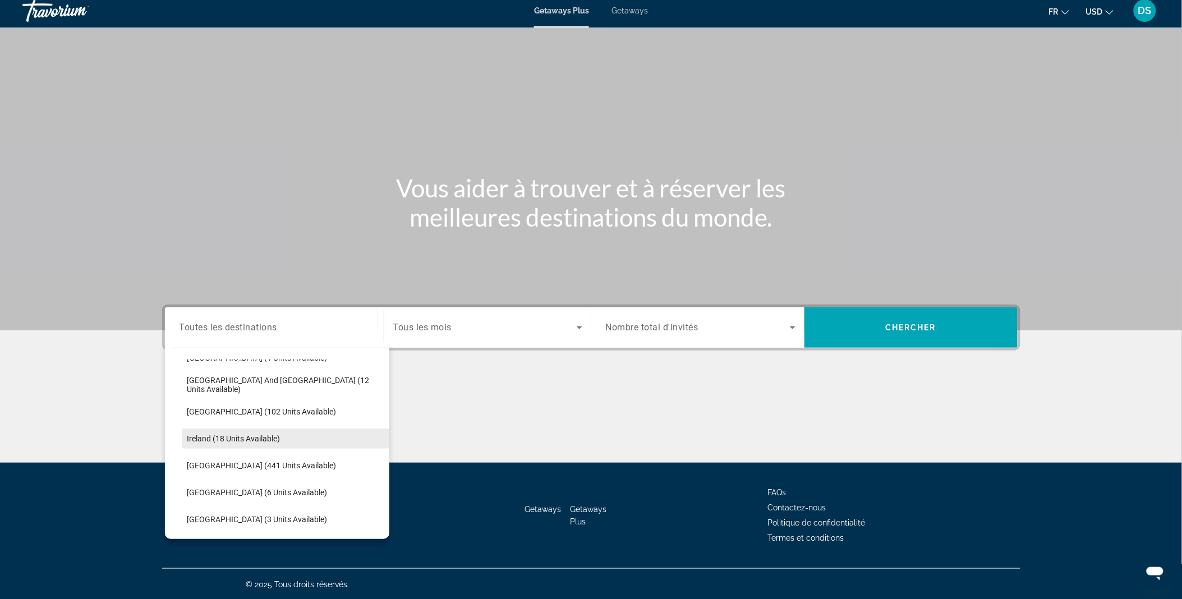
scroll to position [346, 0]
click at [228, 470] on span "Search widget" at bounding box center [286, 463] width 208 height 27
type input "**********"
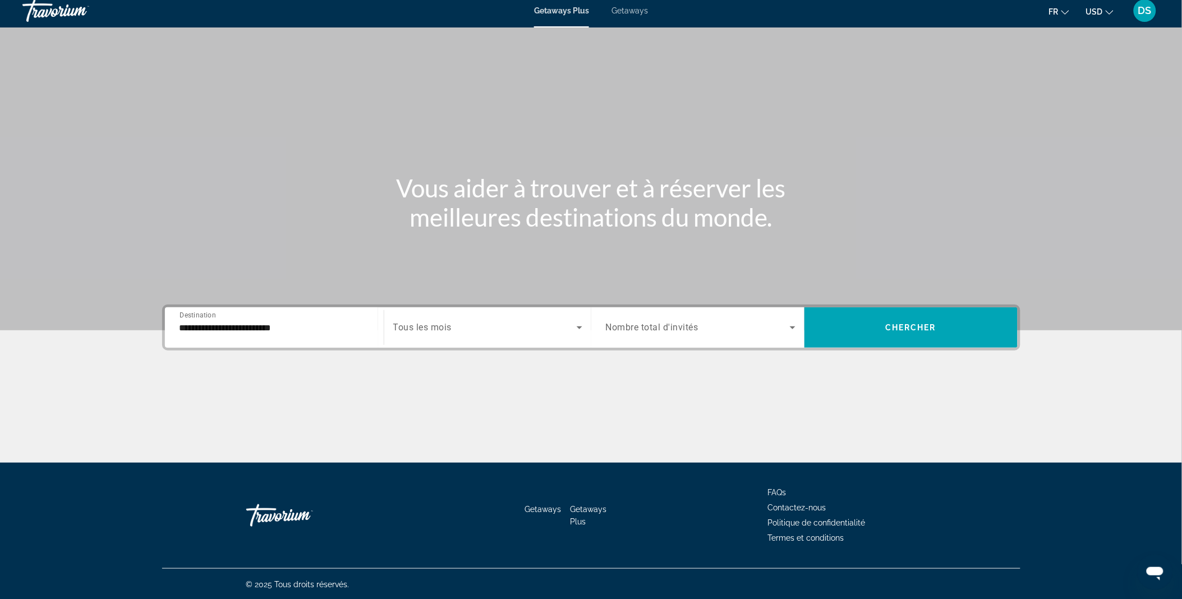
click at [452, 323] on span "Tous les mois" at bounding box center [422, 328] width 59 height 11
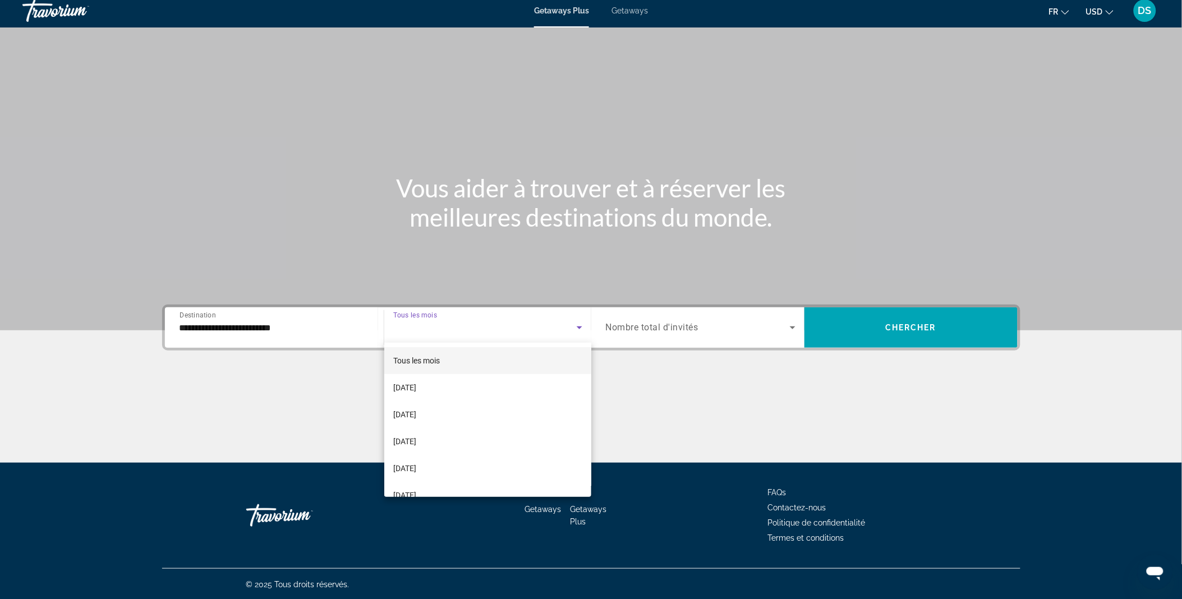
click at [662, 402] on div at bounding box center [591, 299] width 1182 height 599
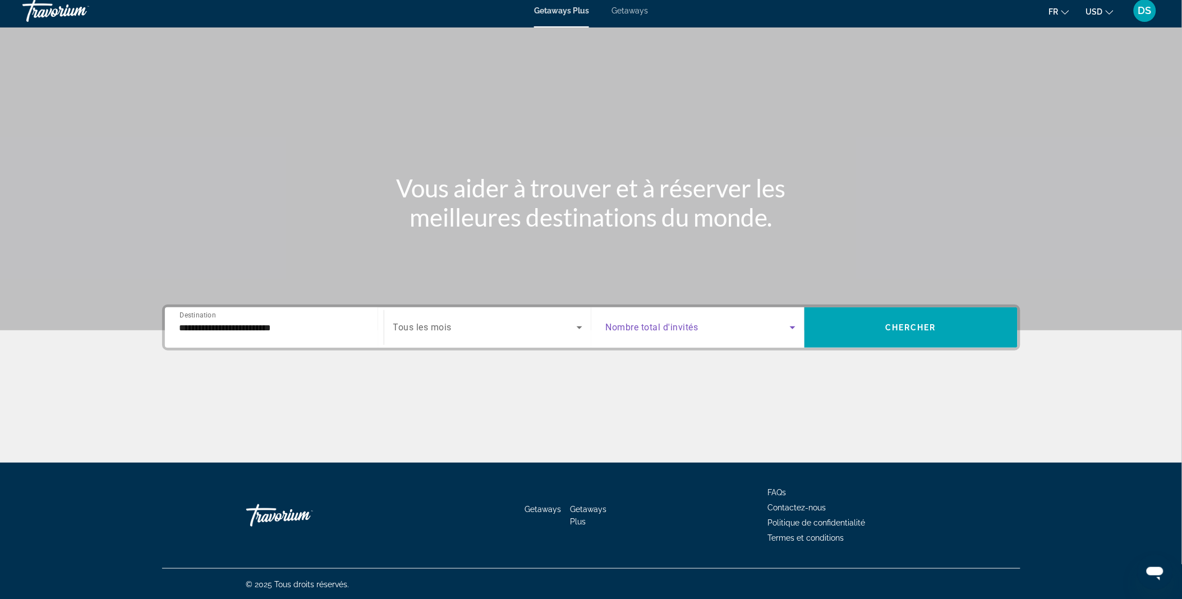
click at [702, 326] on span "Search widget" at bounding box center [698, 327] width 184 height 13
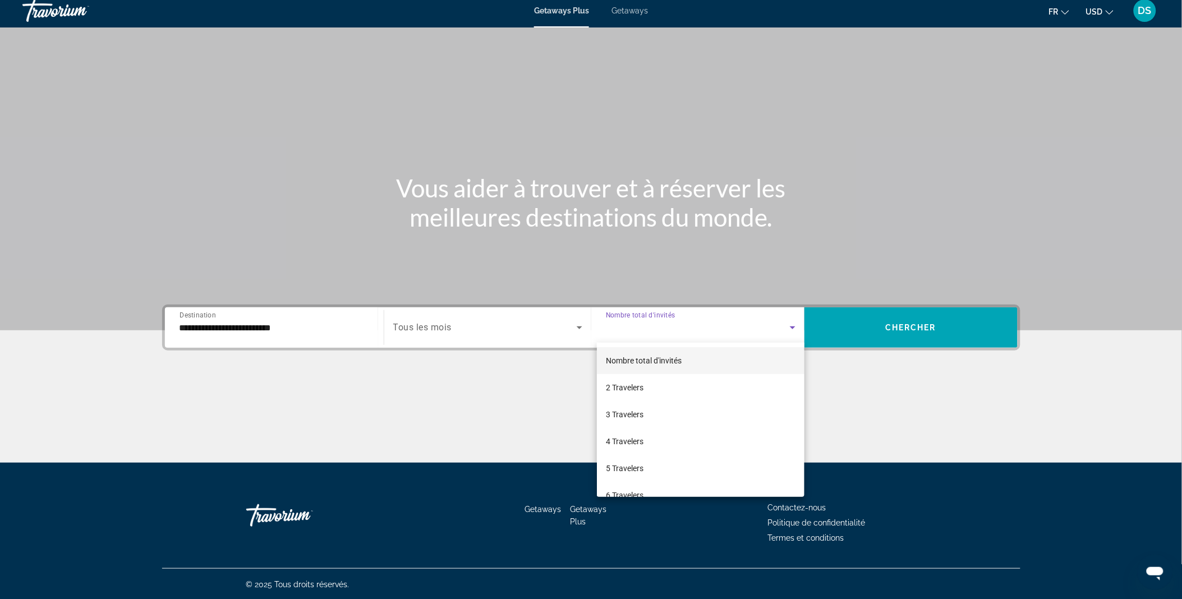
click at [894, 328] on div at bounding box center [591, 299] width 1182 height 599
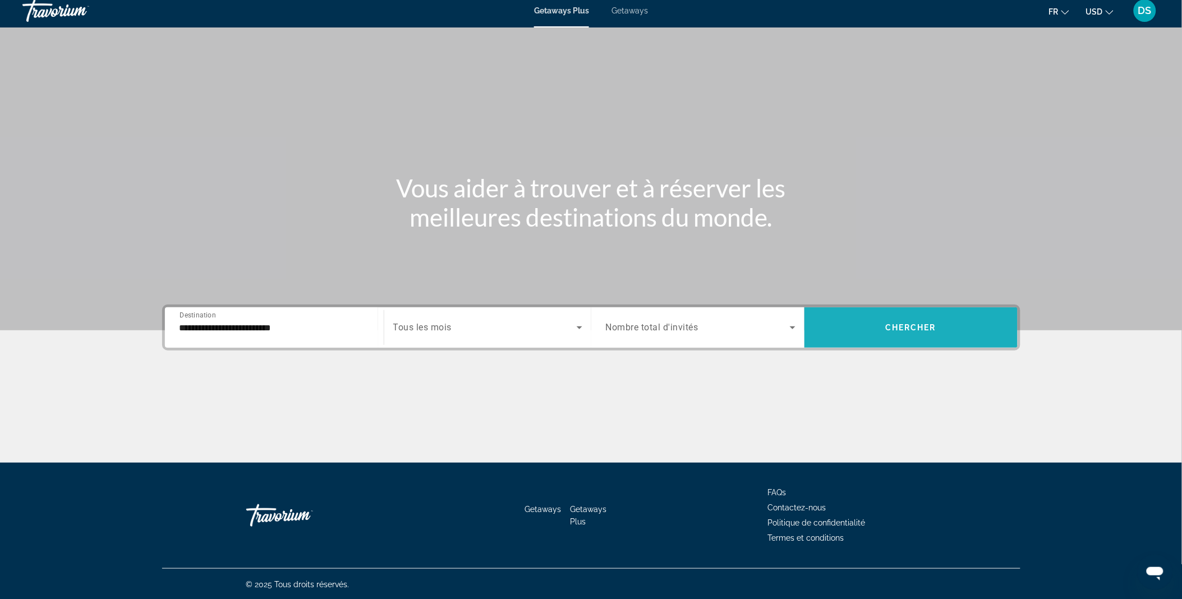
click at [894, 328] on span "Chercher" at bounding box center [910, 327] width 51 height 9
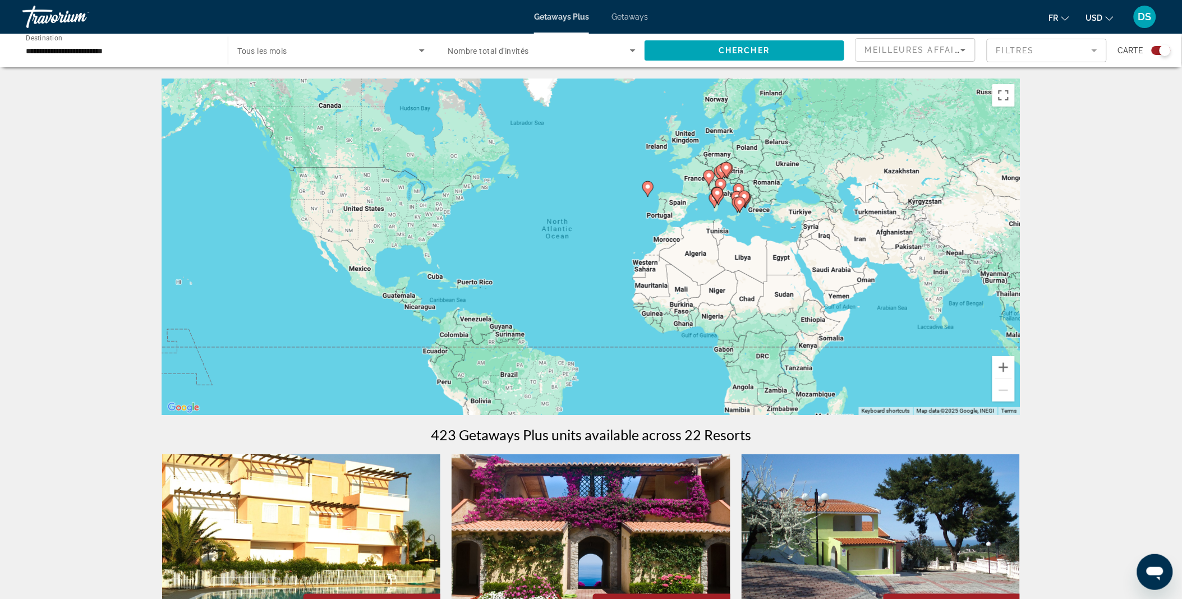
click at [142, 49] on input "**********" at bounding box center [119, 50] width 187 height 13
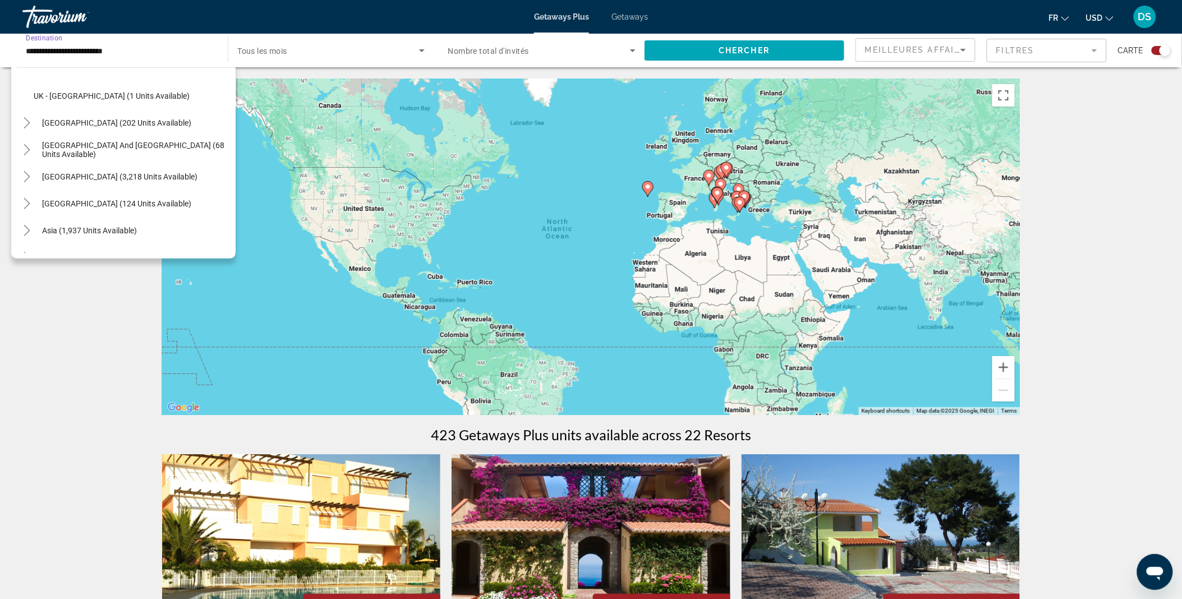
scroll to position [720, 0]
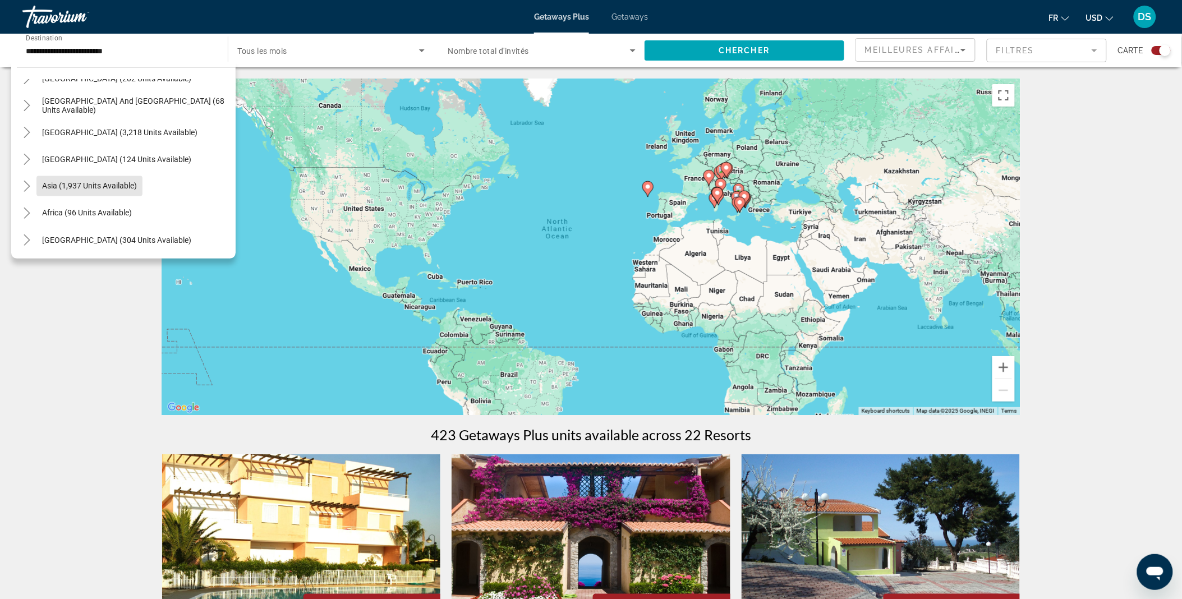
click at [91, 182] on span "Asia (1,937 units available)" at bounding box center [89, 186] width 95 height 9
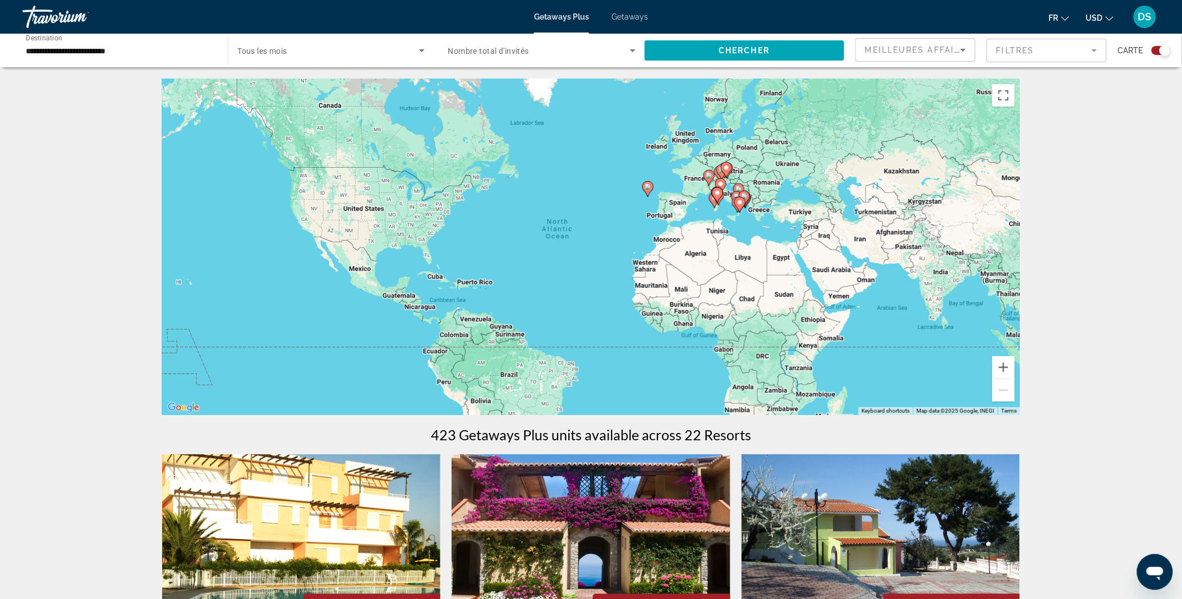
click at [45, 42] on span "Destination" at bounding box center [44, 38] width 36 height 8
click at [45, 44] on input "**********" at bounding box center [119, 50] width 187 height 13
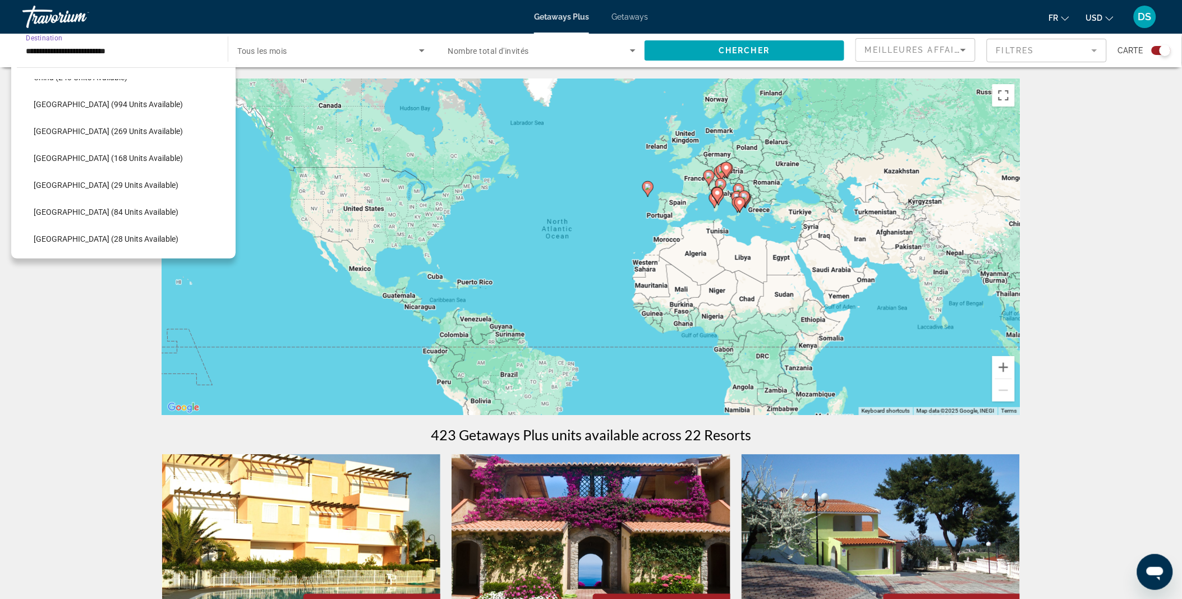
scroll to position [912, 0]
click at [87, 191] on span "Search widget" at bounding box center [132, 182] width 208 height 27
type input "**********"
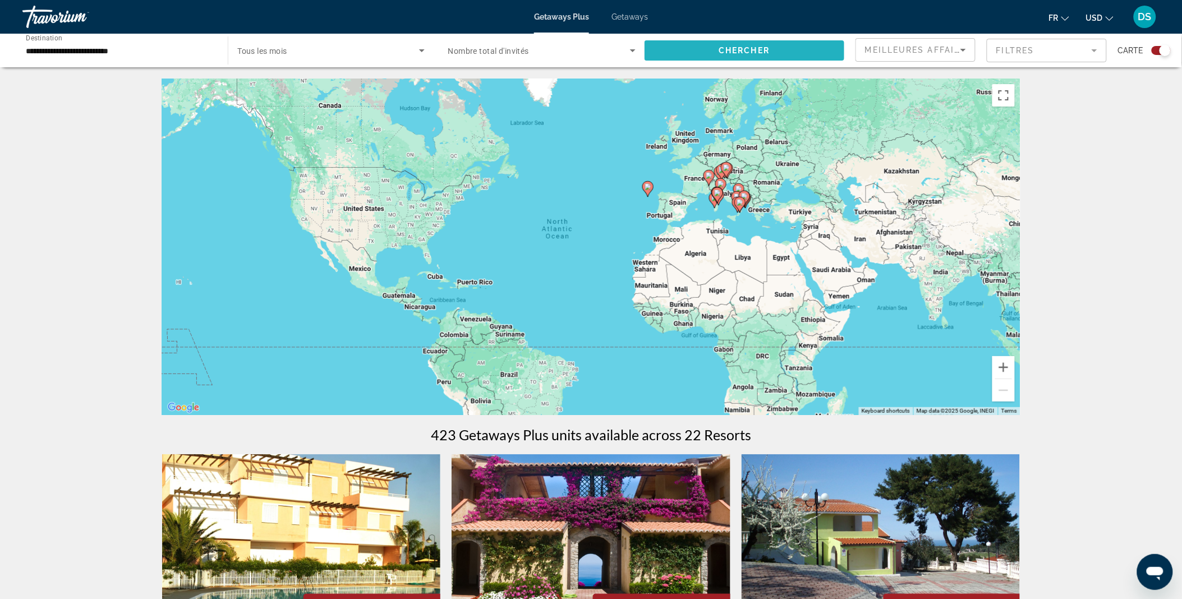
click at [721, 47] on span "Chercher" at bounding box center [744, 50] width 51 height 9
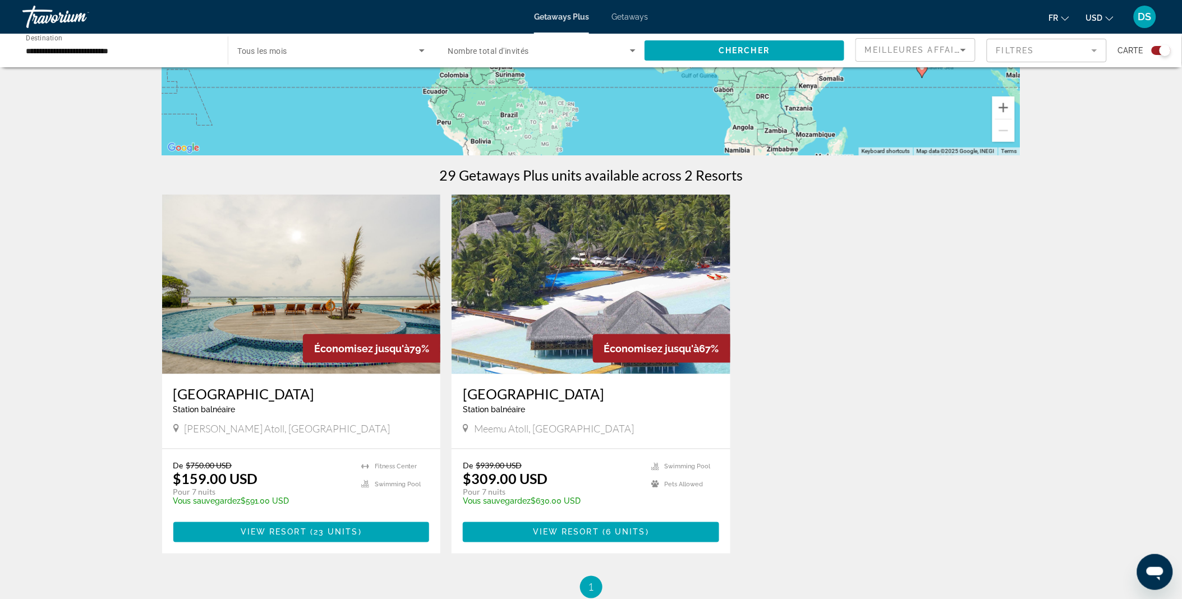
scroll to position [260, 0]
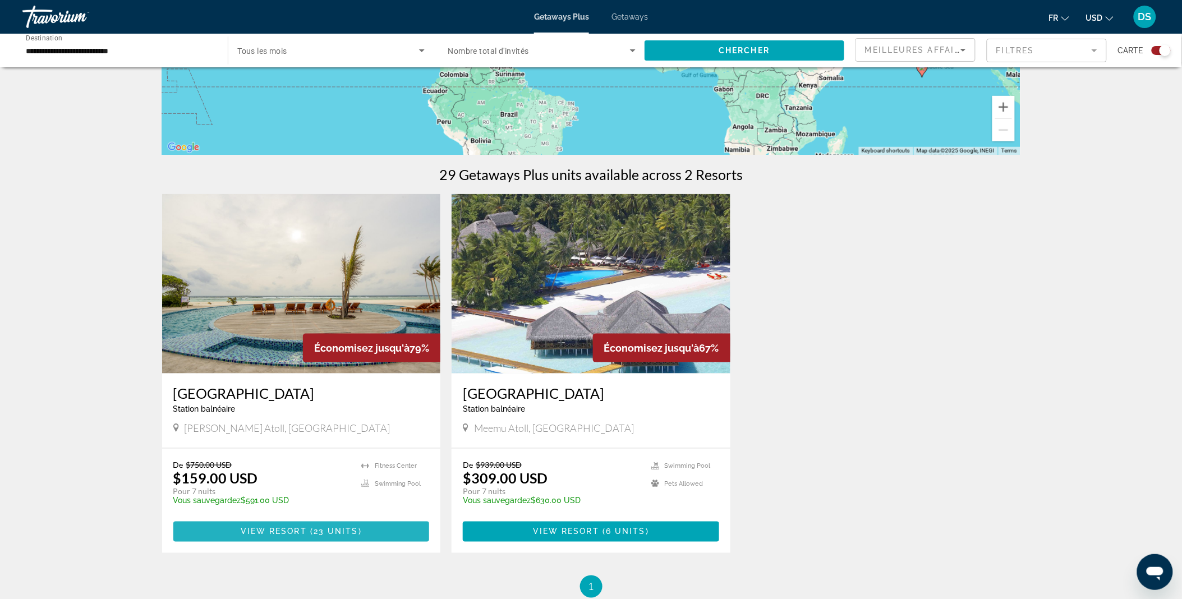
click at [317, 528] on span "23 units" at bounding box center [336, 531] width 45 height 9
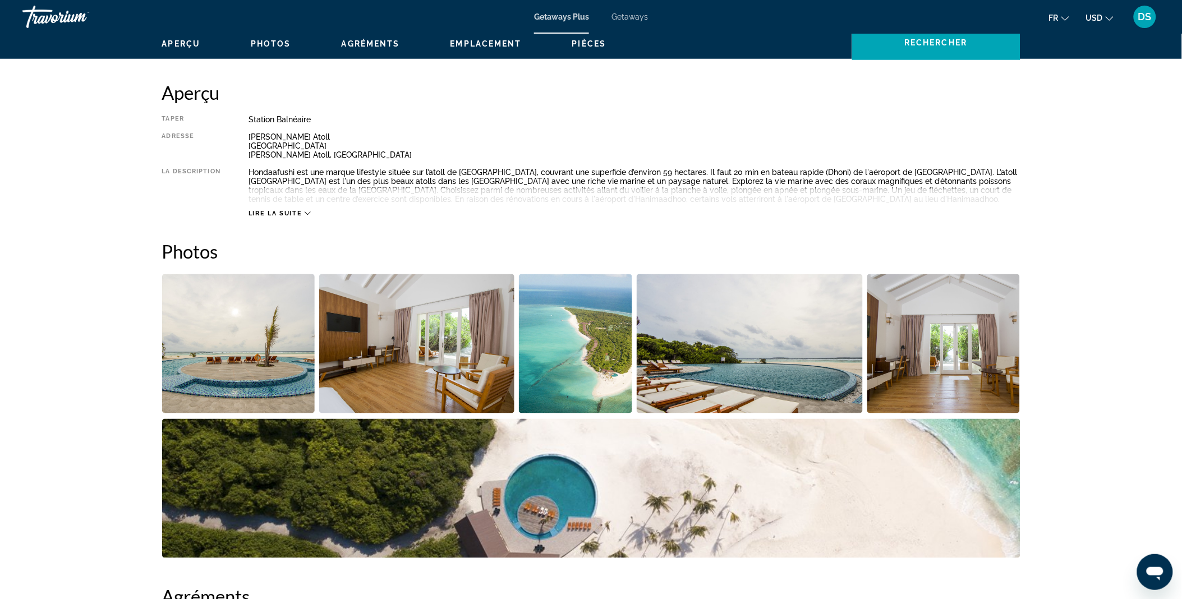
scroll to position [347, 0]
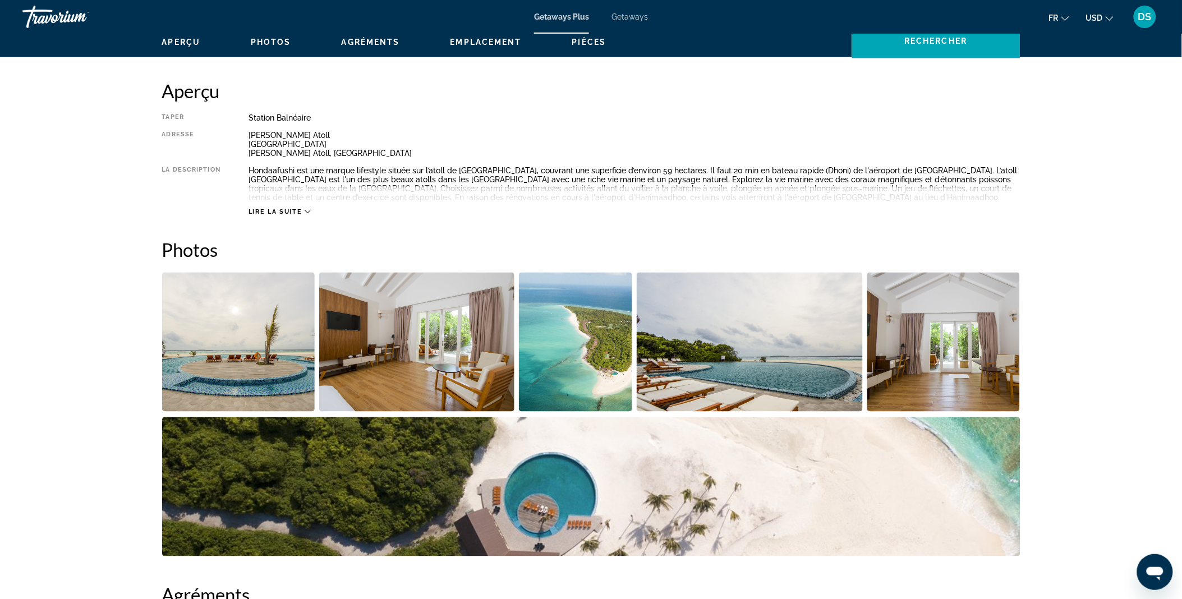
click at [591, 338] on img "Open full-screen image slider" at bounding box center [576, 342] width 114 height 139
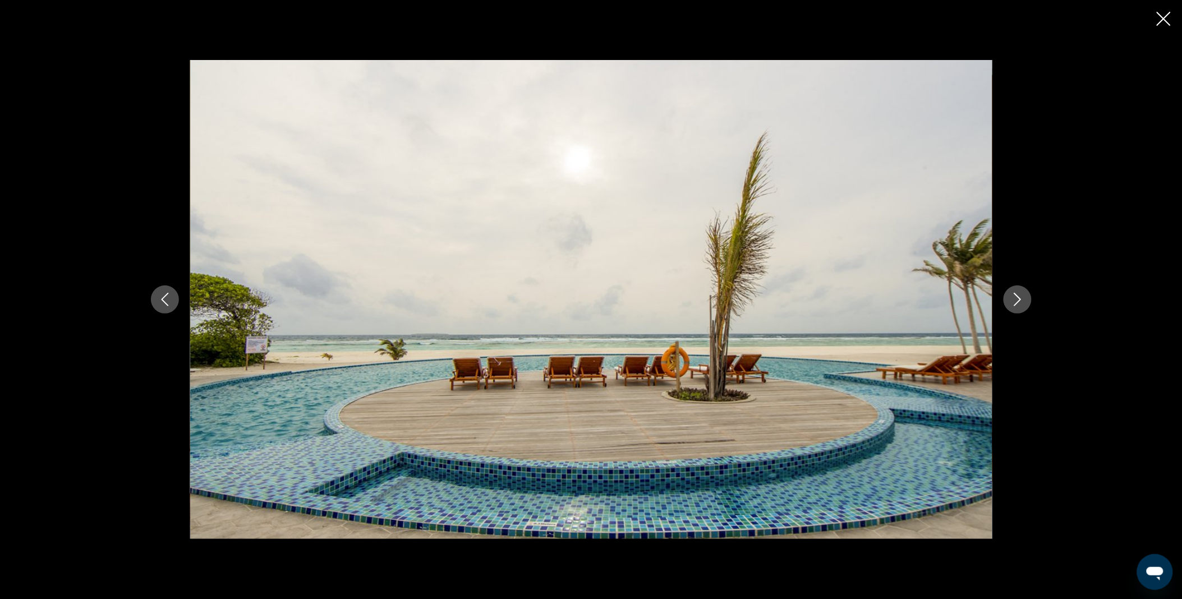
click at [1017, 294] on icon "Next image" at bounding box center [1017, 299] width 13 height 13
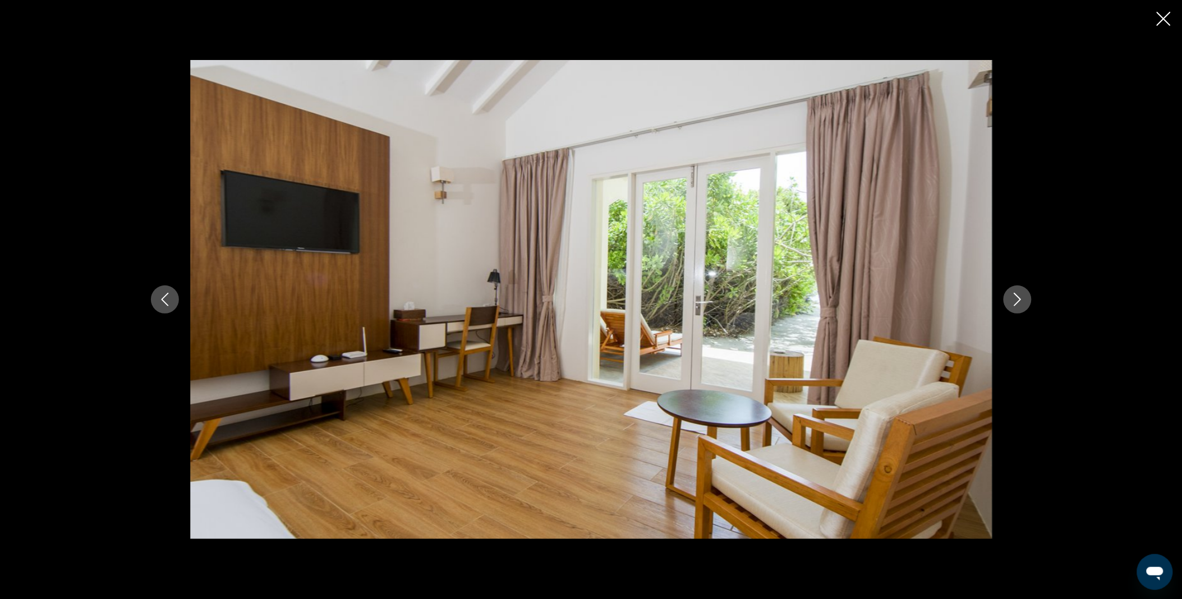
click at [1017, 294] on icon "Next image" at bounding box center [1017, 299] width 13 height 13
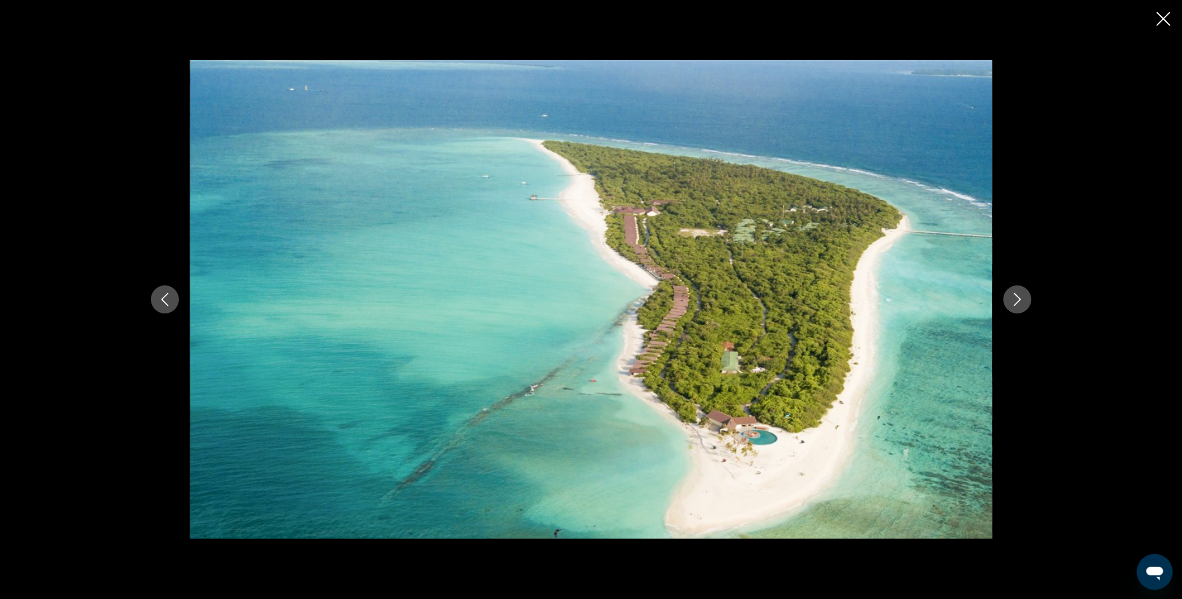
click at [1017, 294] on icon "Next image" at bounding box center [1017, 299] width 13 height 13
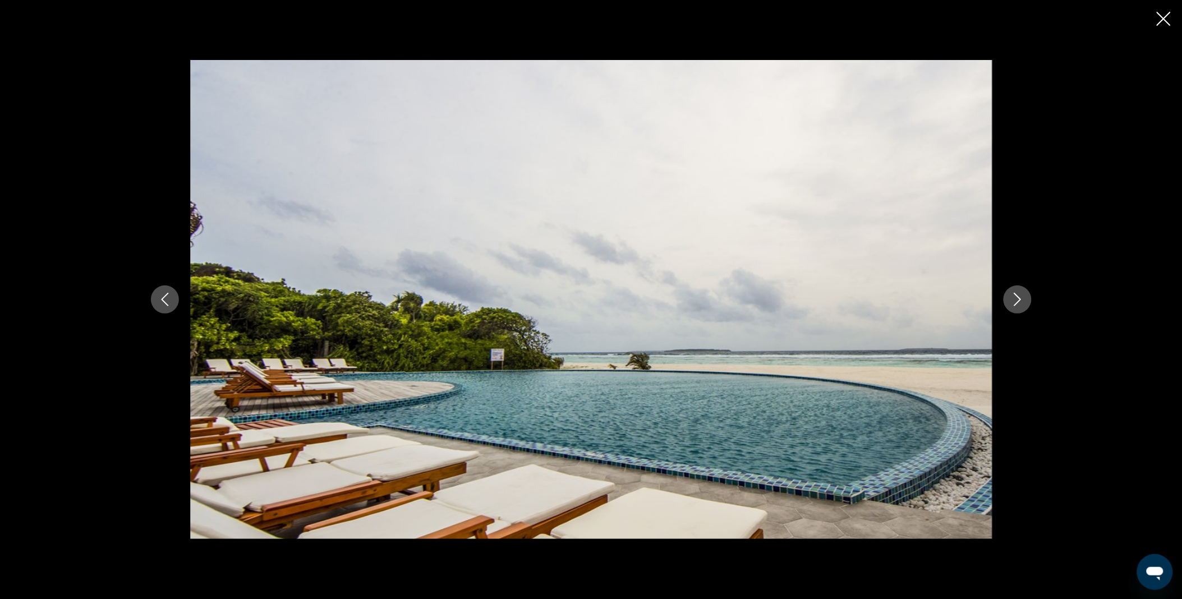
click at [1017, 294] on icon "Next image" at bounding box center [1017, 299] width 13 height 13
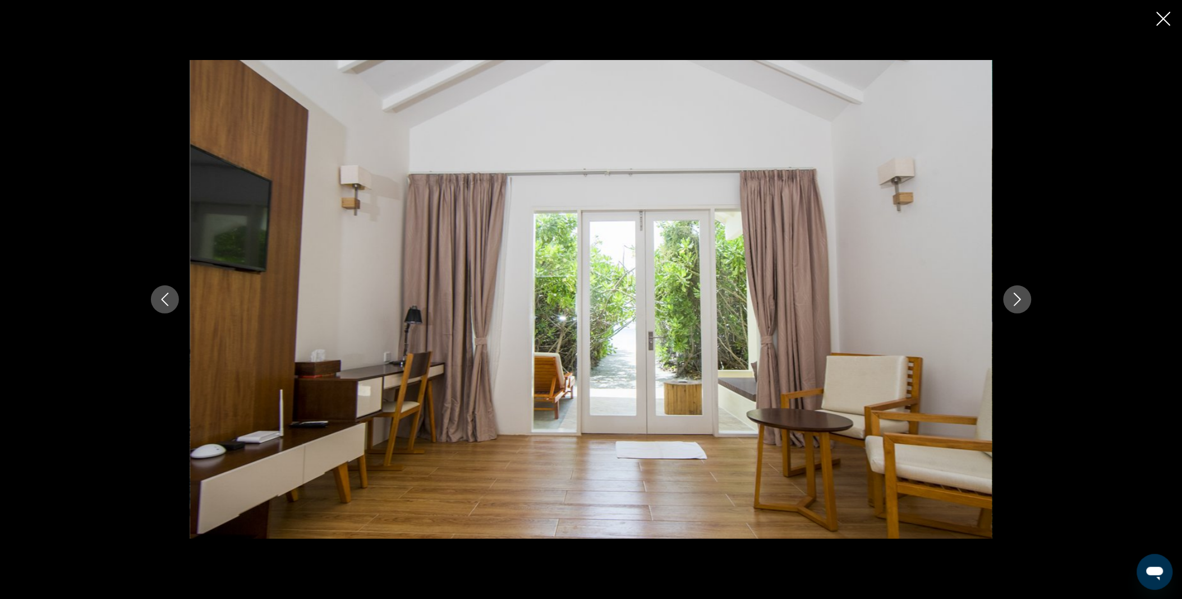
click at [1017, 294] on icon "Next image" at bounding box center [1017, 299] width 13 height 13
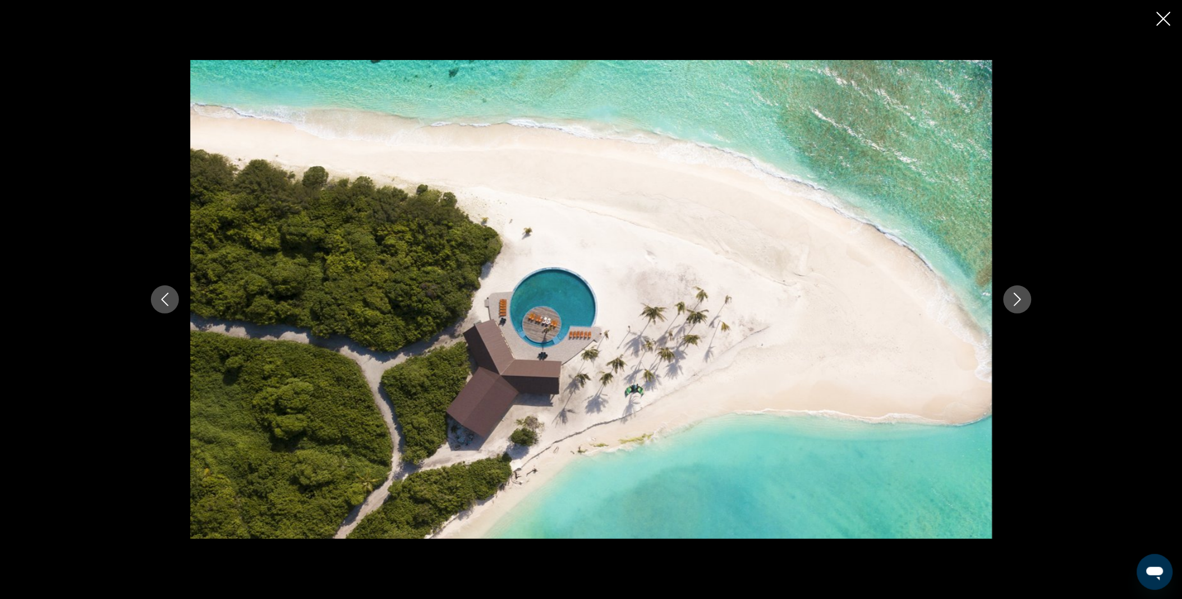
click at [1017, 294] on icon "Next image" at bounding box center [1017, 299] width 13 height 13
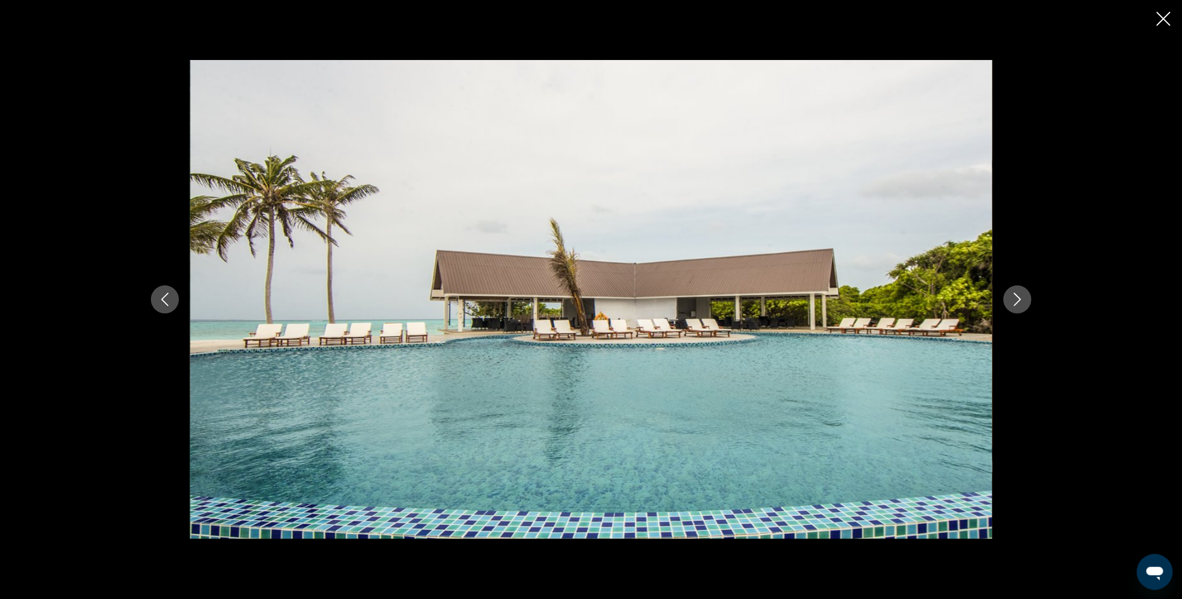
click at [1017, 294] on icon "Next image" at bounding box center [1017, 299] width 13 height 13
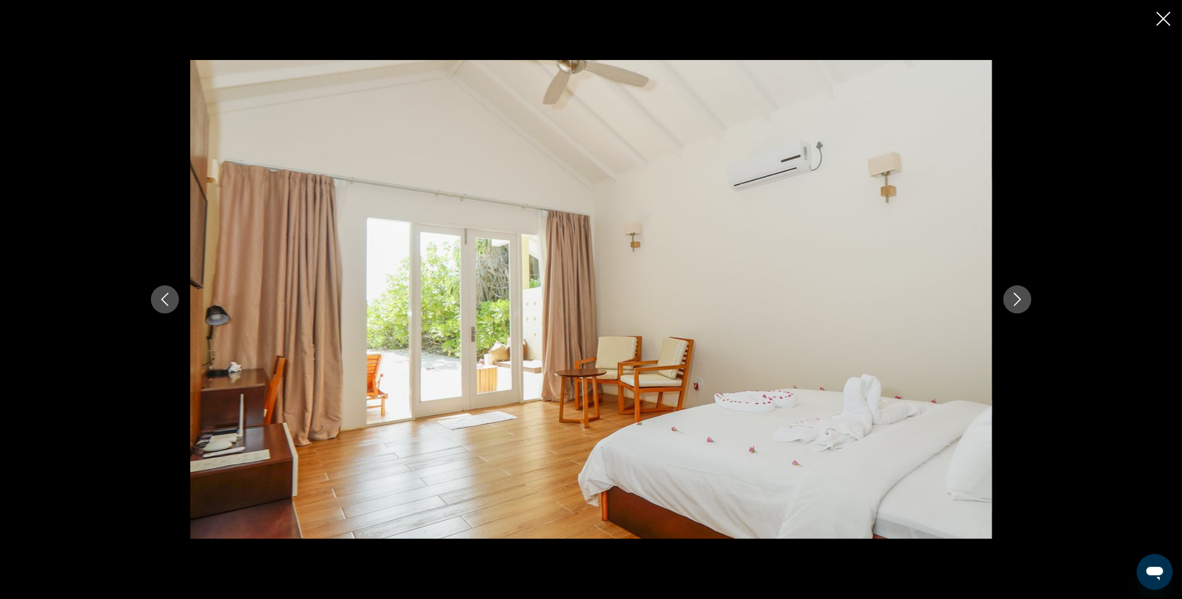
click at [1017, 294] on icon "Next image" at bounding box center [1017, 299] width 13 height 13
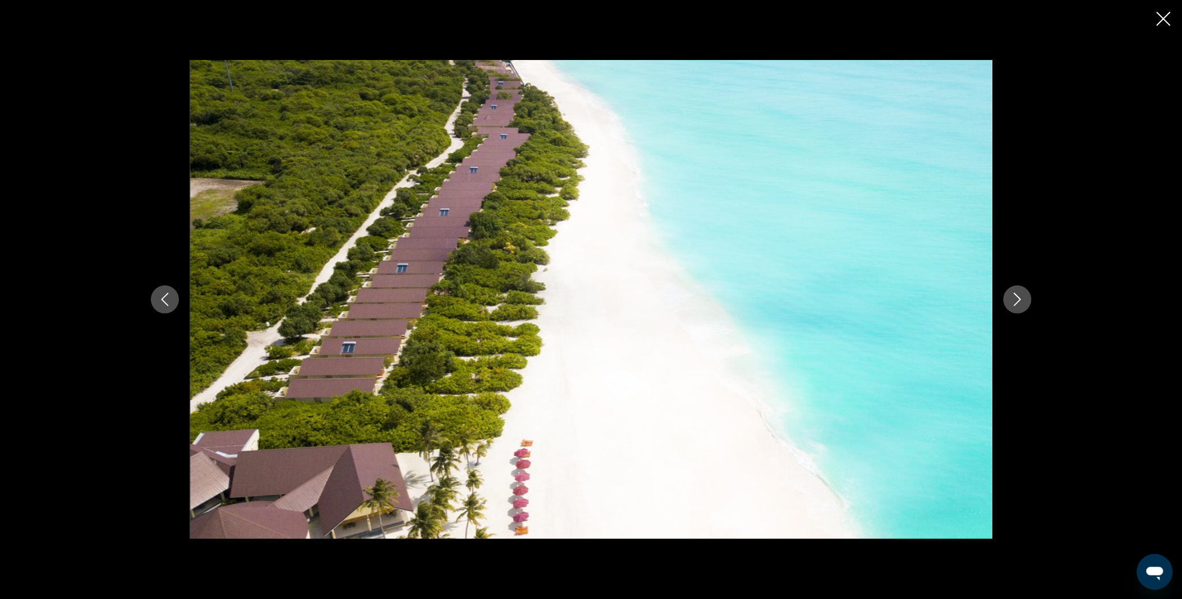
click at [1017, 294] on icon "Next image" at bounding box center [1017, 299] width 13 height 13
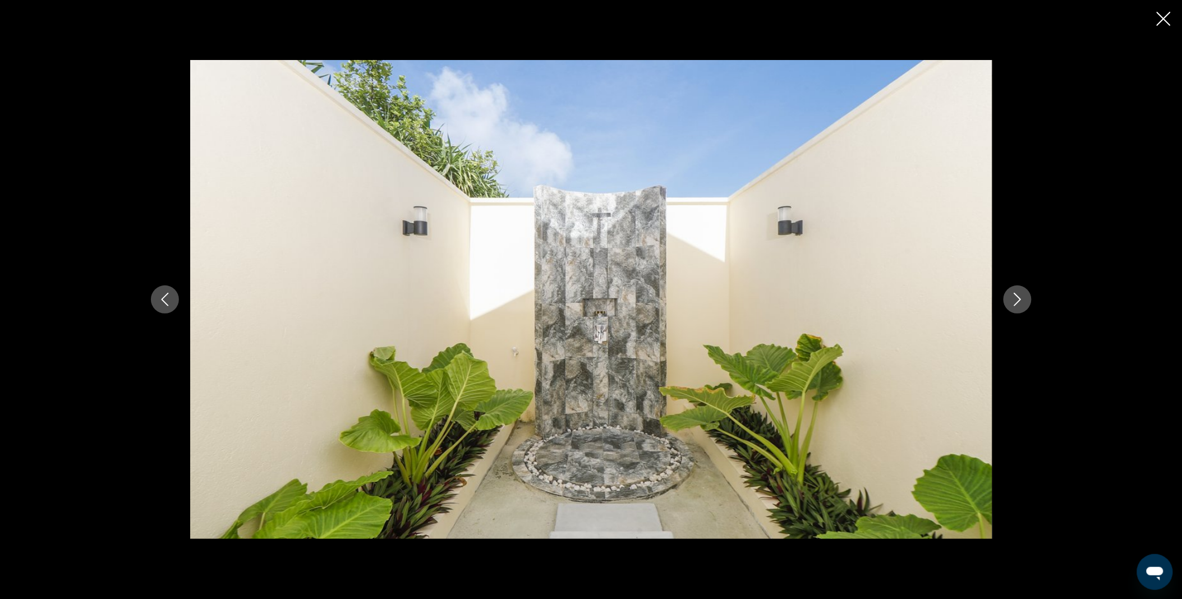
click at [1017, 294] on icon "Next image" at bounding box center [1017, 299] width 13 height 13
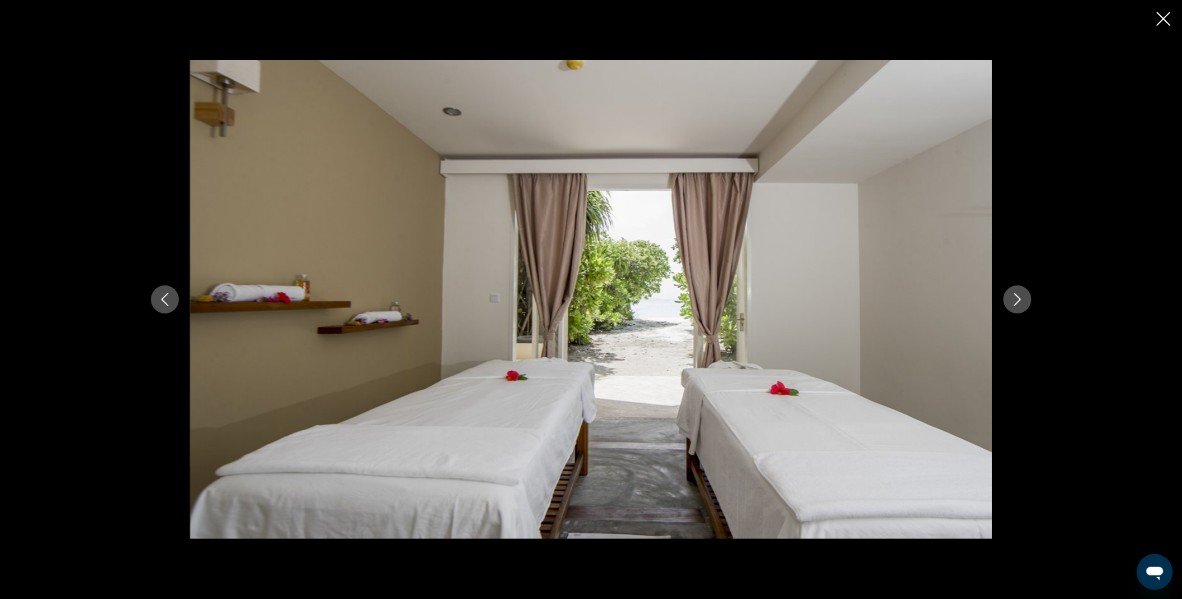
click at [1017, 294] on icon "Next image" at bounding box center [1017, 299] width 13 height 13
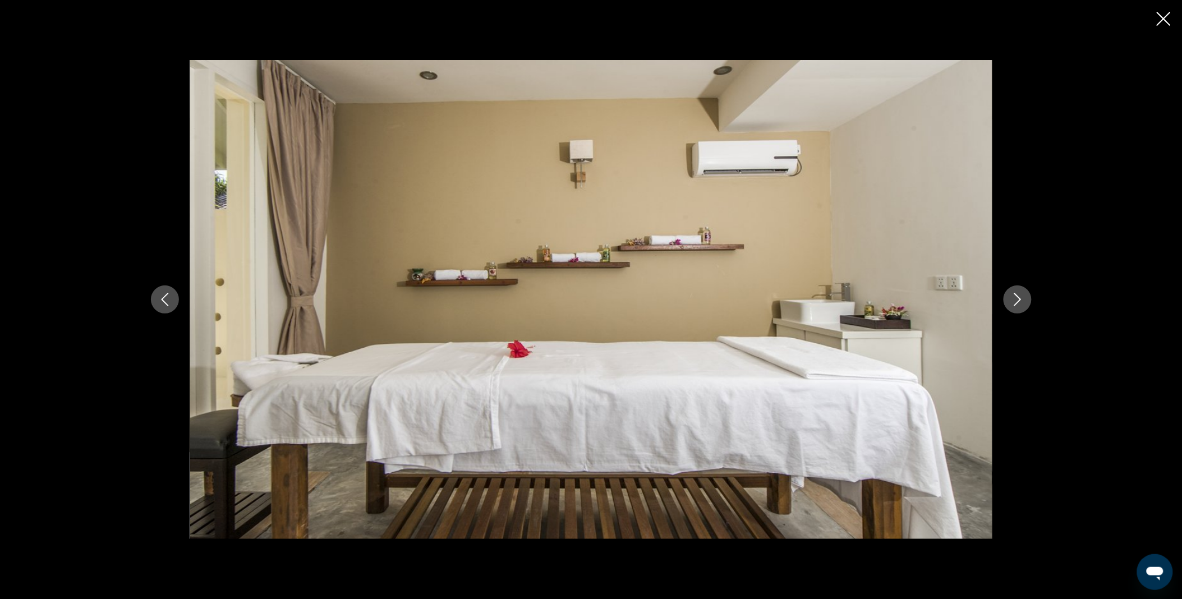
click at [1017, 294] on icon "Next image" at bounding box center [1017, 299] width 13 height 13
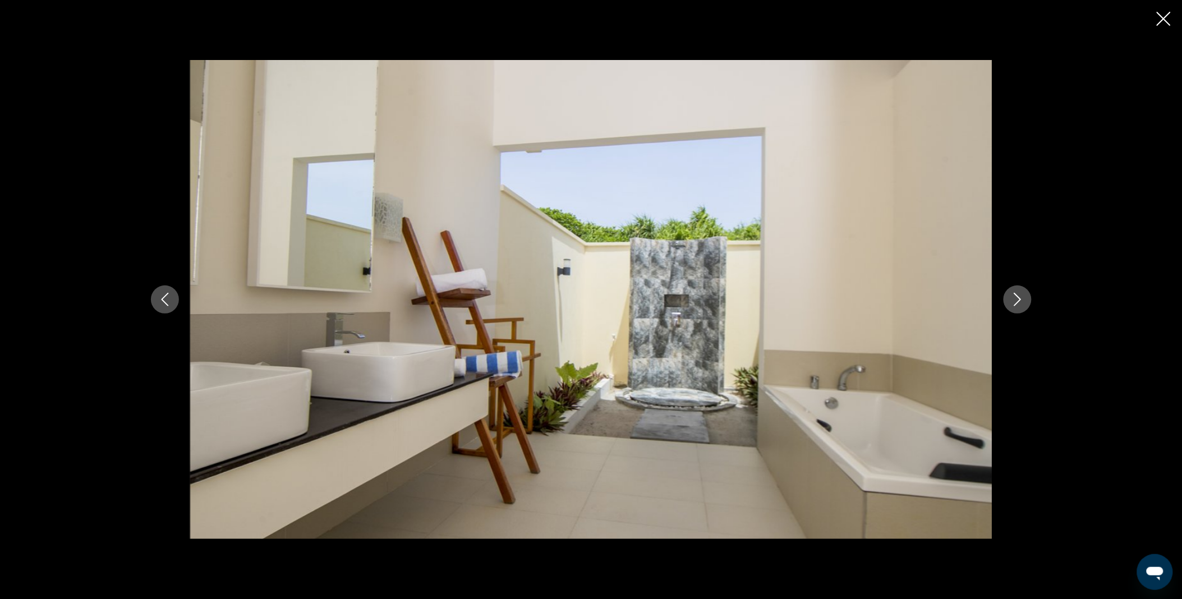
click at [1017, 294] on icon "Next image" at bounding box center [1017, 299] width 13 height 13
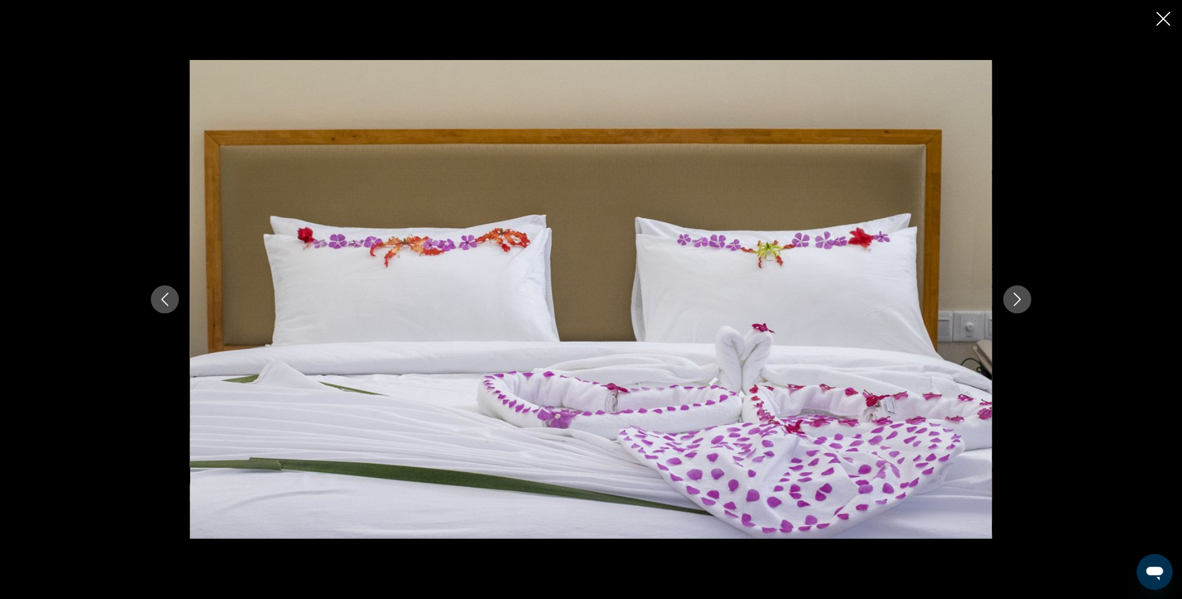
click at [1017, 294] on icon "Next image" at bounding box center [1017, 299] width 13 height 13
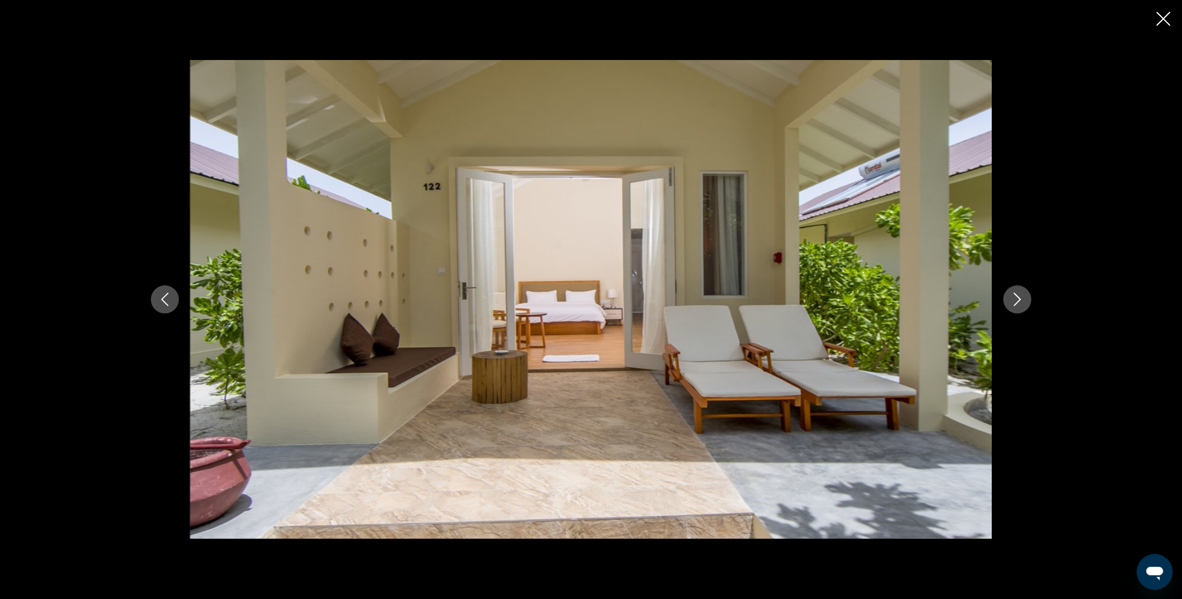
click at [1017, 294] on icon "Next image" at bounding box center [1017, 299] width 13 height 13
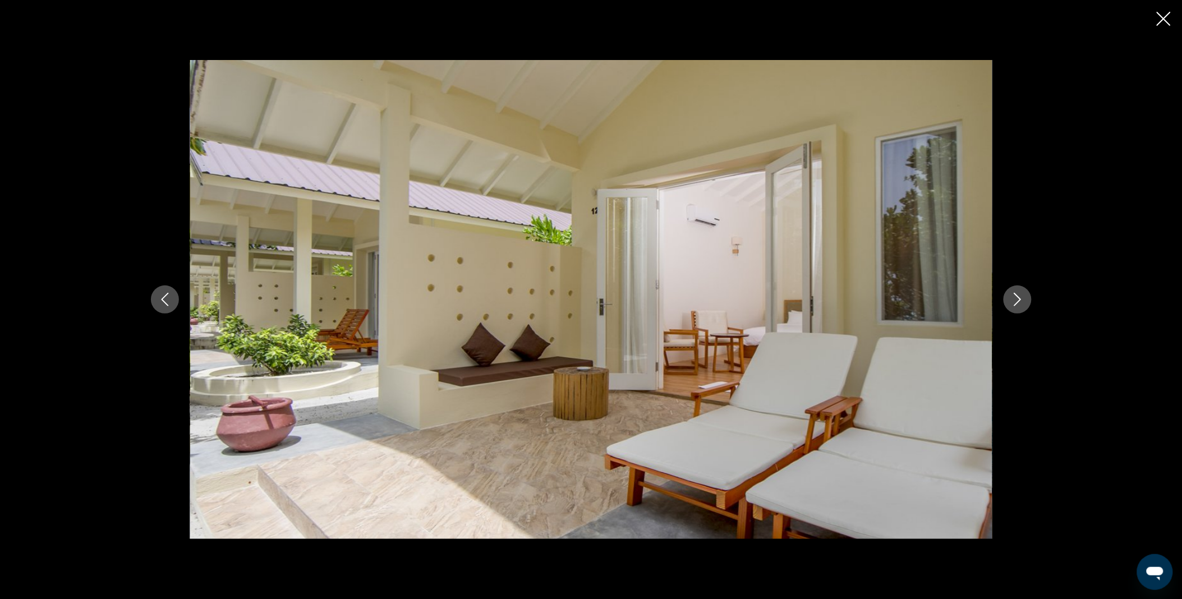
click at [1017, 294] on icon "Next image" at bounding box center [1017, 299] width 13 height 13
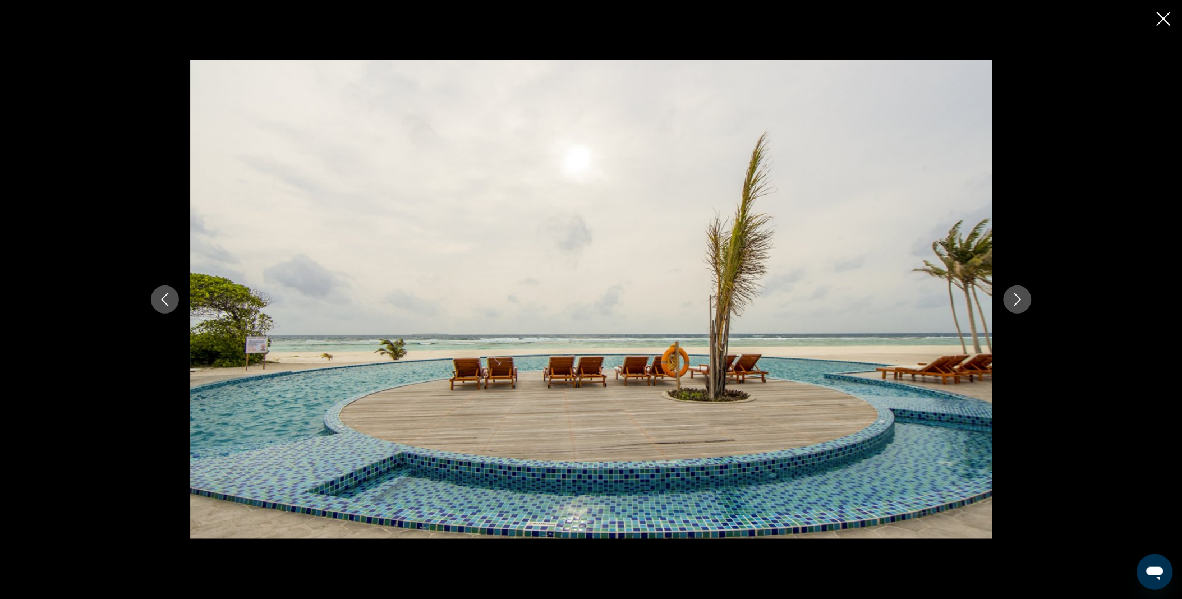
click at [1017, 294] on icon "Next image" at bounding box center [1017, 299] width 13 height 13
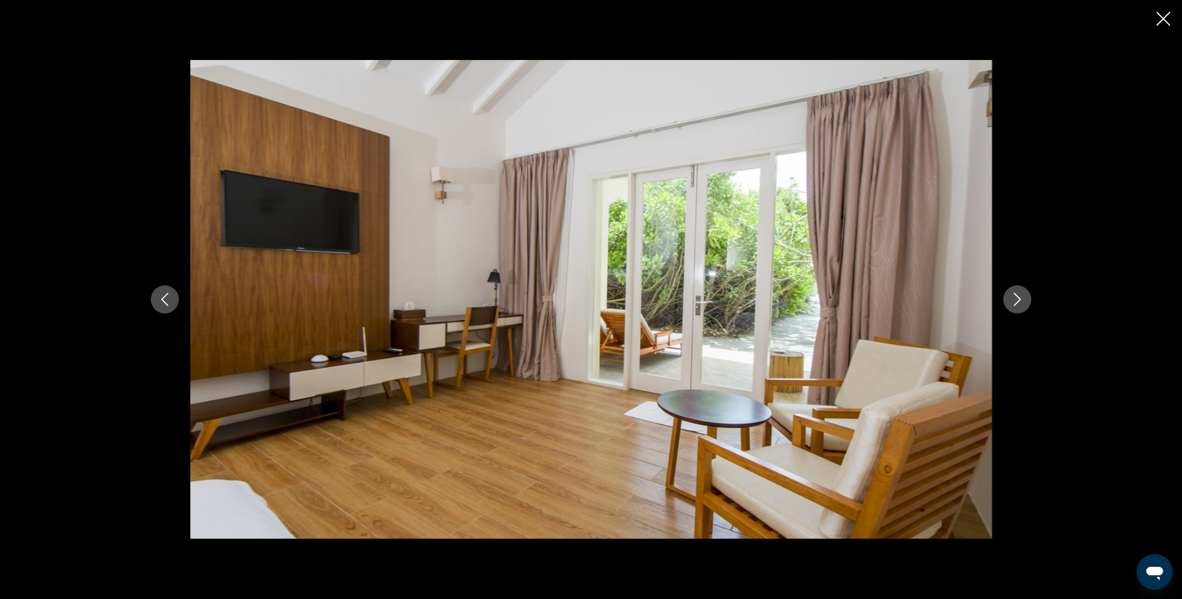
click at [1017, 294] on icon "Next image" at bounding box center [1017, 299] width 13 height 13
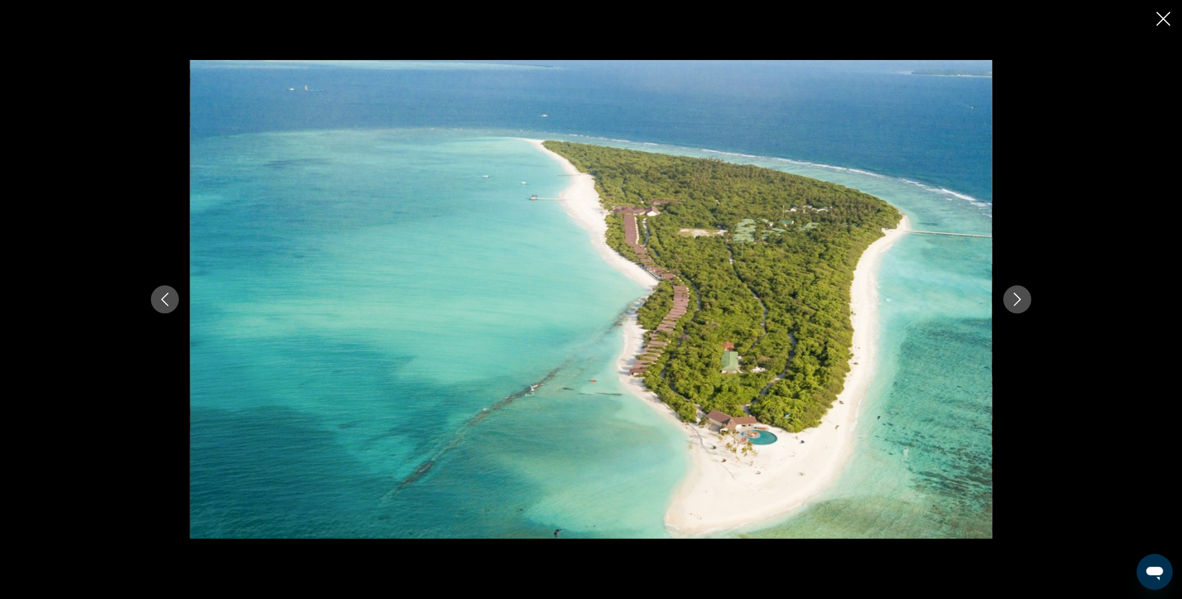
click at [1017, 294] on icon "Next image" at bounding box center [1017, 299] width 13 height 13
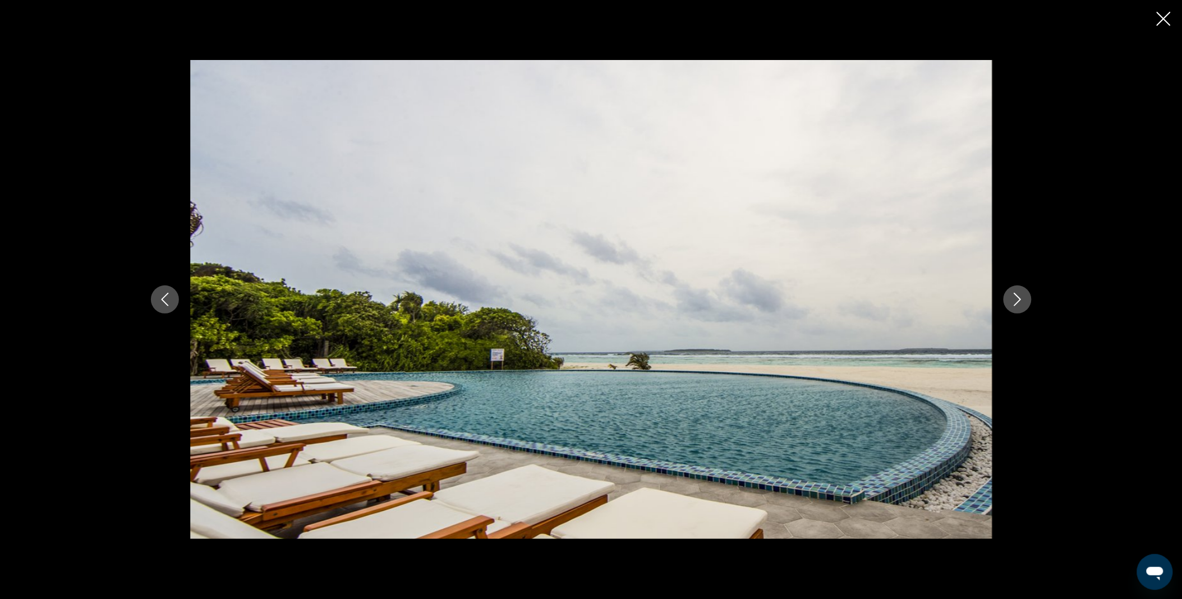
click at [1169, 24] on icon "Close slideshow" at bounding box center [1164, 19] width 14 height 14
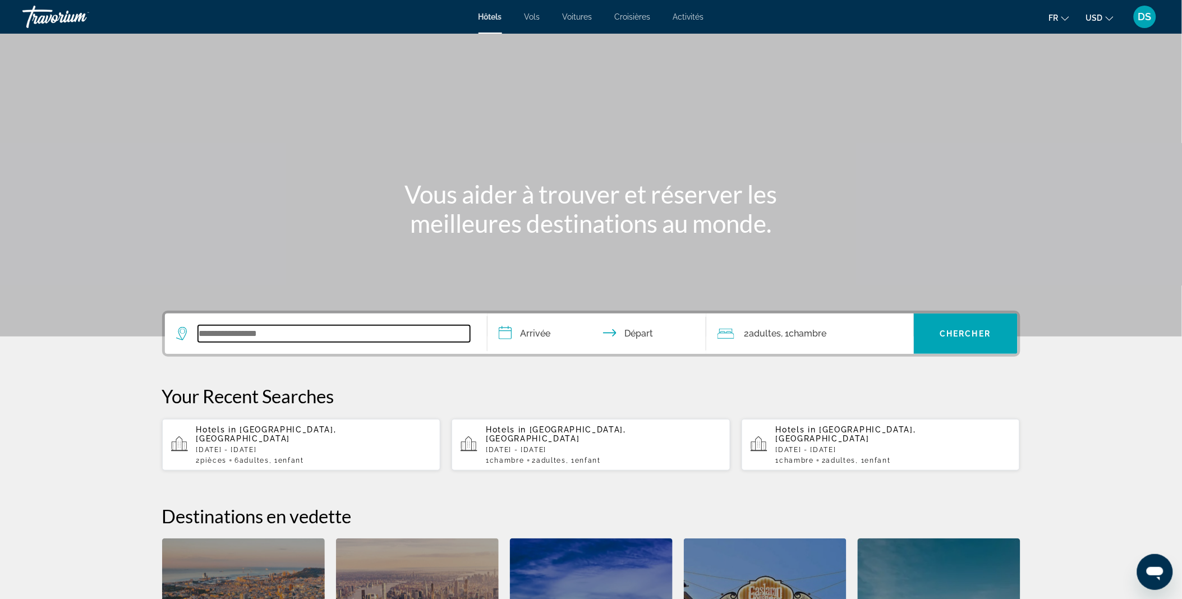
click at [281, 328] on input "Search widget" at bounding box center [334, 333] width 272 height 17
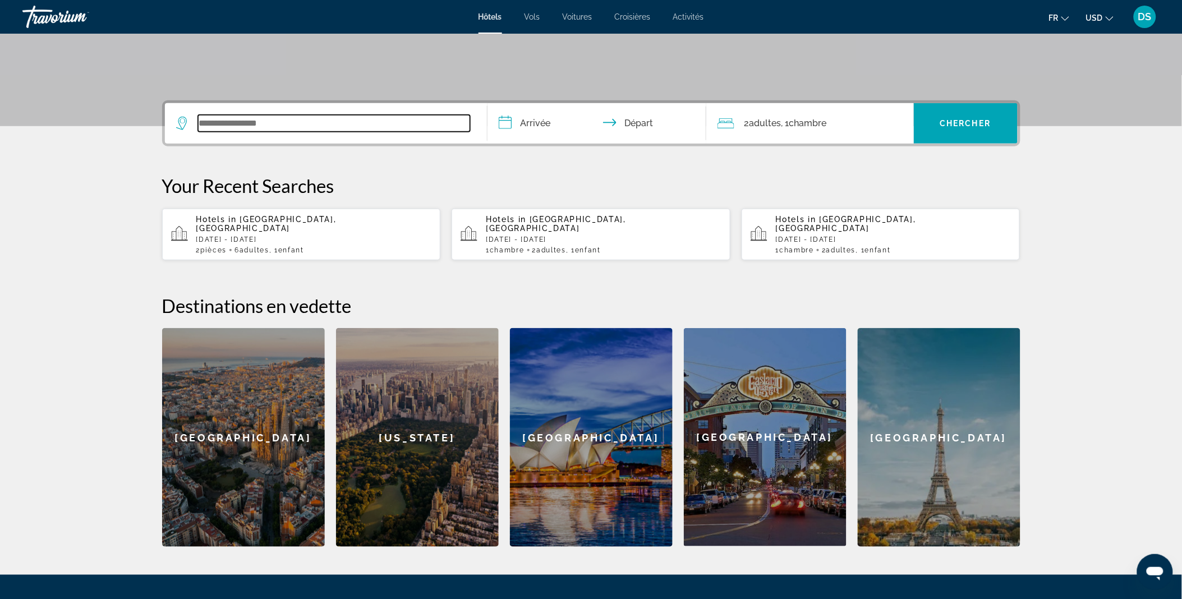
scroll to position [274, 0]
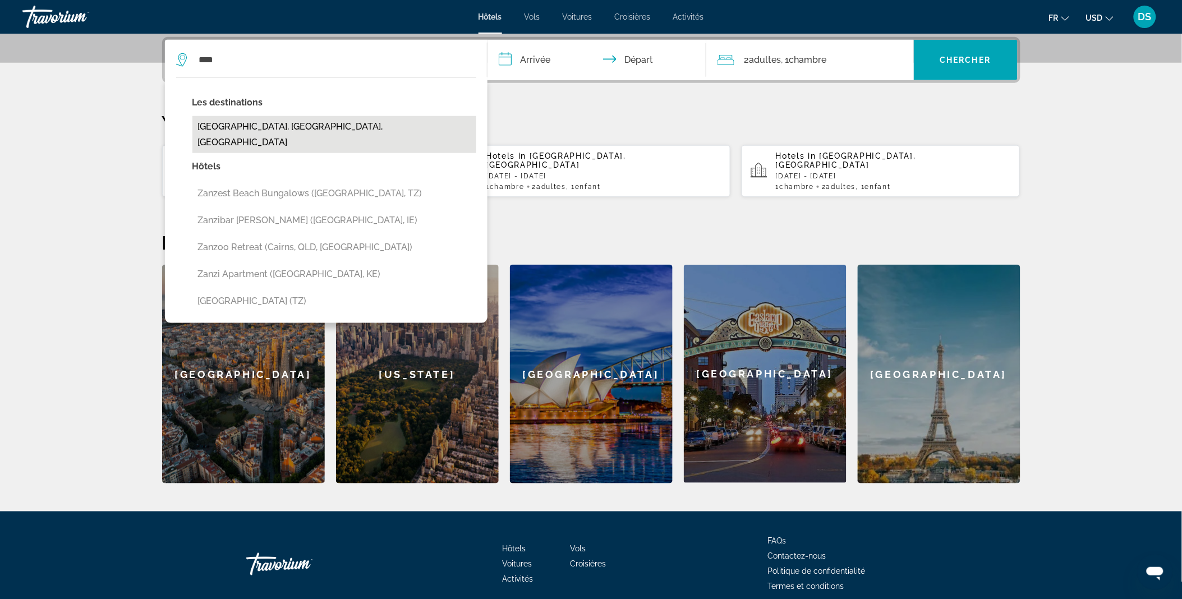
click at [284, 126] on button "[GEOGRAPHIC_DATA], [GEOGRAPHIC_DATA], [GEOGRAPHIC_DATA]" at bounding box center [334, 134] width 284 height 37
type input "**********"
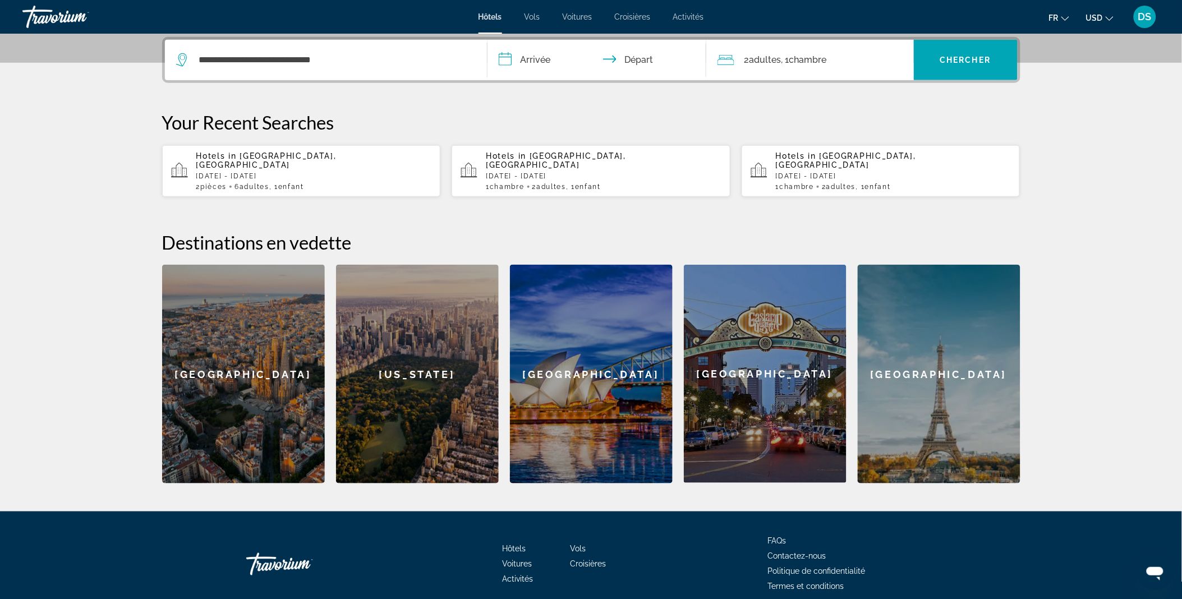
click at [541, 63] on input "**********" at bounding box center [598, 62] width 223 height 44
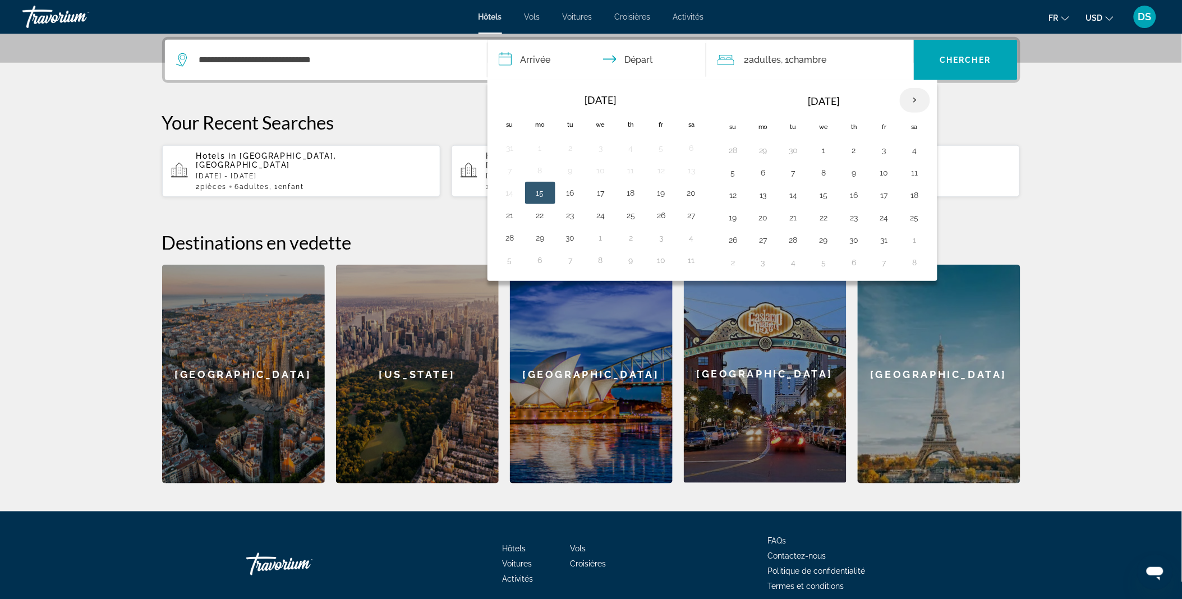
click at [924, 102] on th "Next month" at bounding box center [915, 100] width 30 height 25
click at [505, 219] on button "16" at bounding box center [510, 218] width 18 height 16
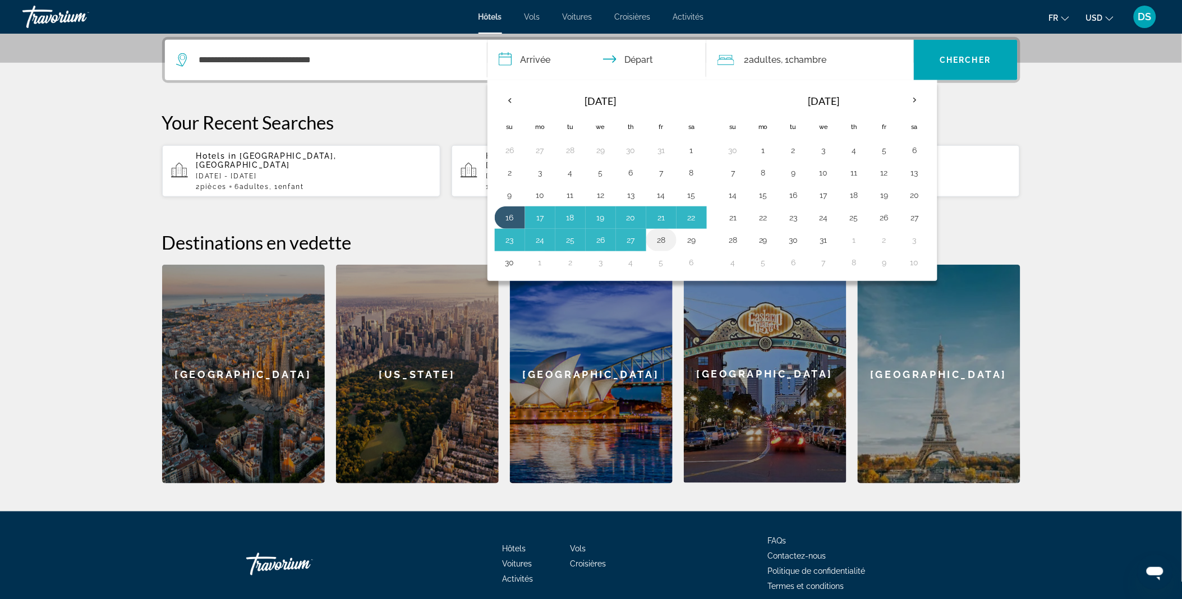
click at [668, 242] on button "28" at bounding box center [661, 240] width 18 height 16
type input "**********"
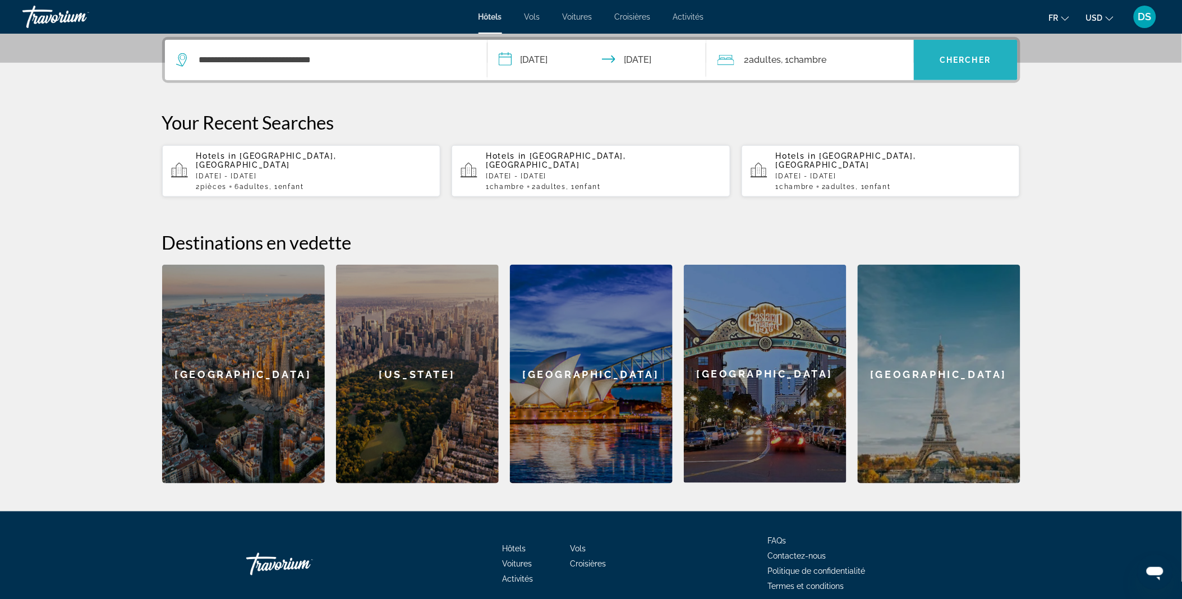
click at [961, 56] on span "Chercher" at bounding box center [965, 60] width 51 height 9
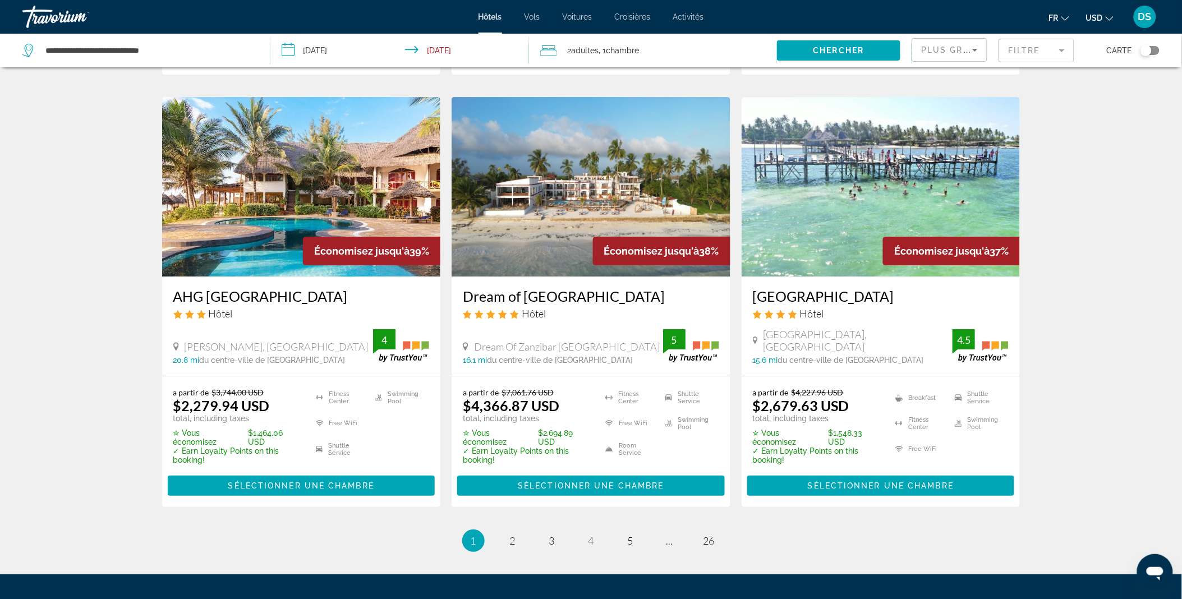
scroll to position [1389, 0]
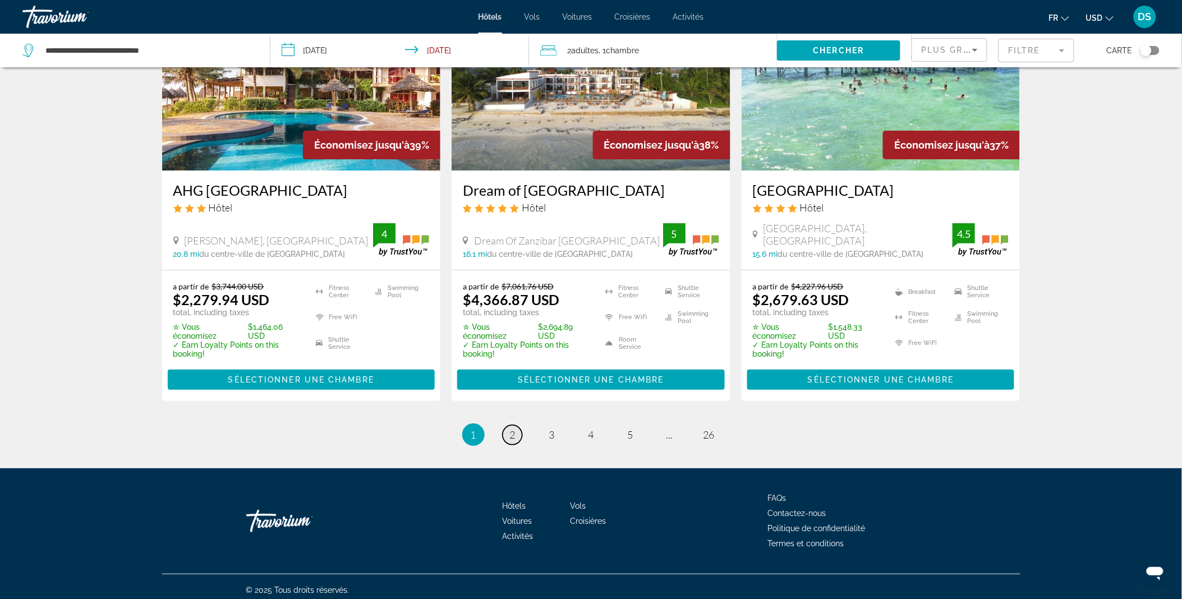
click at [517, 432] on link "page 2" at bounding box center [513, 435] width 20 height 20
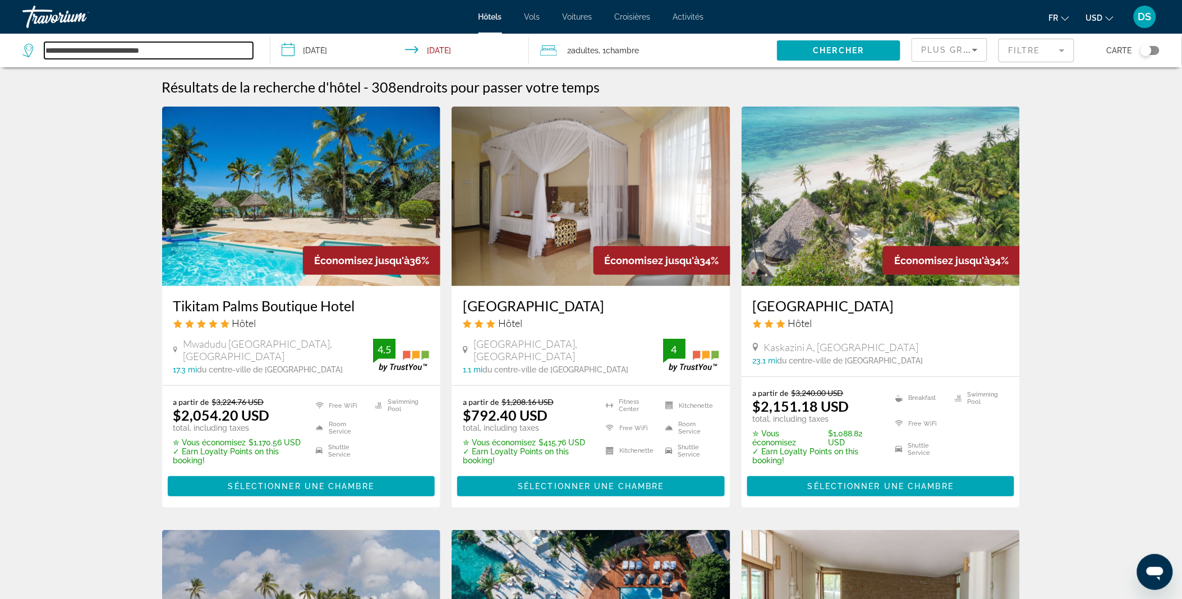
click at [146, 56] on input "**********" at bounding box center [148, 50] width 209 height 17
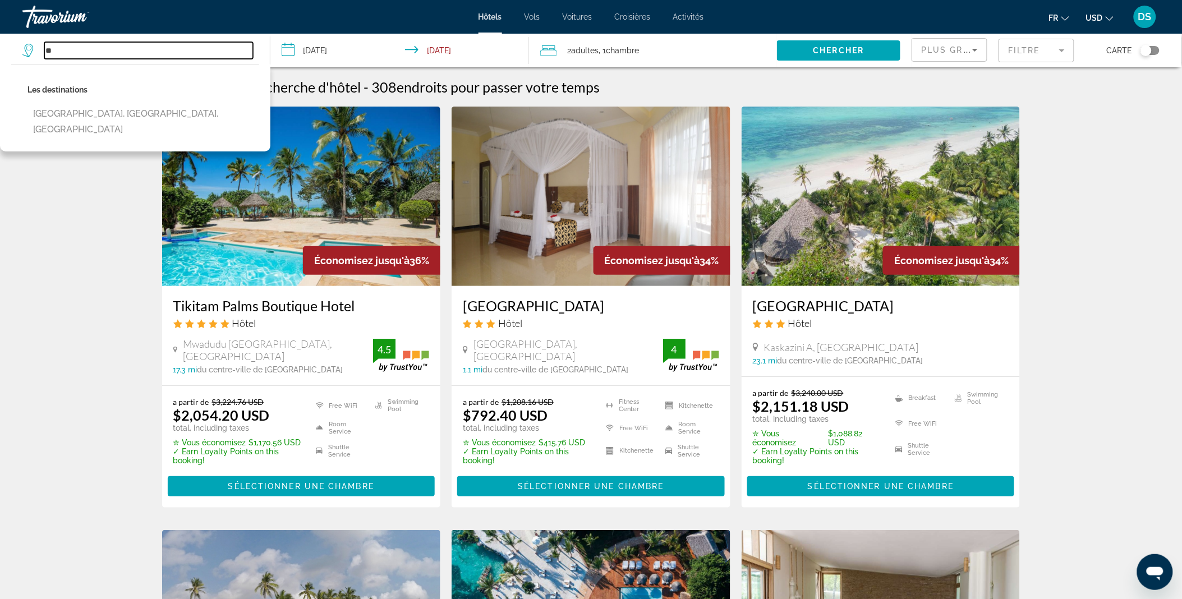
type input "*"
click at [331, 43] on input "**********" at bounding box center [402, 52] width 264 height 37
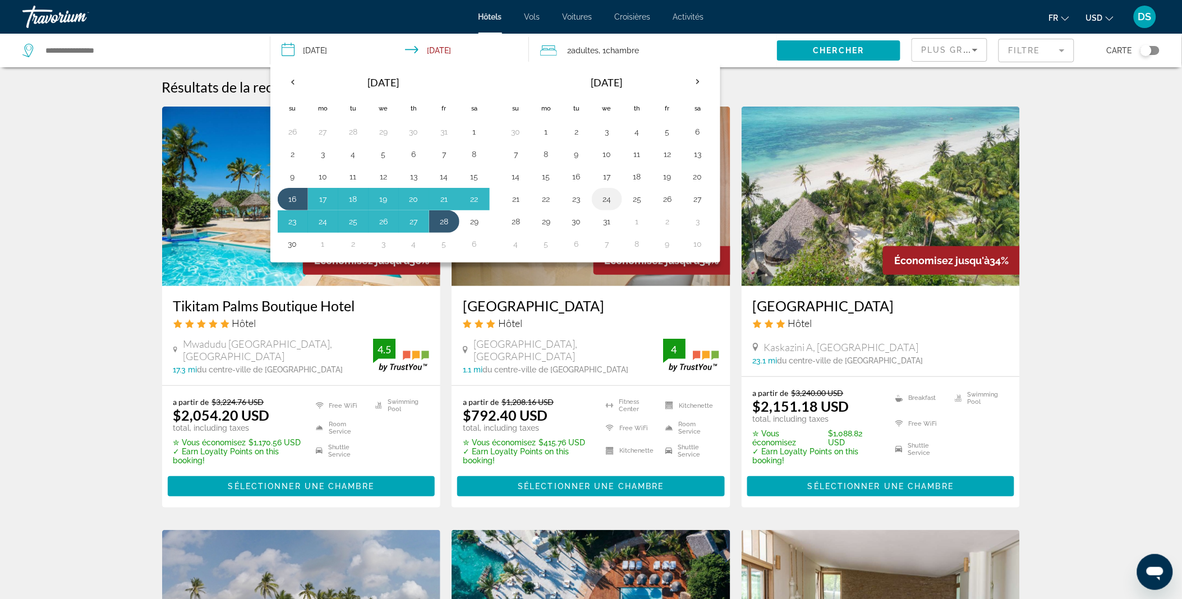
click at [614, 203] on button "24" at bounding box center [607, 199] width 18 height 16
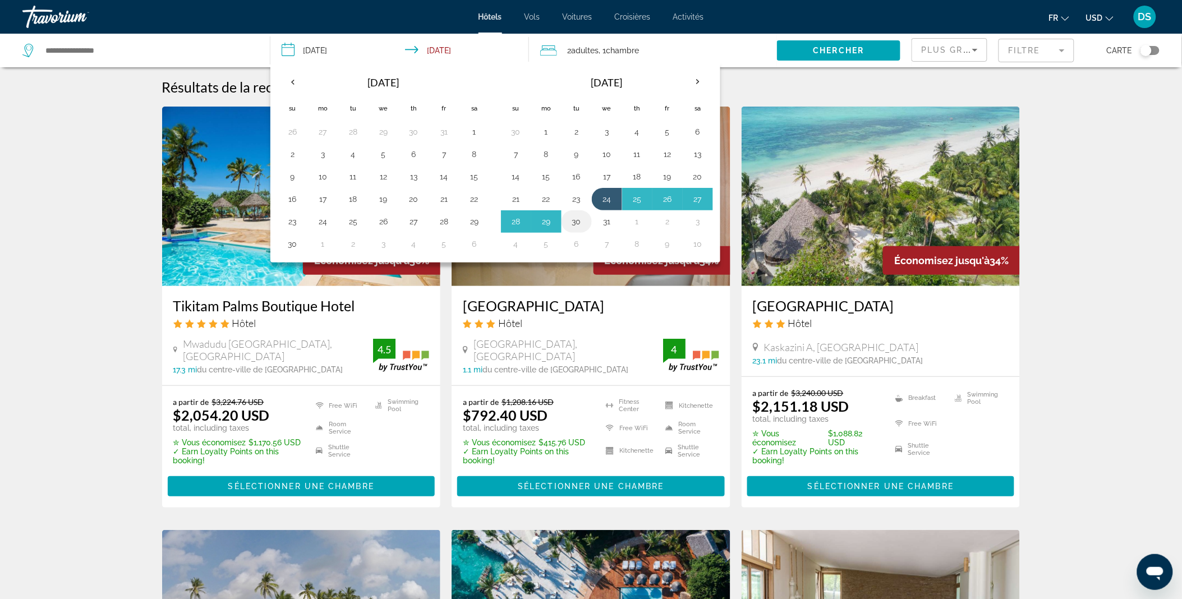
click at [579, 218] on button "30" at bounding box center [577, 222] width 18 height 16
type input "**********"
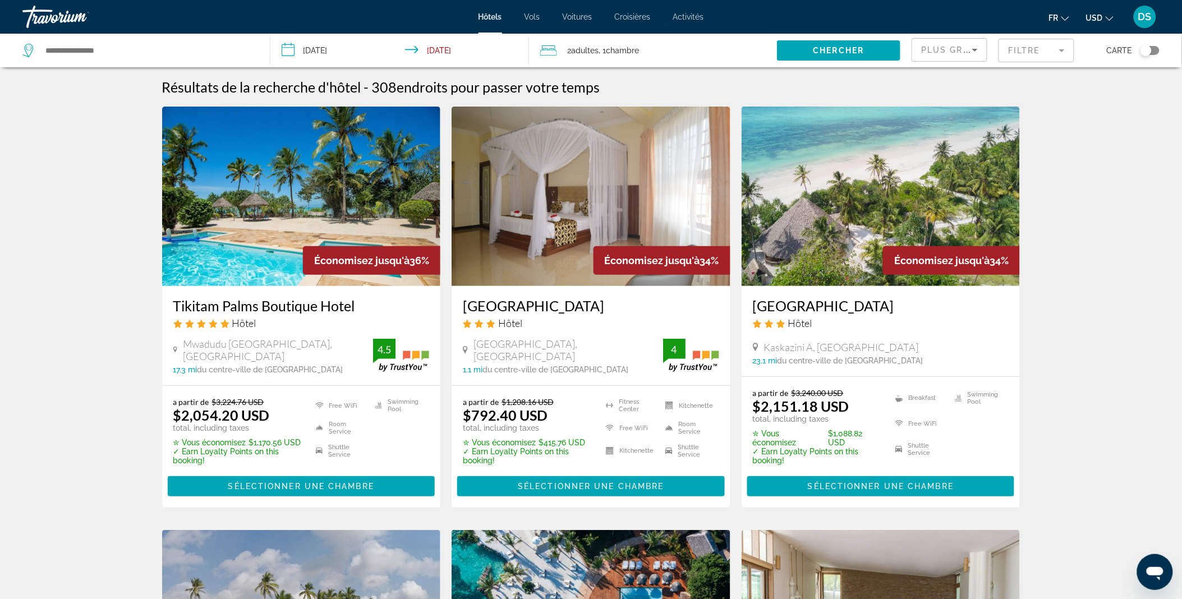
click at [605, 45] on span ", 1 Chambre pièces" at bounding box center [619, 51] width 40 height 16
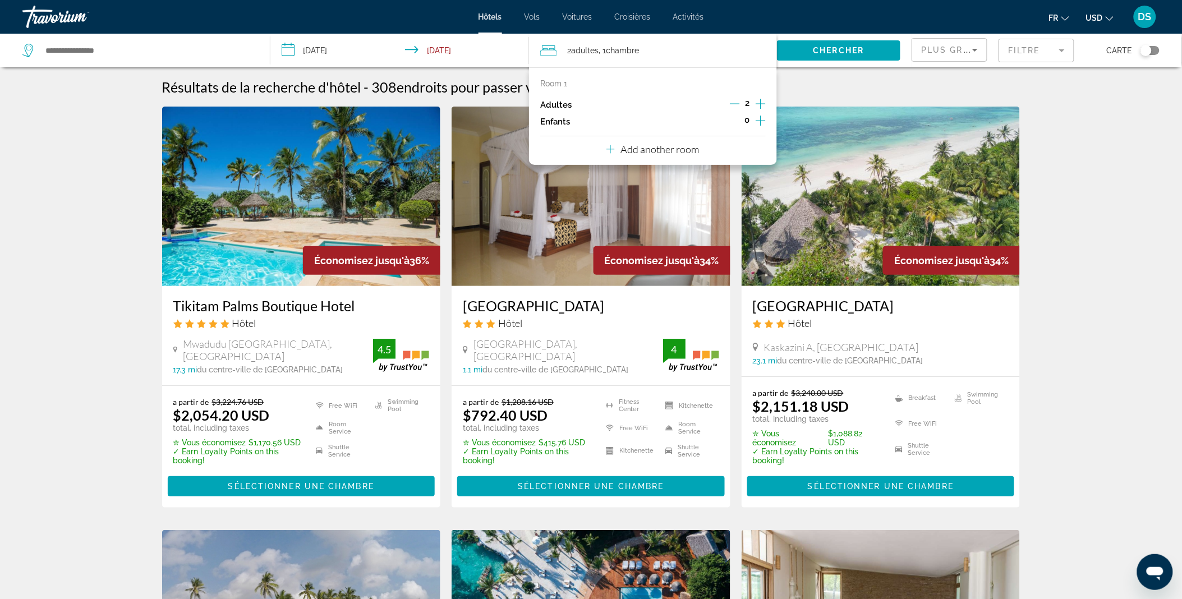
click at [760, 126] on icon "Increment children" at bounding box center [761, 120] width 10 height 13
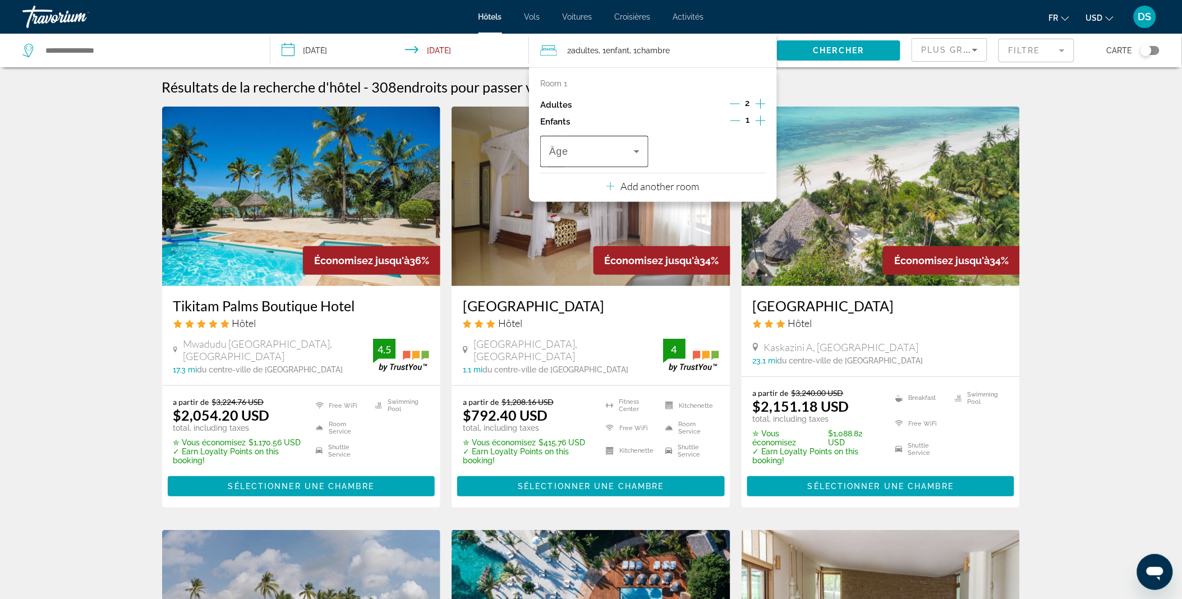
click at [614, 153] on span "Travelers: 2 adults, 1 child" at bounding box center [591, 151] width 85 height 13
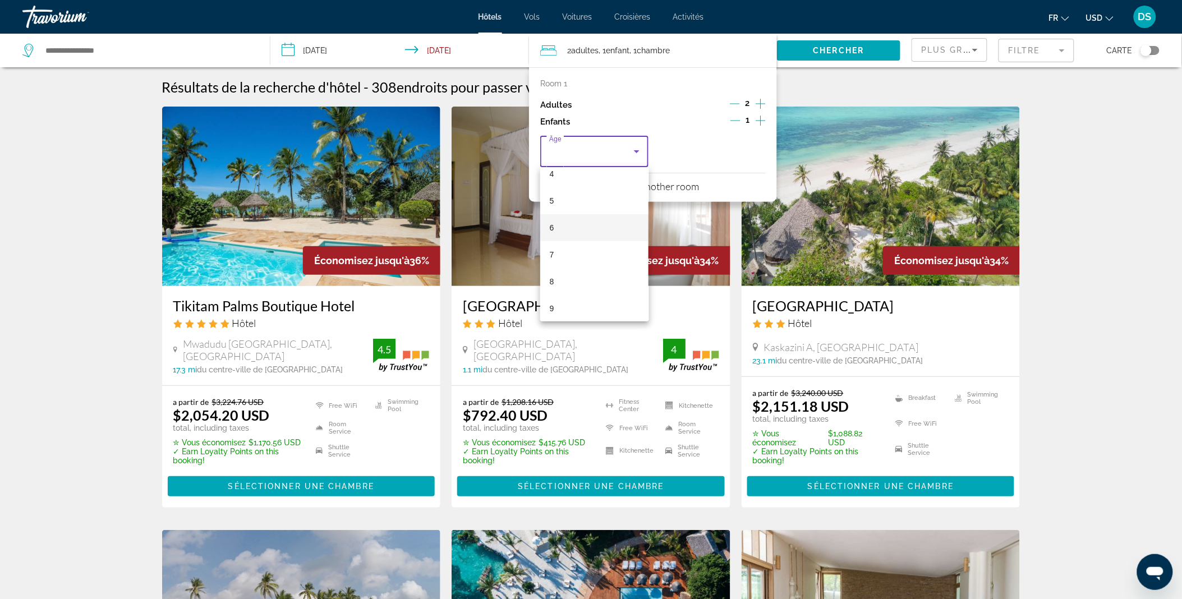
scroll to position [120, 0]
click at [574, 300] on mat-option "9" at bounding box center [594, 307] width 108 height 27
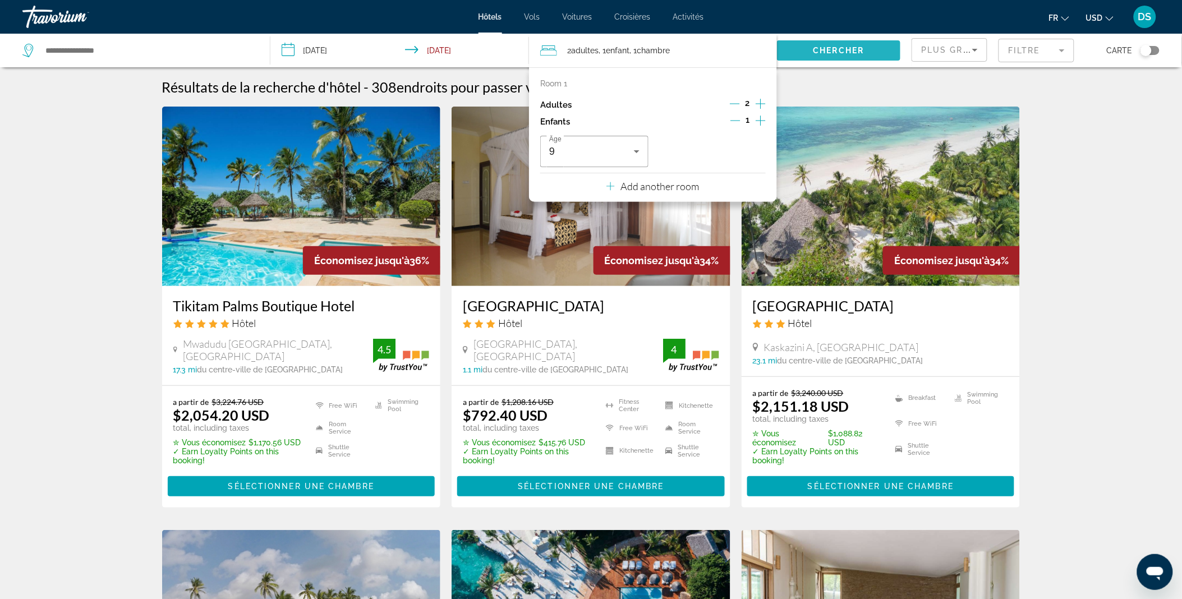
click at [834, 52] on span "Chercher" at bounding box center [838, 50] width 51 height 9
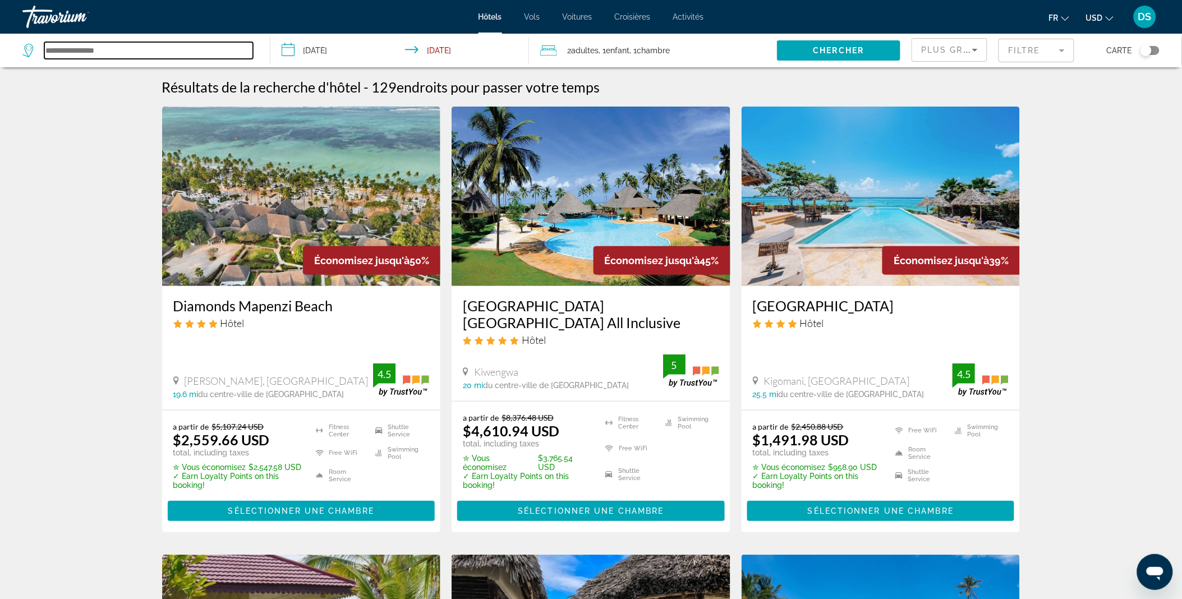
click at [116, 54] on input "Search widget" at bounding box center [148, 50] width 209 height 17
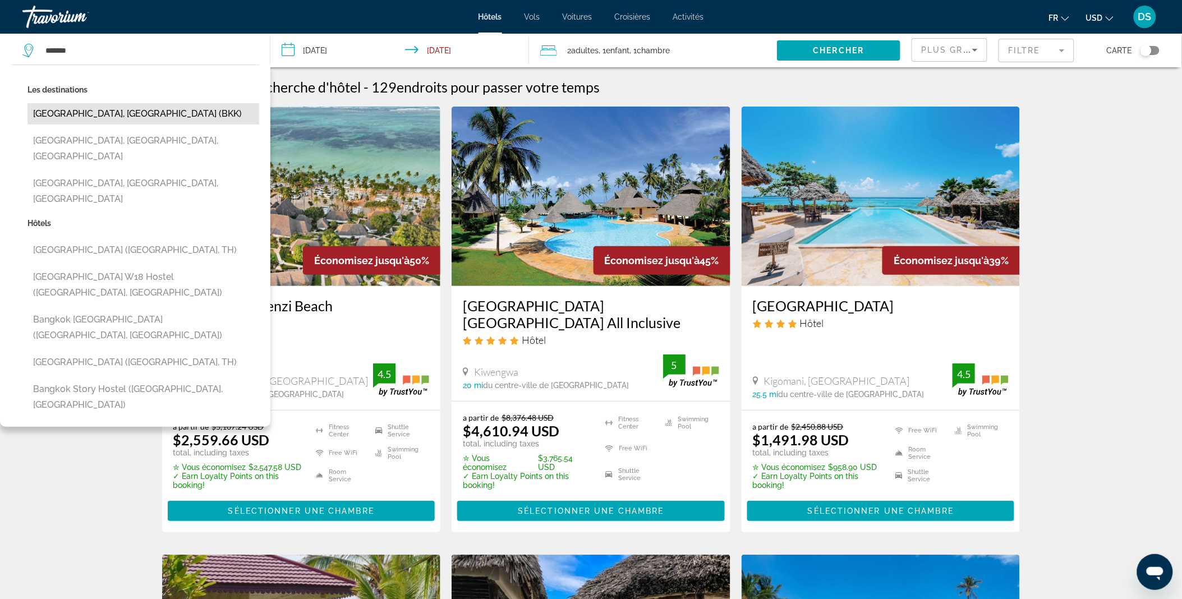
click at [108, 111] on button "[GEOGRAPHIC_DATA], [GEOGRAPHIC_DATA] (BKK)" at bounding box center [143, 113] width 232 height 21
type input "**********"
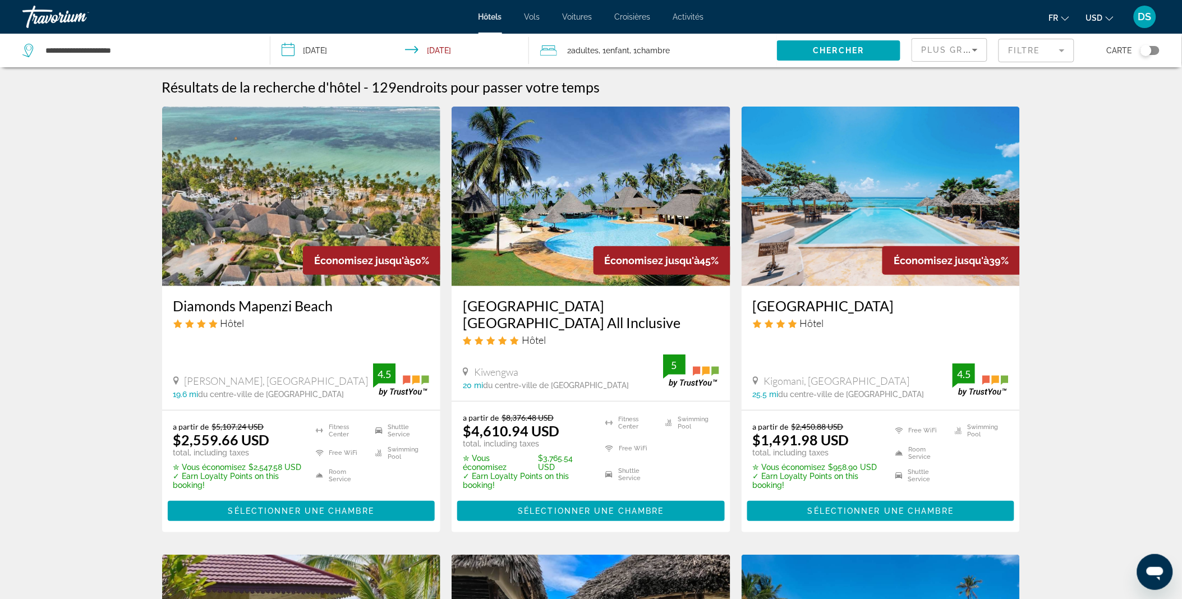
click at [334, 47] on input "**********" at bounding box center [402, 52] width 264 height 37
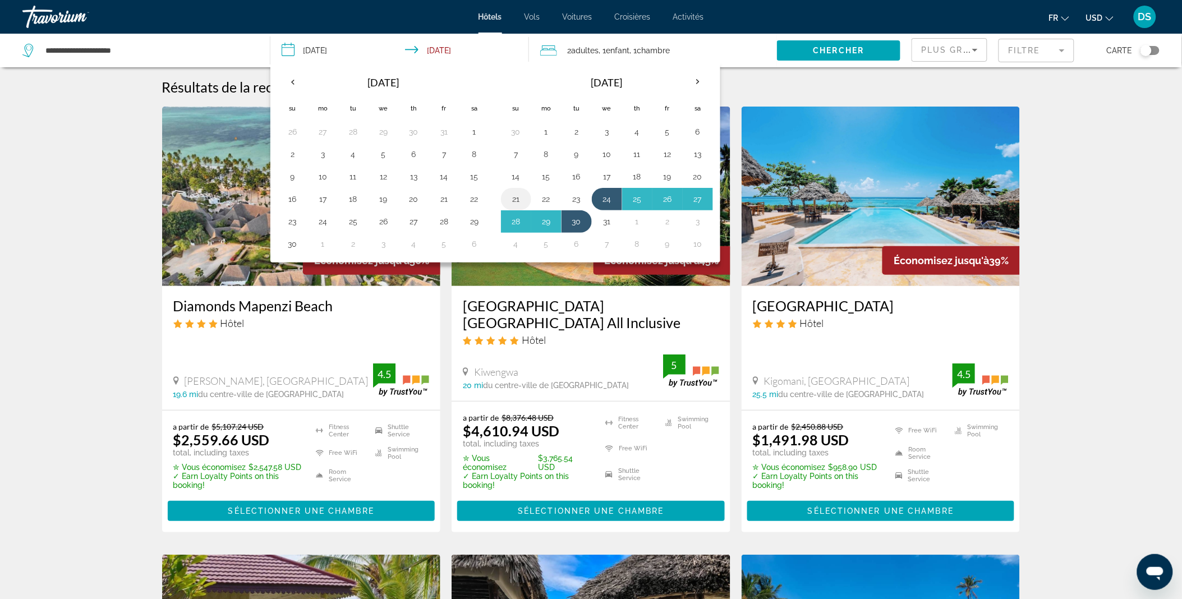
click at [518, 202] on button "21" at bounding box center [516, 199] width 18 height 16
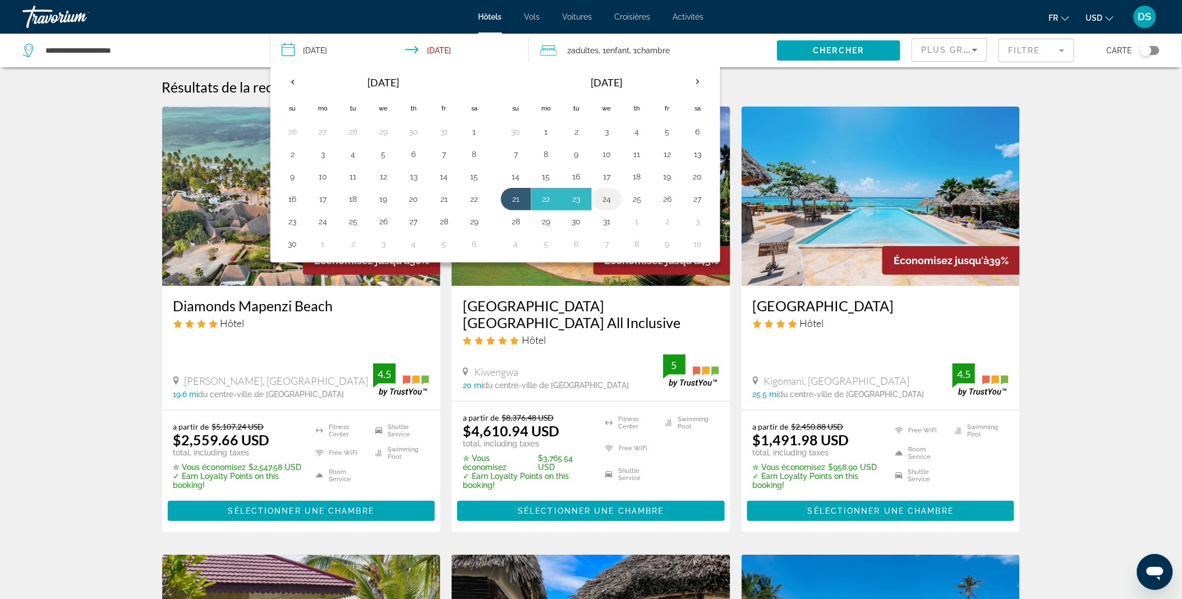
click at [614, 197] on button "24" at bounding box center [607, 199] width 18 height 16
type input "**********"
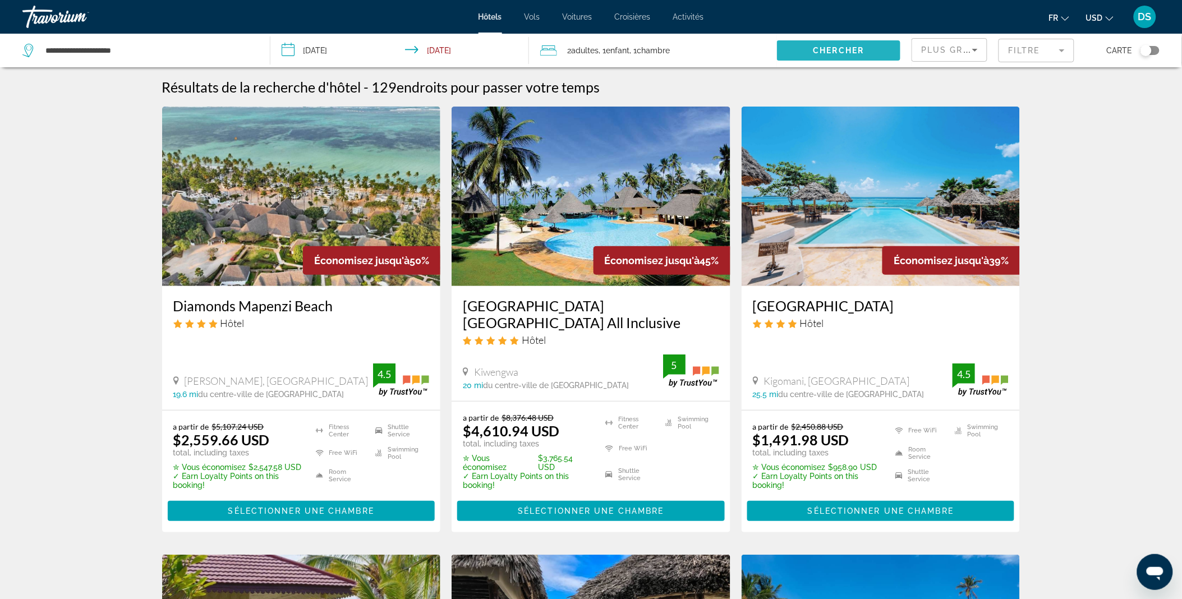
click at [823, 53] on span "Chercher" at bounding box center [838, 50] width 51 height 9
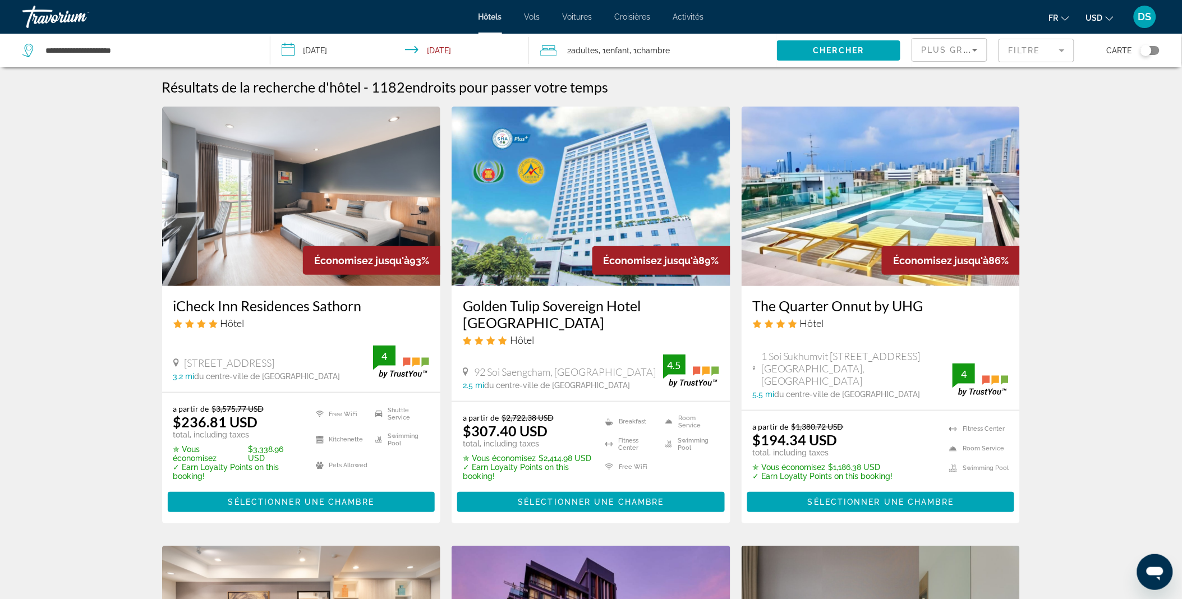
click at [1042, 49] on mat-form-field "Filtre" at bounding box center [1036, 51] width 76 height 24
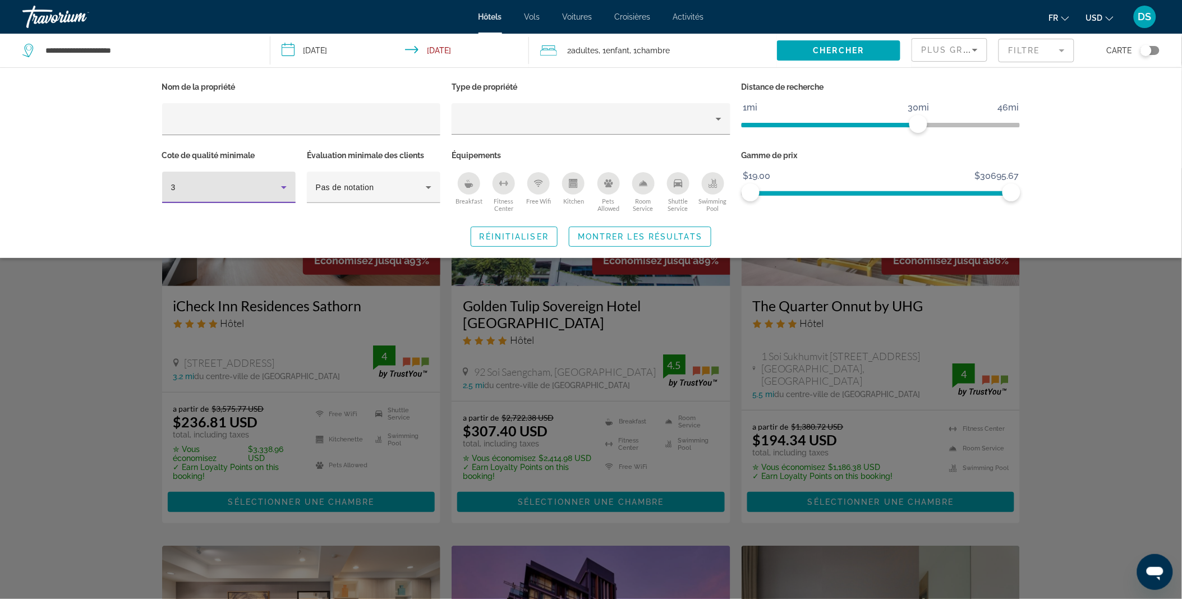
click at [238, 191] on div "3" at bounding box center [226, 187] width 110 height 13
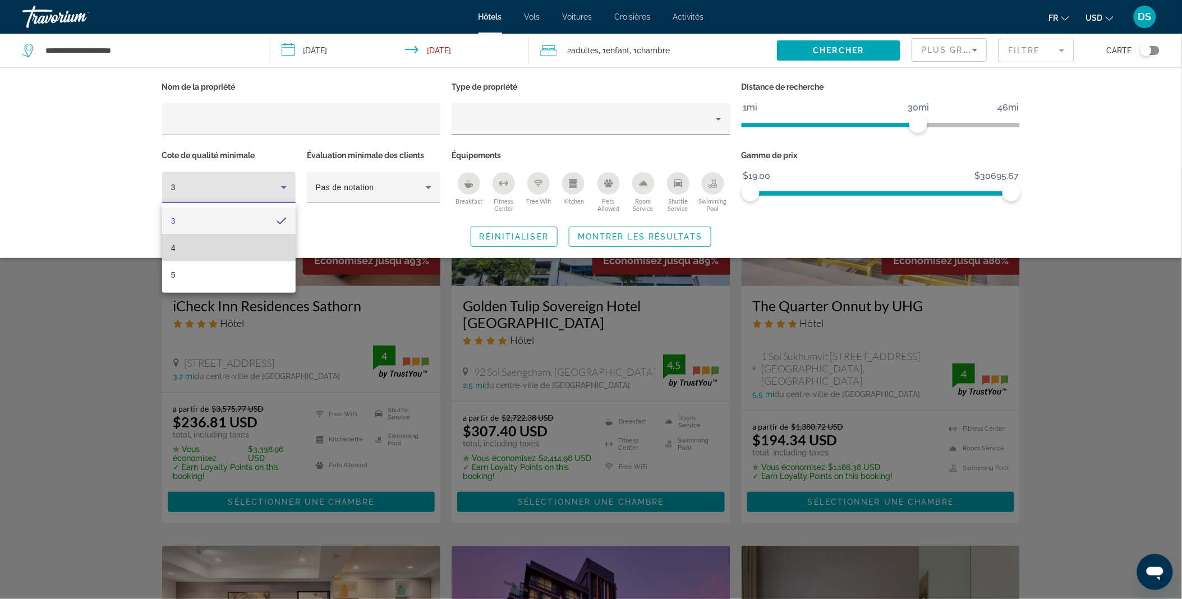
click at [185, 247] on mat-option "4" at bounding box center [229, 247] width 134 height 27
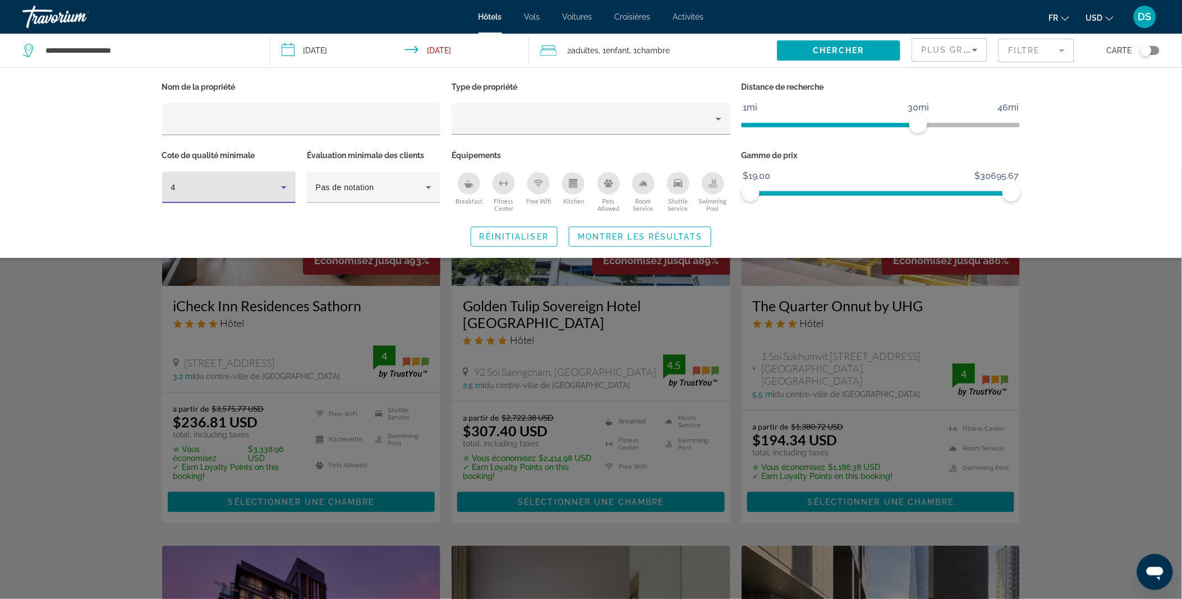
click at [1153, 367] on div "Search widget" at bounding box center [591, 383] width 1182 height 431
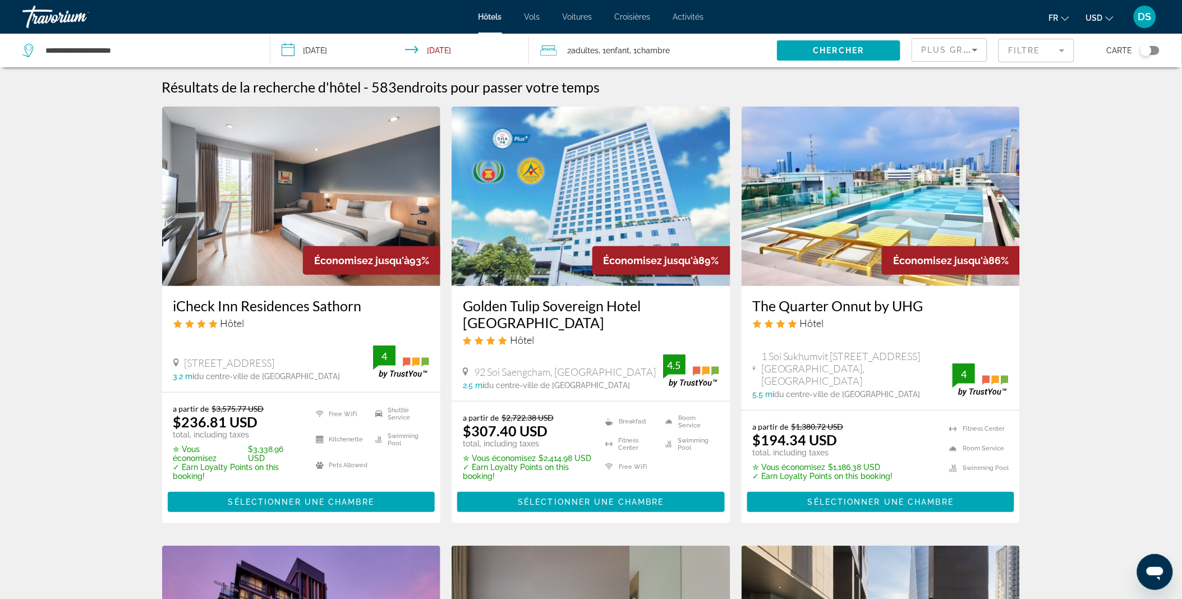
click at [1033, 42] on mat-form-field "Filtre" at bounding box center [1036, 51] width 76 height 24
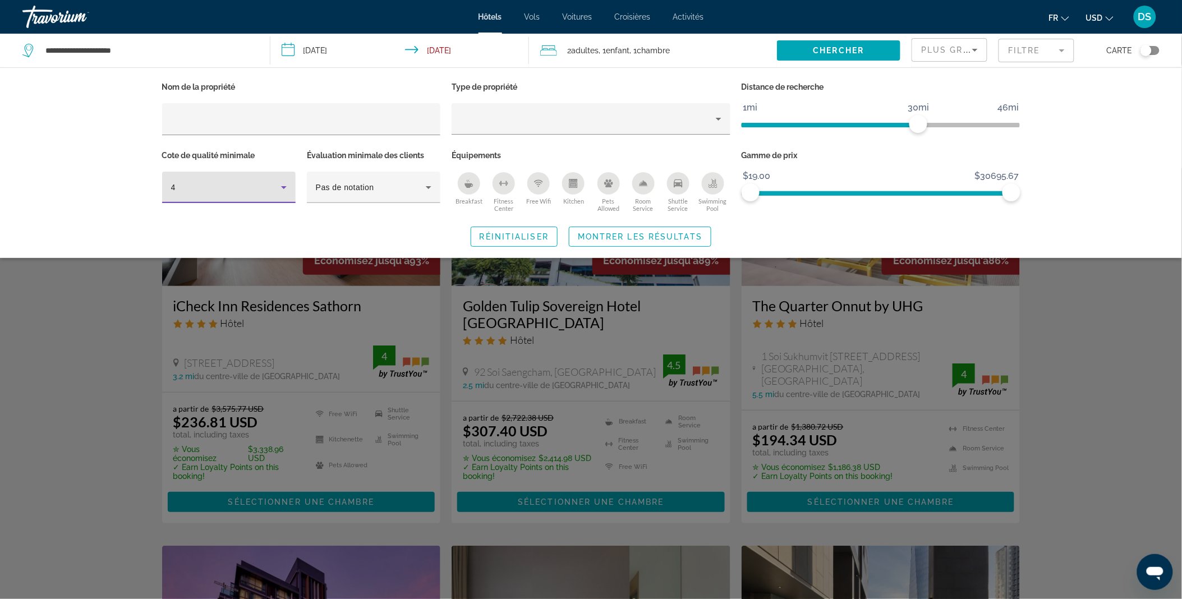
click at [286, 191] on icon "Hotel Filters" at bounding box center [283, 187] width 13 height 13
click at [190, 273] on mat-option "5" at bounding box center [229, 274] width 134 height 27
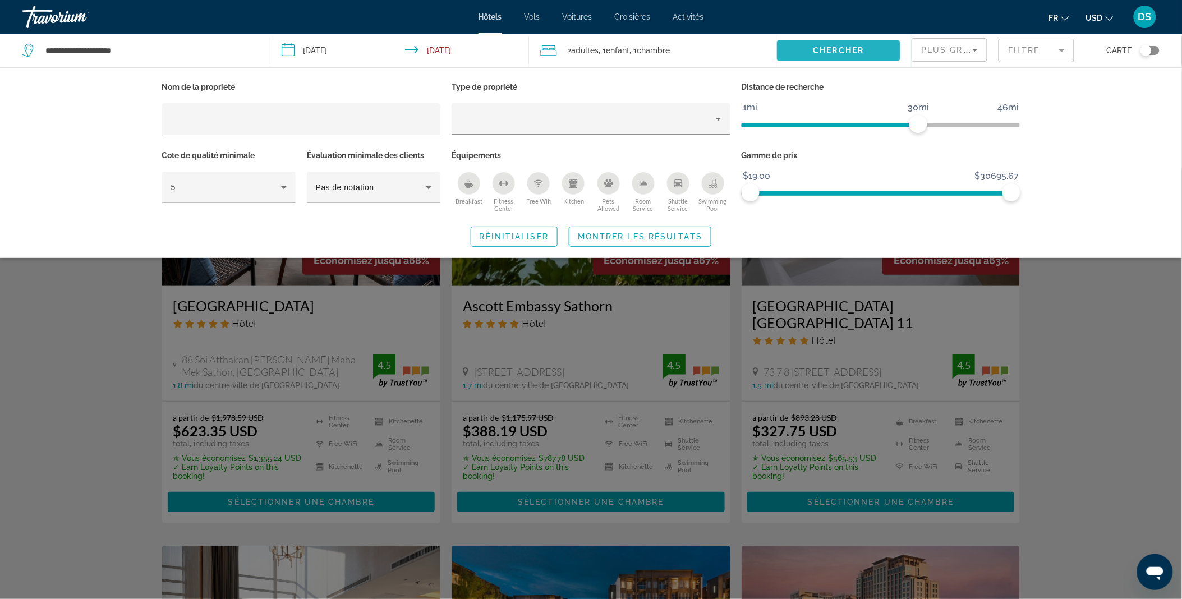
click at [831, 47] on span "Chercher" at bounding box center [838, 50] width 51 height 9
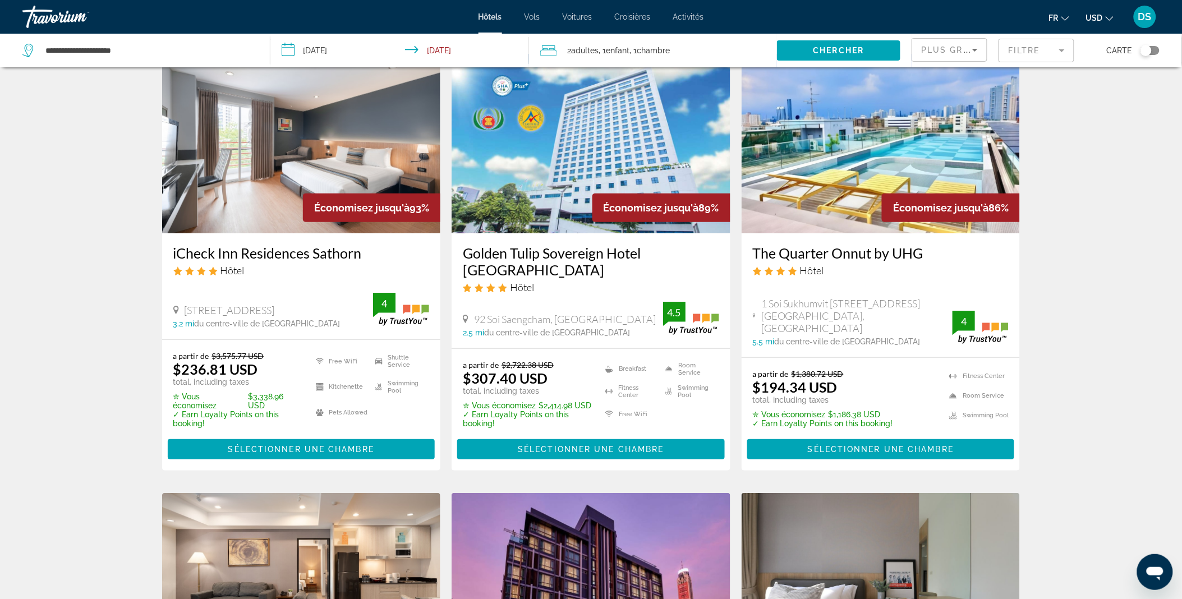
scroll to position [35, 0]
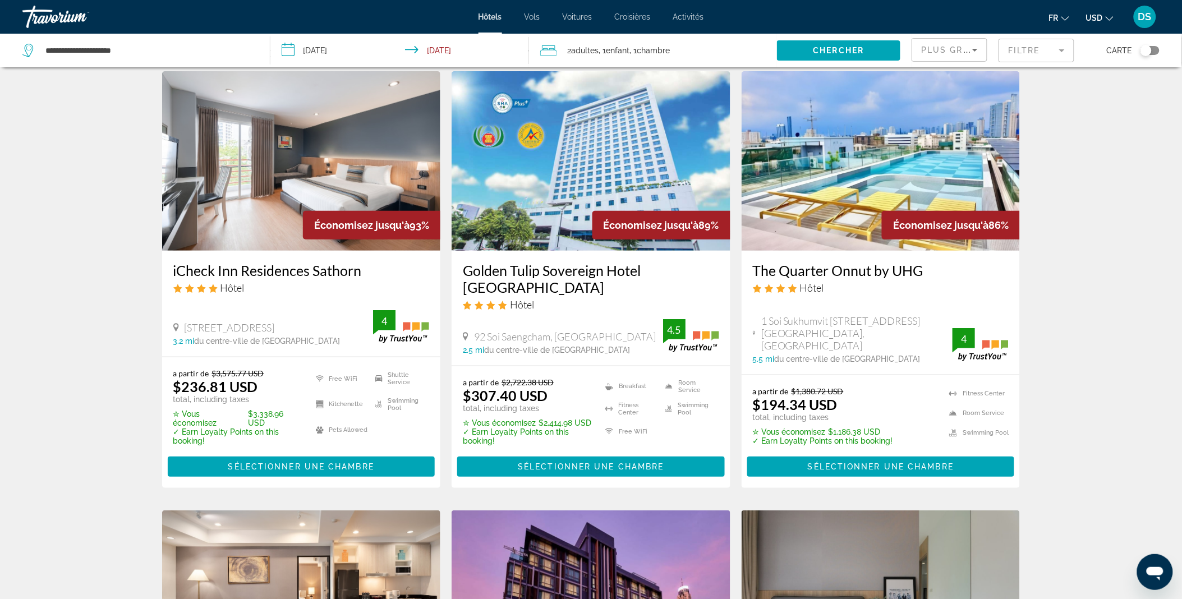
click at [1039, 53] on mat-form-field "Filtre" at bounding box center [1036, 51] width 76 height 24
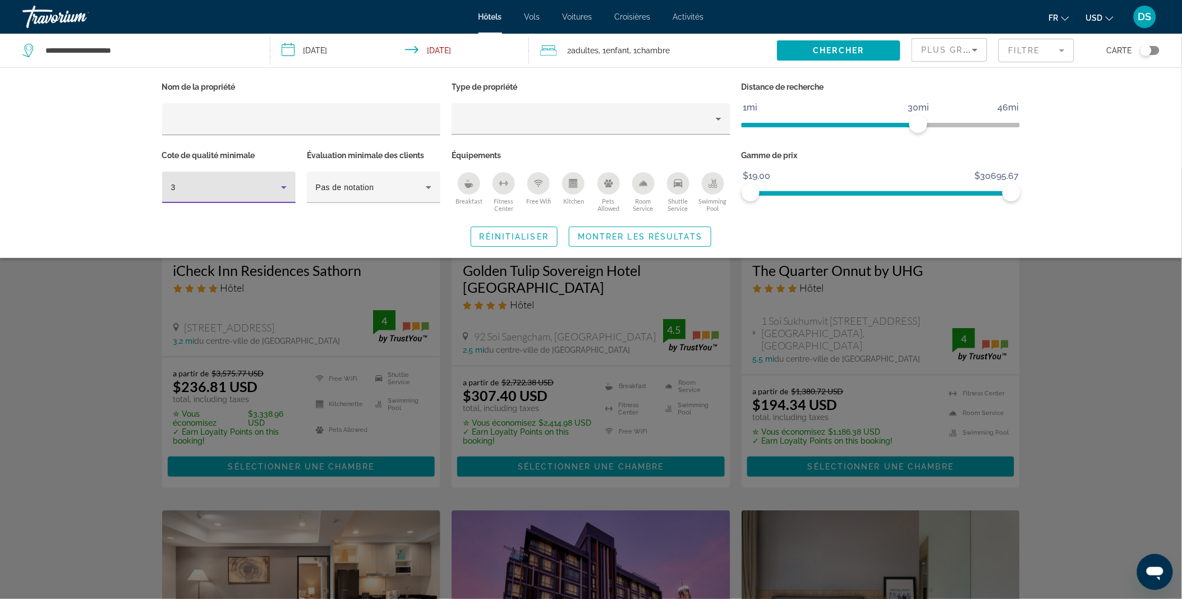
click at [247, 192] on div "3" at bounding box center [226, 187] width 110 height 13
click at [209, 271] on mat-option "5" at bounding box center [229, 274] width 134 height 27
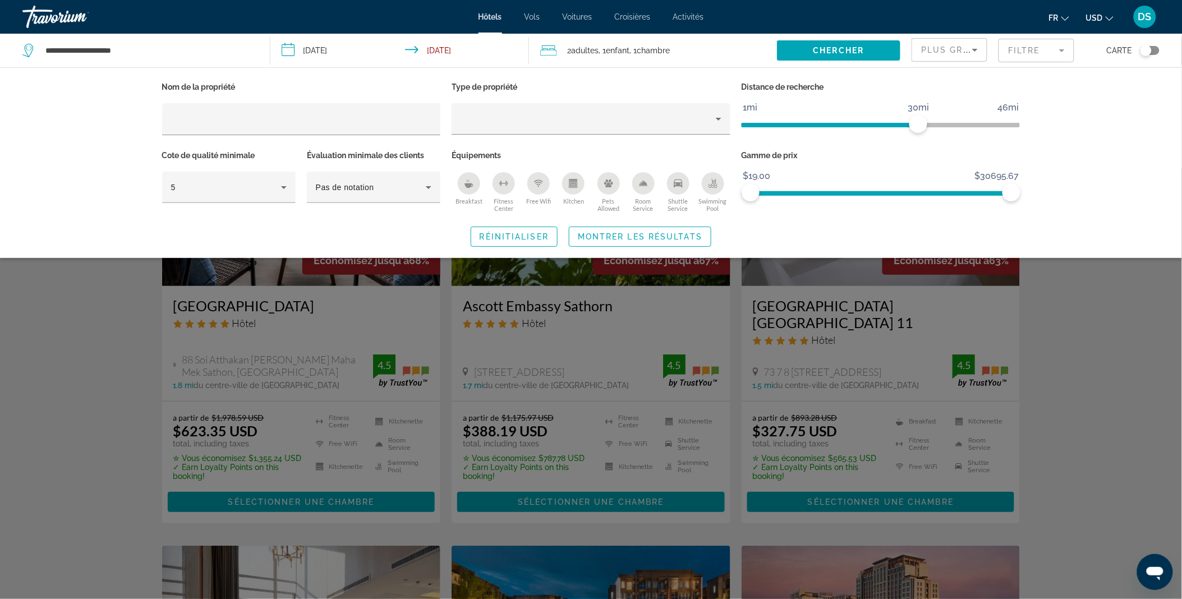
click at [1145, 366] on div "Search widget" at bounding box center [591, 383] width 1182 height 431
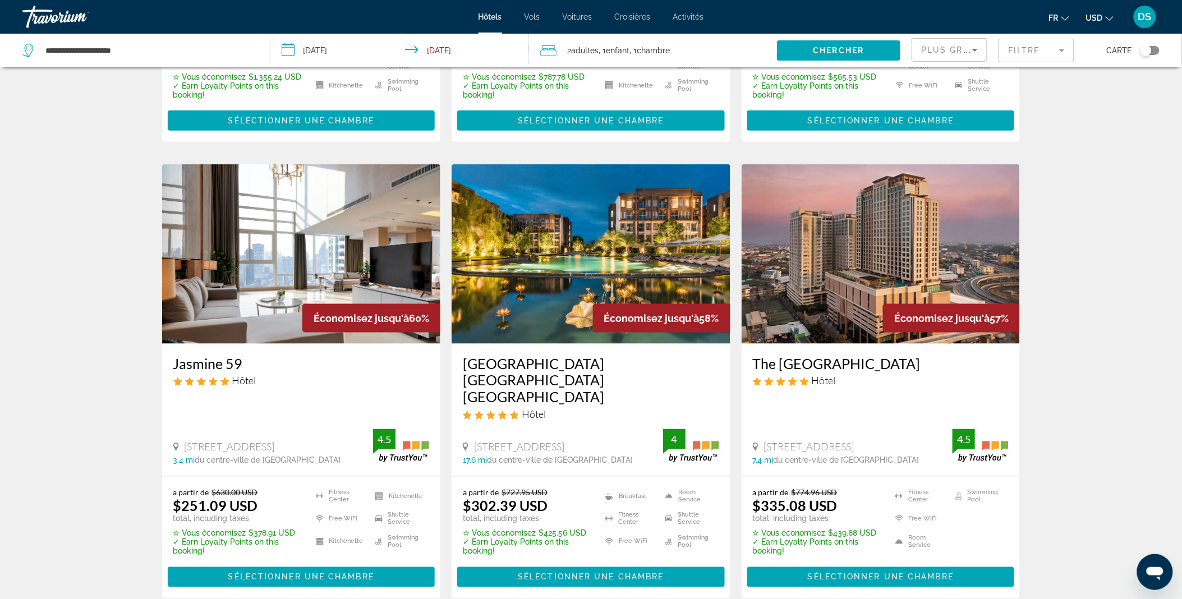
scroll to position [382, 0]
click at [1145, 366] on div "Résultats de la recherche d'hôtel - 161 endroits pour passer votre temps Économ…" at bounding box center [591, 610] width 1182 height 1827
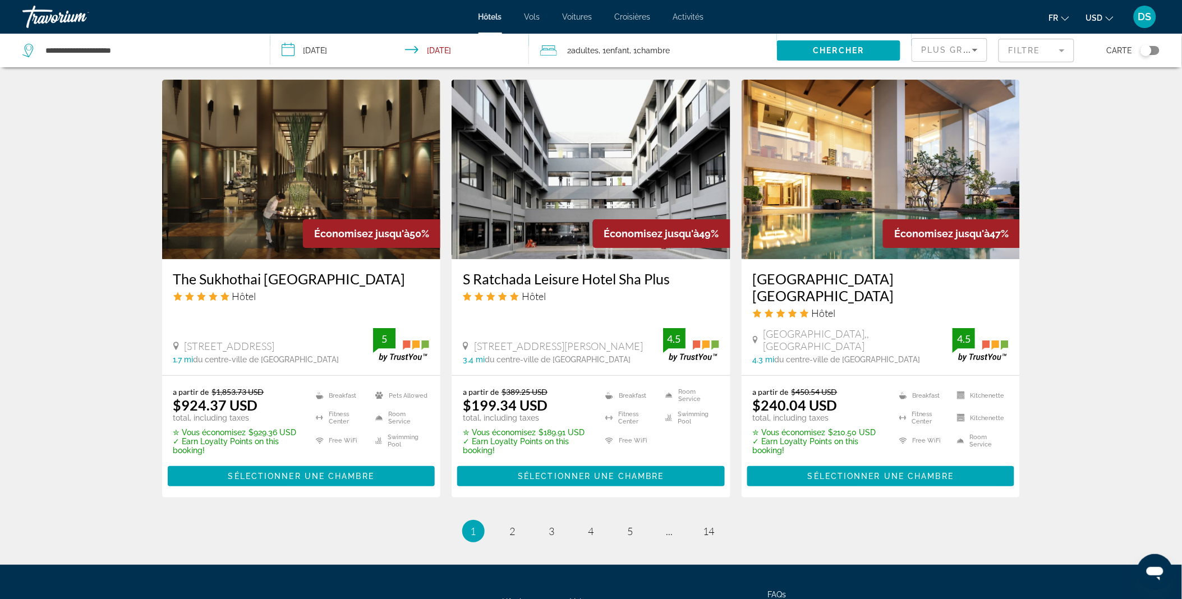
scroll to position [1362, 0]
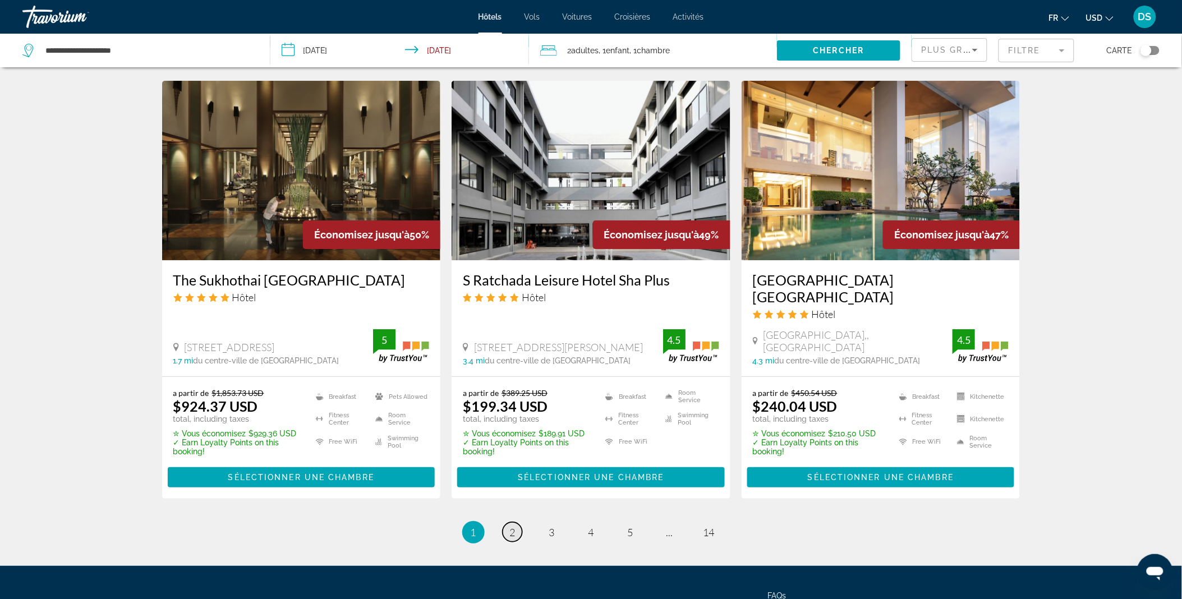
click at [518, 522] on link "page 2" at bounding box center [513, 532] width 20 height 20
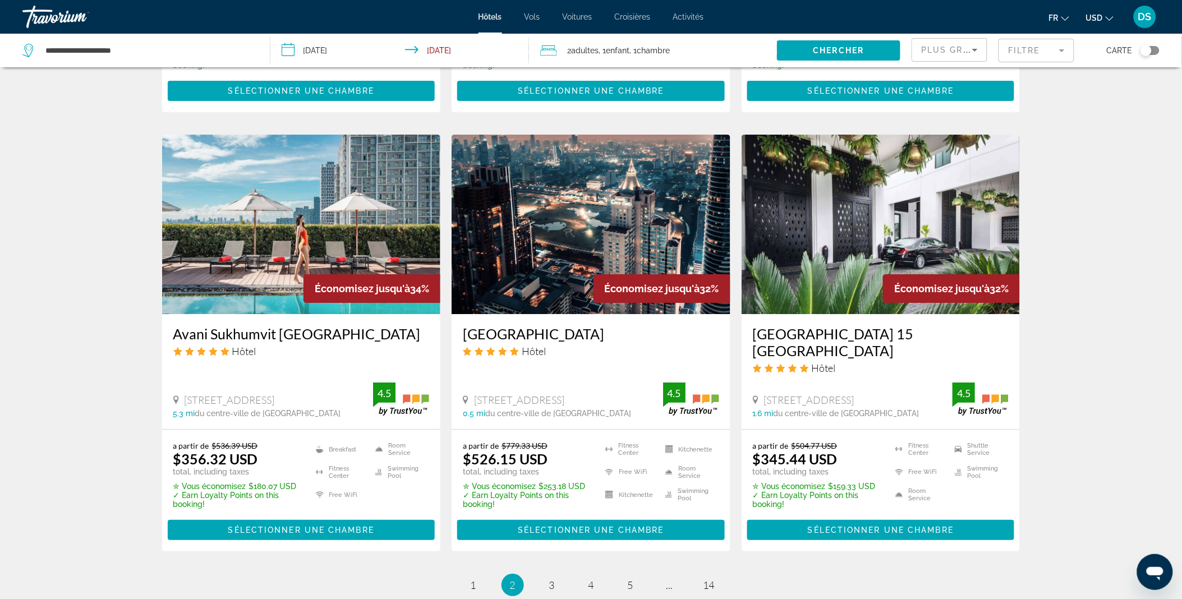
scroll to position [1262, 0]
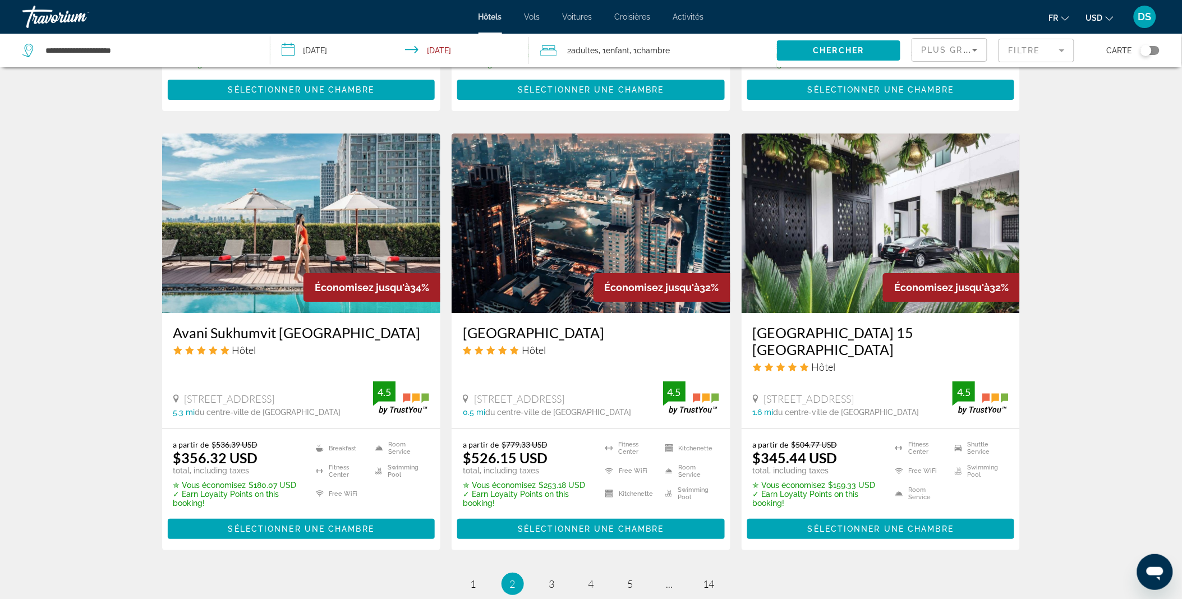
click at [850, 258] on img "Main content" at bounding box center [881, 224] width 279 height 180
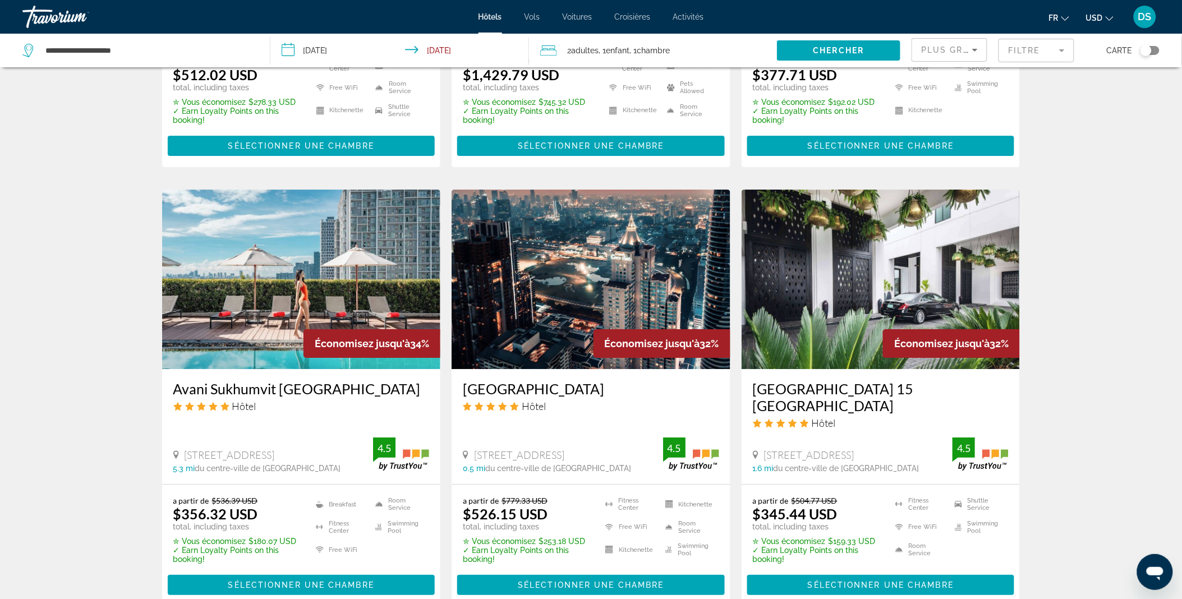
scroll to position [1205, 0]
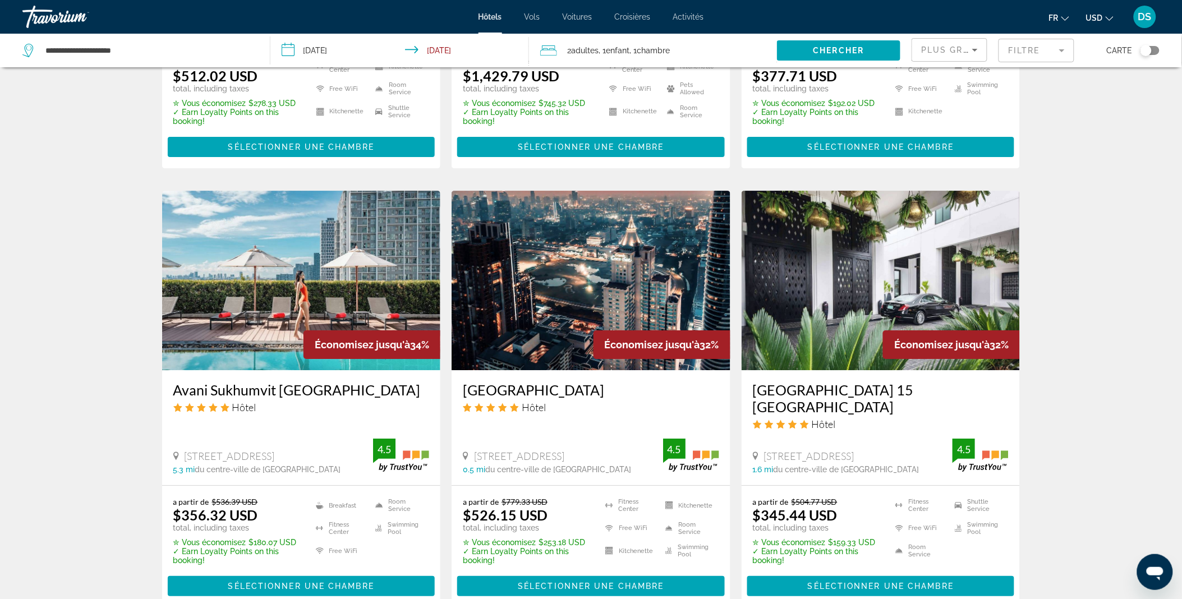
click at [533, 209] on img "Main content" at bounding box center [591, 281] width 279 height 180
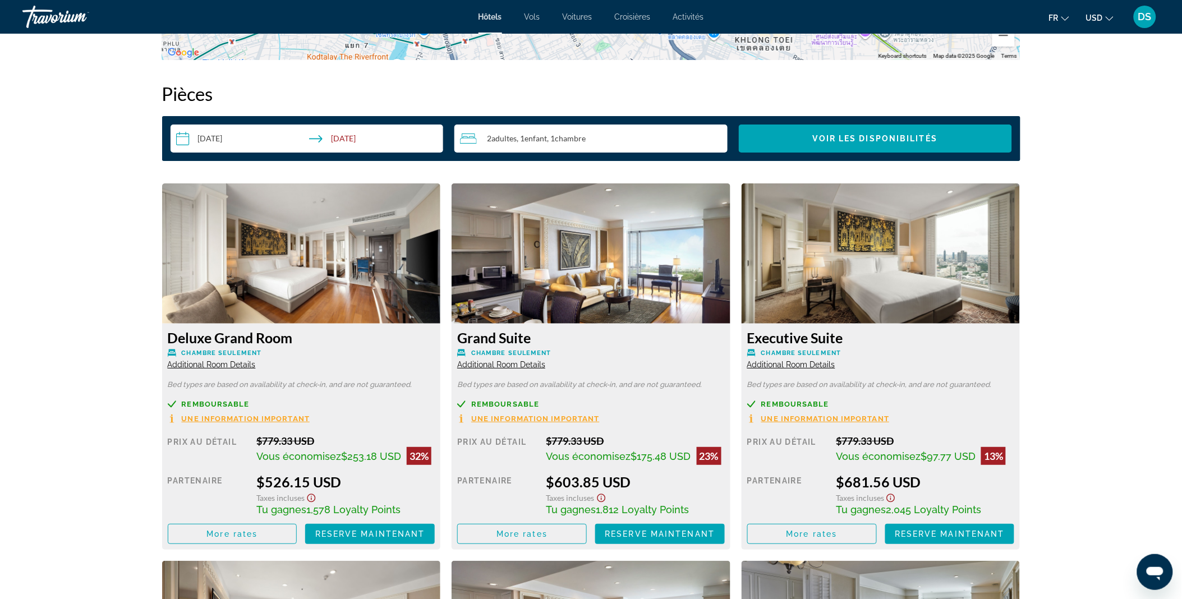
scroll to position [1404, 0]
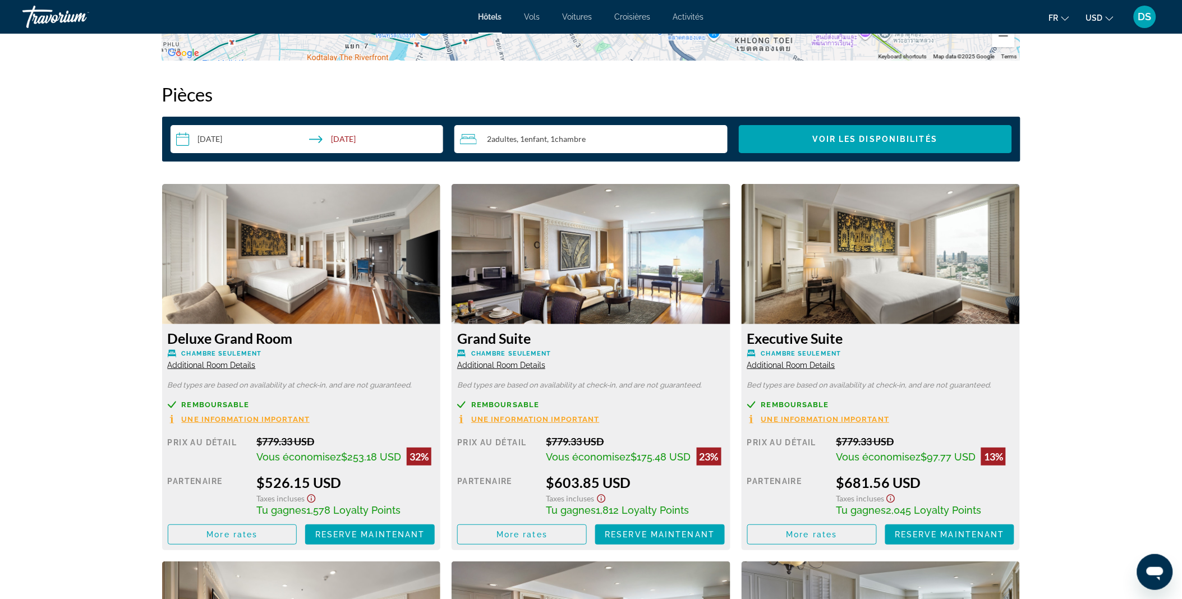
click at [357, 280] on img "Main content" at bounding box center [301, 254] width 279 height 140
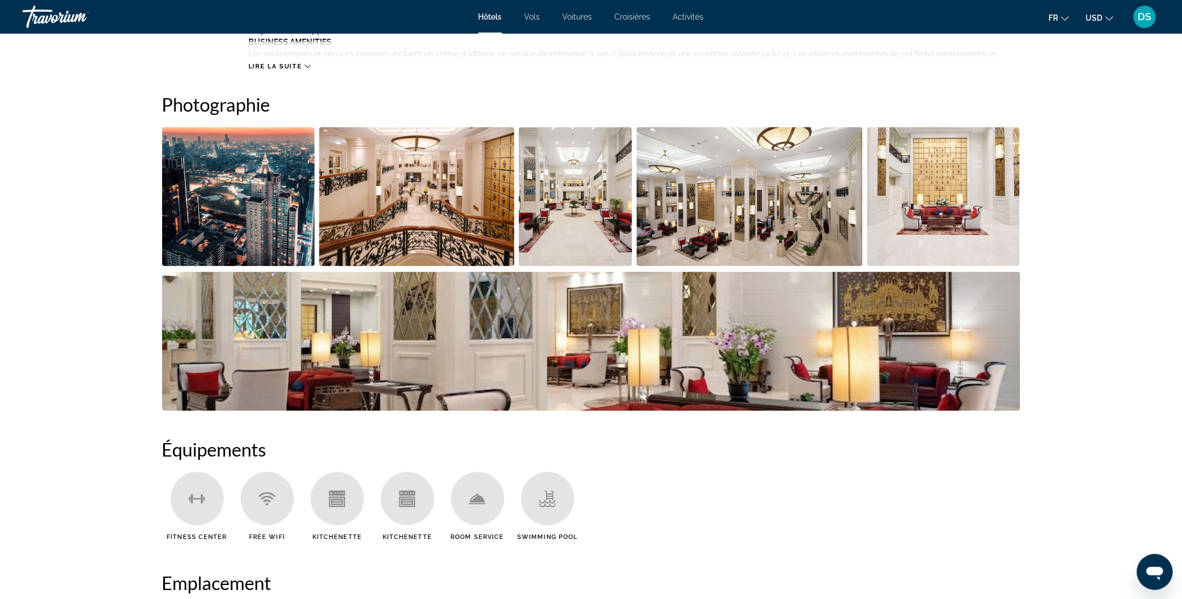
scroll to position [523, 0]
click at [683, 351] on img "Open full-screen image slider" at bounding box center [591, 340] width 858 height 139
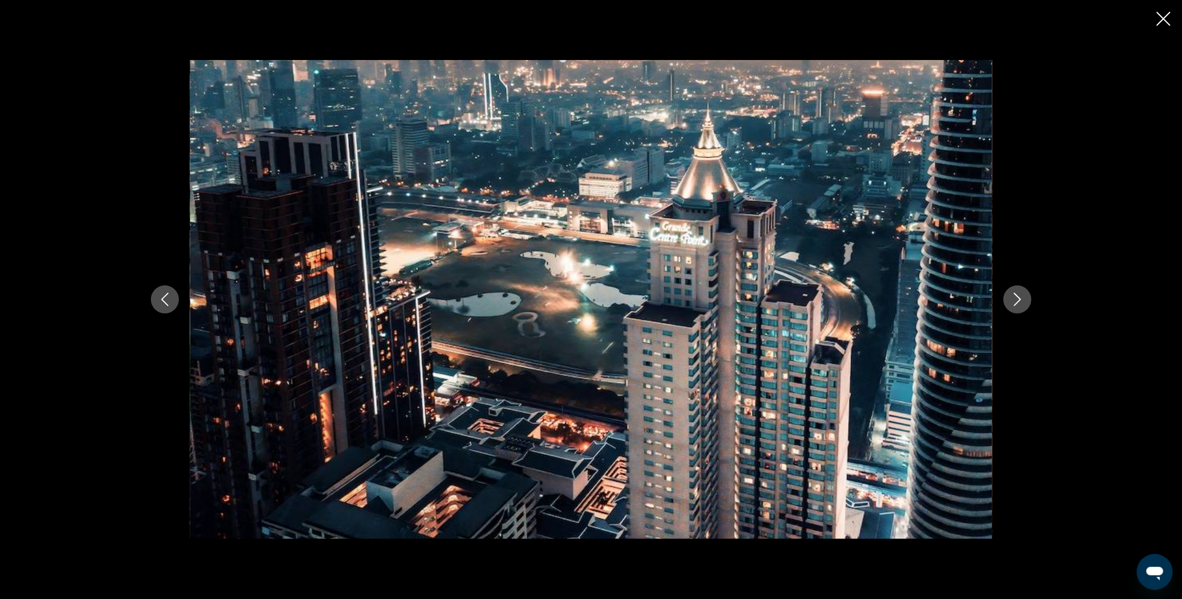
click at [1018, 300] on icon "Next image" at bounding box center [1017, 299] width 13 height 13
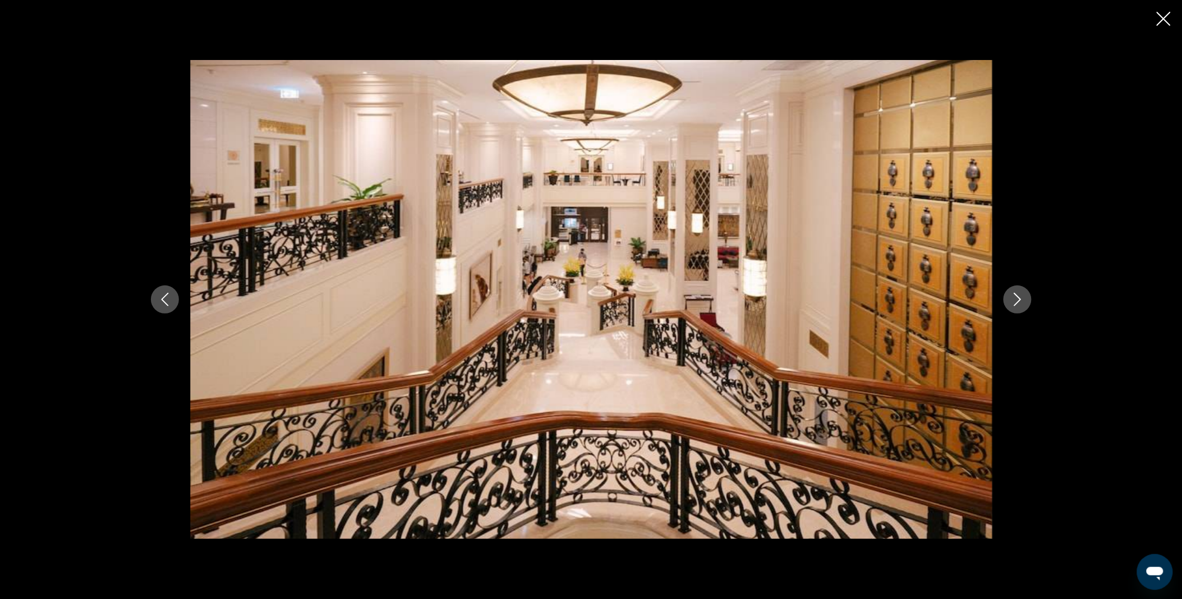
click at [1018, 300] on icon "Next image" at bounding box center [1017, 299] width 13 height 13
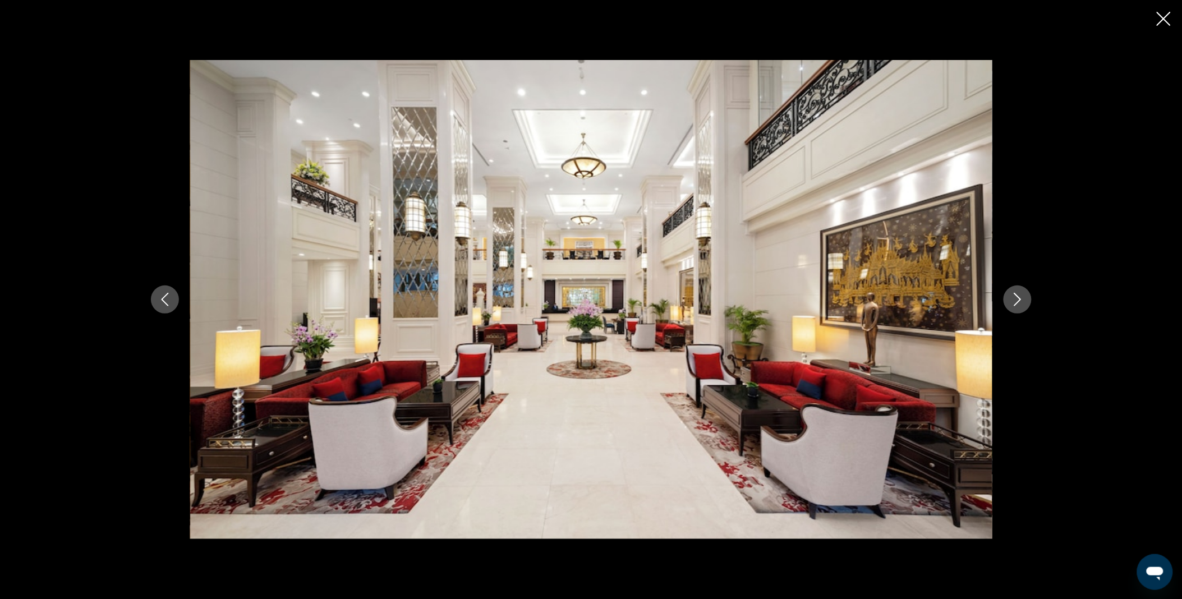
click at [1018, 300] on icon "Next image" at bounding box center [1017, 299] width 13 height 13
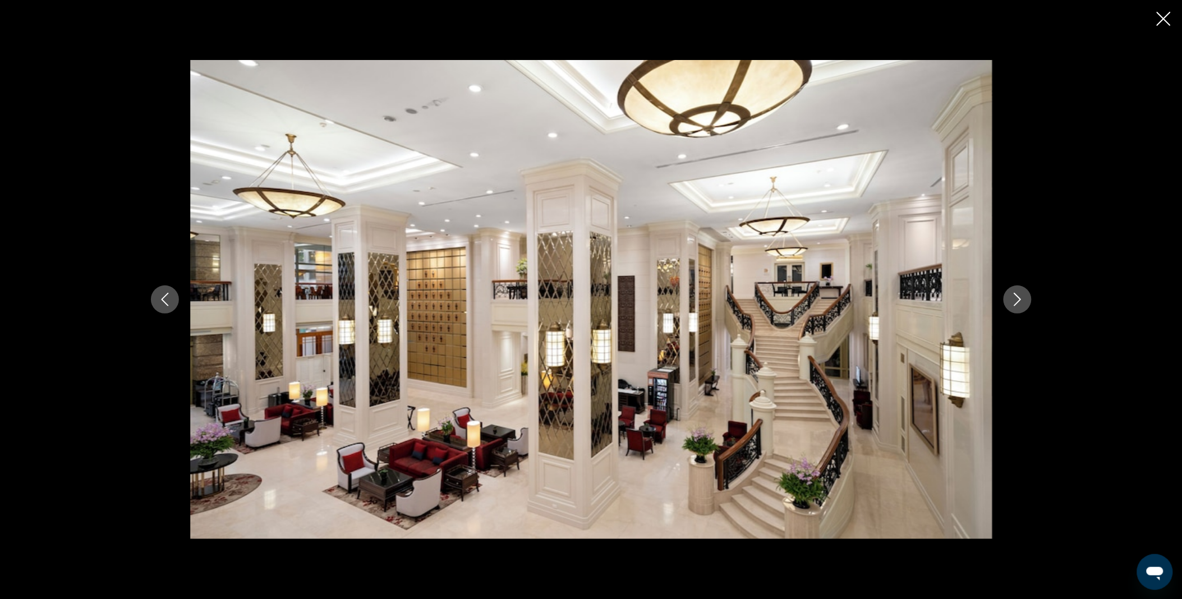
click at [1018, 300] on icon "Next image" at bounding box center [1017, 299] width 13 height 13
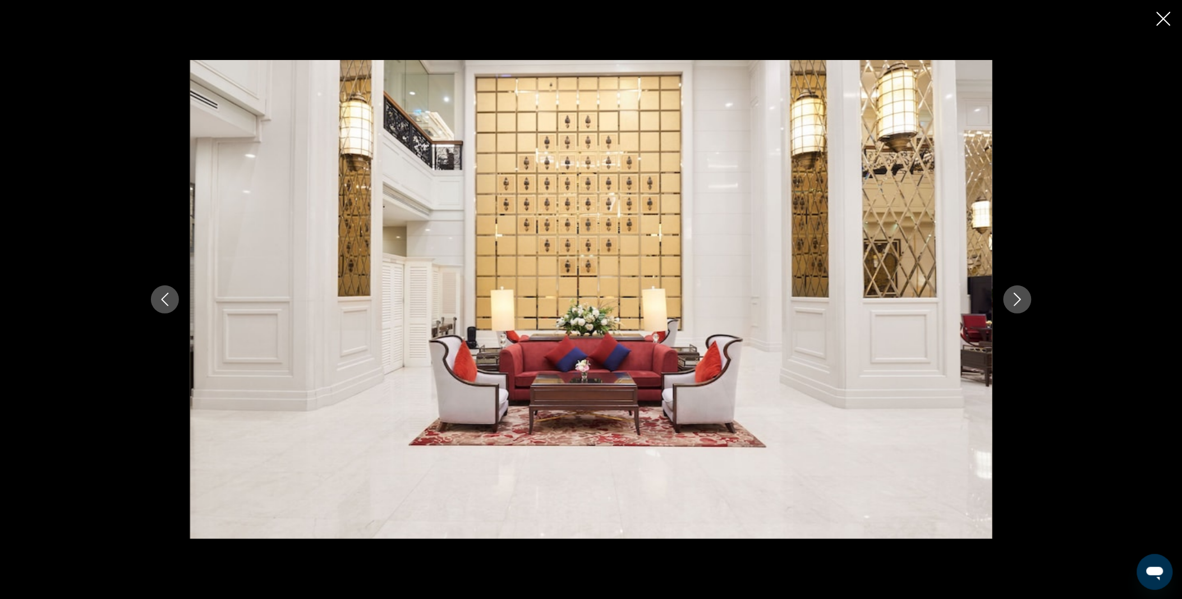
click at [1018, 300] on icon "Next image" at bounding box center [1017, 299] width 13 height 13
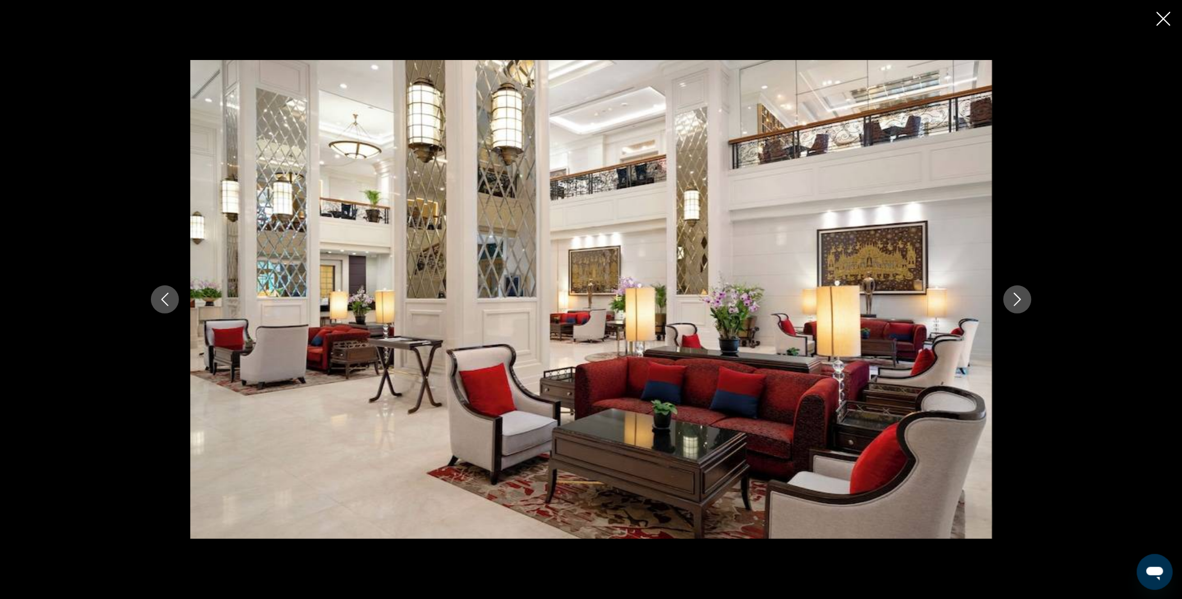
click at [1018, 300] on icon "Next image" at bounding box center [1017, 299] width 13 height 13
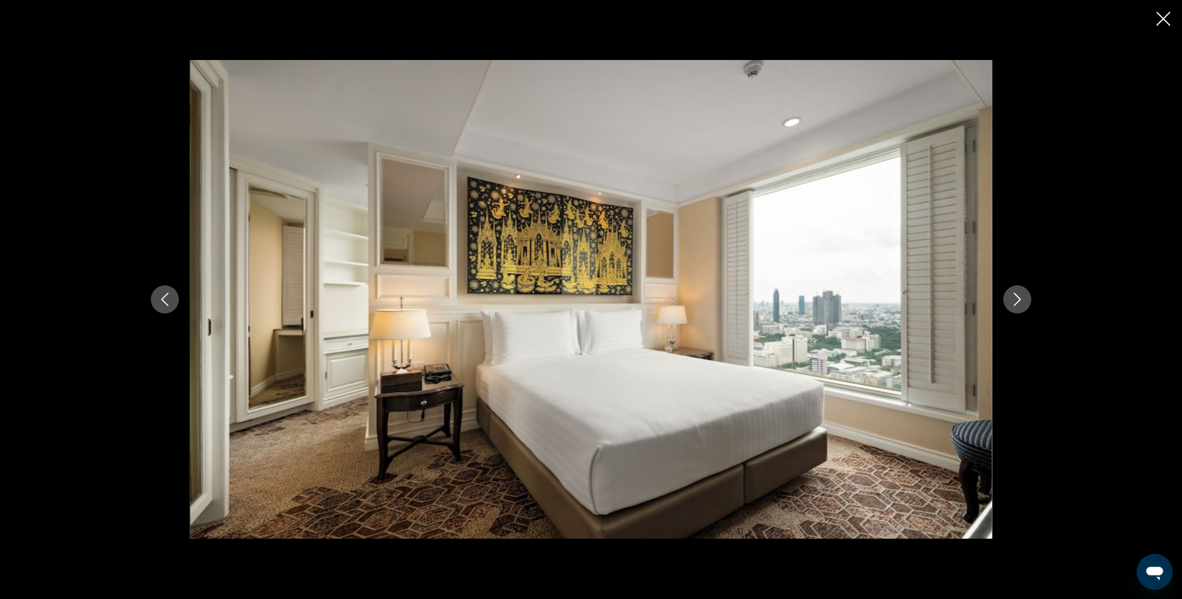
click at [1018, 300] on icon "Next image" at bounding box center [1017, 299] width 13 height 13
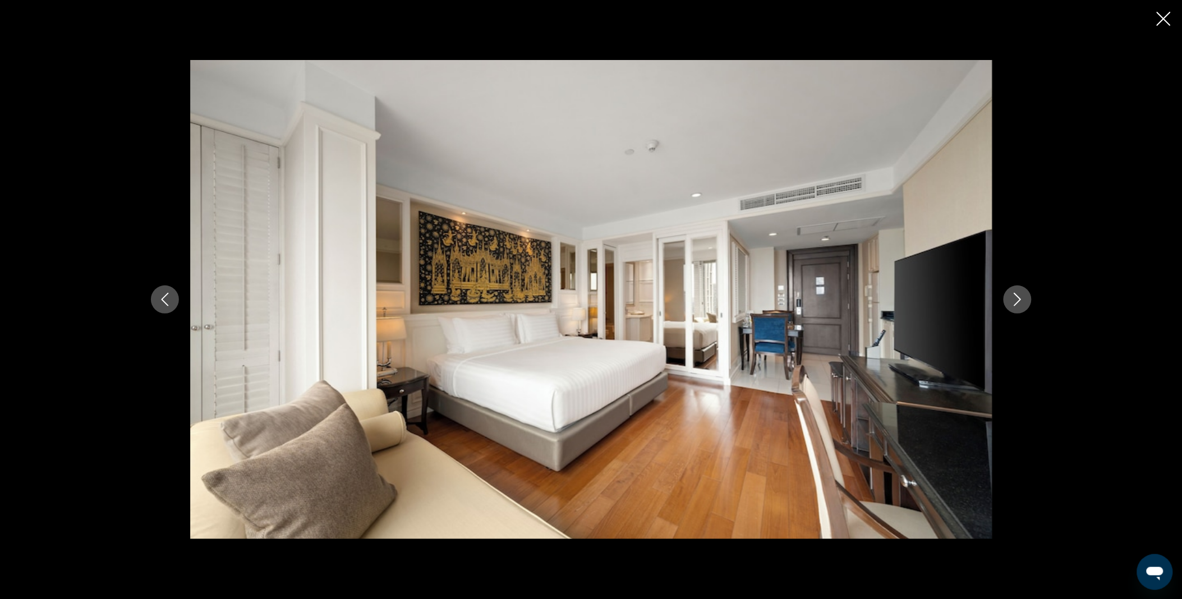
click at [1015, 307] on button "Next image" at bounding box center [1018, 300] width 28 height 28
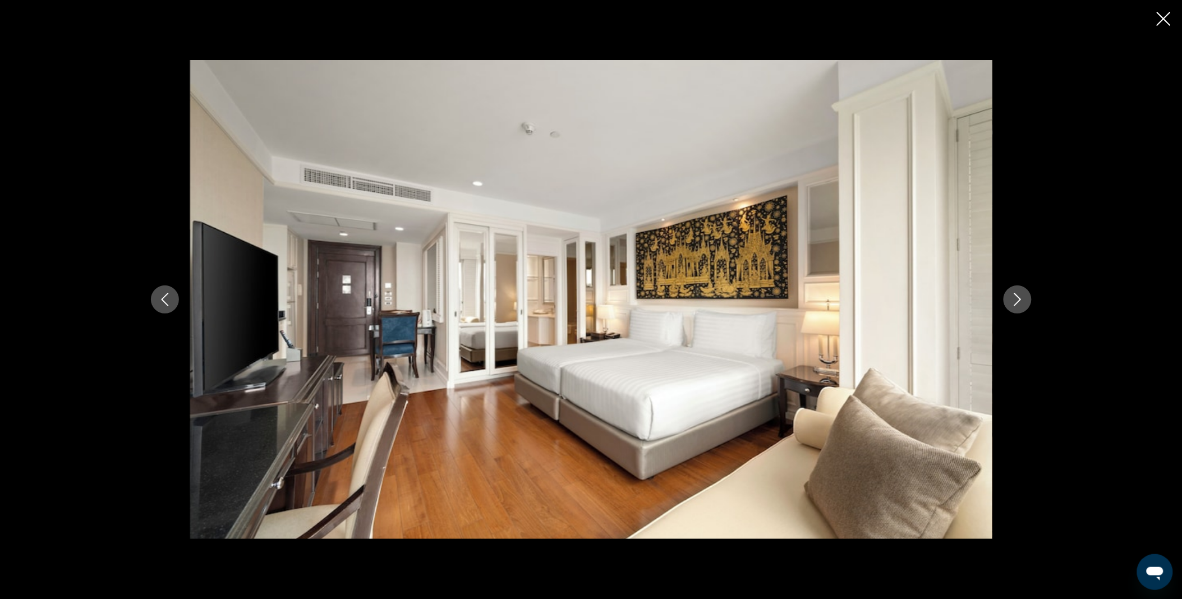
click at [1015, 307] on button "Next image" at bounding box center [1018, 300] width 28 height 28
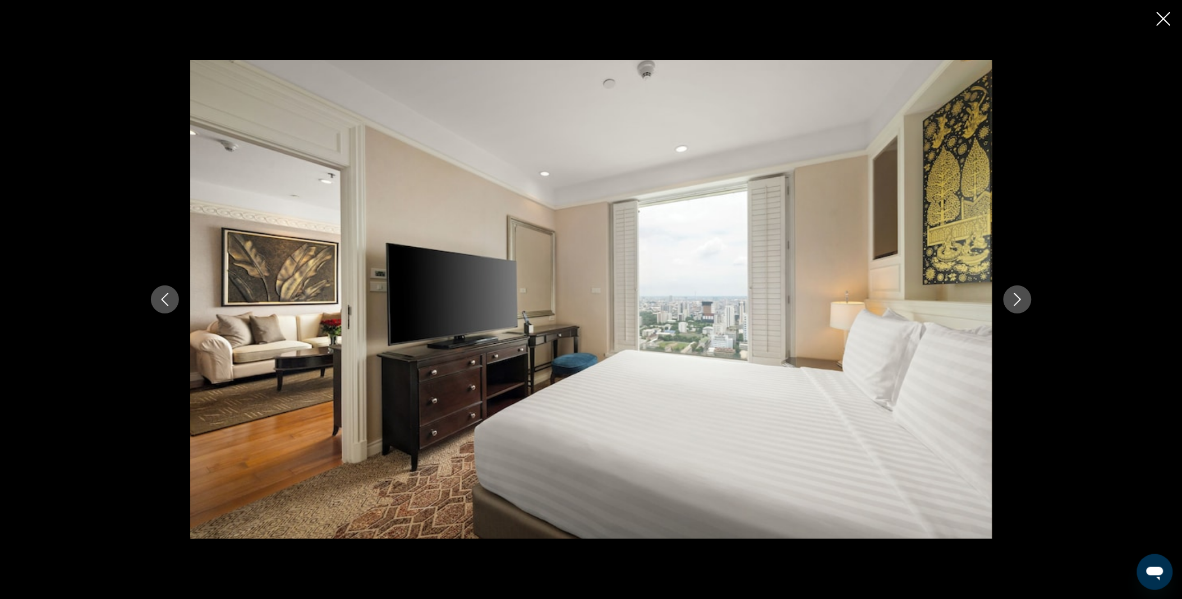
click at [1015, 307] on button "Next image" at bounding box center [1018, 300] width 28 height 28
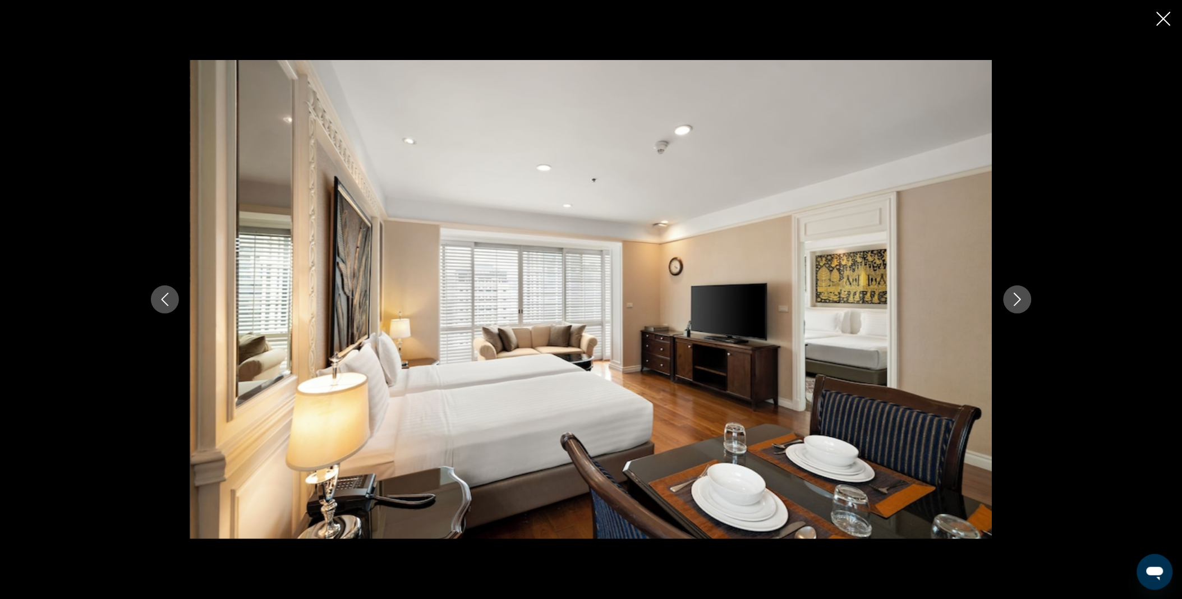
click at [1015, 307] on button "Next image" at bounding box center [1018, 300] width 28 height 28
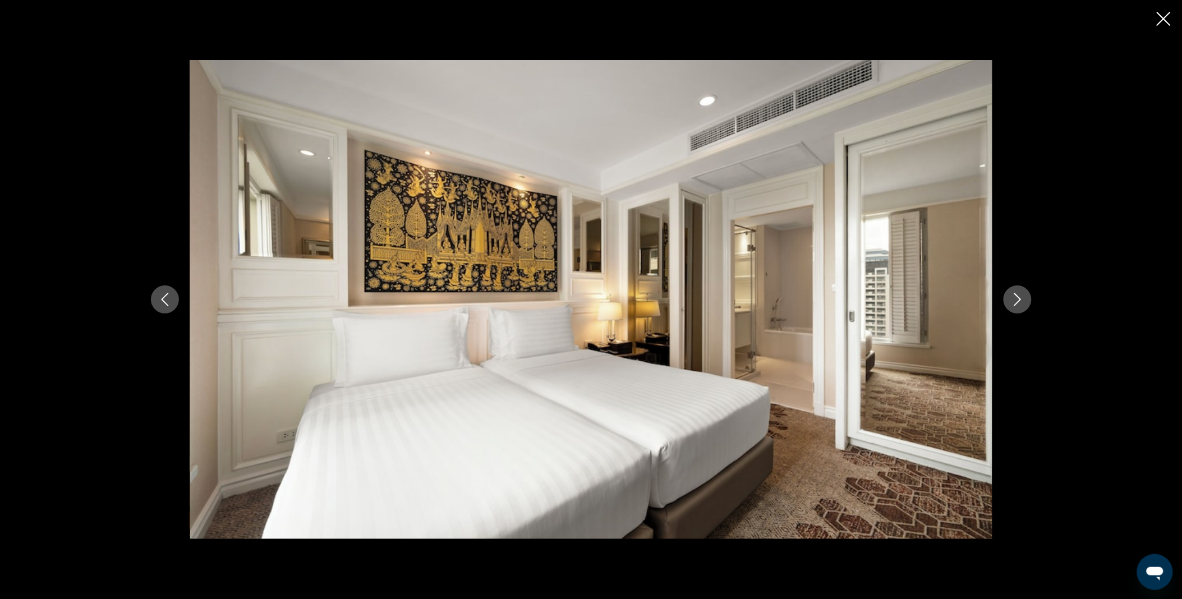
click at [1015, 307] on button "Next image" at bounding box center [1018, 300] width 28 height 28
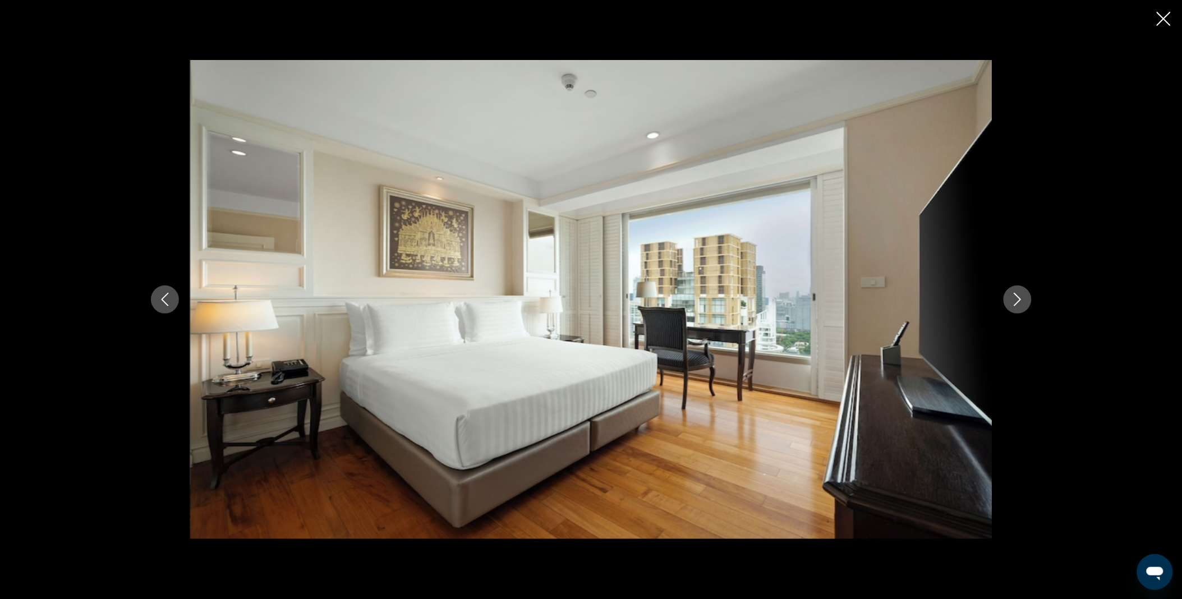
click at [1015, 307] on button "Next image" at bounding box center [1018, 300] width 28 height 28
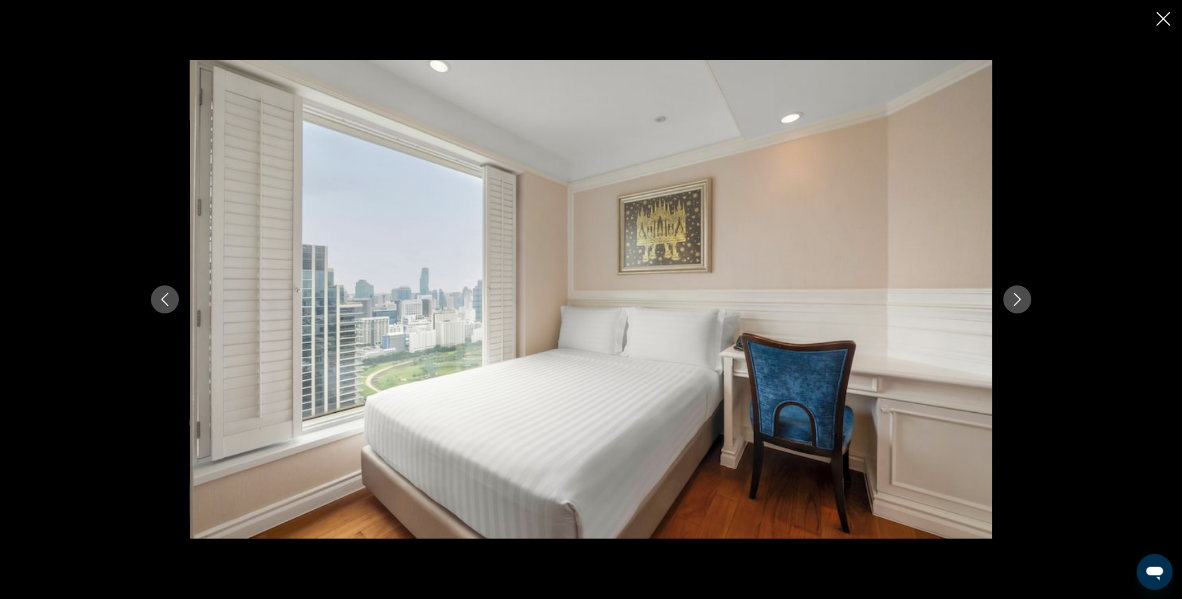
click at [1015, 307] on button "Next image" at bounding box center [1018, 300] width 28 height 28
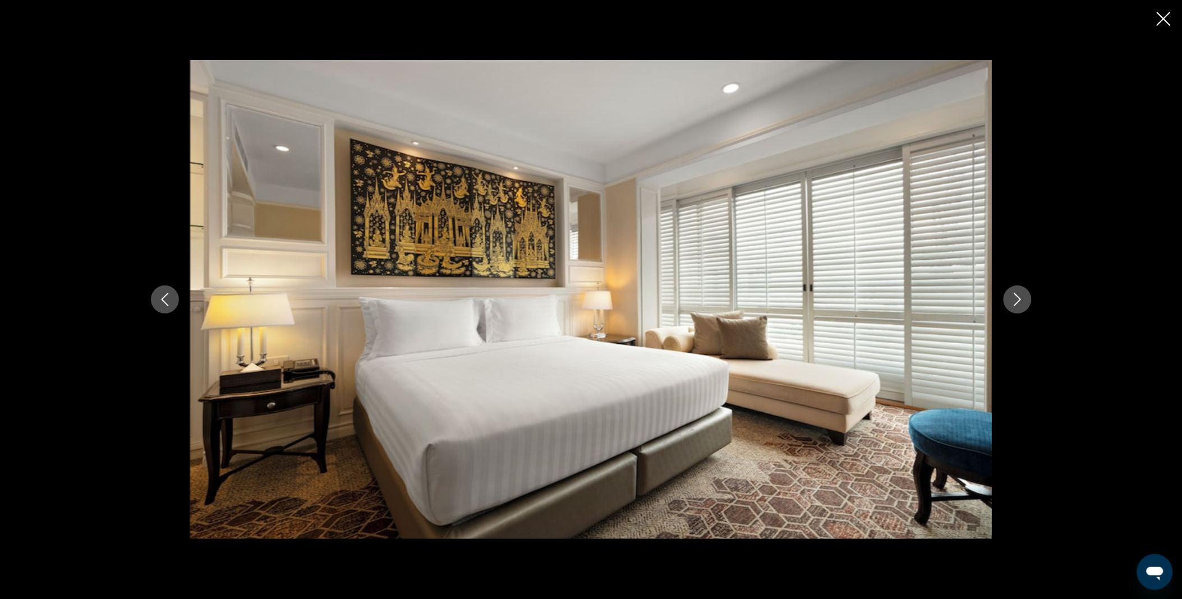
click at [1015, 307] on button "Next image" at bounding box center [1018, 300] width 28 height 28
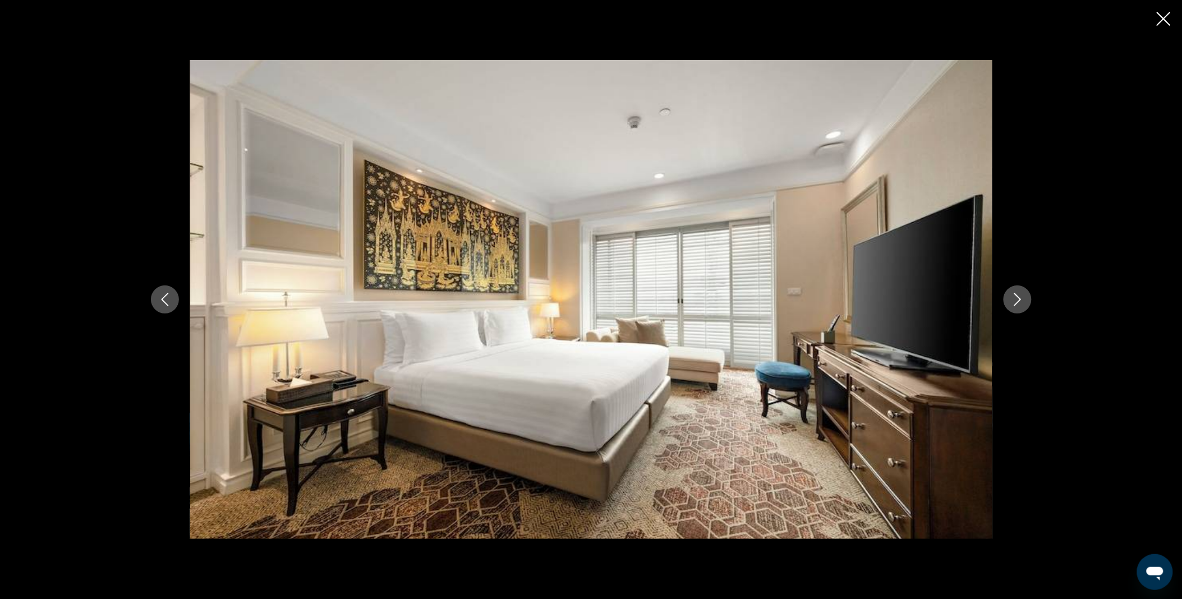
click at [1015, 307] on button "Next image" at bounding box center [1018, 300] width 28 height 28
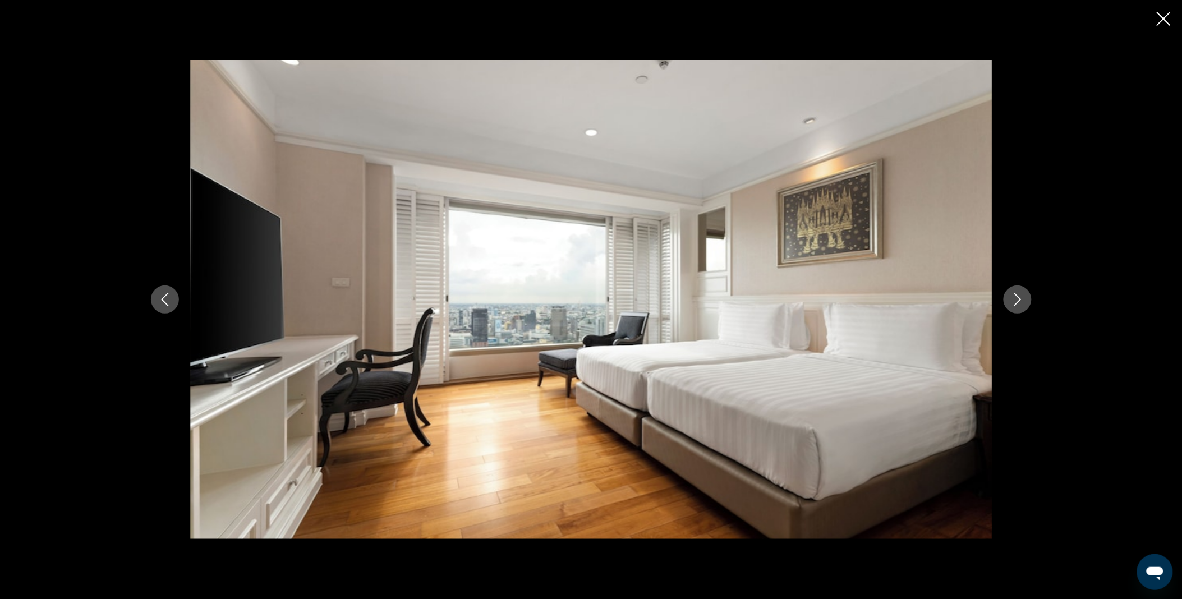
click at [1015, 307] on button "Next image" at bounding box center [1018, 300] width 28 height 28
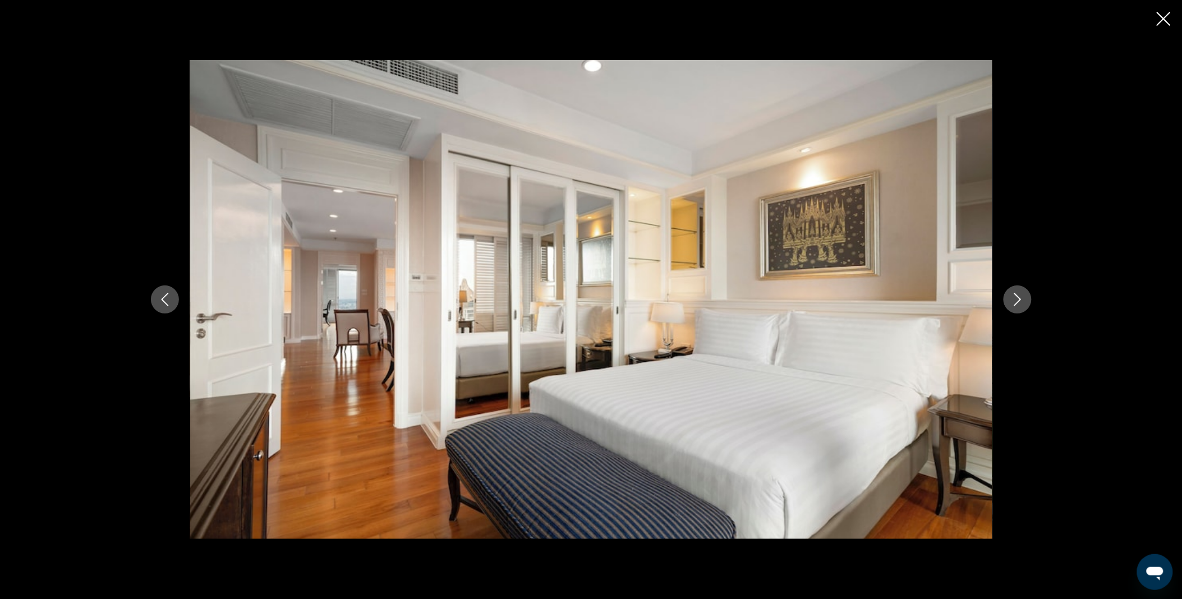
click at [1015, 307] on button "Next image" at bounding box center [1018, 300] width 28 height 28
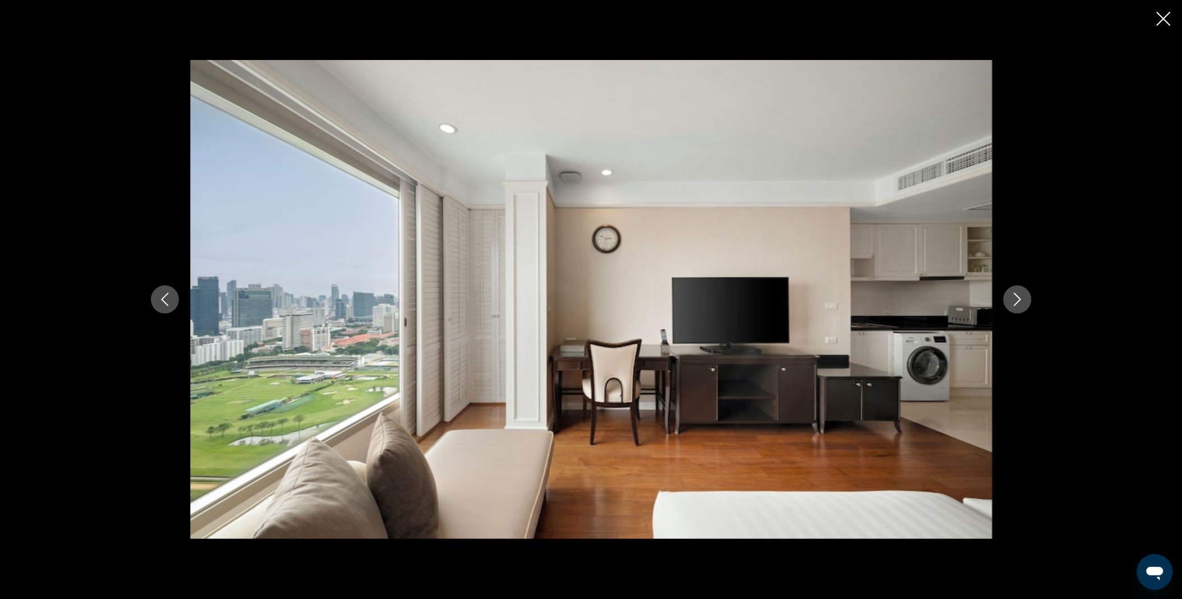
click at [1015, 307] on button "Next image" at bounding box center [1018, 300] width 28 height 28
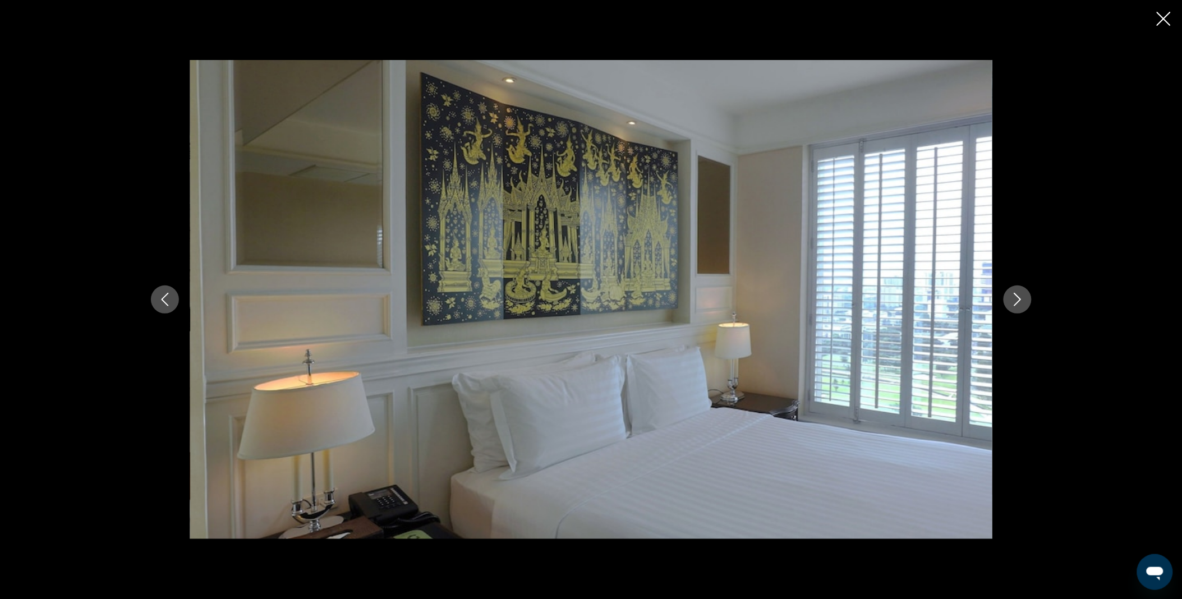
click at [1015, 307] on button "Next image" at bounding box center [1018, 300] width 28 height 28
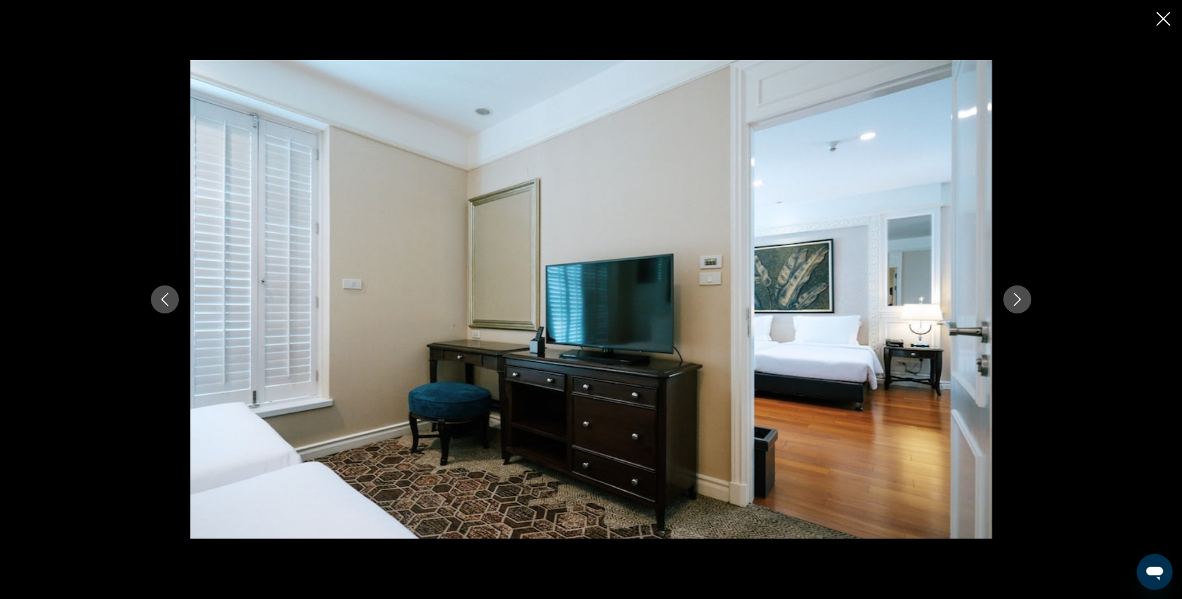
click at [1015, 307] on button "Next image" at bounding box center [1018, 300] width 28 height 28
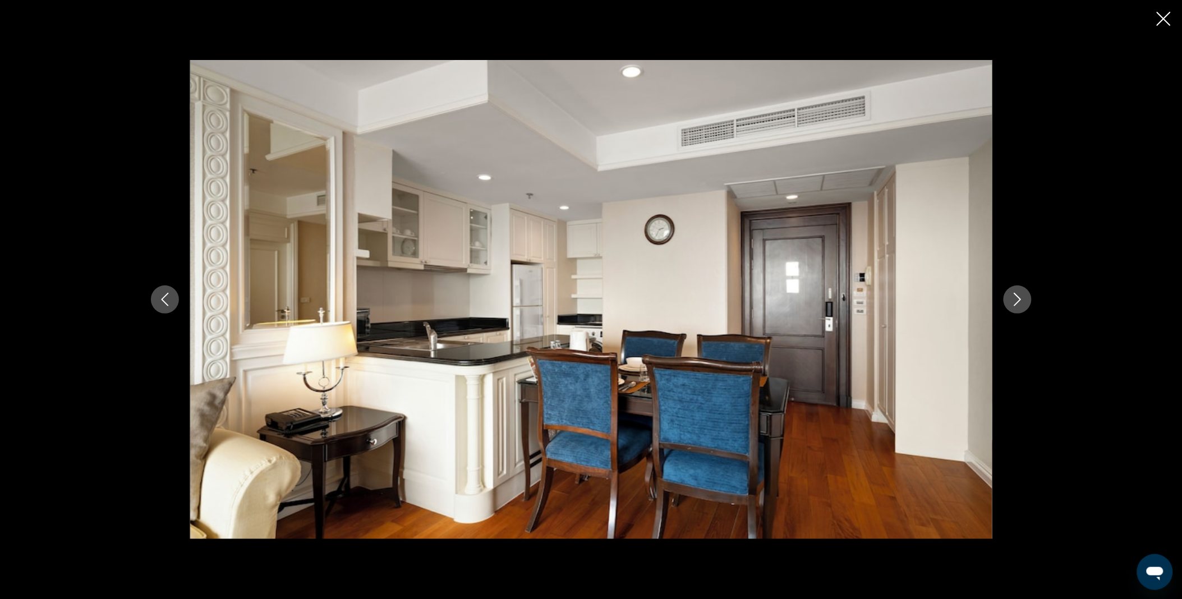
click at [1015, 307] on button "Next image" at bounding box center [1018, 300] width 28 height 28
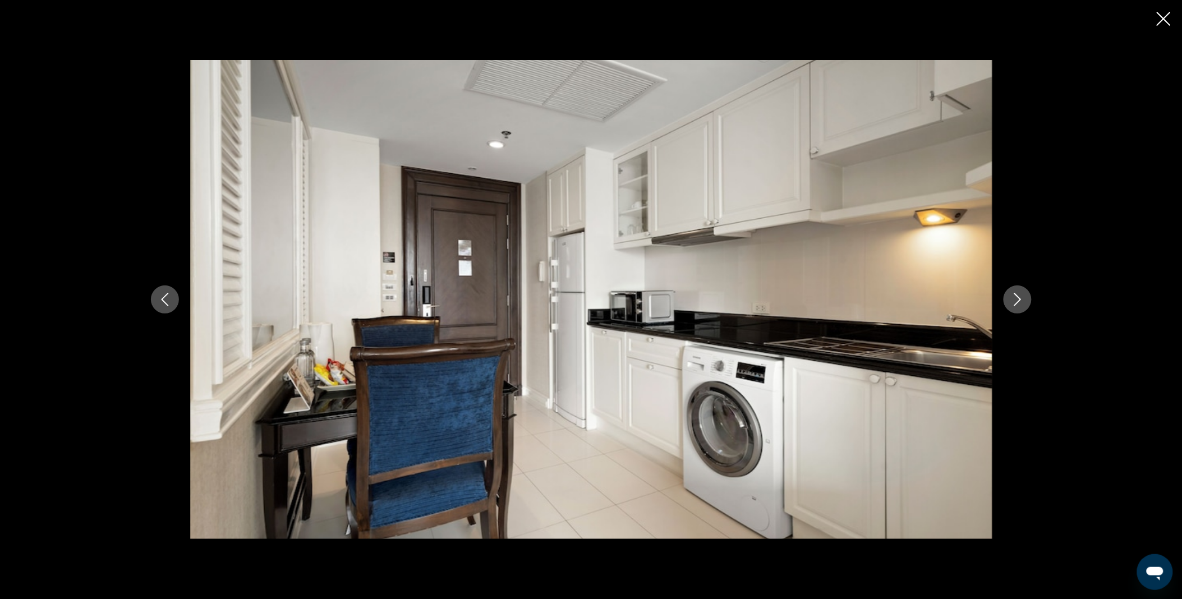
click at [1162, 16] on icon "Close slideshow" at bounding box center [1164, 19] width 14 height 14
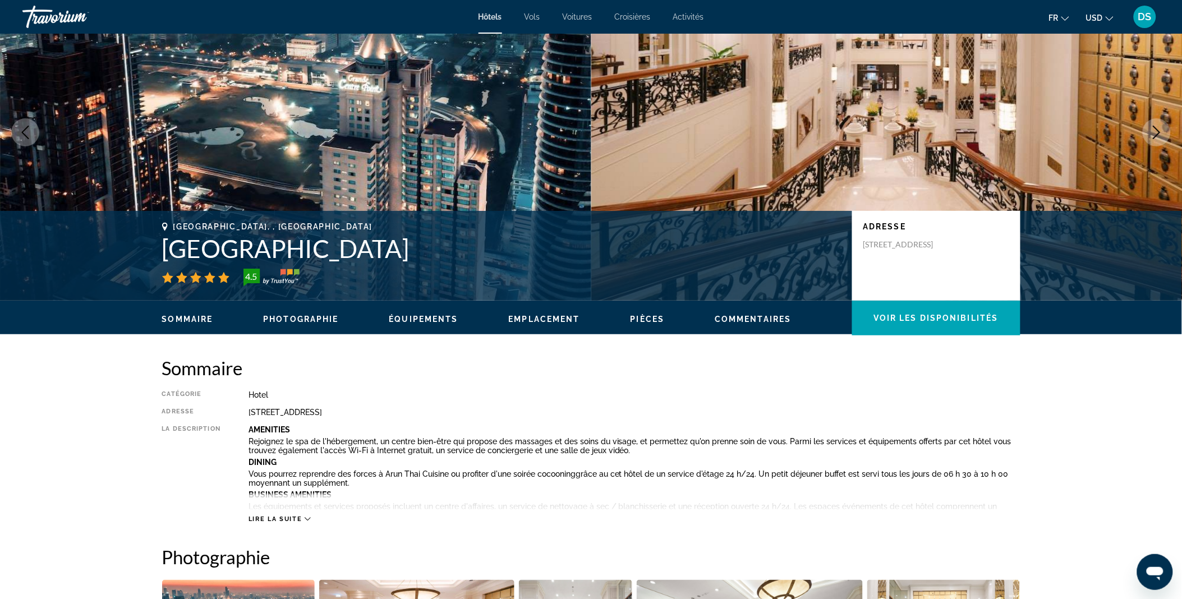
scroll to position [0, 0]
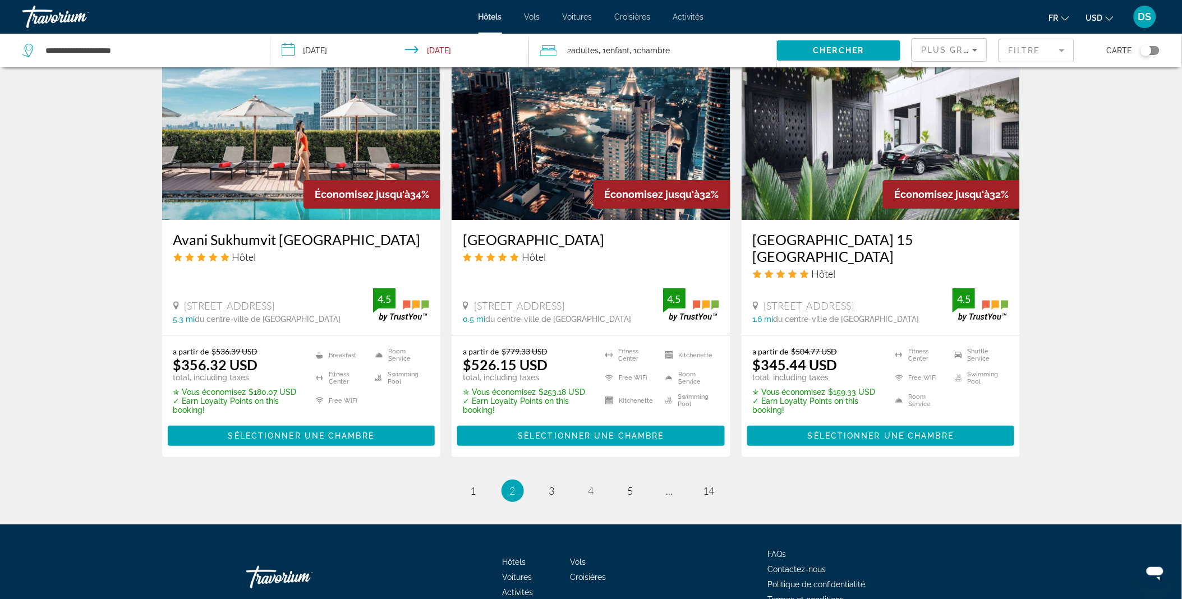
scroll to position [1356, 0]
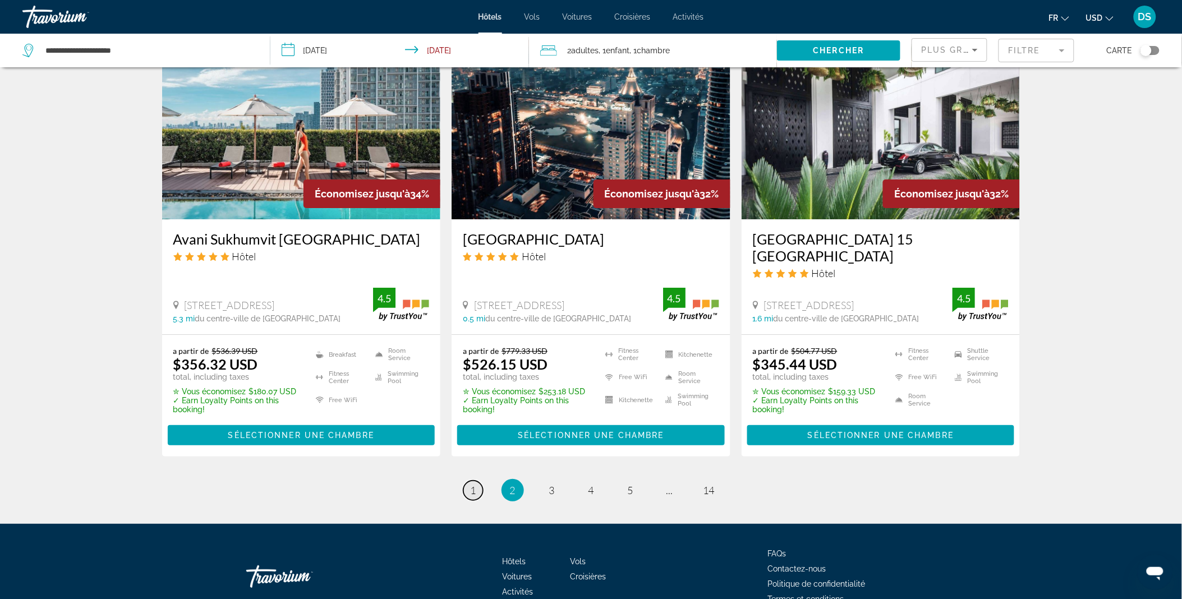
click at [474, 484] on span "1" at bounding box center [474, 490] width 6 height 12
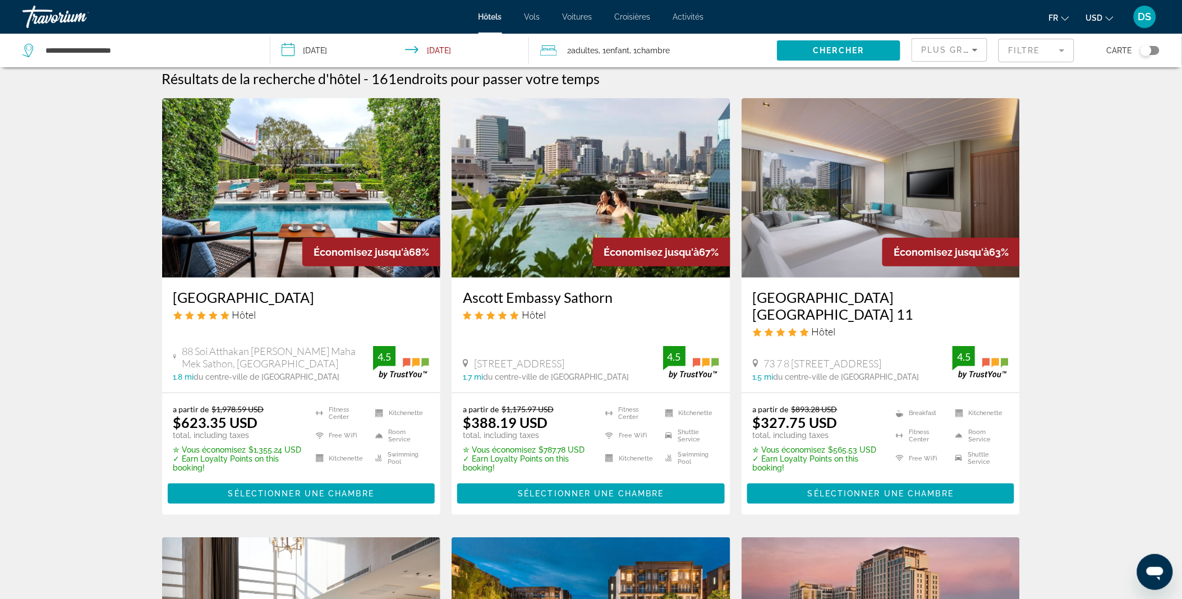
scroll to position [8, 0]
click at [867, 141] on img "Main content" at bounding box center [881, 189] width 279 height 180
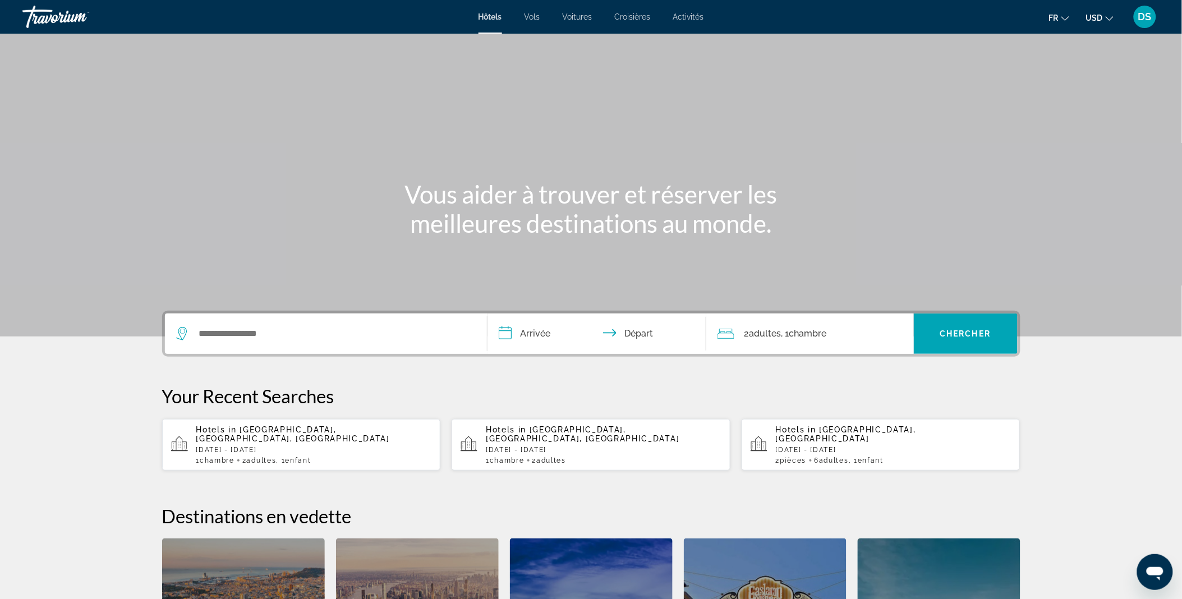
click at [304, 324] on div "Search widget" at bounding box center [326, 334] width 300 height 40
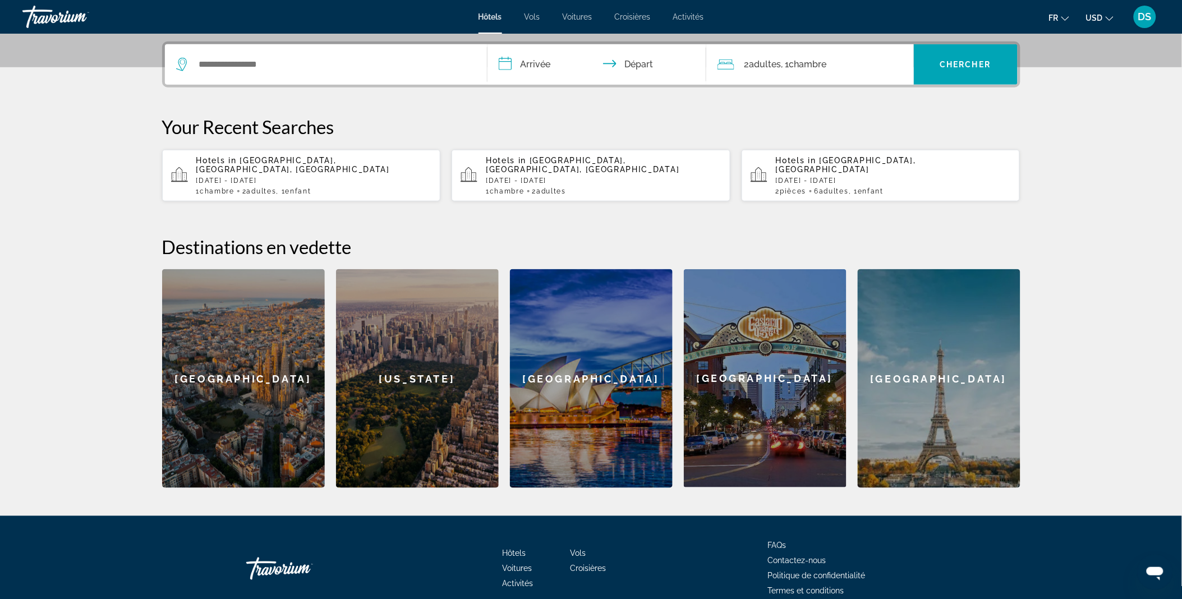
scroll to position [274, 0]
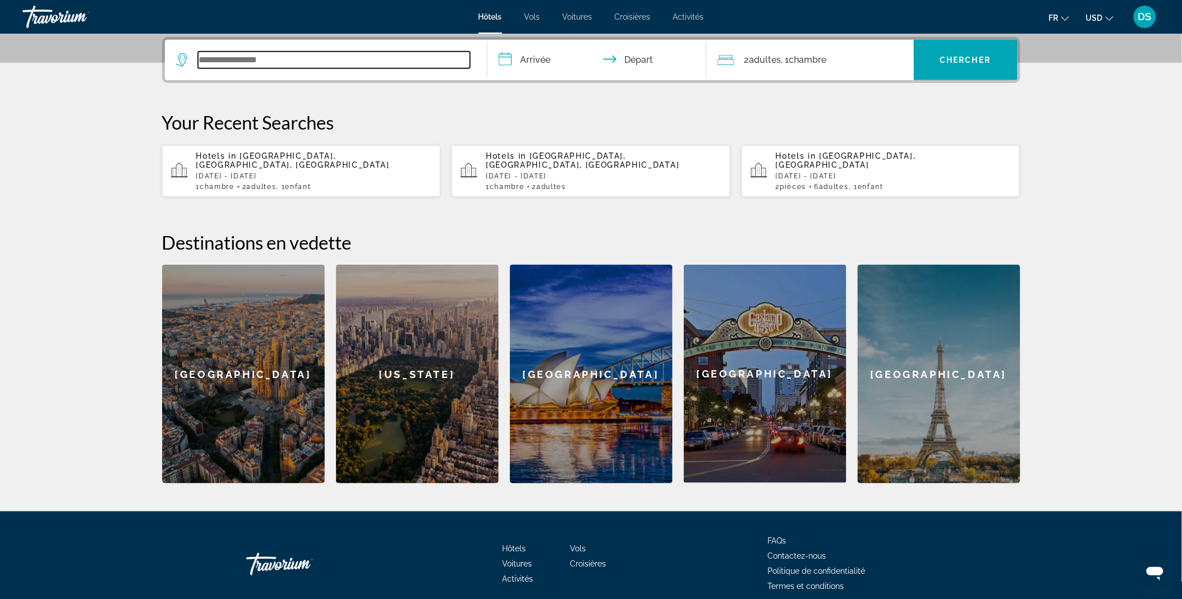
click at [286, 53] on input "Search widget" at bounding box center [334, 60] width 272 height 17
paste input "**********"
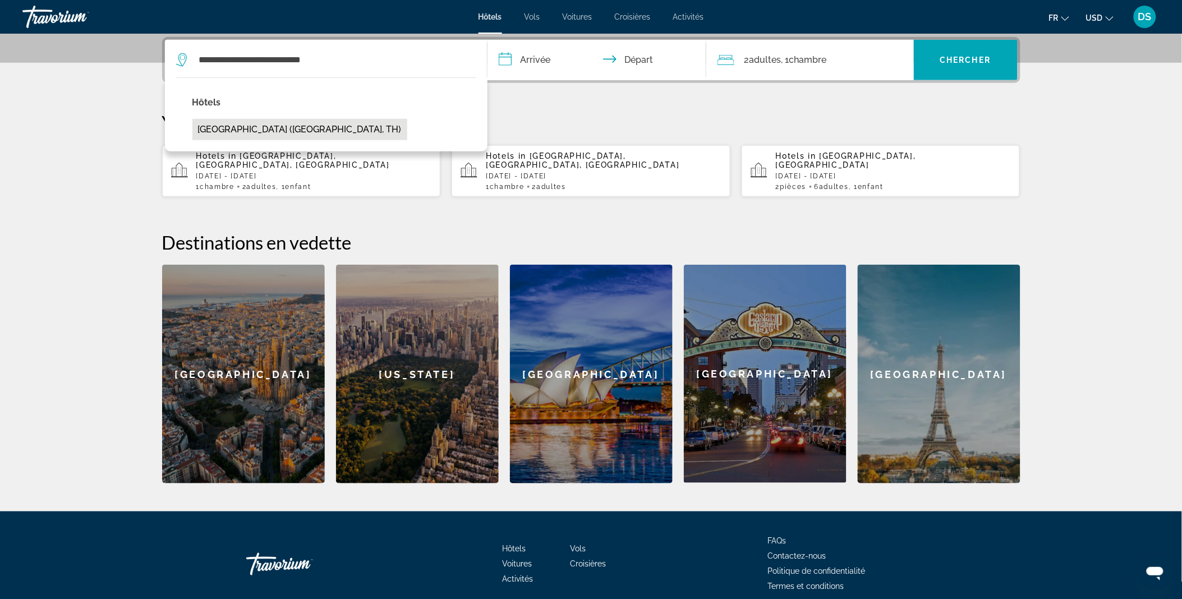
click at [311, 131] on button "[GEOGRAPHIC_DATA] ([GEOGRAPHIC_DATA], TH)" at bounding box center [299, 129] width 215 height 21
type input "**********"
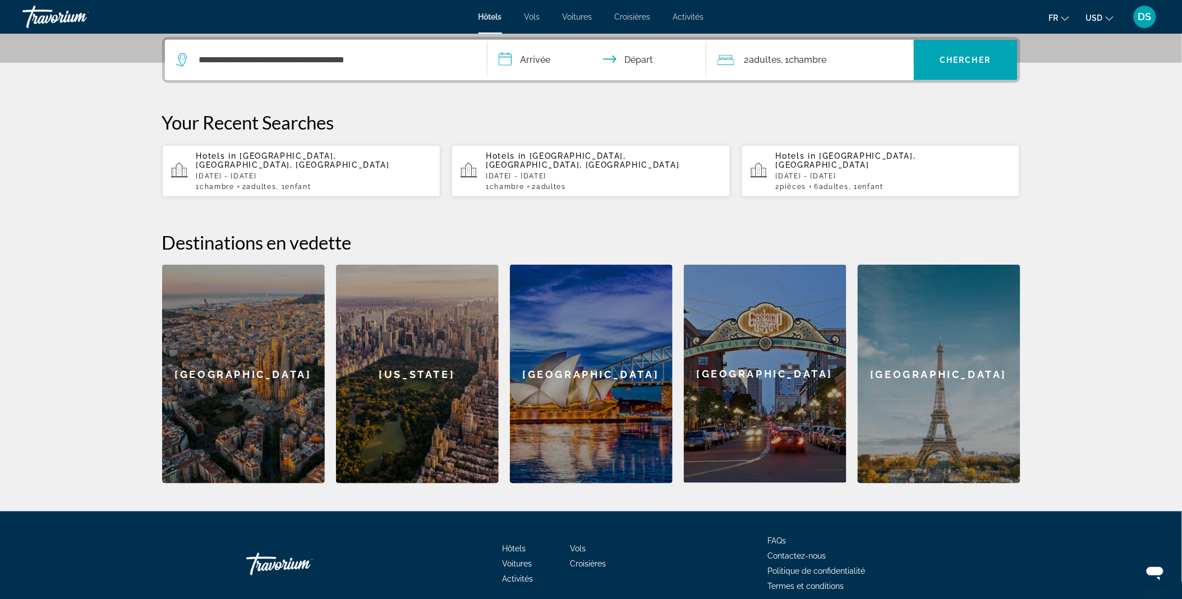
click at [531, 57] on input "**********" at bounding box center [598, 62] width 223 height 44
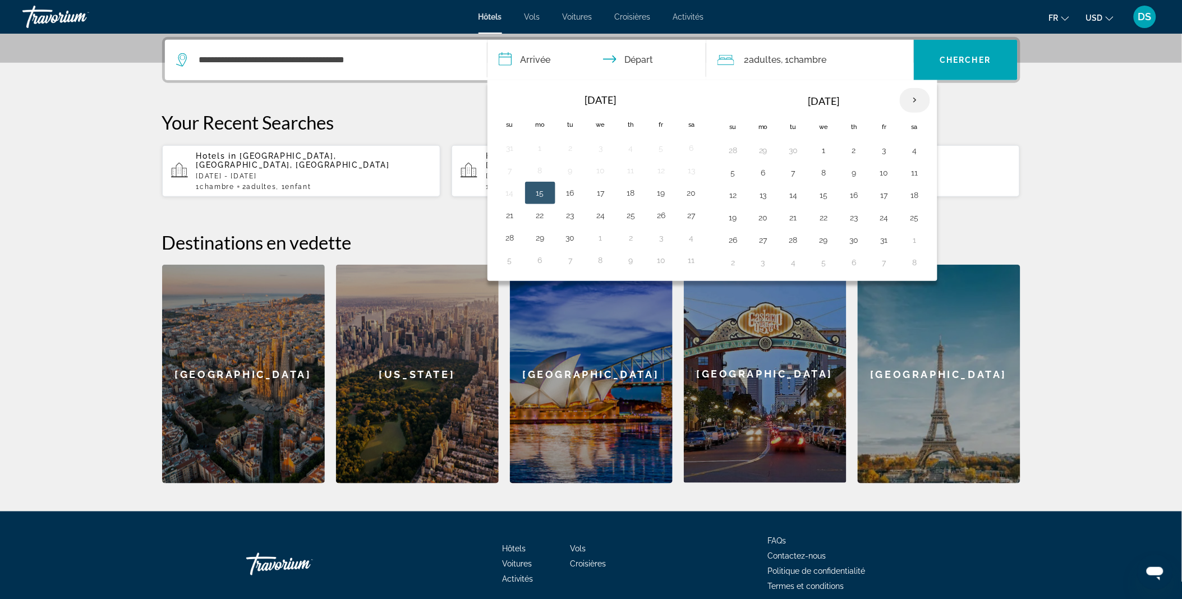
click at [917, 97] on th "Next month" at bounding box center [915, 100] width 30 height 25
click at [825, 216] on button "24" at bounding box center [824, 218] width 18 height 16
click at [795, 238] on button "30" at bounding box center [794, 240] width 18 height 16
type input "**********"
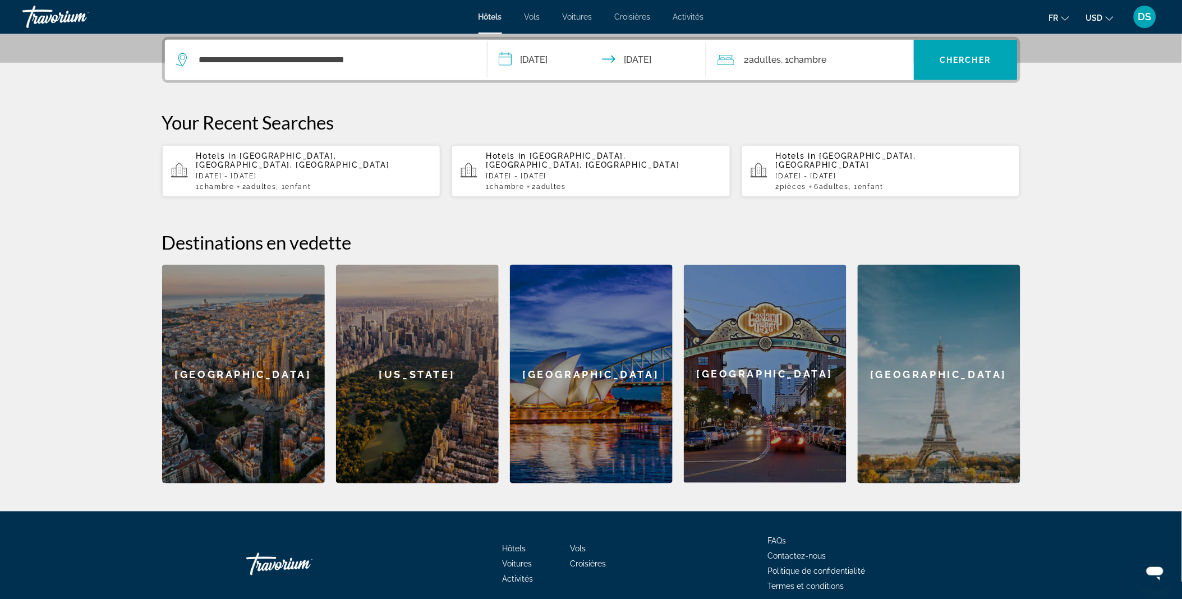
click at [807, 60] on span "Chambre" at bounding box center [808, 59] width 38 height 11
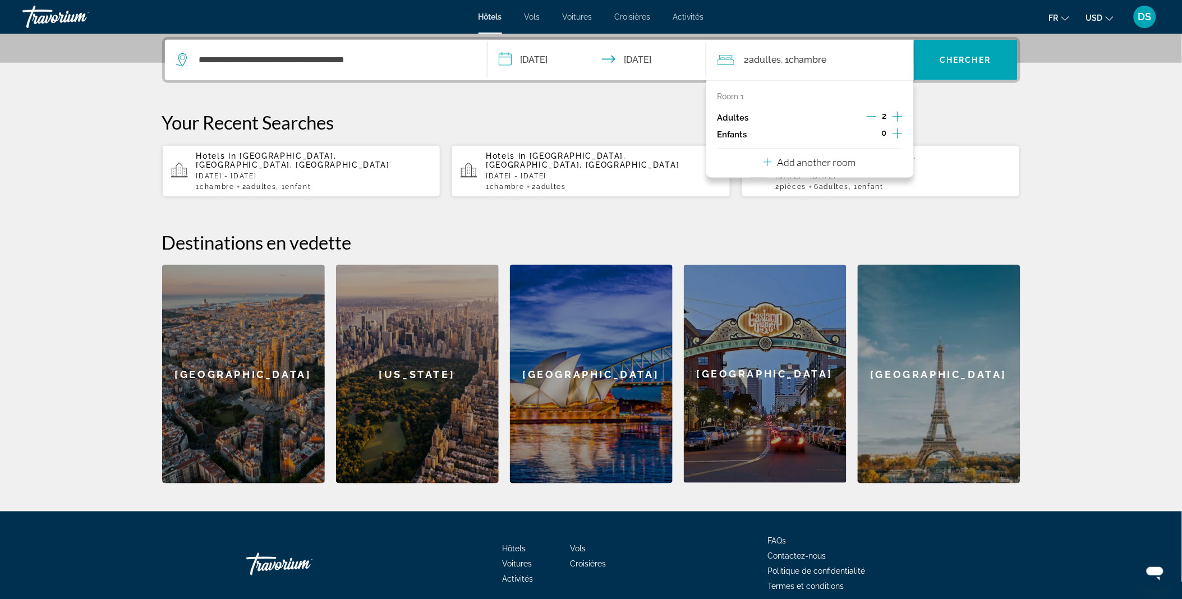
click at [896, 128] on icon "Increment children" at bounding box center [897, 133] width 10 height 13
click at [752, 165] on span "Travelers: 2 adults, 1 child" at bounding box center [758, 164] width 65 height 13
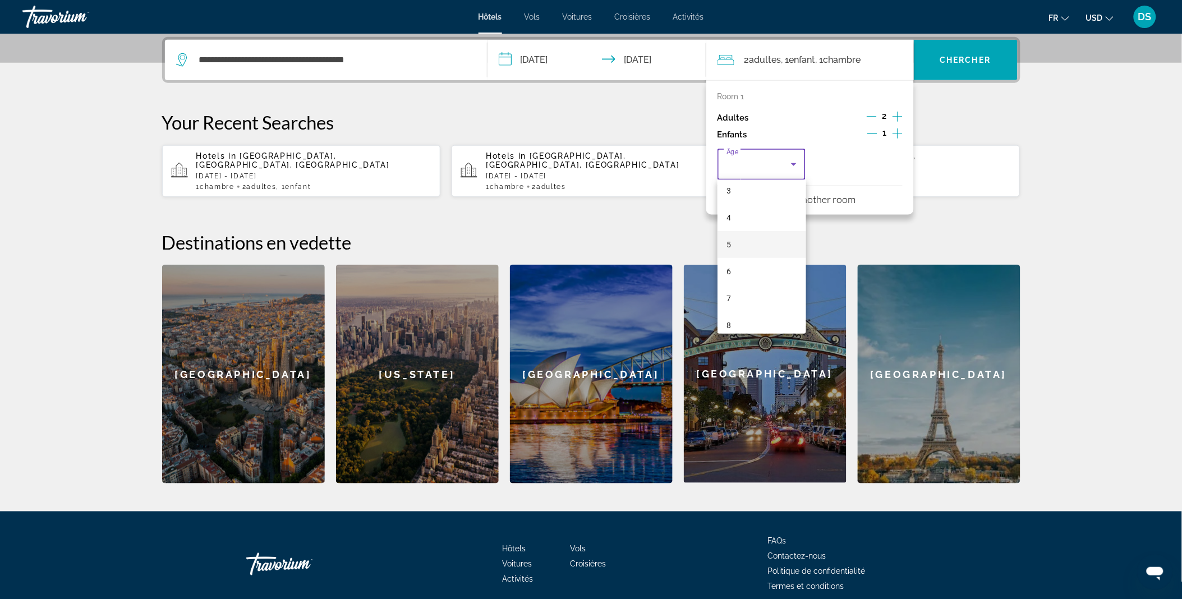
scroll to position [118, 0]
click at [749, 320] on mat-option "9" at bounding box center [761, 322] width 89 height 27
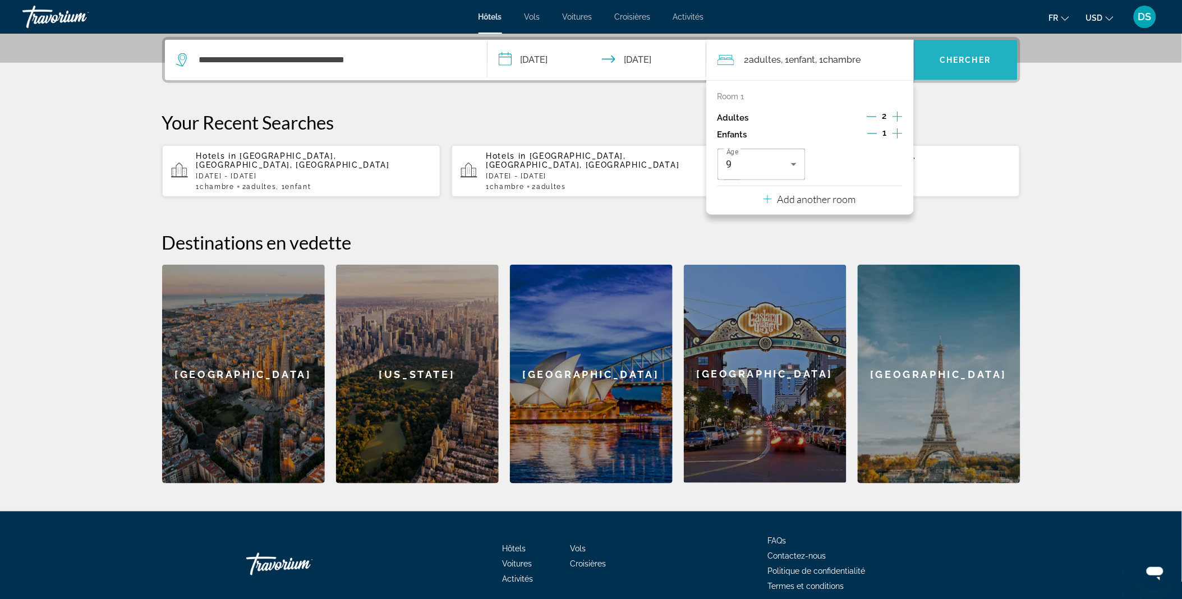
click at [964, 49] on span "Search widget" at bounding box center [966, 60] width 104 height 27
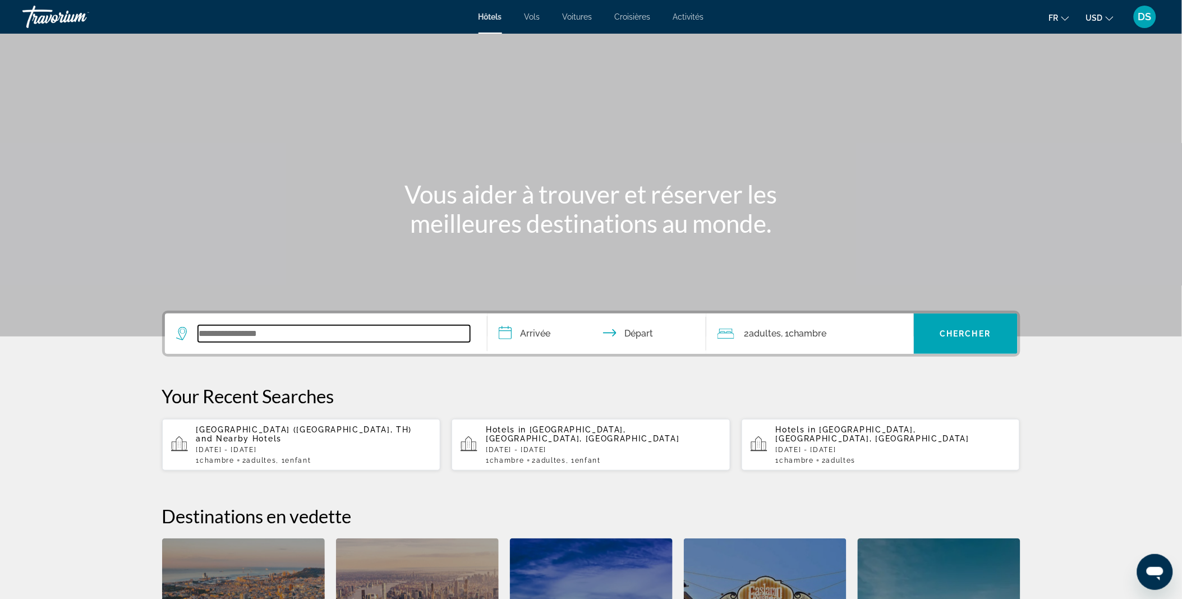
click at [250, 332] on input "Search widget" at bounding box center [334, 333] width 272 height 17
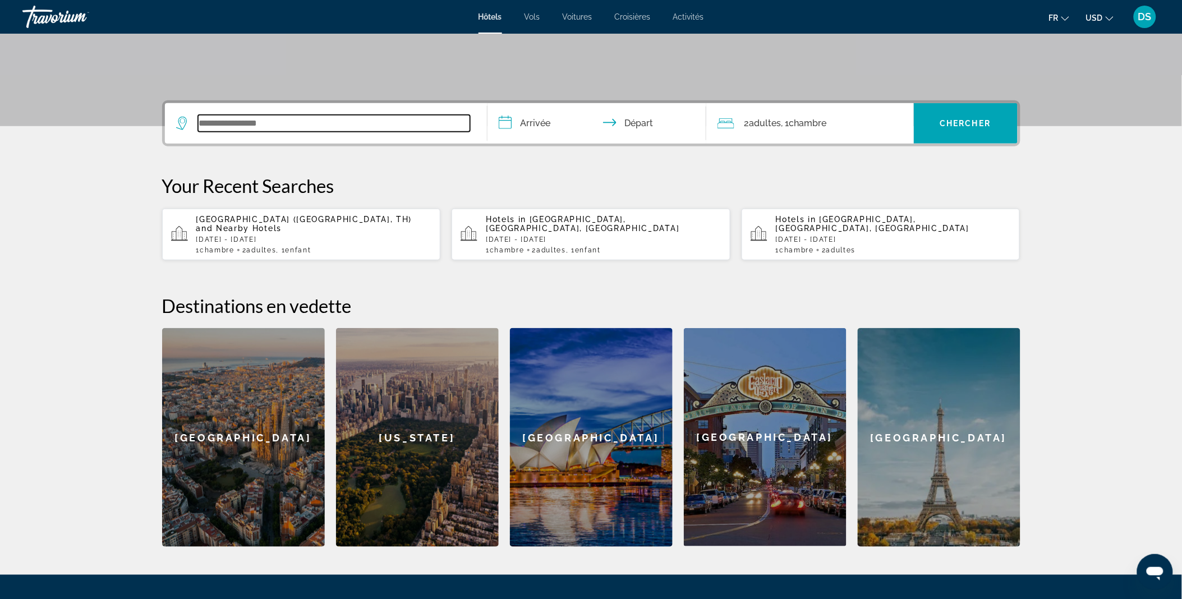
scroll to position [274, 0]
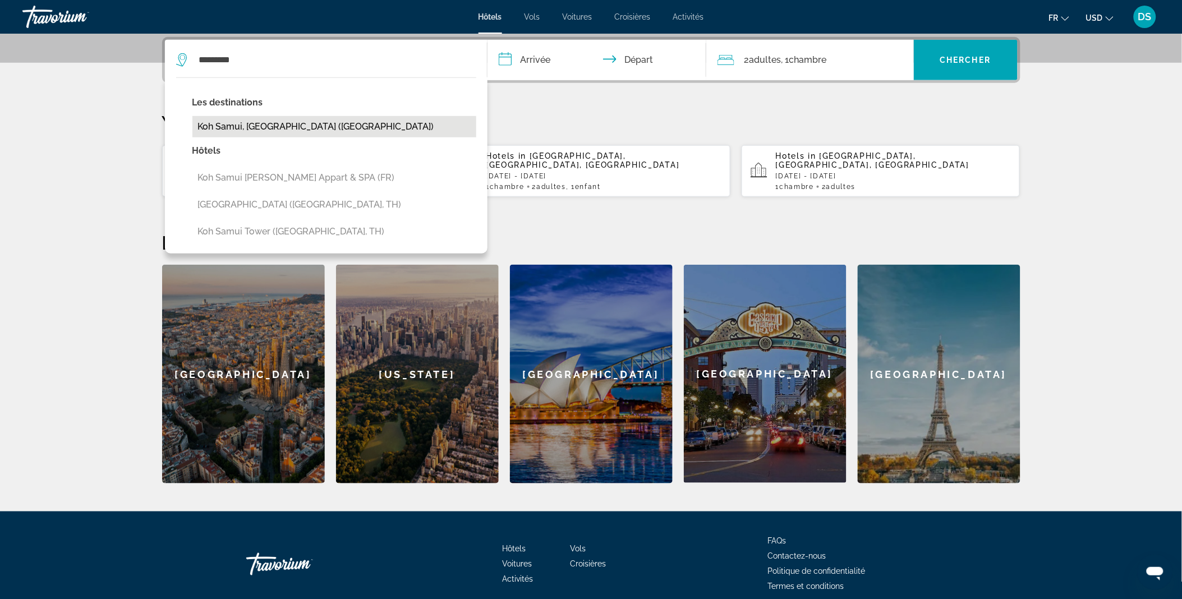
click at [266, 126] on button "Koh Samui, [GEOGRAPHIC_DATA] ([GEOGRAPHIC_DATA])" at bounding box center [334, 126] width 284 height 21
type input "**********"
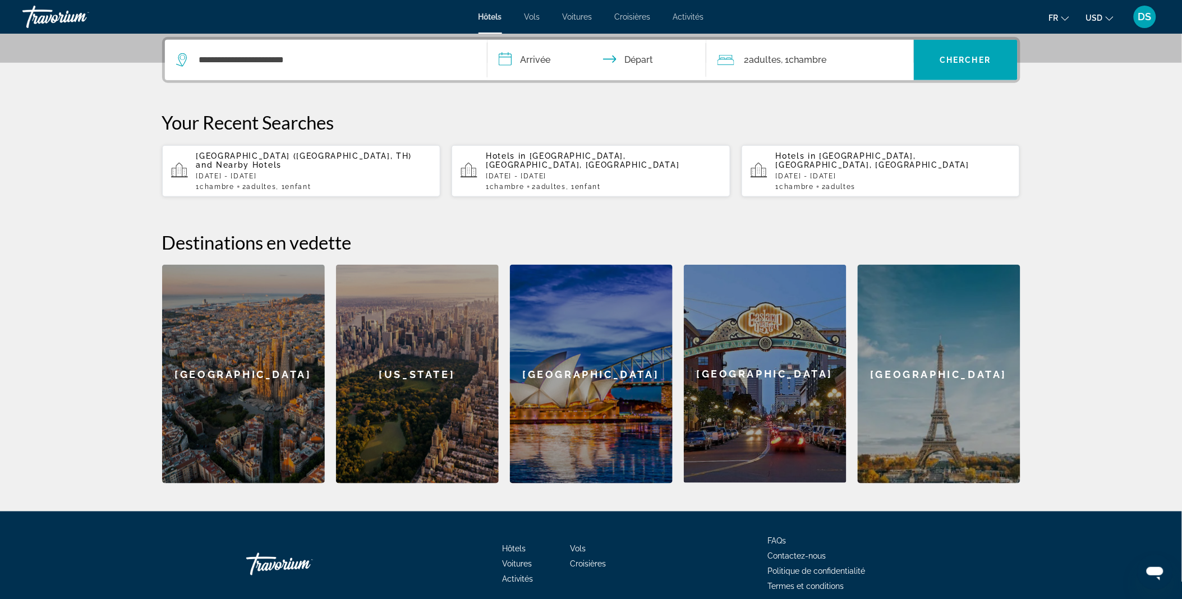
click at [551, 48] on input "**********" at bounding box center [598, 62] width 223 height 44
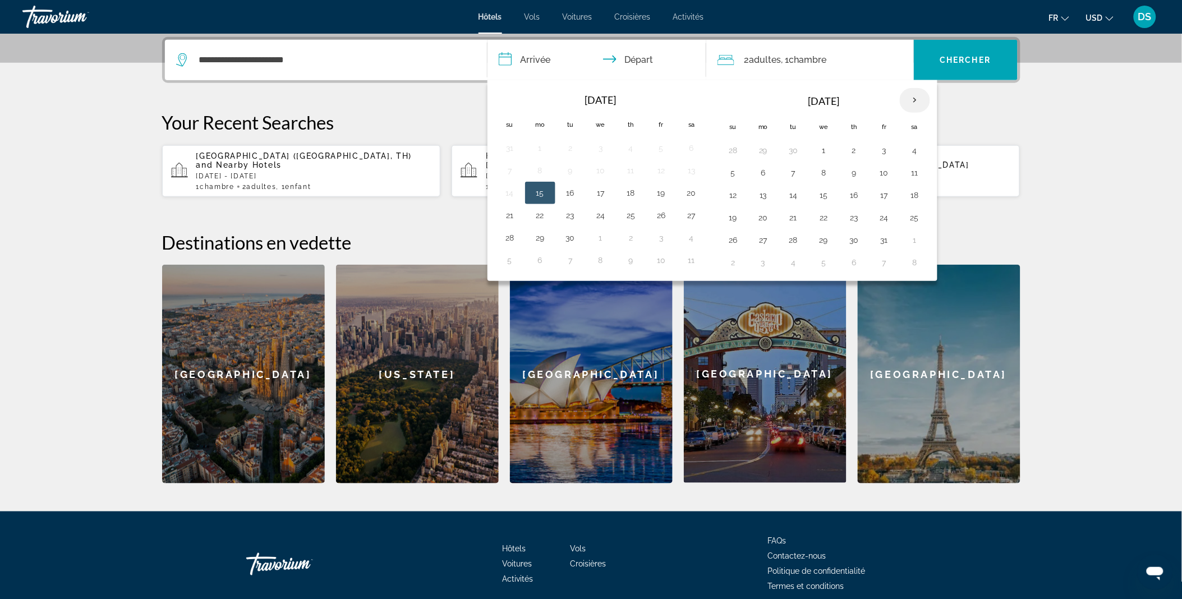
click at [928, 102] on th "Next month" at bounding box center [915, 100] width 30 height 25
drag, startPoint x: 826, startPoint y: 217, endPoint x: 795, endPoint y: 236, distance: 36.7
click at [795, 236] on tbody "30 1 2 3 4 5 6 7 8 9 10 11 12 13 14 15 16 17 18 19 20 21 22 23 24 25 26 27 28 2…" at bounding box center [824, 206] width 212 height 135
click at [795, 236] on button "30" at bounding box center [794, 240] width 18 height 16
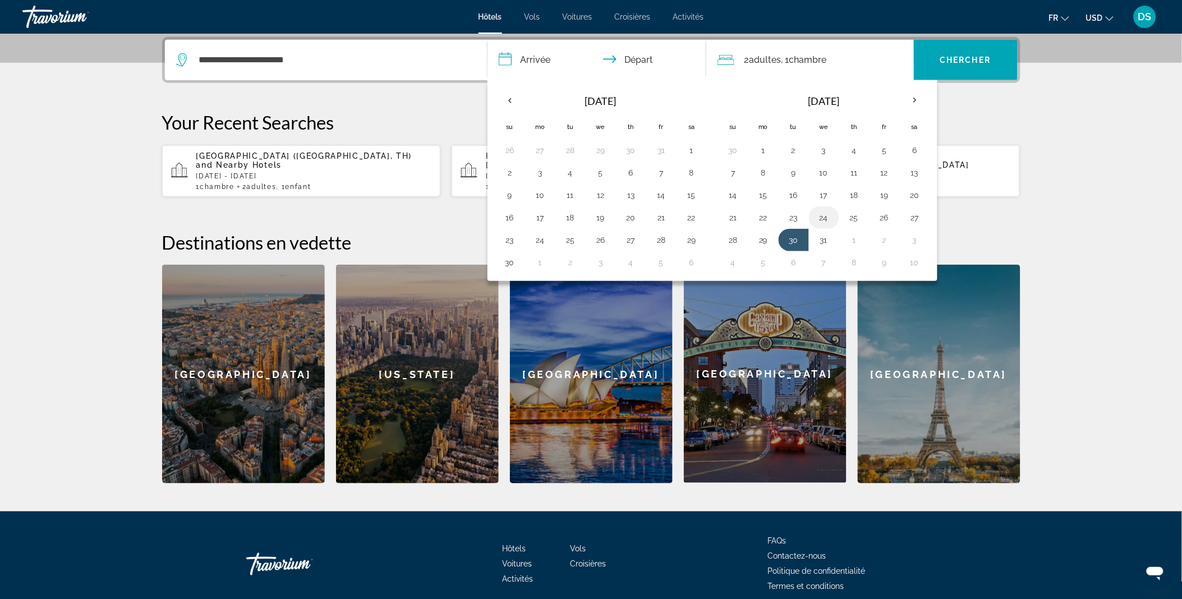
click at [825, 222] on button "24" at bounding box center [824, 218] width 18 height 16
type input "**********"
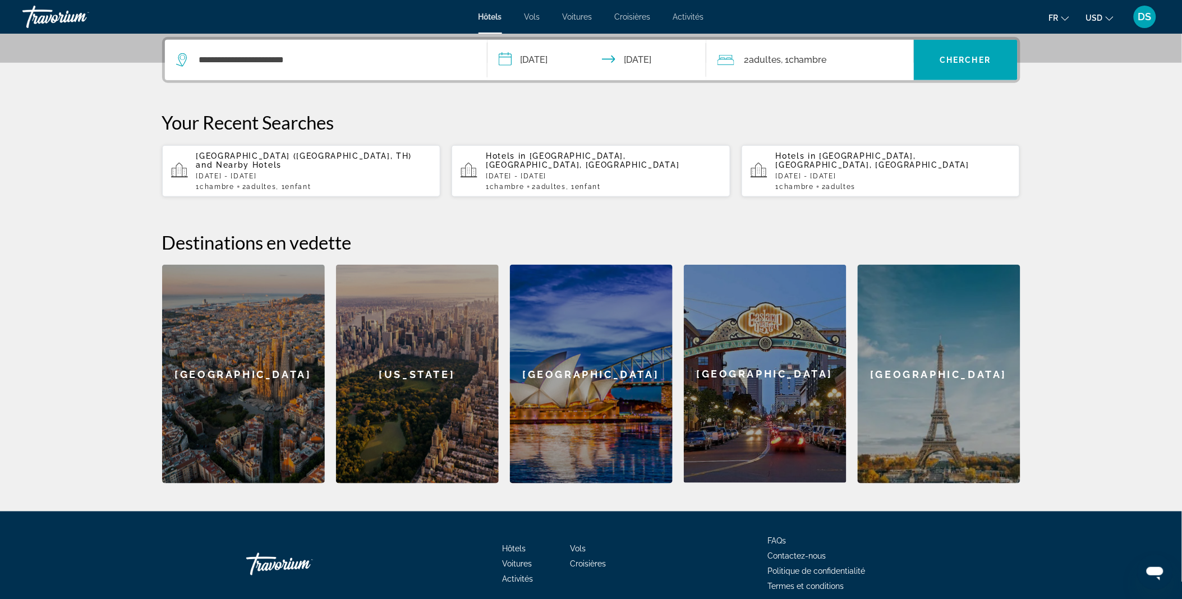
click at [788, 57] on span ", 1 Chambre pièces" at bounding box center [803, 60] width 45 height 16
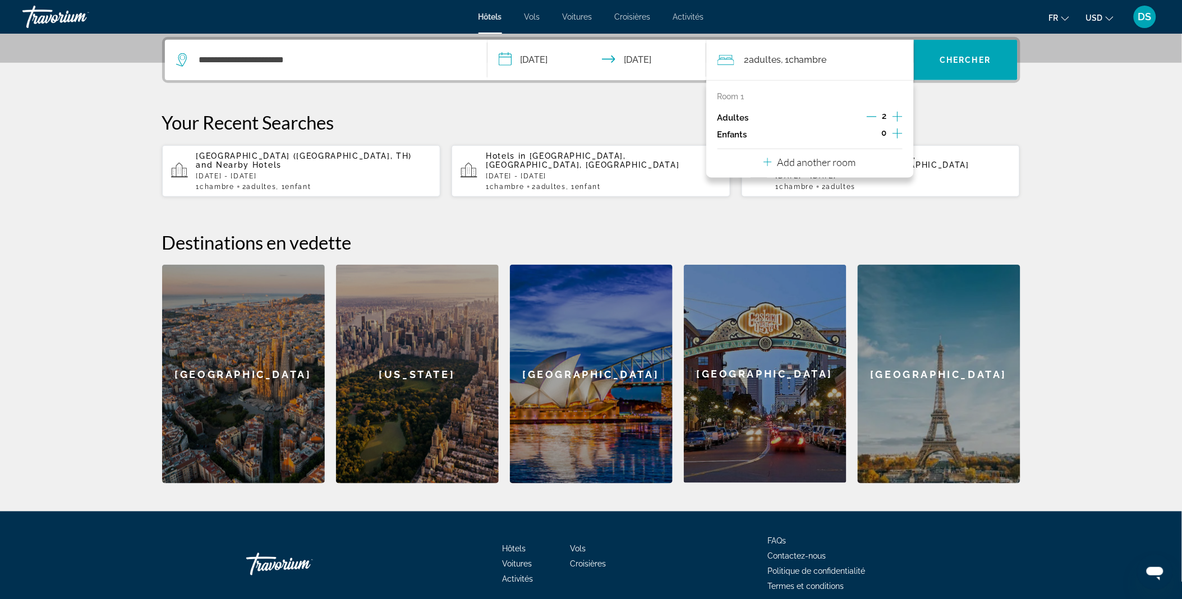
click at [901, 135] on icon "Increment children" at bounding box center [897, 133] width 10 height 13
click at [773, 159] on span "Travelers: 2 adults, 1 child" at bounding box center [758, 164] width 65 height 13
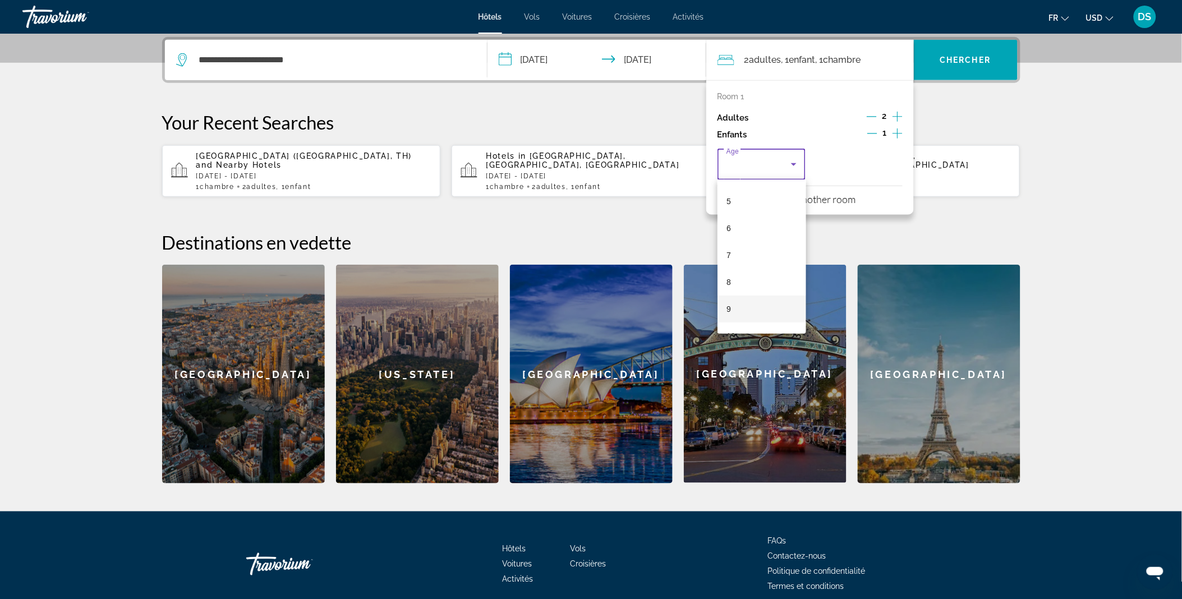
scroll to position [131, 0]
click at [737, 307] on mat-option "9" at bounding box center [761, 308] width 89 height 27
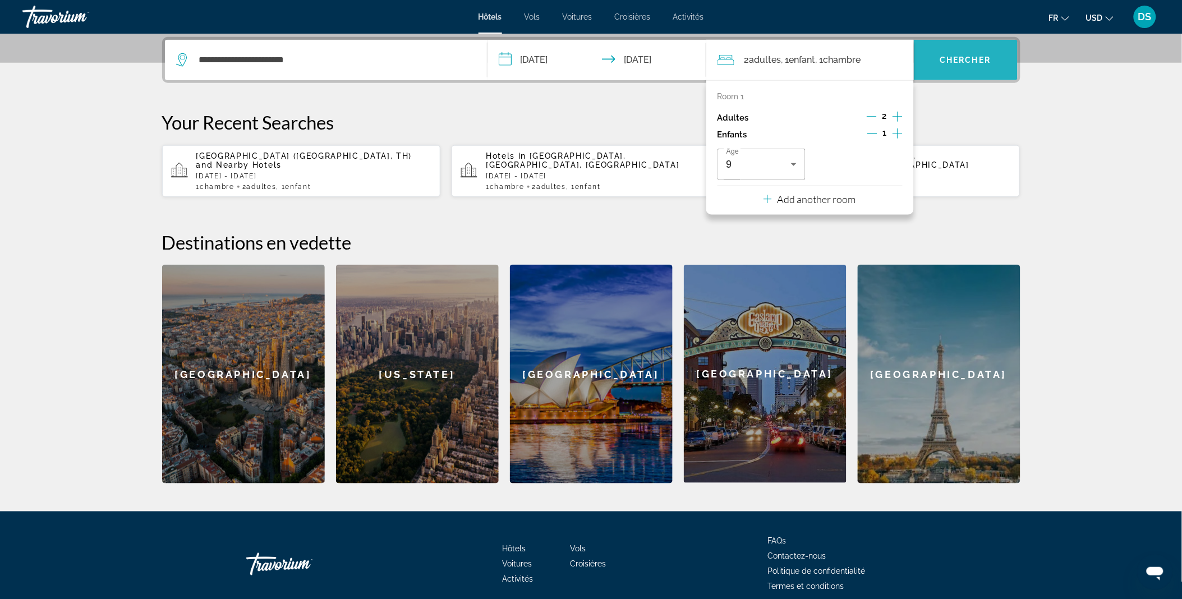
click at [970, 67] on span "Search widget" at bounding box center [966, 60] width 104 height 27
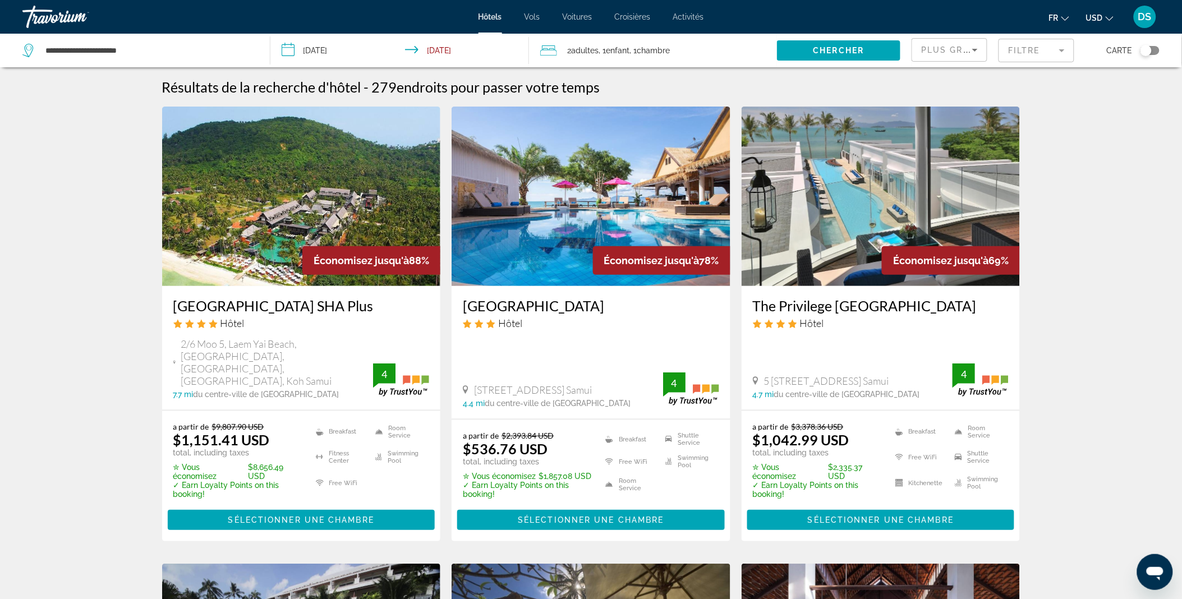
click at [1018, 49] on mat-form-field "Filtre" at bounding box center [1036, 51] width 76 height 24
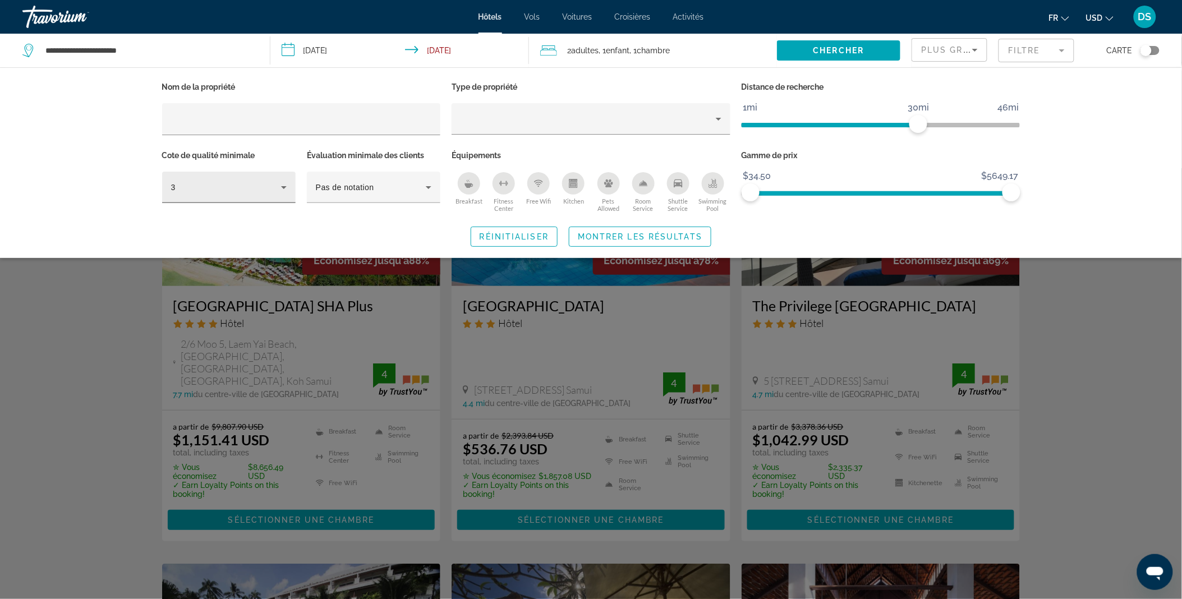
click at [286, 177] on div "3" at bounding box center [229, 187] width 116 height 31
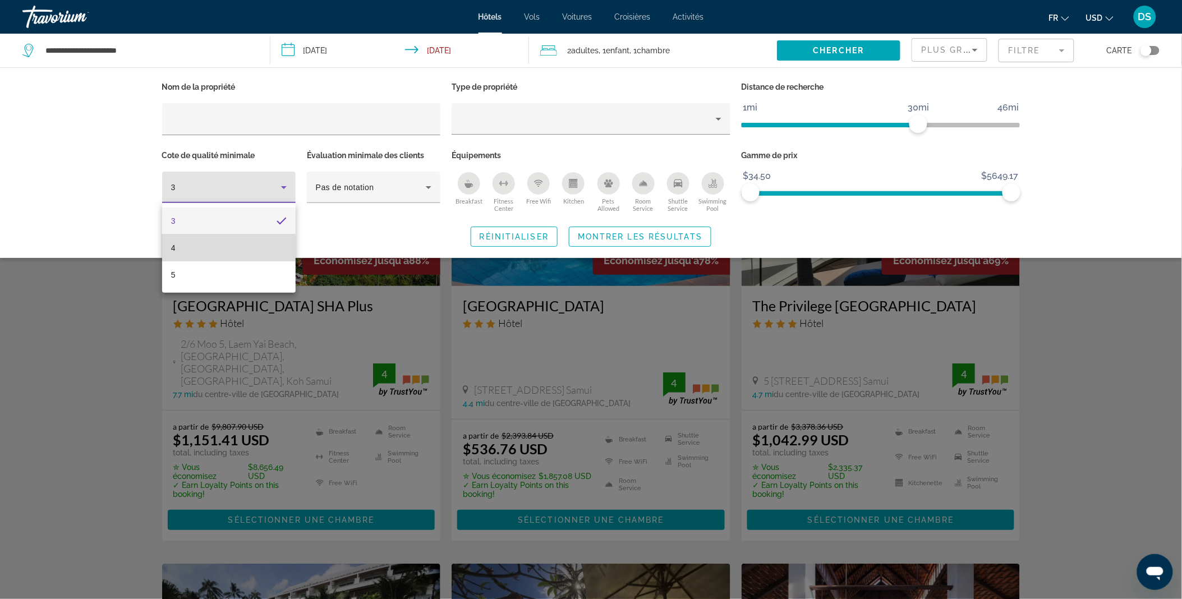
click at [197, 250] on mat-option "4" at bounding box center [229, 247] width 134 height 27
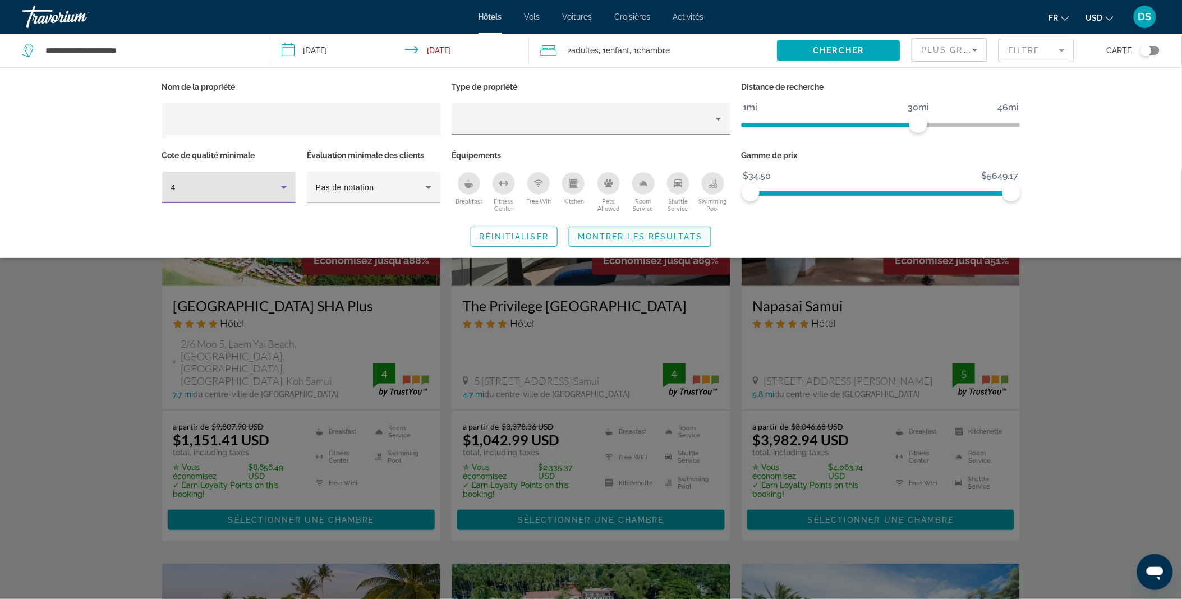
click at [622, 237] on span "Montrer les résultats" at bounding box center [640, 236] width 125 height 9
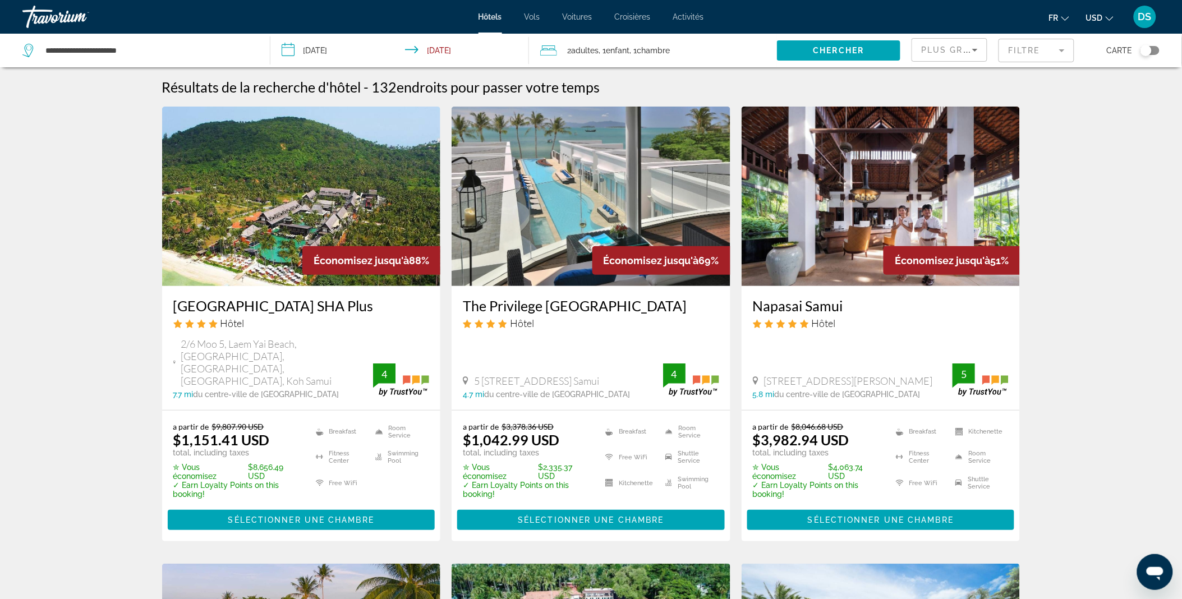
click at [309, 231] on img "Main content" at bounding box center [301, 197] width 279 height 180
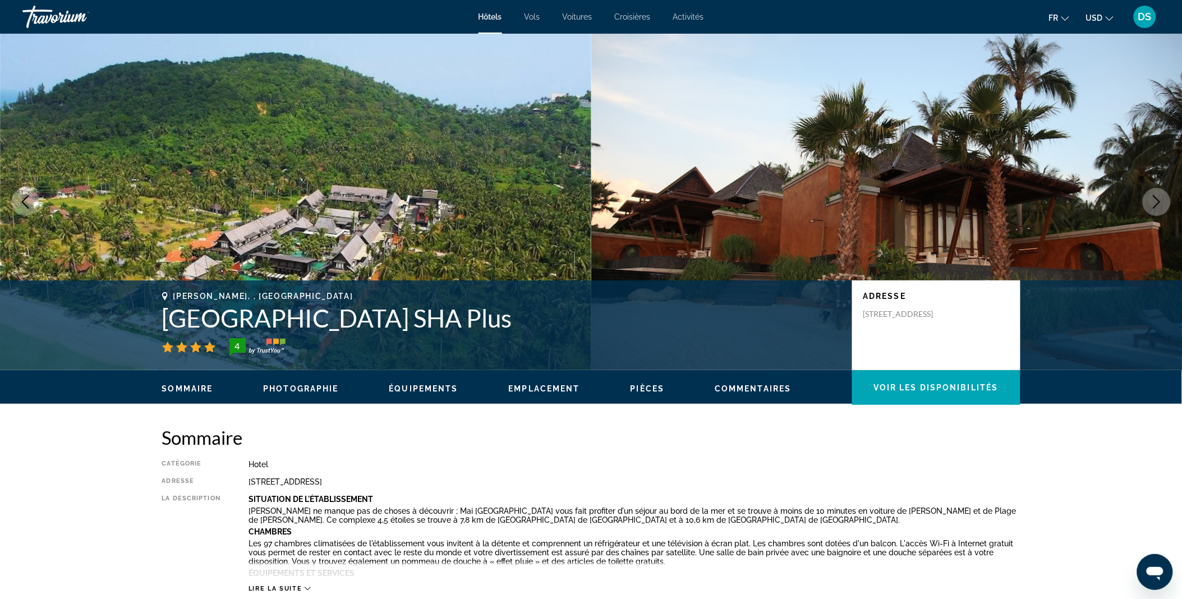
click at [524, 214] on img "Main content" at bounding box center [295, 202] width 591 height 337
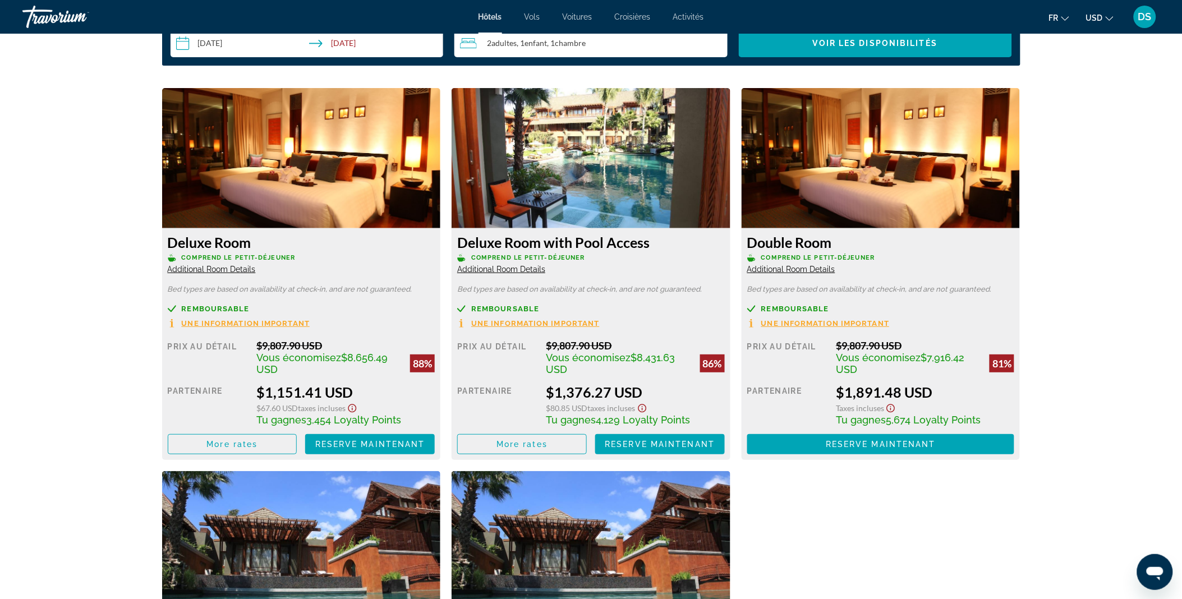
scroll to position [1499, 0]
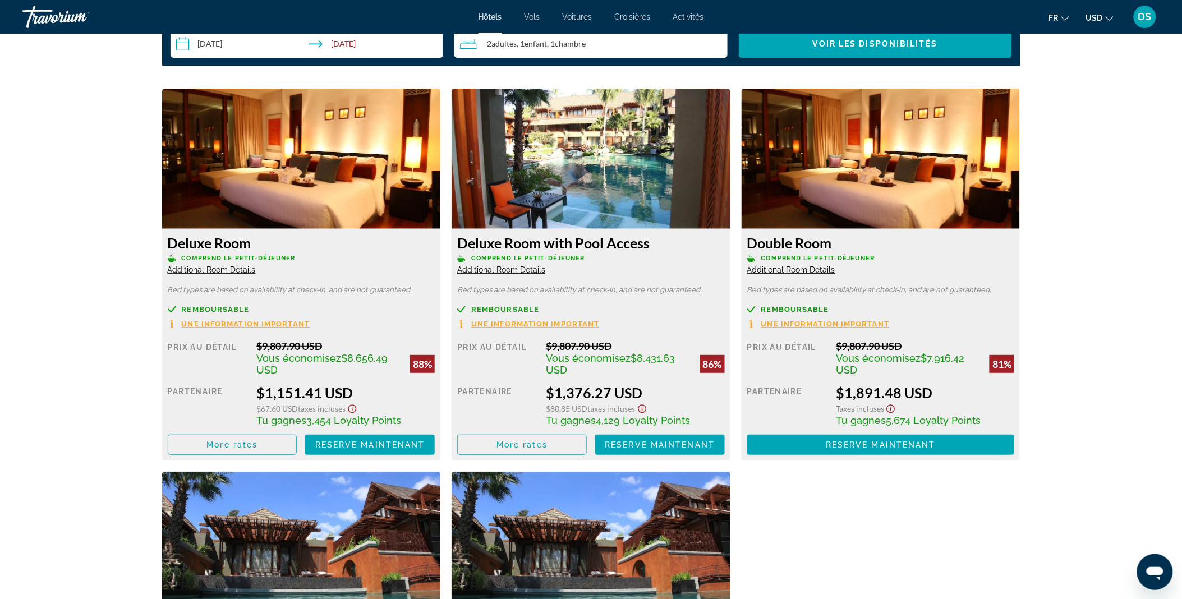
click at [662, 165] on img "Main content" at bounding box center [591, 159] width 279 height 140
click at [646, 188] on img "Main content" at bounding box center [591, 159] width 279 height 140
click at [920, 150] on img "Main content" at bounding box center [881, 159] width 279 height 140
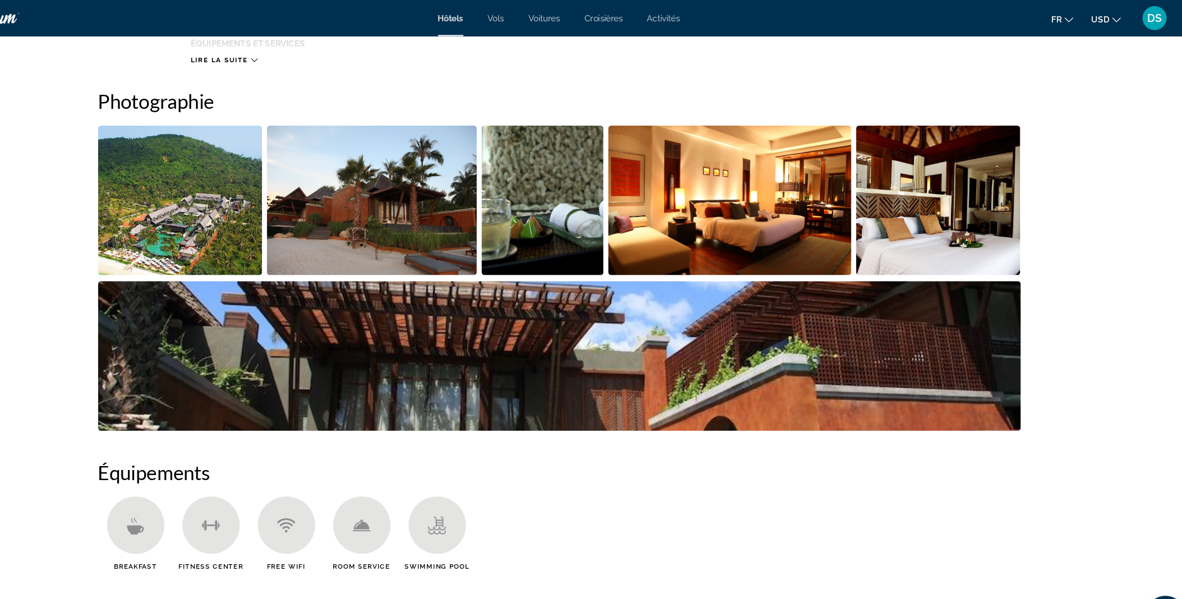
scroll to position [469, 0]
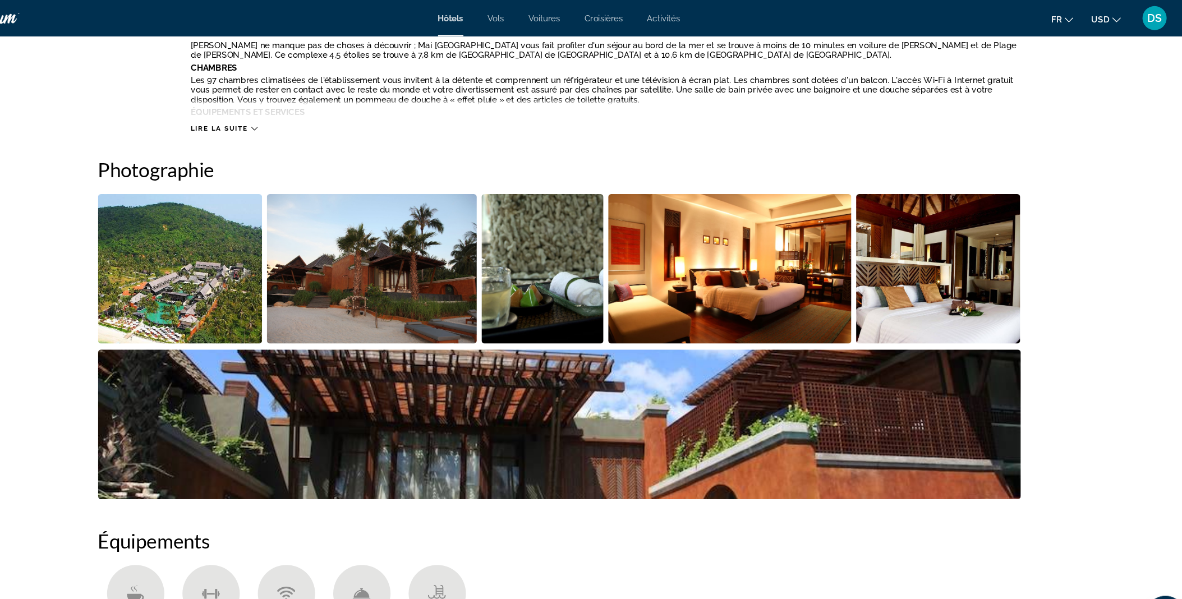
click at [229, 248] on img "Open full-screen image slider" at bounding box center [238, 250] width 153 height 139
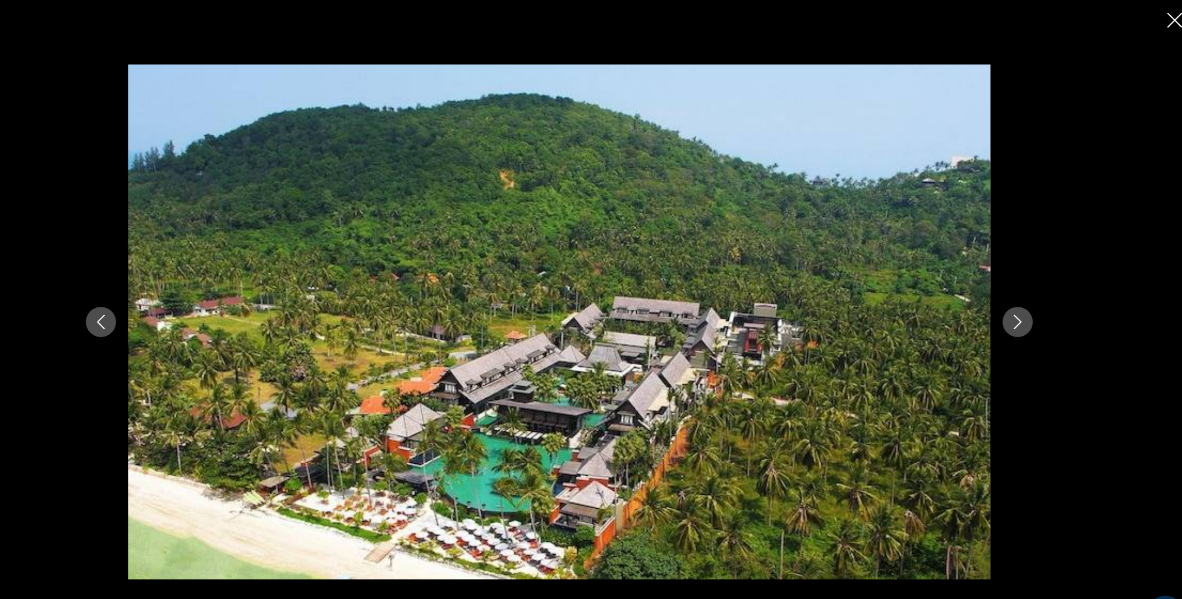
click at [1020, 301] on icon "Next image" at bounding box center [1017, 299] width 7 height 13
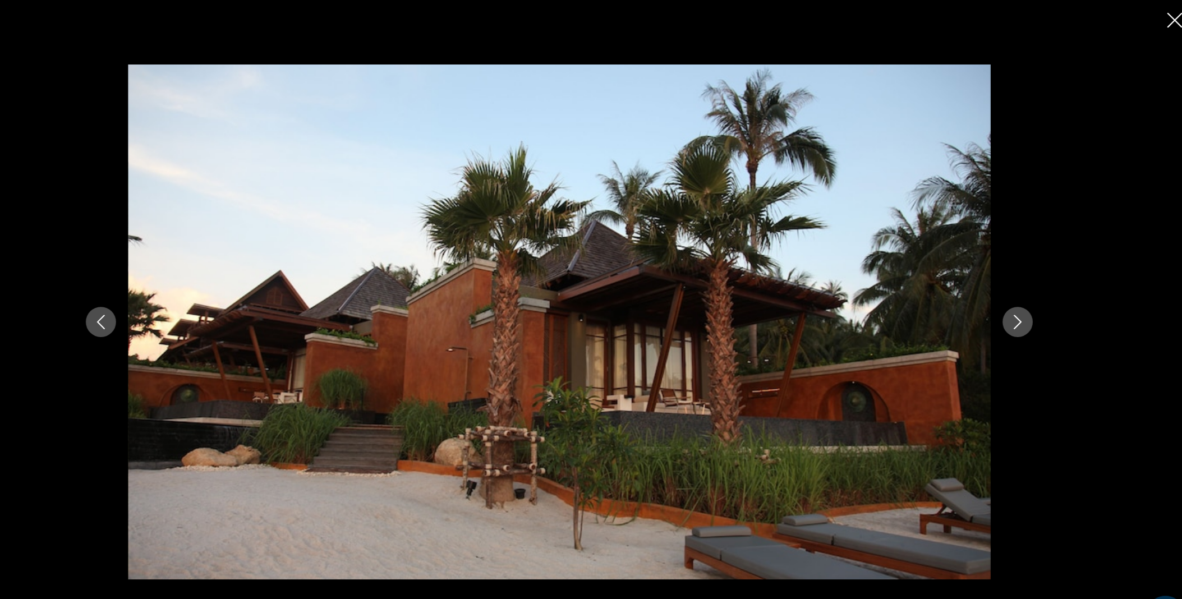
click at [1020, 301] on icon "Next image" at bounding box center [1017, 299] width 7 height 13
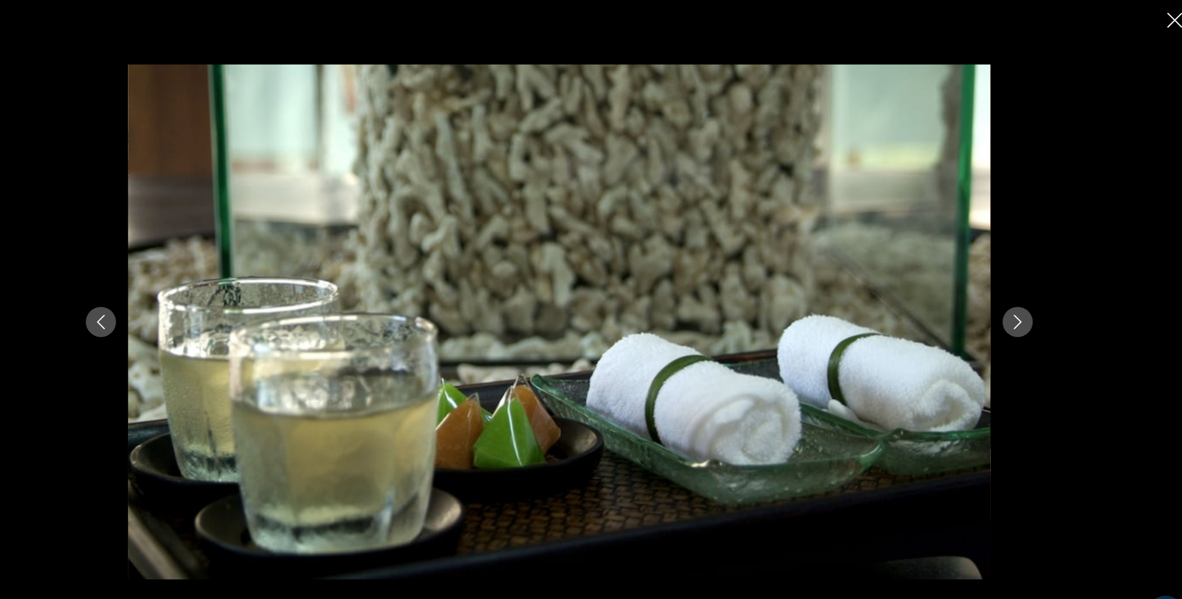
click at [1020, 301] on icon "Next image" at bounding box center [1017, 299] width 7 height 13
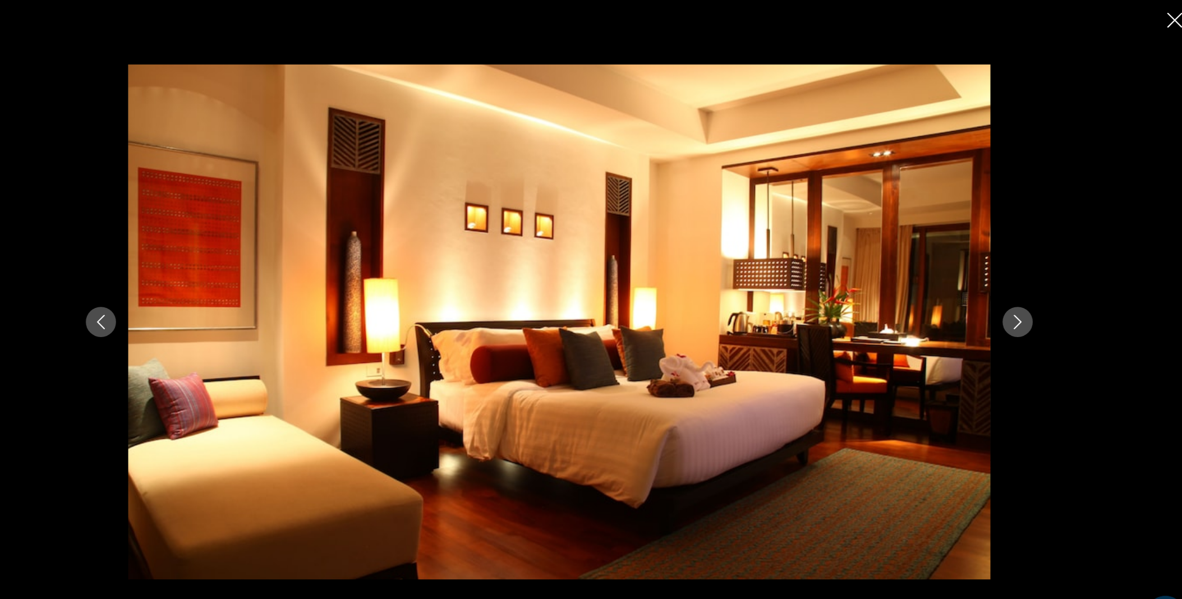
click at [1020, 301] on icon "Next image" at bounding box center [1017, 299] width 7 height 13
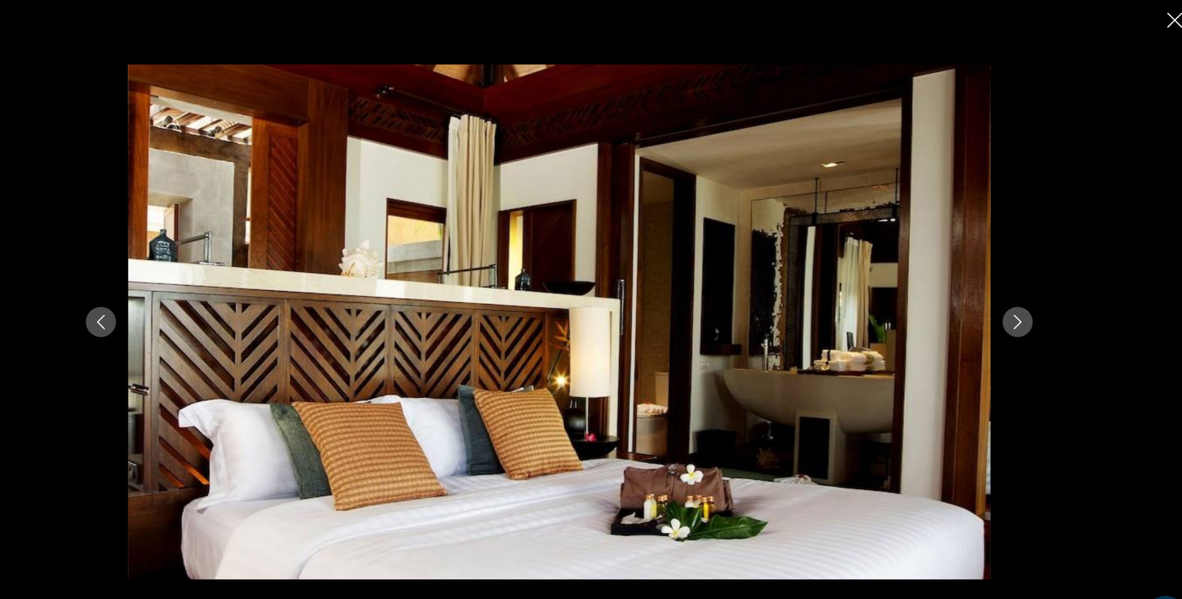
click at [155, 300] on button "Previous image" at bounding box center [165, 300] width 28 height 28
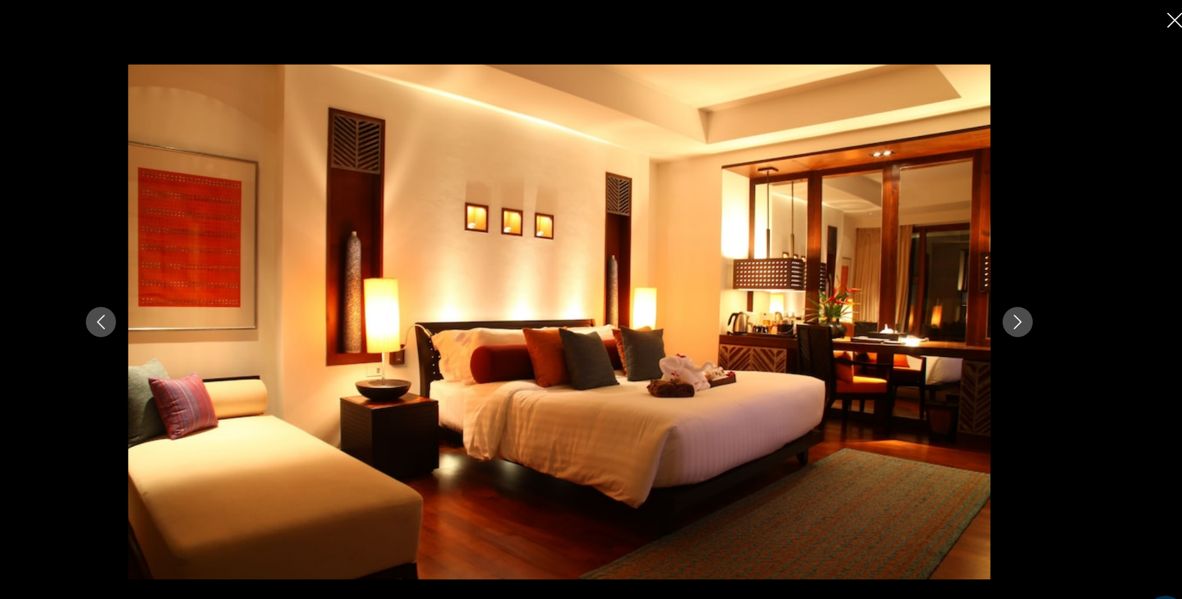
click at [1020, 294] on icon "Next image" at bounding box center [1017, 299] width 13 height 13
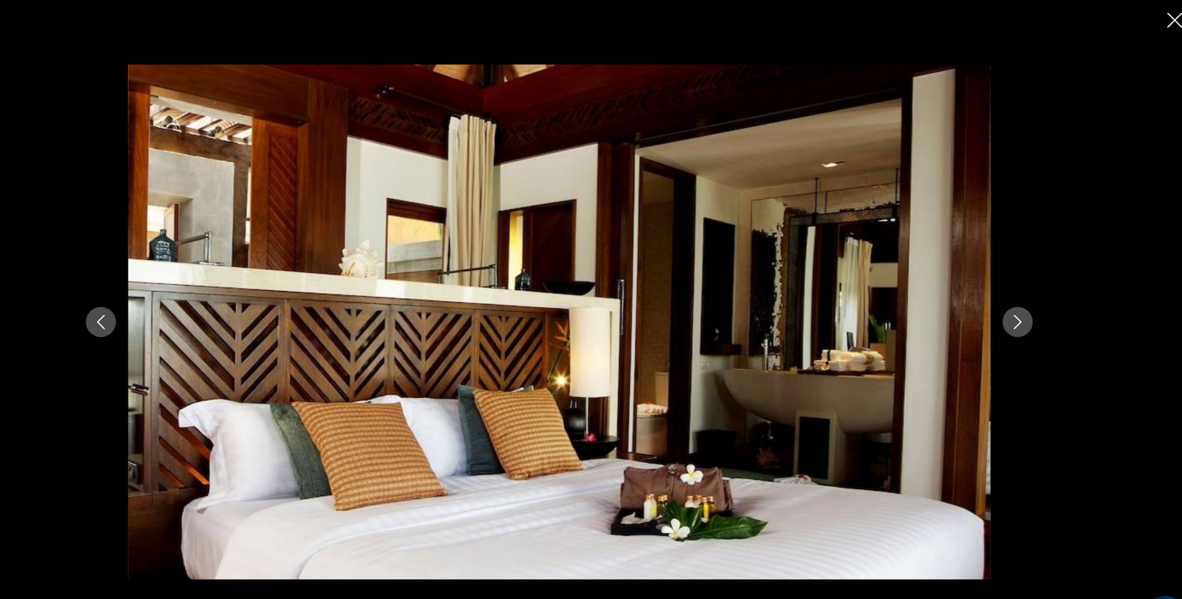
click at [1020, 294] on icon "Next image" at bounding box center [1017, 299] width 13 height 13
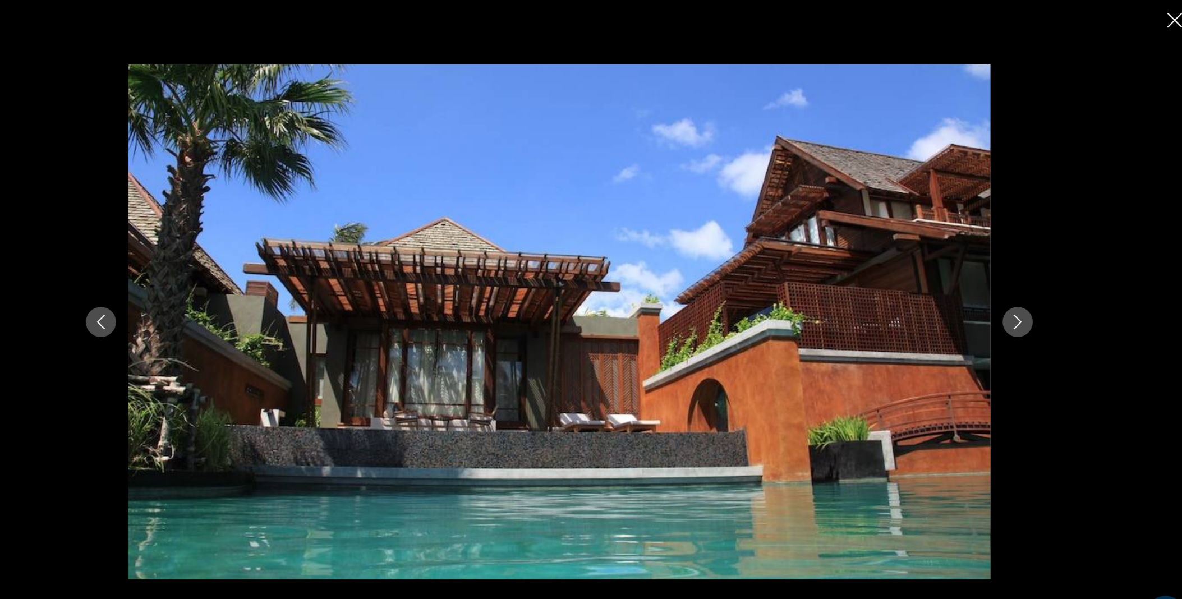
click at [1020, 294] on icon "Next image" at bounding box center [1017, 299] width 13 height 13
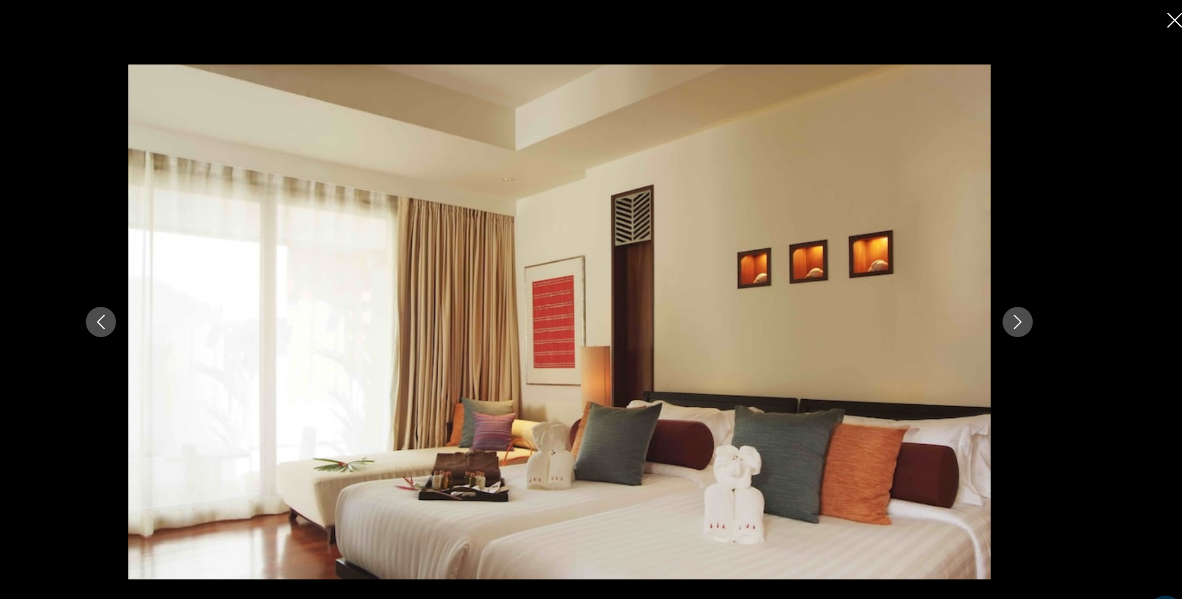
click at [1020, 294] on icon "Next image" at bounding box center [1017, 299] width 13 height 13
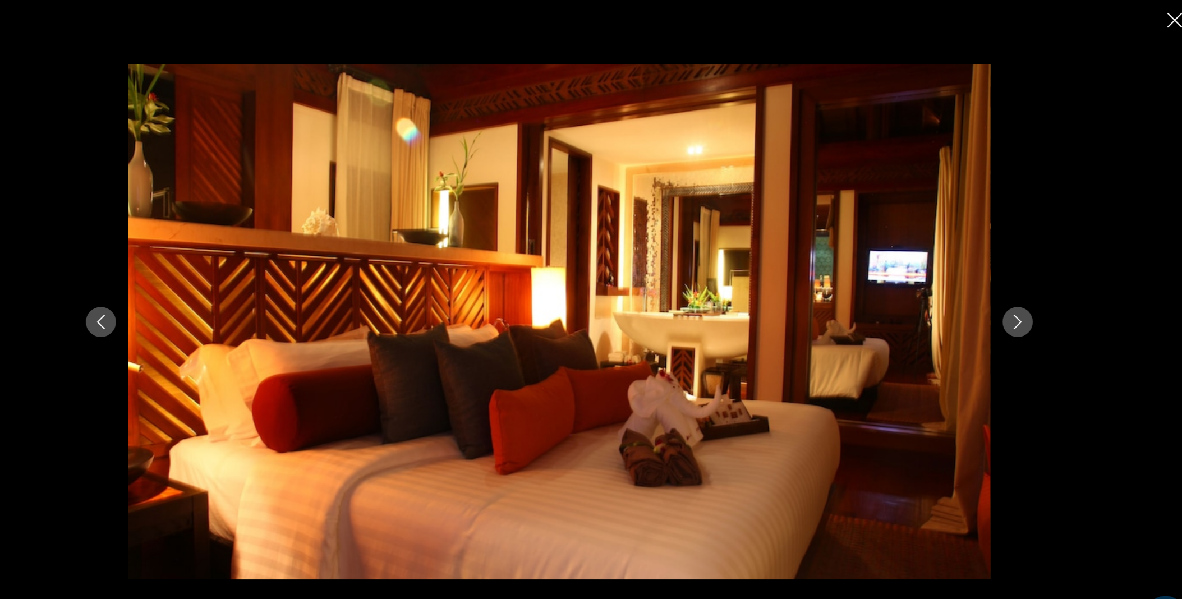
click at [1020, 294] on icon "Next image" at bounding box center [1017, 299] width 13 height 13
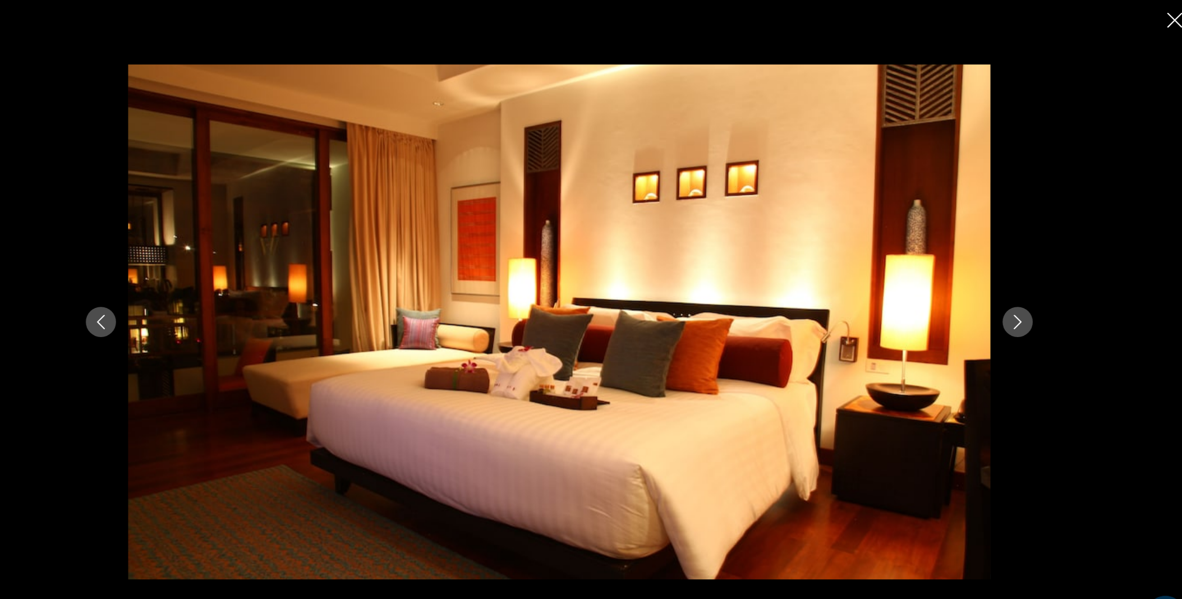
click at [1020, 294] on icon "Next image" at bounding box center [1017, 299] width 13 height 13
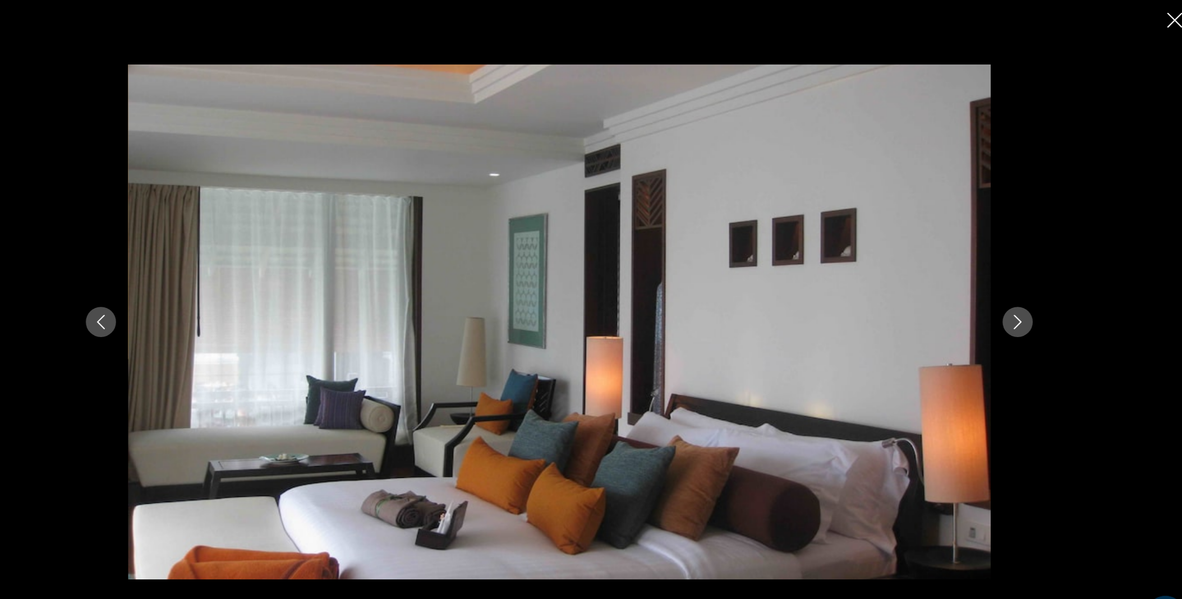
click at [1020, 294] on icon "Next image" at bounding box center [1017, 299] width 13 height 13
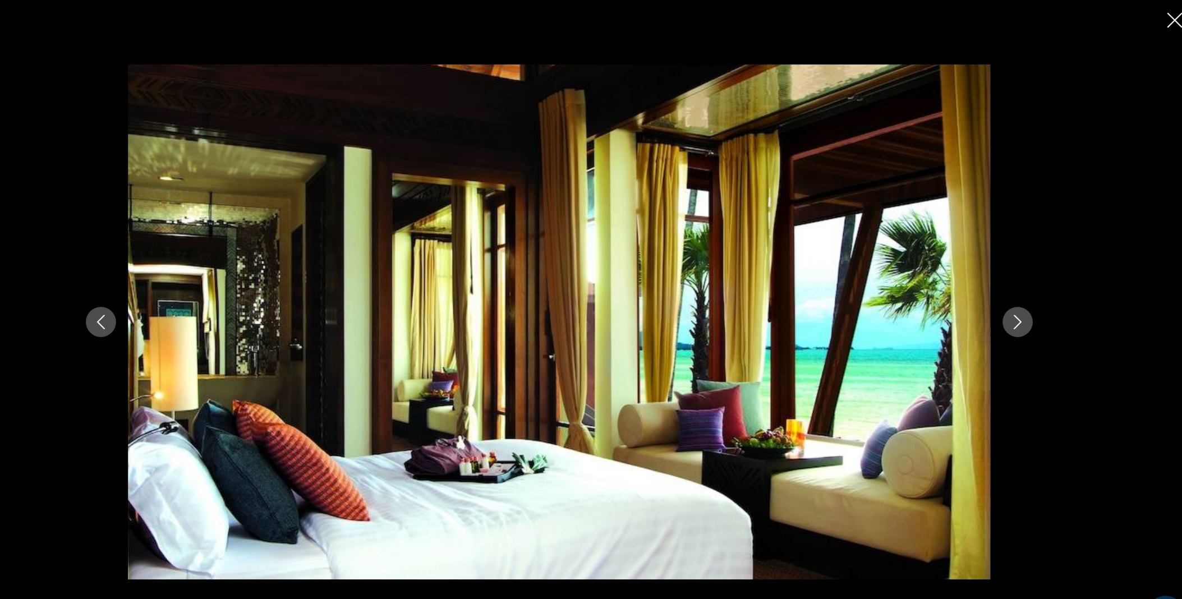
click at [1020, 294] on icon "Next image" at bounding box center [1017, 299] width 13 height 13
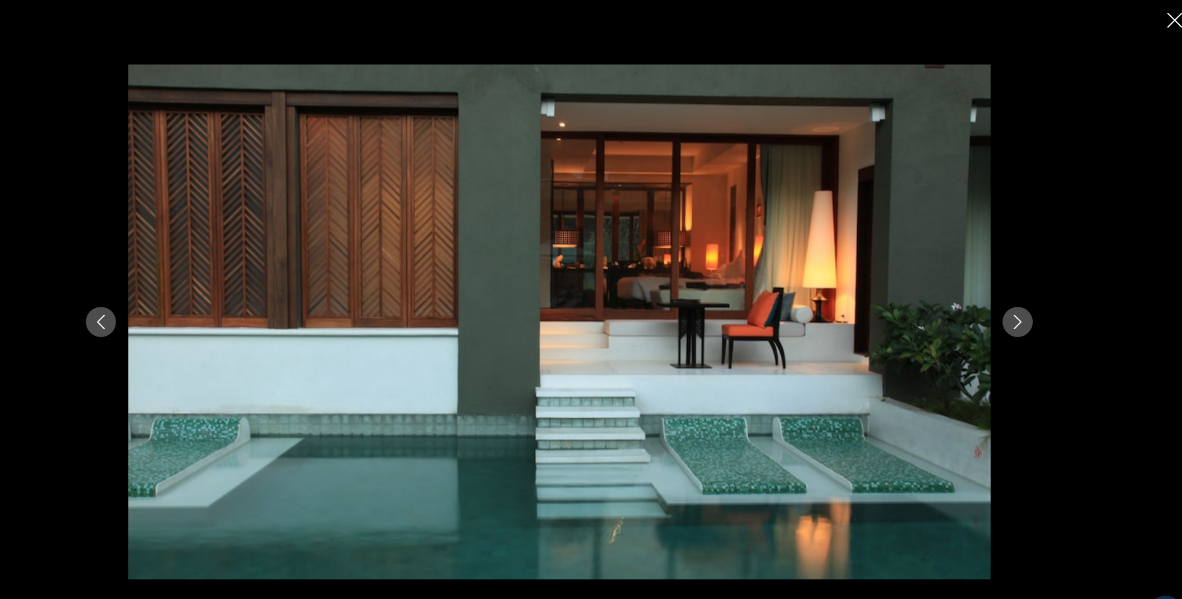
click at [1020, 294] on icon "Next image" at bounding box center [1017, 299] width 13 height 13
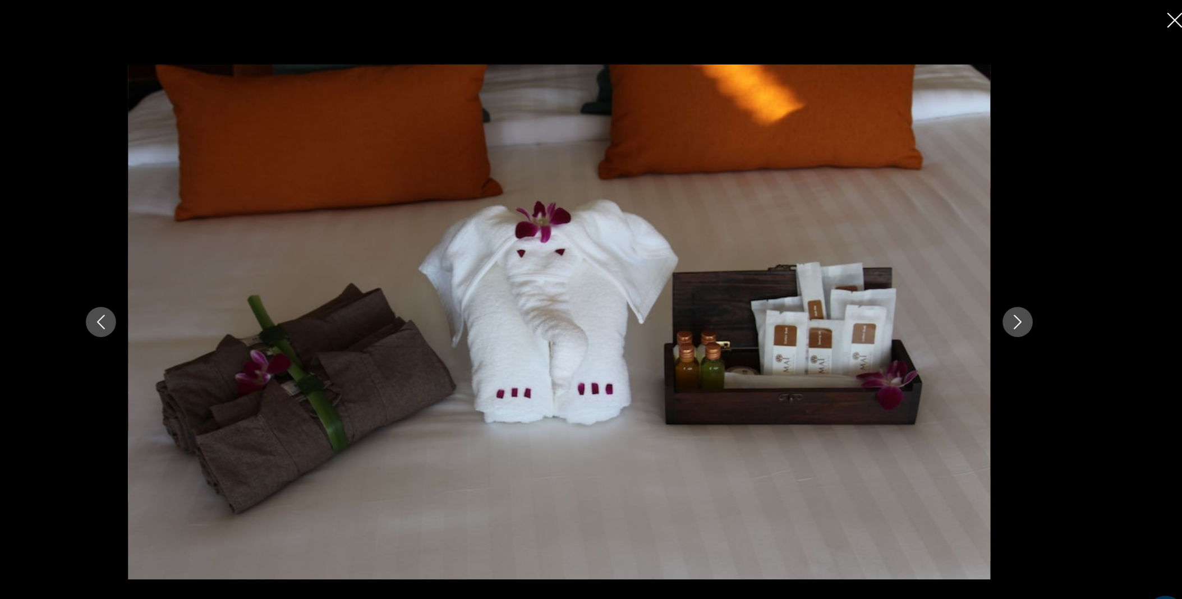
click at [1020, 294] on icon "Next image" at bounding box center [1017, 299] width 13 height 13
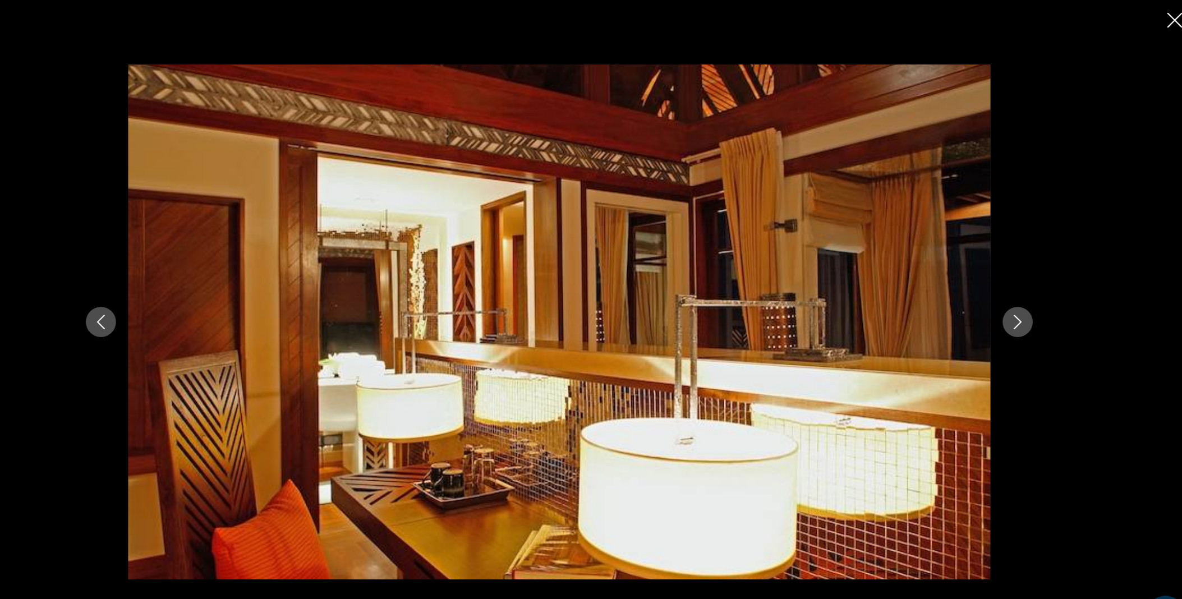
click at [1020, 294] on icon "Next image" at bounding box center [1017, 299] width 13 height 13
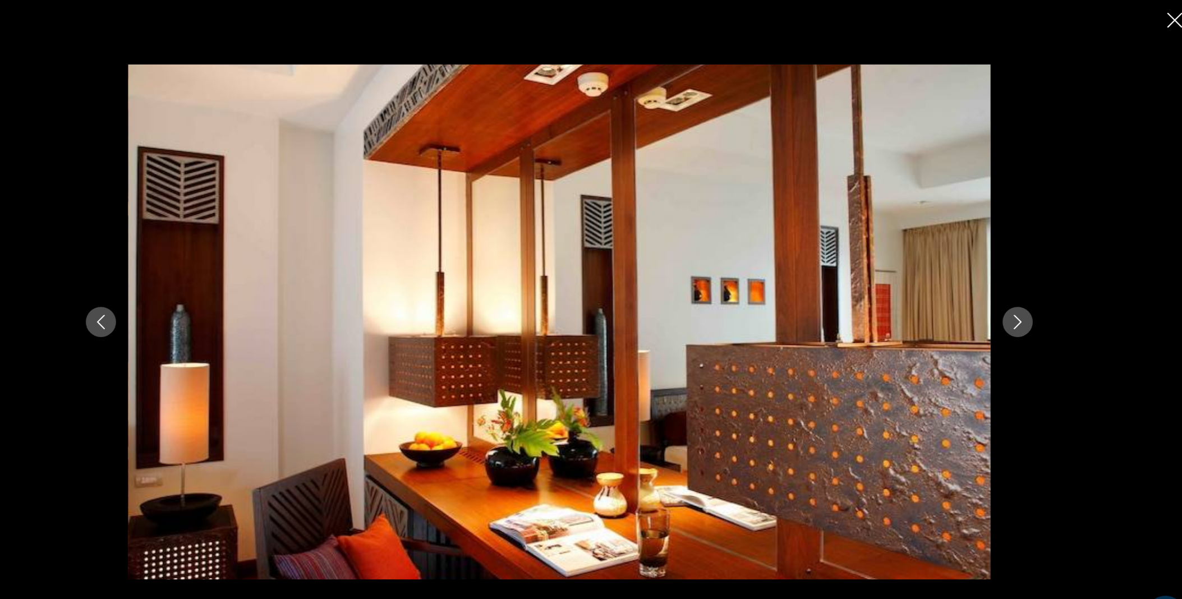
click at [1020, 294] on icon "Next image" at bounding box center [1017, 299] width 13 height 13
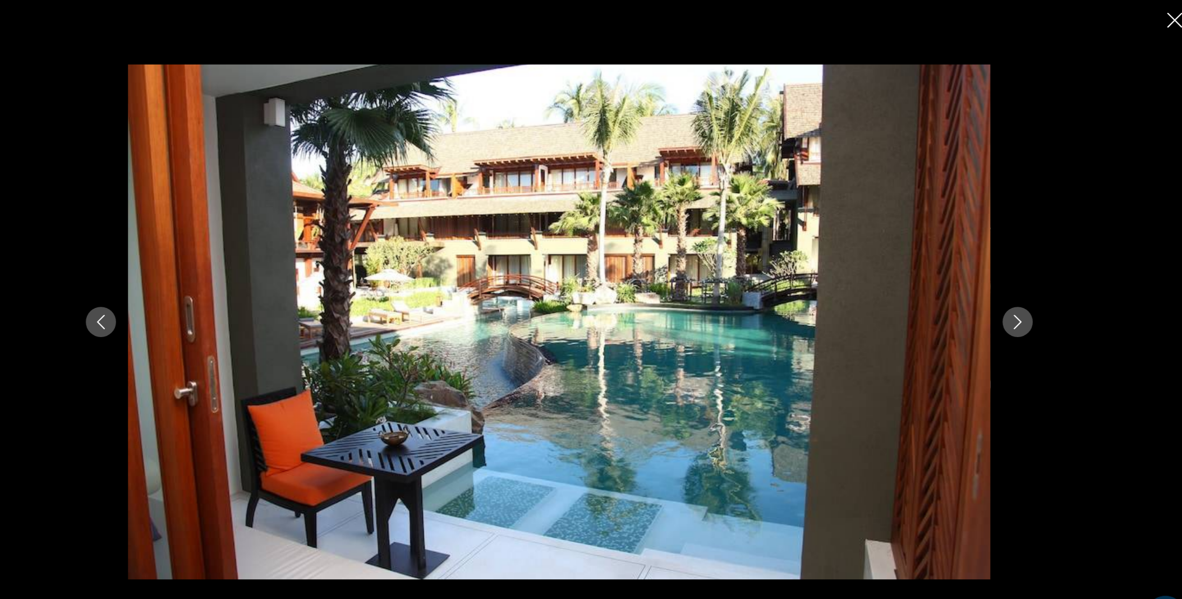
click at [1020, 294] on icon "Next image" at bounding box center [1017, 299] width 13 height 13
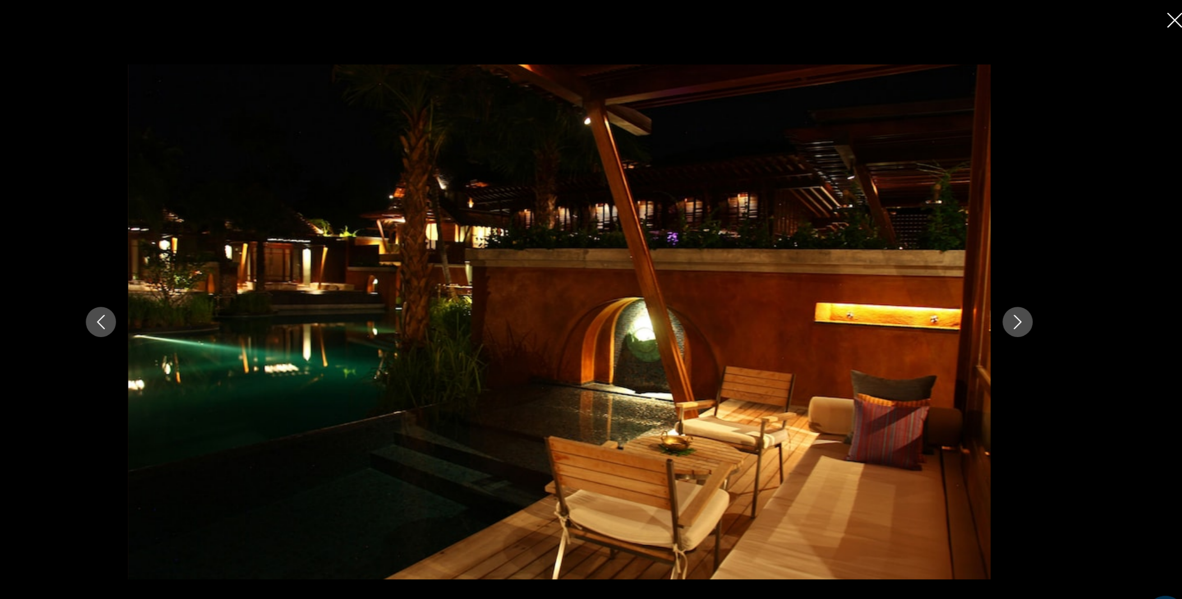
click at [1020, 294] on icon "Next image" at bounding box center [1017, 299] width 13 height 13
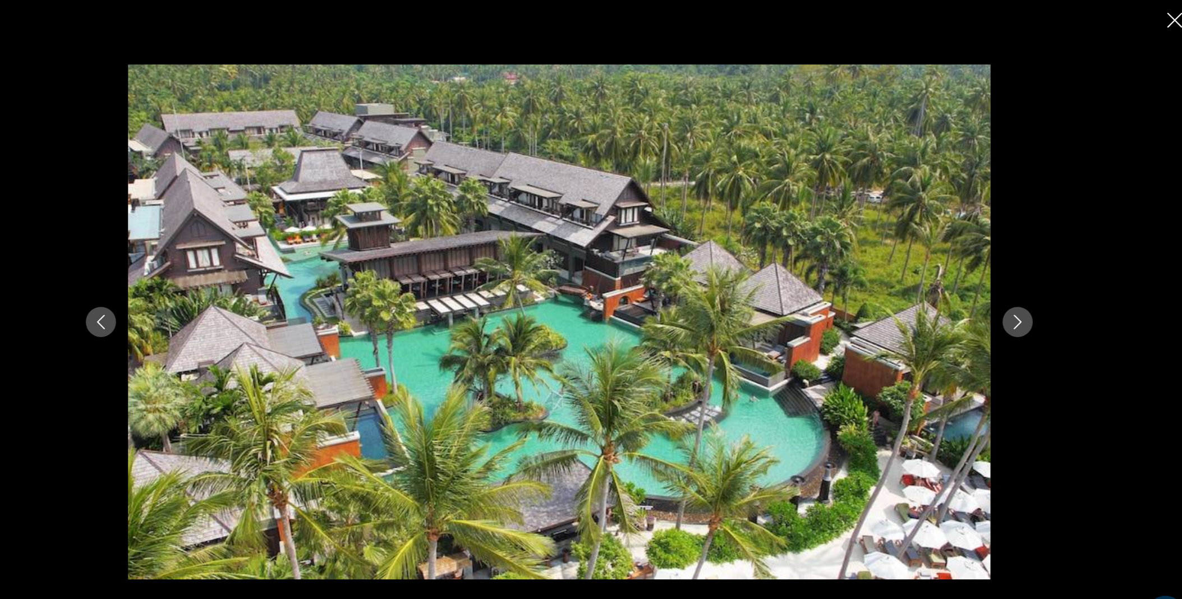
click at [1020, 294] on icon "Next image" at bounding box center [1017, 299] width 13 height 13
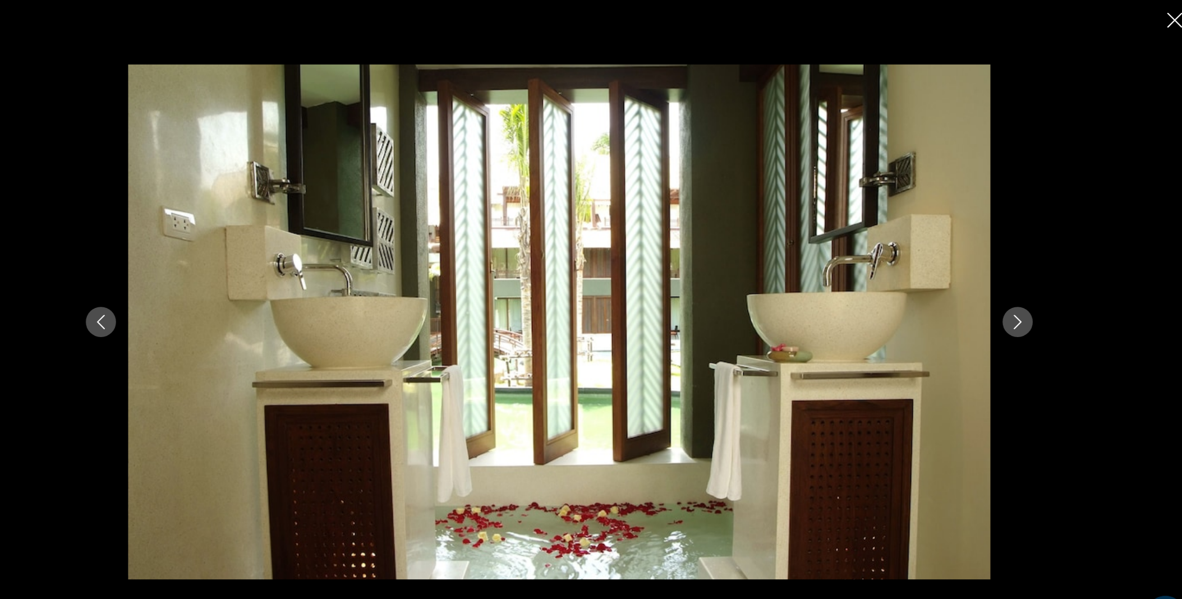
click at [1020, 294] on icon "Next image" at bounding box center [1017, 299] width 13 height 13
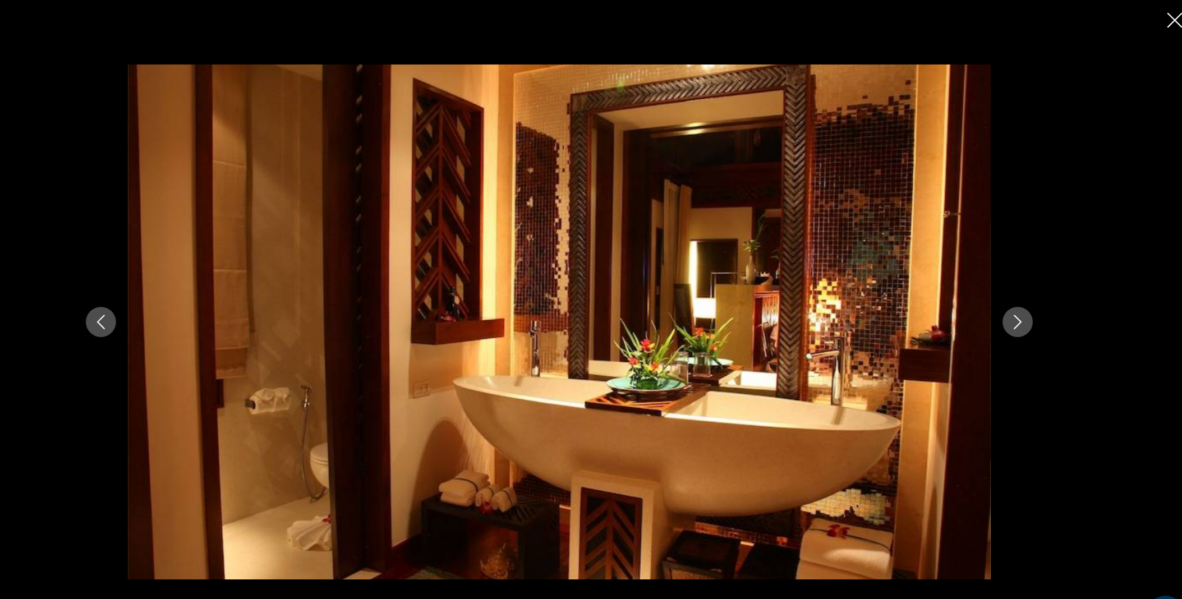
click at [1157, 19] on icon "Close slideshow" at bounding box center [1164, 19] width 14 height 14
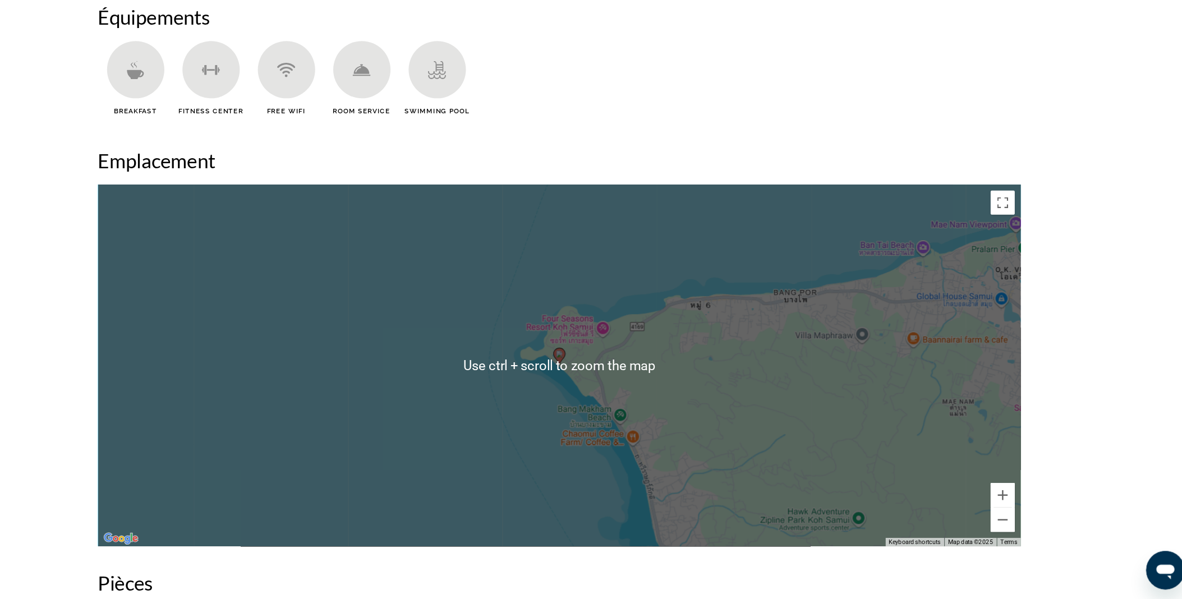
scroll to position [917, 0]
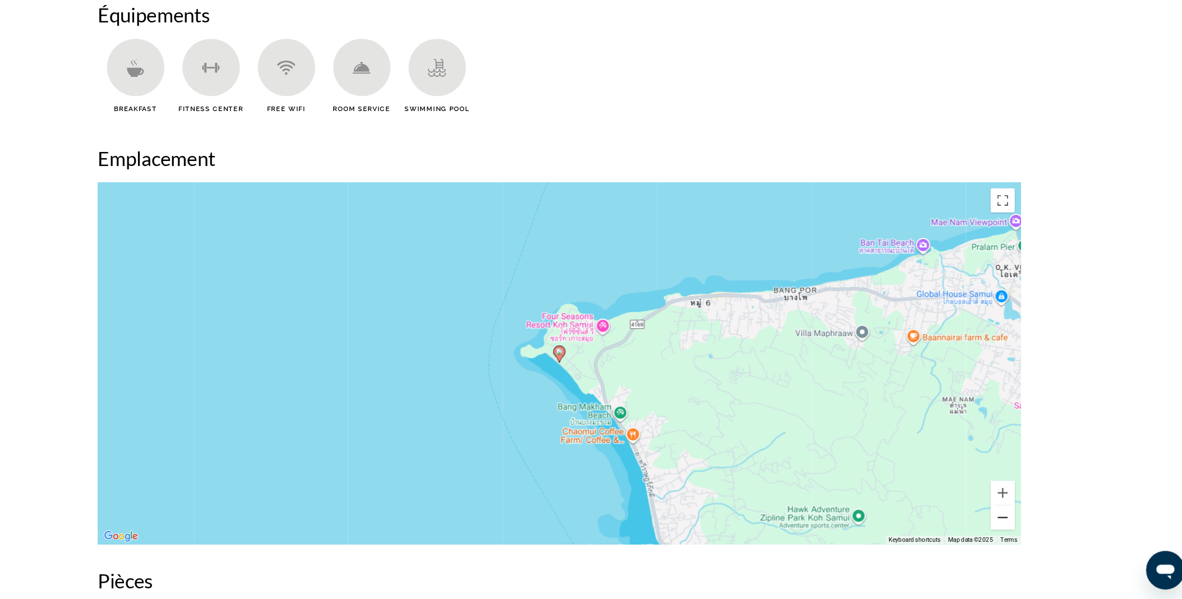
click at [1005, 530] on button "Zoom out" at bounding box center [1003, 523] width 22 height 22
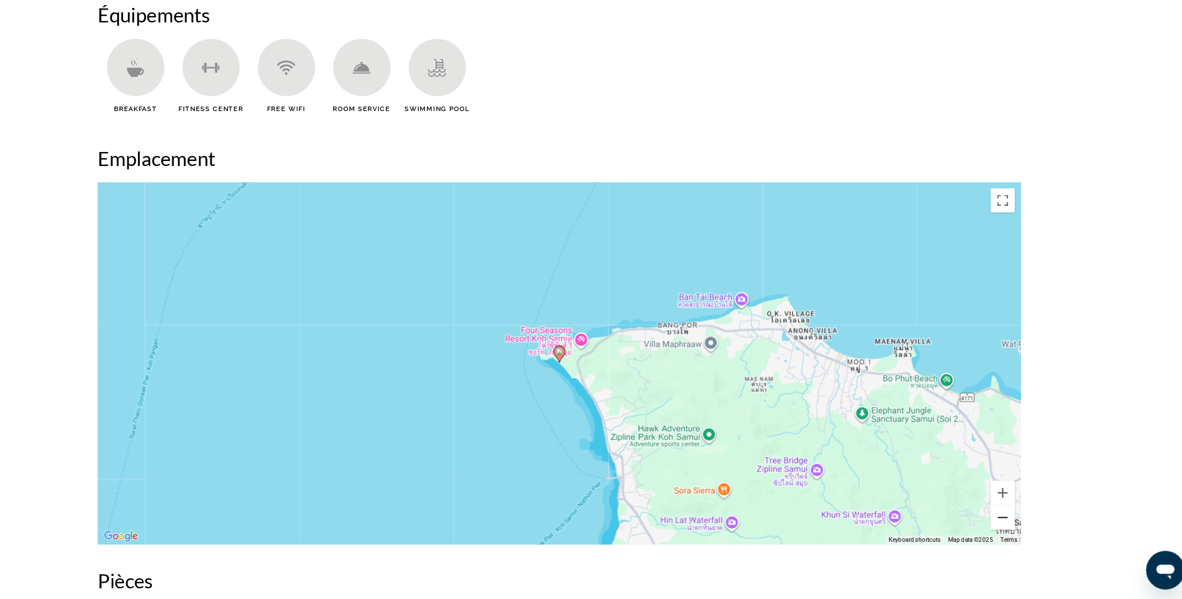
click at [1005, 530] on button "Zoom out" at bounding box center [1003, 523] width 22 height 22
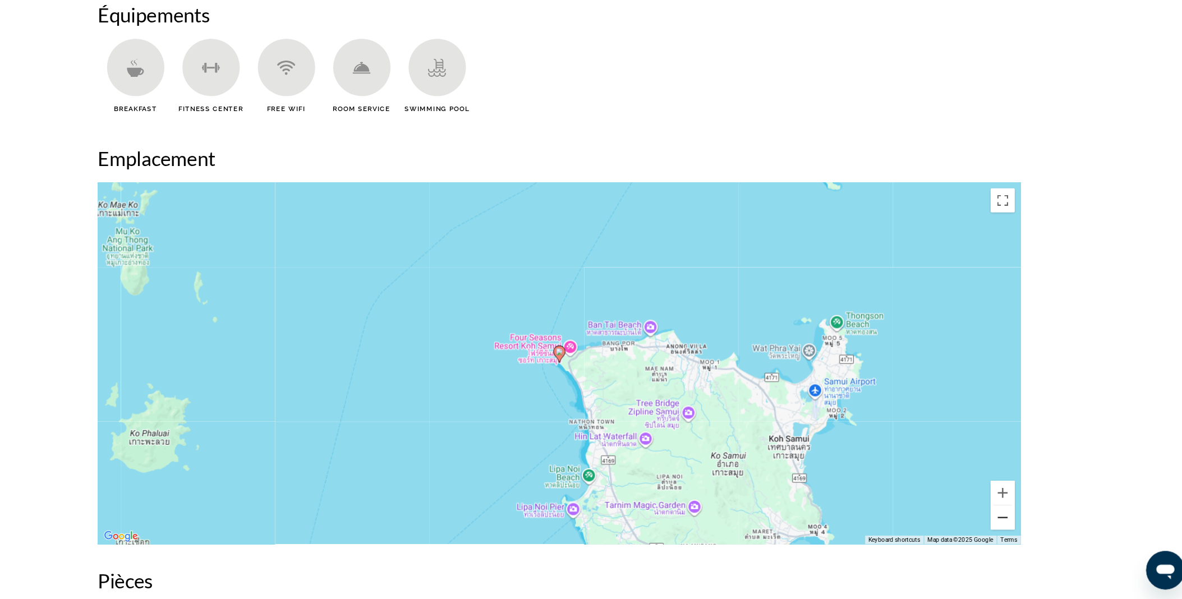
click at [1005, 530] on button "Zoom out" at bounding box center [1003, 523] width 22 height 22
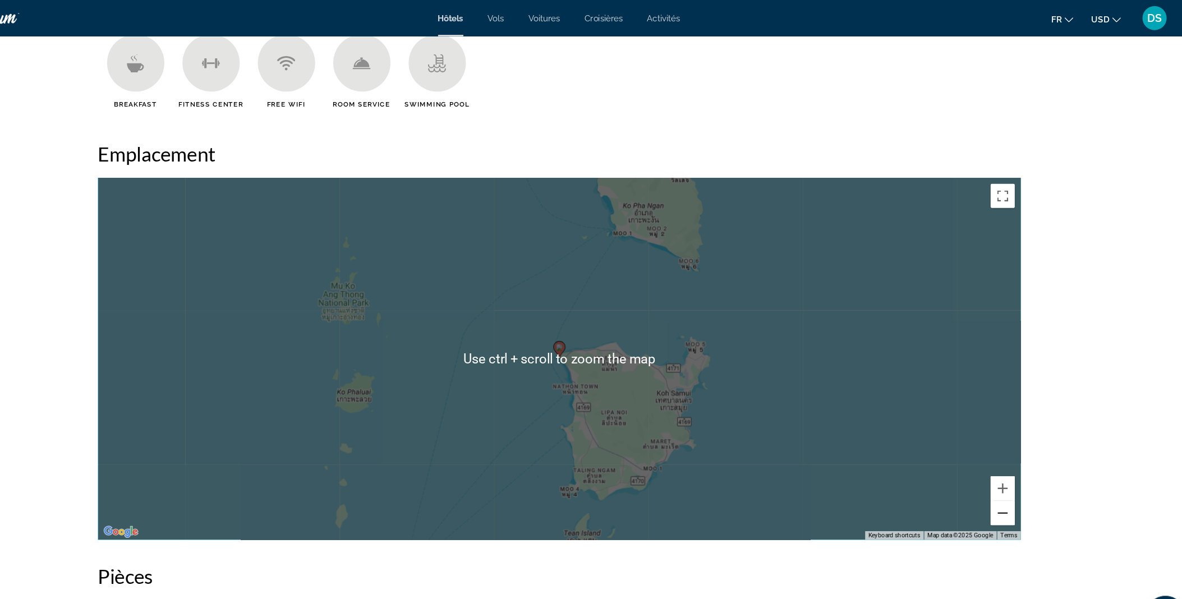
scroll to position [961, 0]
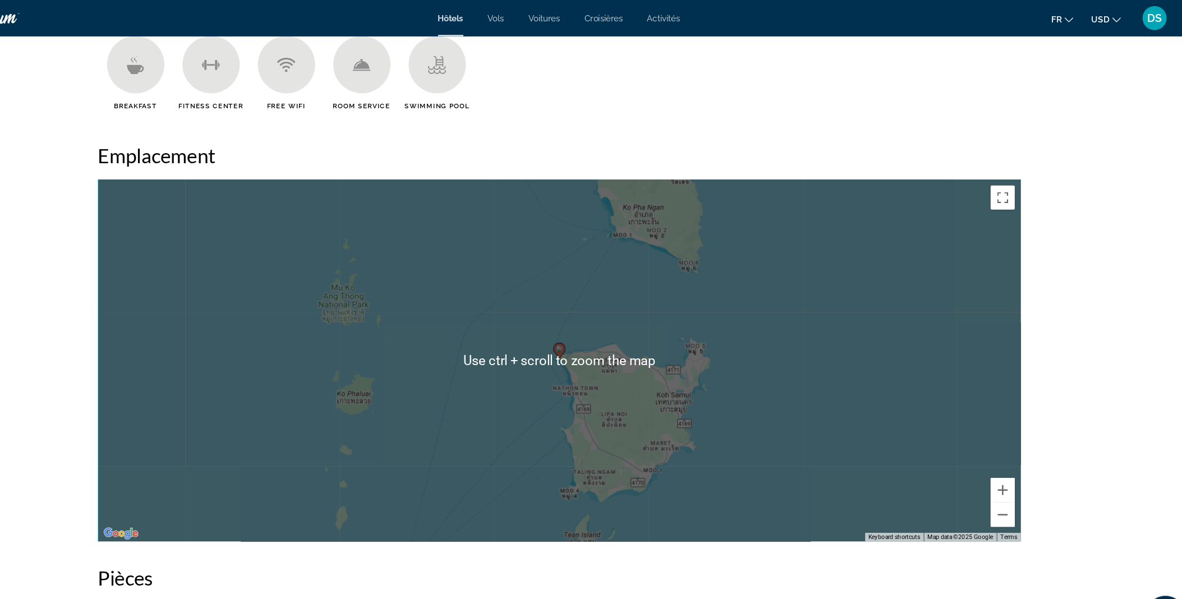
click at [806, 269] on div "To activate drag with keyboard, press Alt + Enter. Once in keyboard drag state,…" at bounding box center [591, 335] width 858 height 337
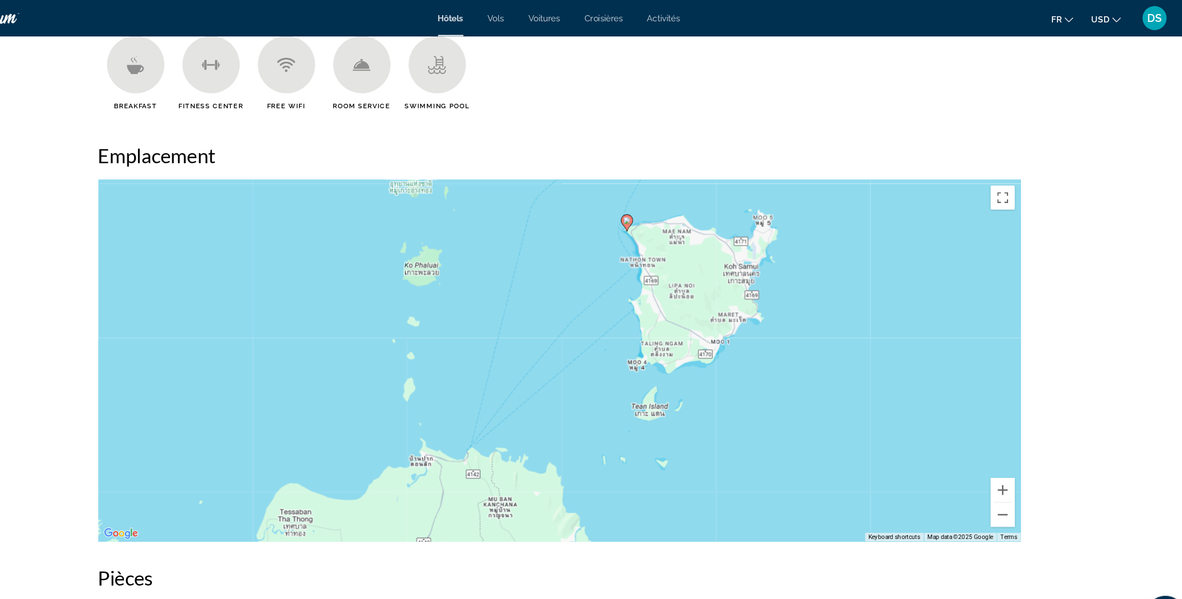
drag, startPoint x: 806, startPoint y: 269, endPoint x: 870, endPoint y: 152, distance: 133.1
click at [870, 152] on div "Emplacement To navigate the map with touch gestures double-tap and hold your fi…" at bounding box center [591, 319] width 858 height 370
click at [1002, 477] on button "Zoom out" at bounding box center [1003, 479] width 22 height 22
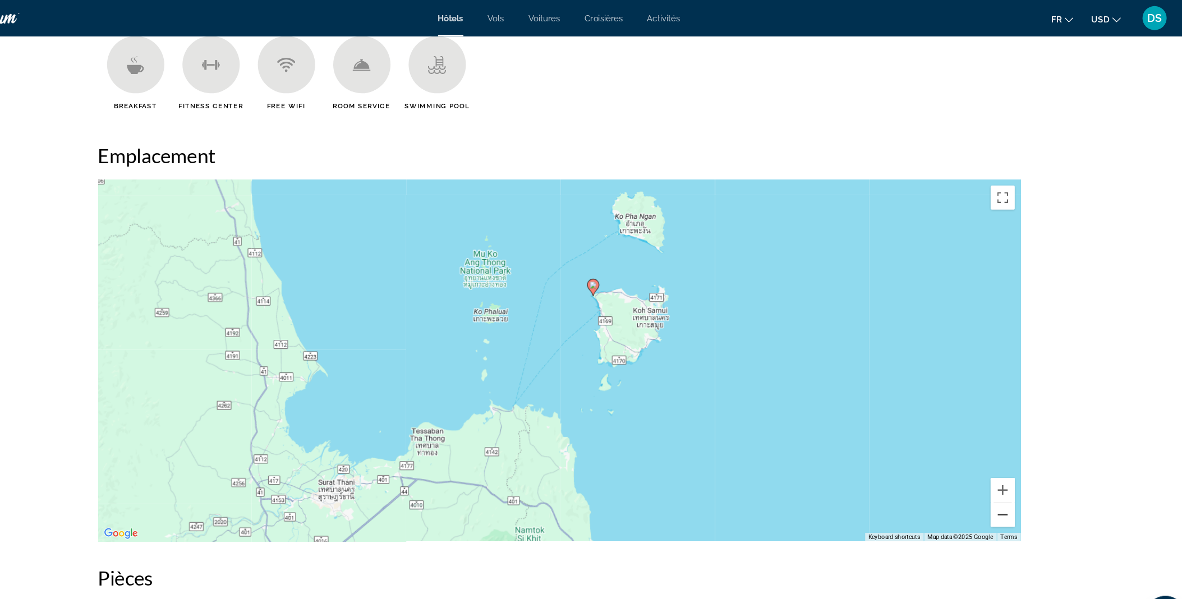
click at [1002, 477] on button "Zoom out" at bounding box center [1003, 479] width 22 height 22
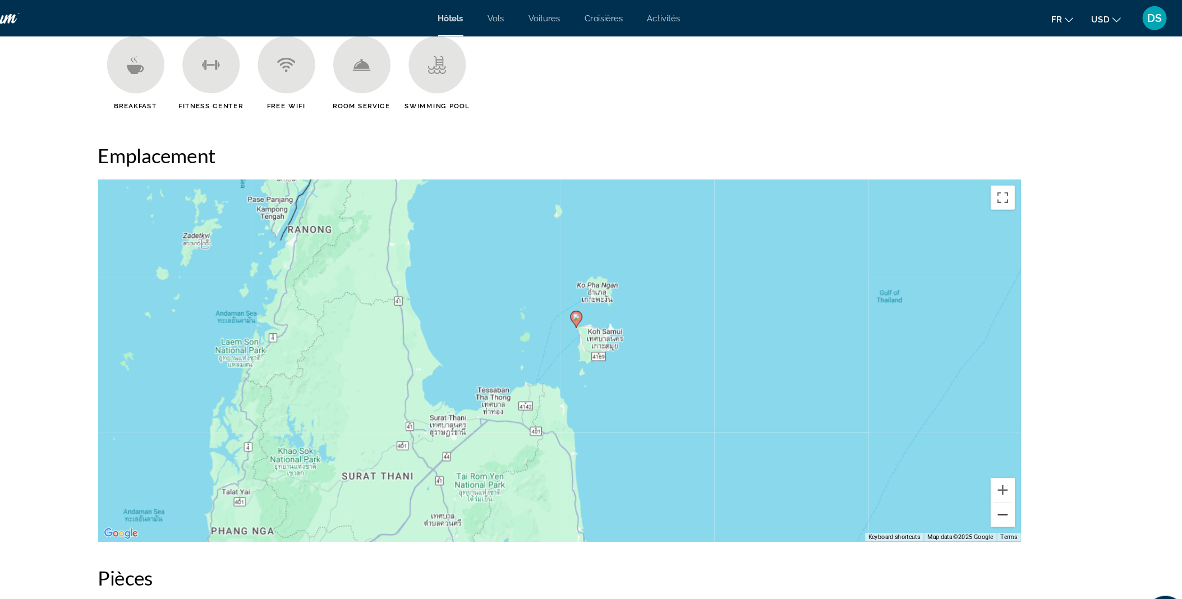
click at [1002, 477] on button "Zoom out" at bounding box center [1003, 479] width 22 height 22
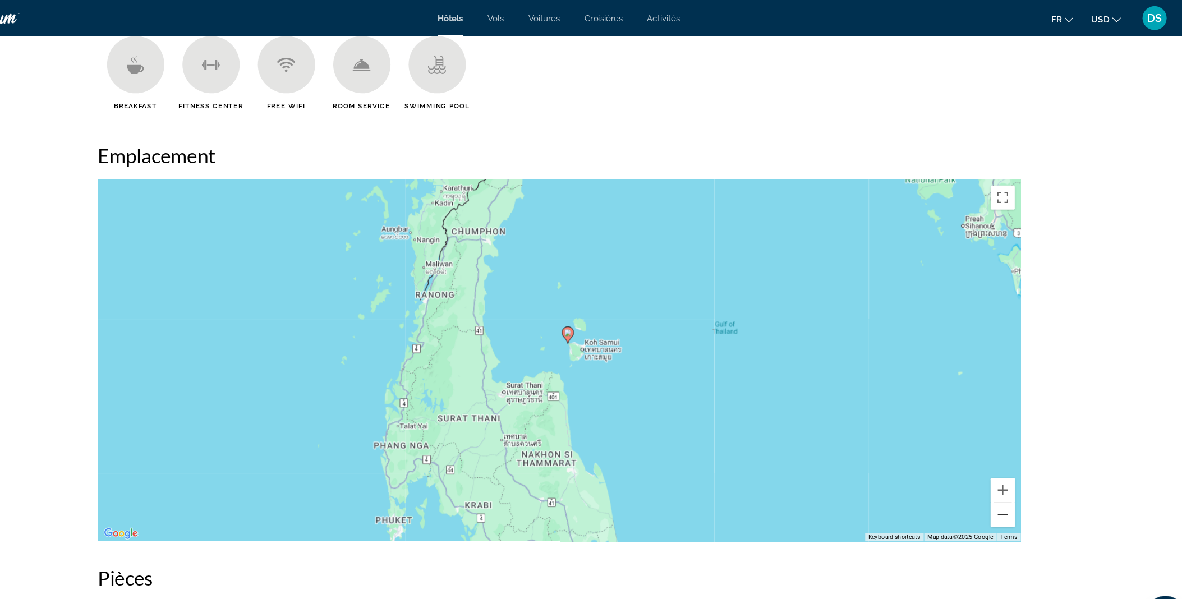
click at [1002, 477] on button "Zoom out" at bounding box center [1003, 479] width 22 height 22
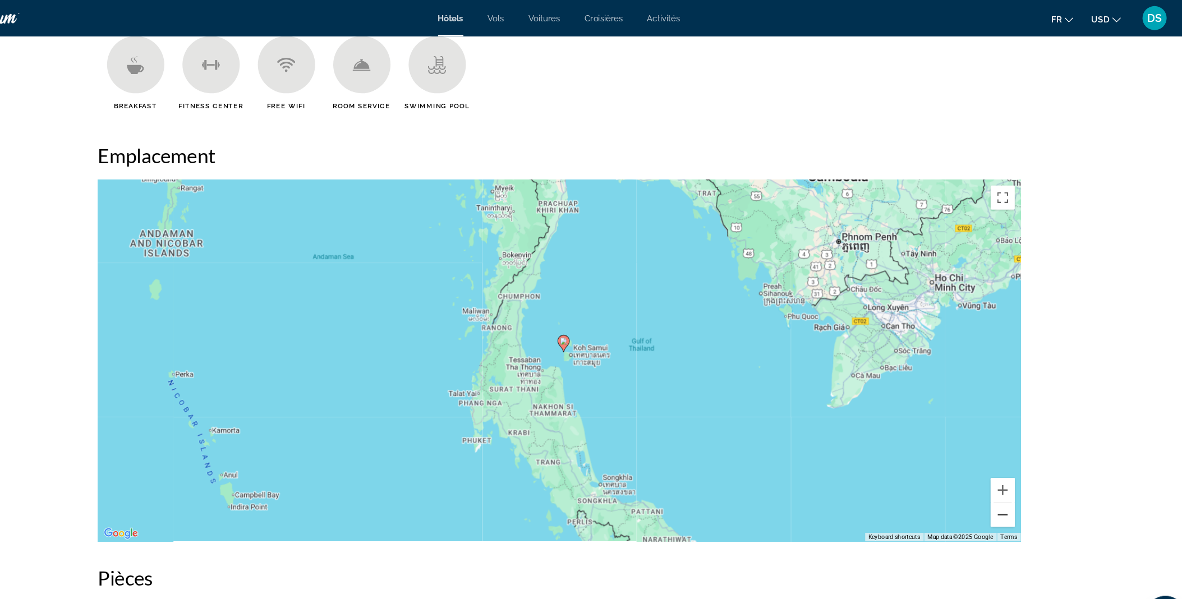
click at [1002, 477] on button "Zoom out" at bounding box center [1003, 479] width 22 height 22
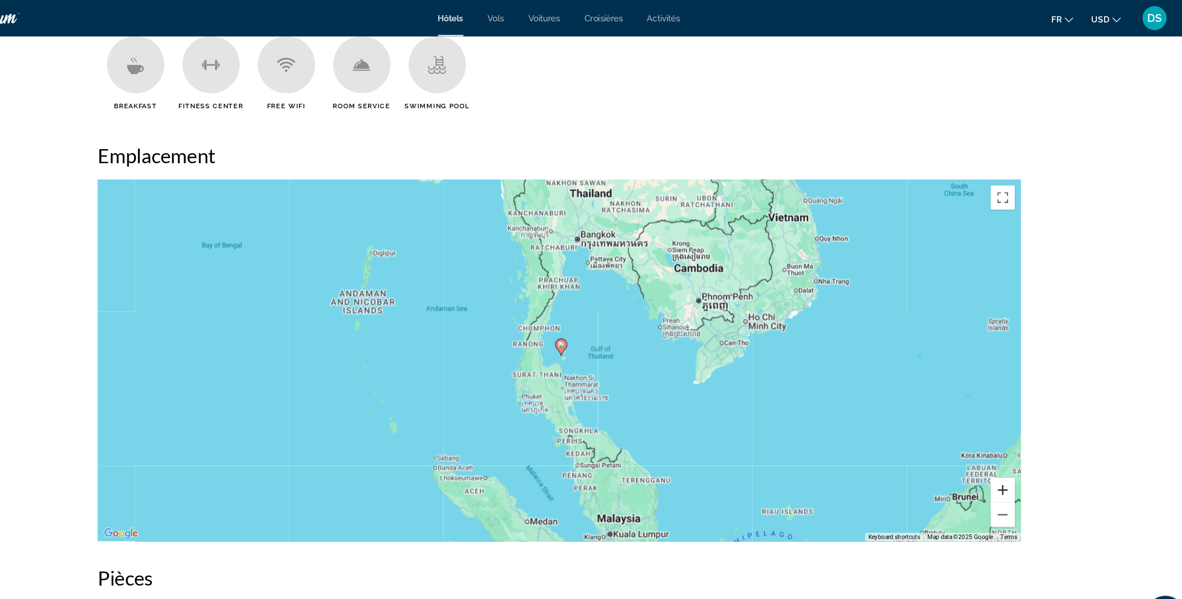
click at [1000, 449] on button "Zoom in" at bounding box center [1003, 456] width 22 height 22
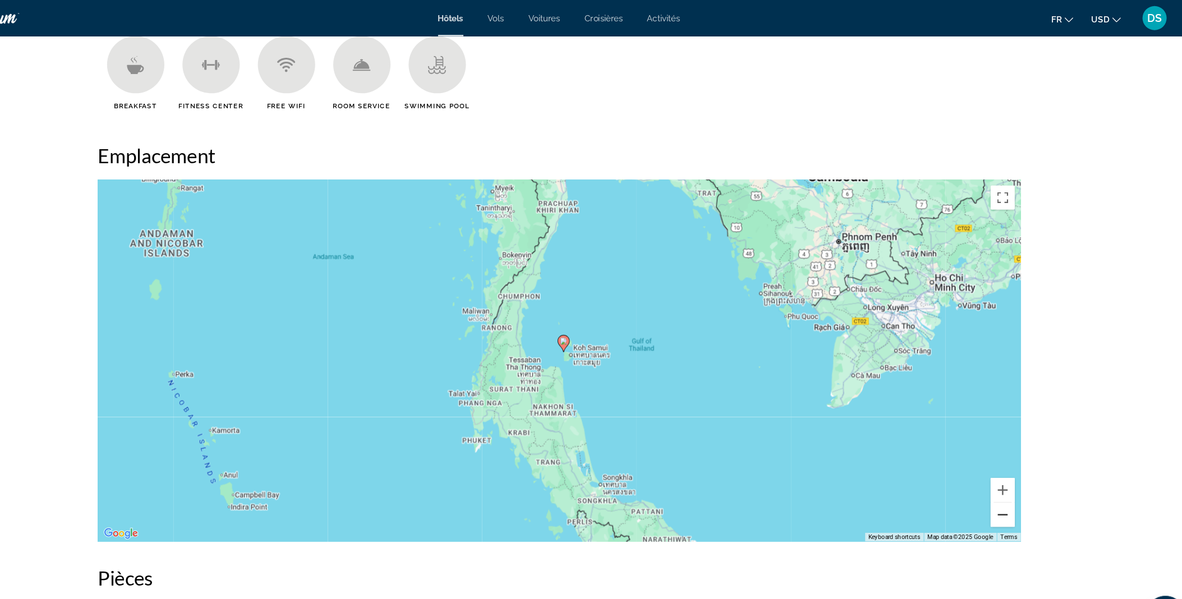
click at [1005, 484] on button "Zoom out" at bounding box center [1003, 479] width 22 height 22
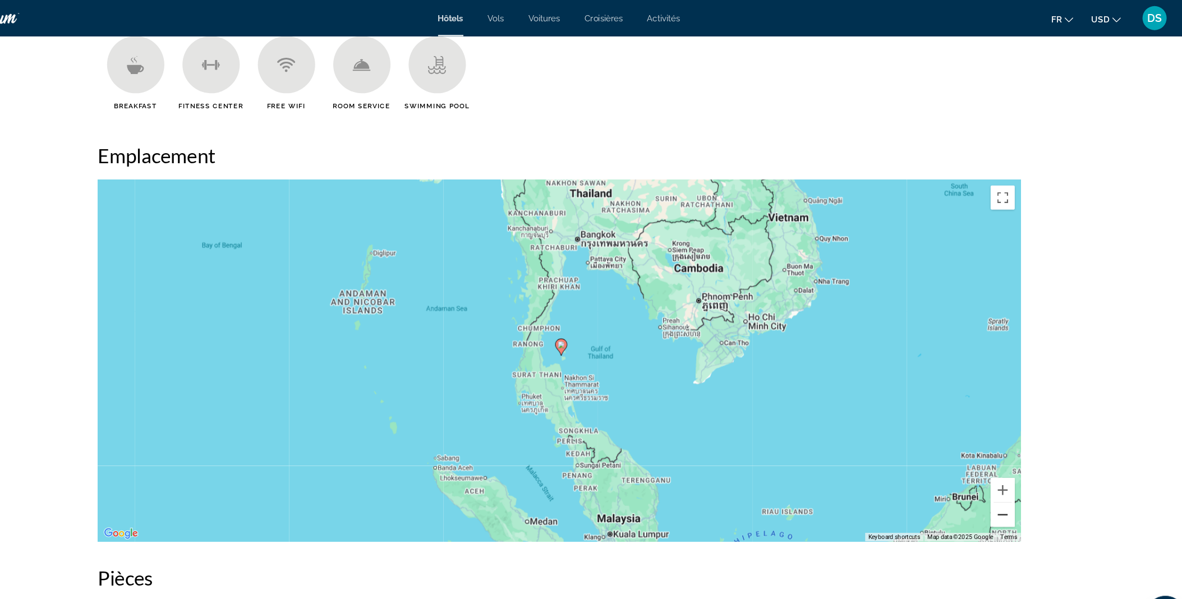
click at [1005, 484] on button "Zoom out" at bounding box center [1003, 479] width 22 height 22
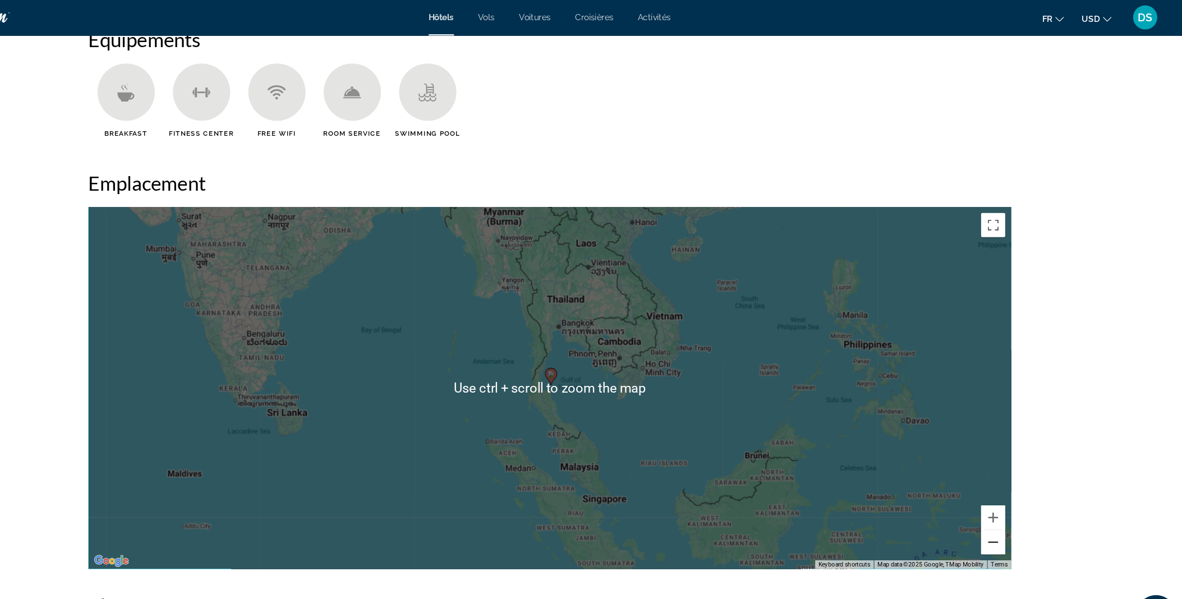
scroll to position [974, 0]
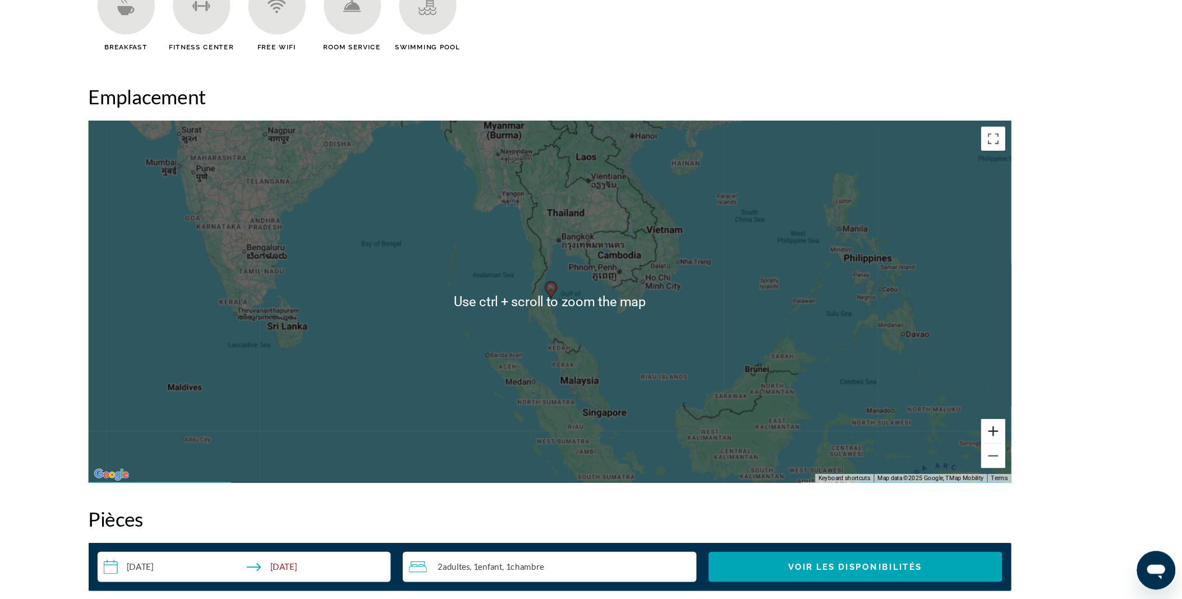
click at [1009, 447] on button "Zoom in" at bounding box center [1003, 442] width 22 height 22
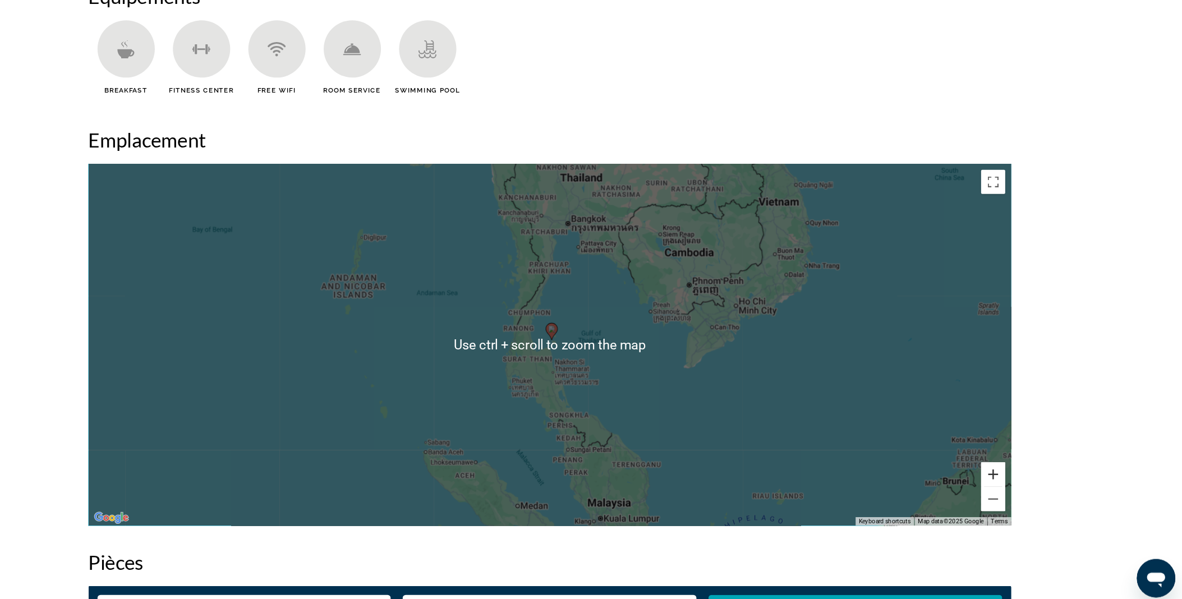
scroll to position [941, 0]
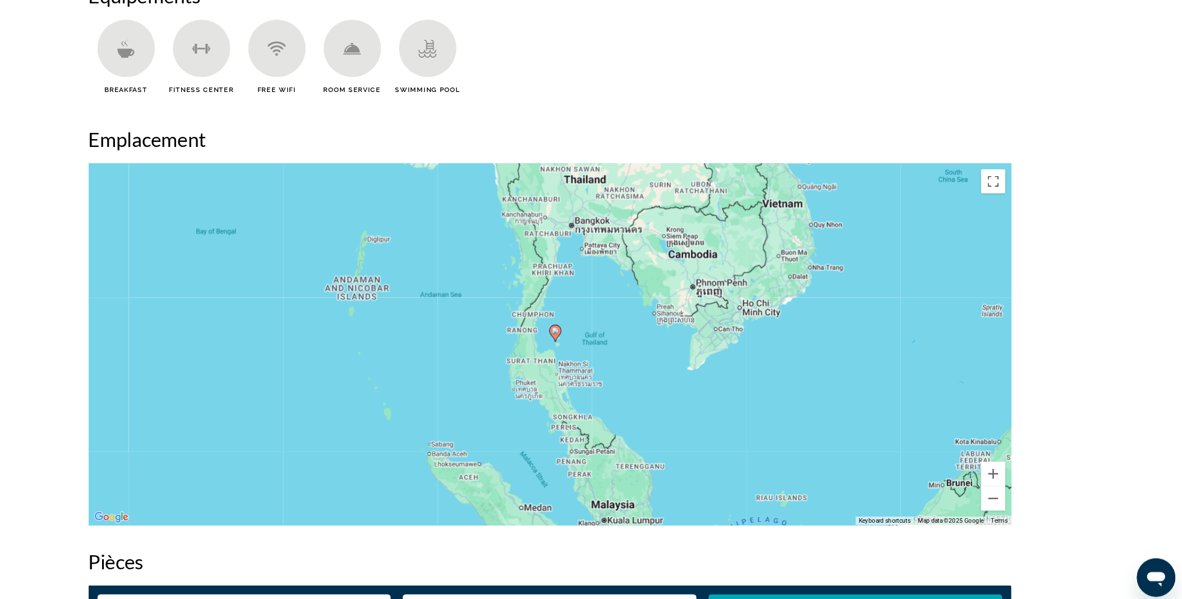
click at [641, 300] on div "To activate drag with keyboard, press Alt + Enter. Once in keyboard drag state,…" at bounding box center [591, 355] width 858 height 337
click at [1002, 473] on button "Zoom in" at bounding box center [1003, 475] width 22 height 22
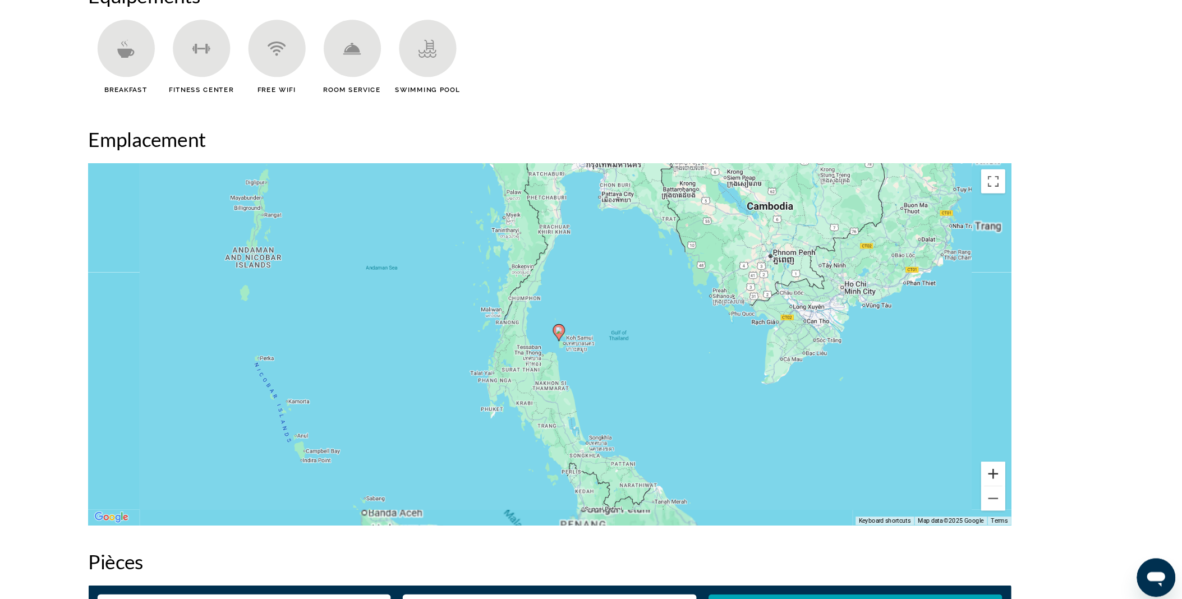
click at [1002, 473] on button "Zoom in" at bounding box center [1003, 475] width 22 height 22
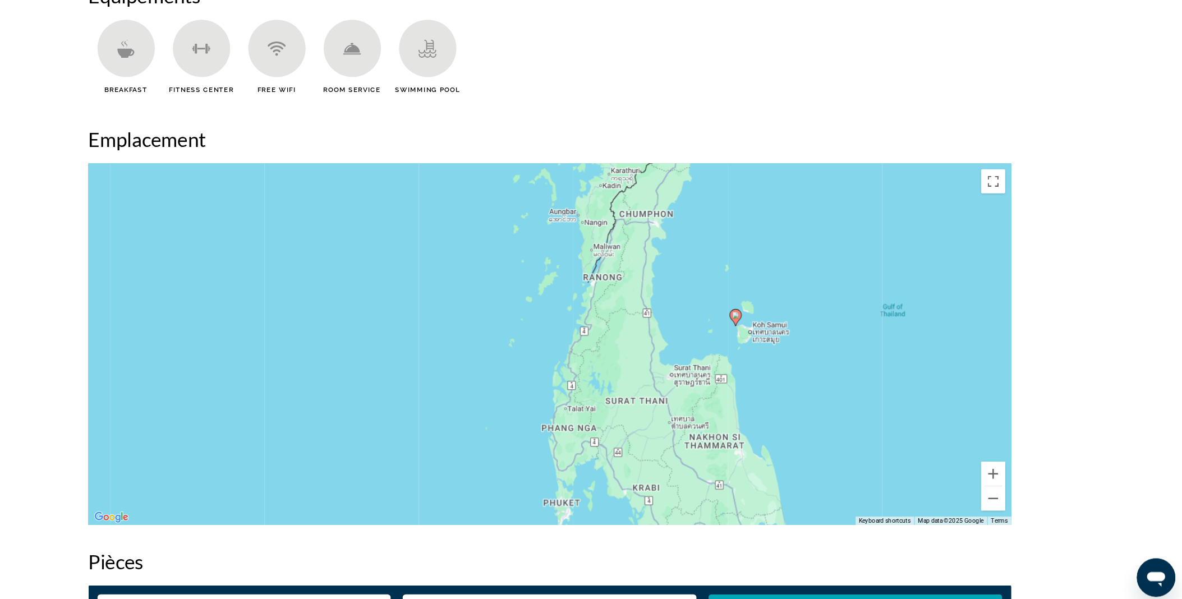
drag, startPoint x: 512, startPoint y: 426, endPoint x: 684, endPoint y: 420, distance: 172.3
click at [684, 420] on div "To activate drag with keyboard, press Alt + Enter. Once in keyboard drag state,…" at bounding box center [591, 355] width 858 height 337
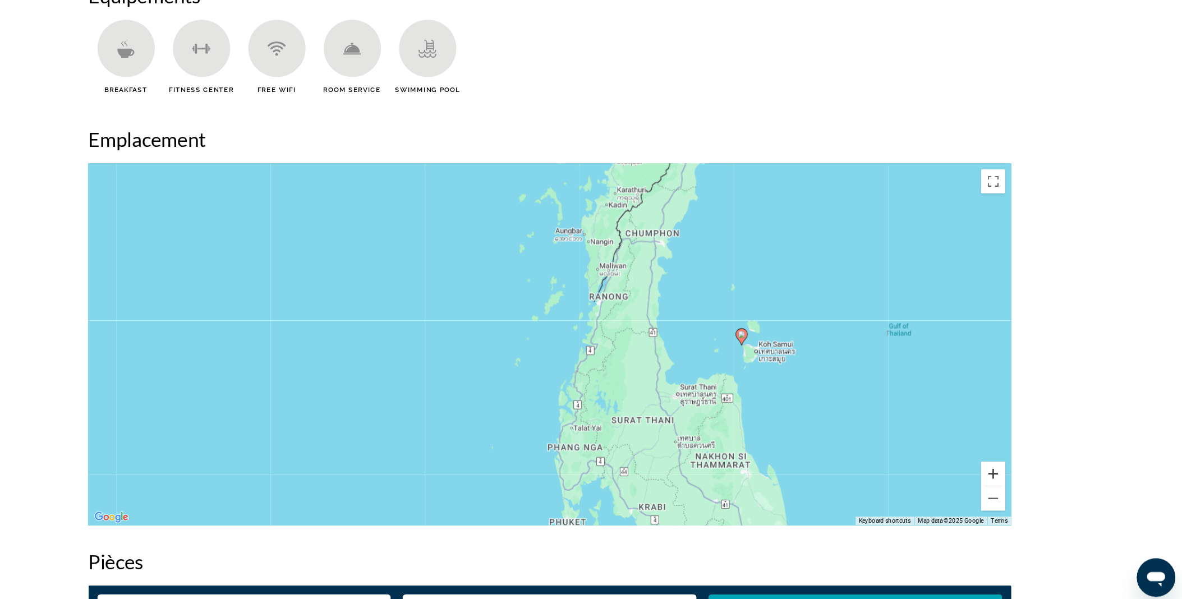
click at [1000, 475] on button "Zoom in" at bounding box center [1003, 475] width 22 height 22
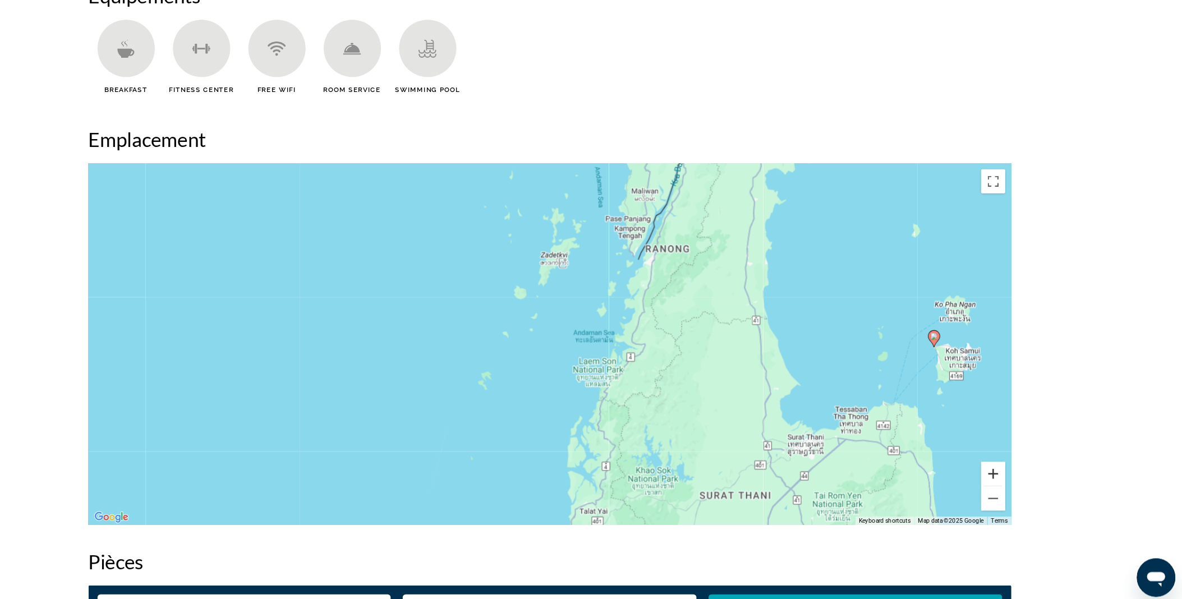
click at [1000, 475] on button "Zoom in" at bounding box center [1003, 475] width 22 height 22
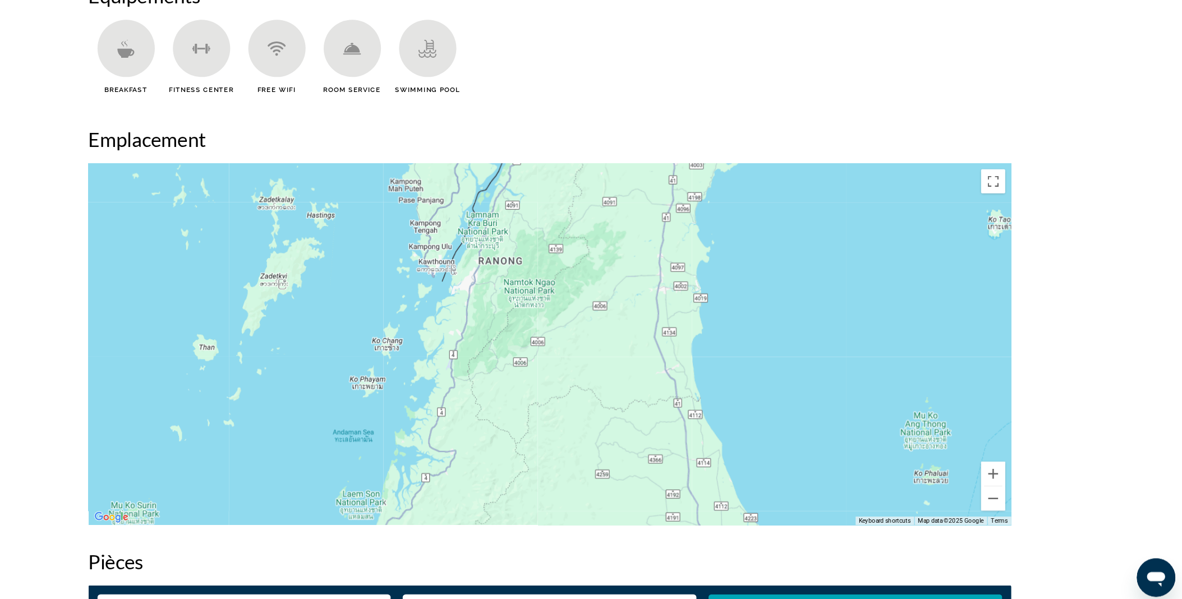
drag, startPoint x: 639, startPoint y: 266, endPoint x: 346, endPoint y: 388, distance: 317.3
click at [346, 388] on div "Main content" at bounding box center [591, 355] width 858 height 337
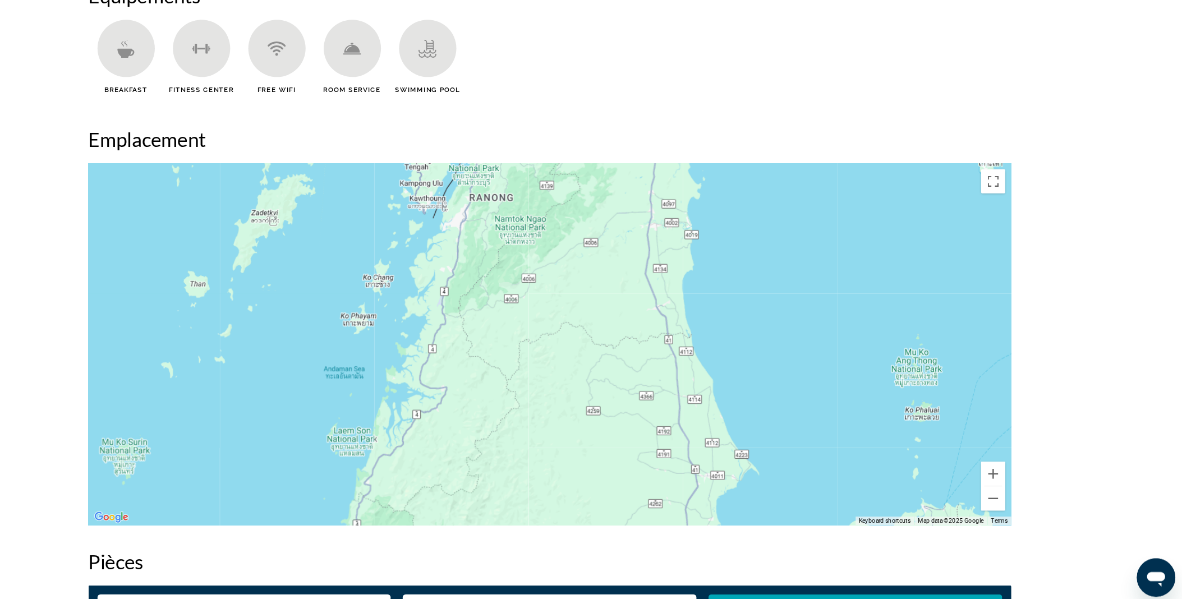
drag, startPoint x: 511, startPoint y: 373, endPoint x: 537, endPoint y: 273, distance: 103.7
click at [537, 273] on div "To activate drag with keyboard, press Alt + Enter. Once in keyboard drag state,…" at bounding box center [591, 355] width 858 height 337
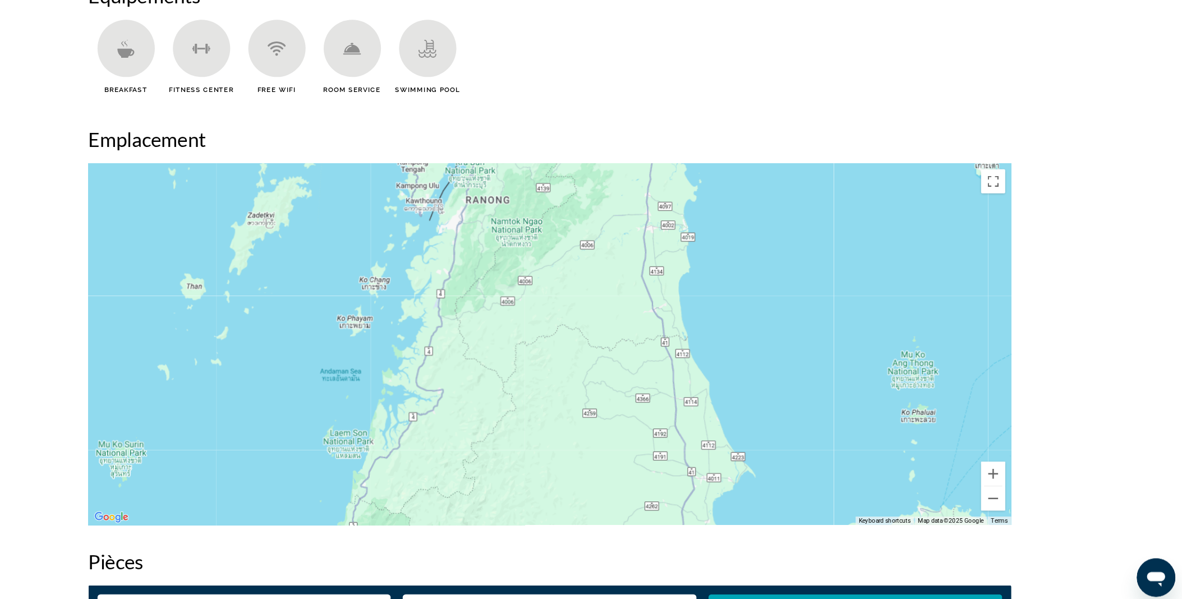
click at [411, 336] on div "To activate drag with keyboard, press Alt + Enter. Once in keyboard drag state,…" at bounding box center [591, 355] width 858 height 337
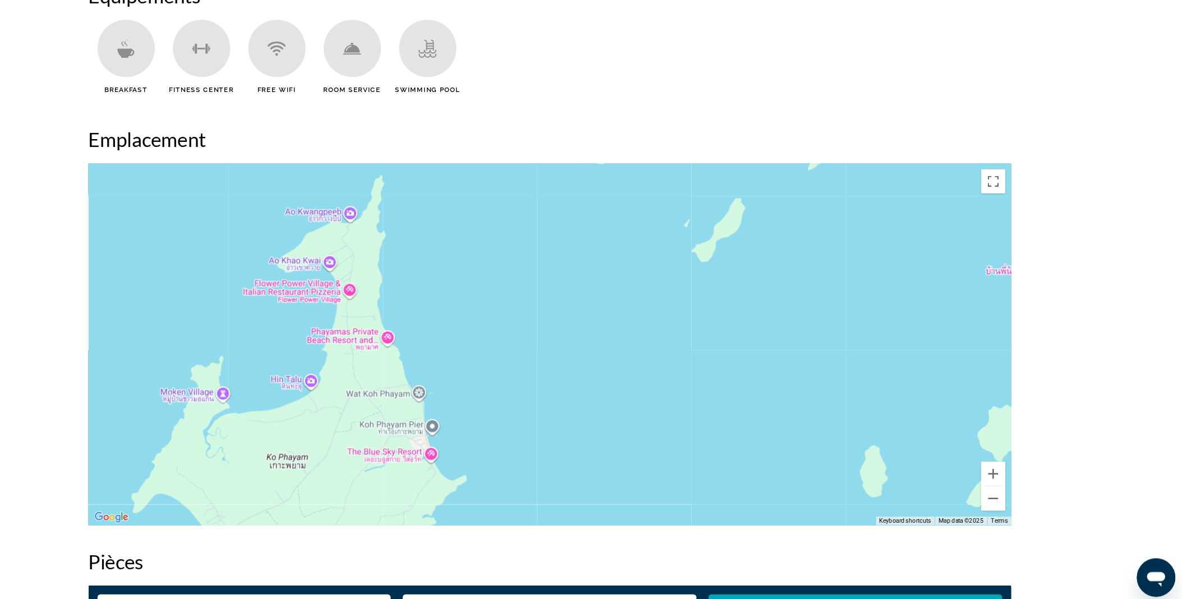
drag, startPoint x: 411, startPoint y: 336, endPoint x: 354, endPoint y: 501, distance: 174.4
click at [354, 501] on div "Main content" at bounding box center [591, 355] width 858 height 337
click at [441, 351] on div "Main content" at bounding box center [591, 355] width 858 height 337
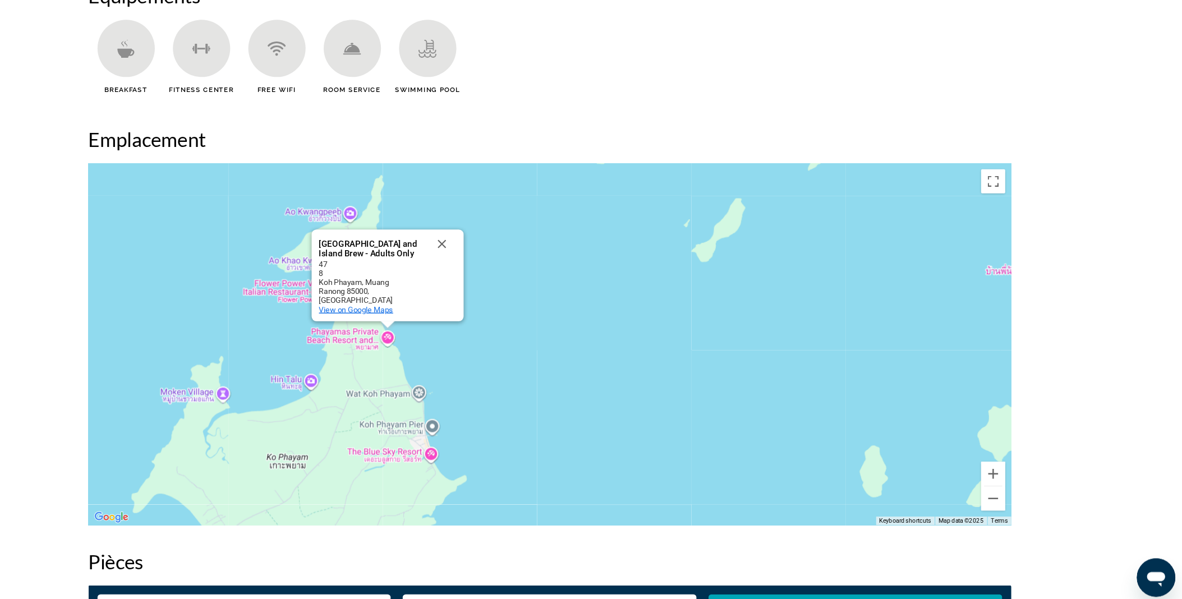
click at [415, 322] on span "View on Google Maps" at bounding box center [410, 323] width 69 height 8
